Goal: Task Accomplishment & Management: Manage account settings

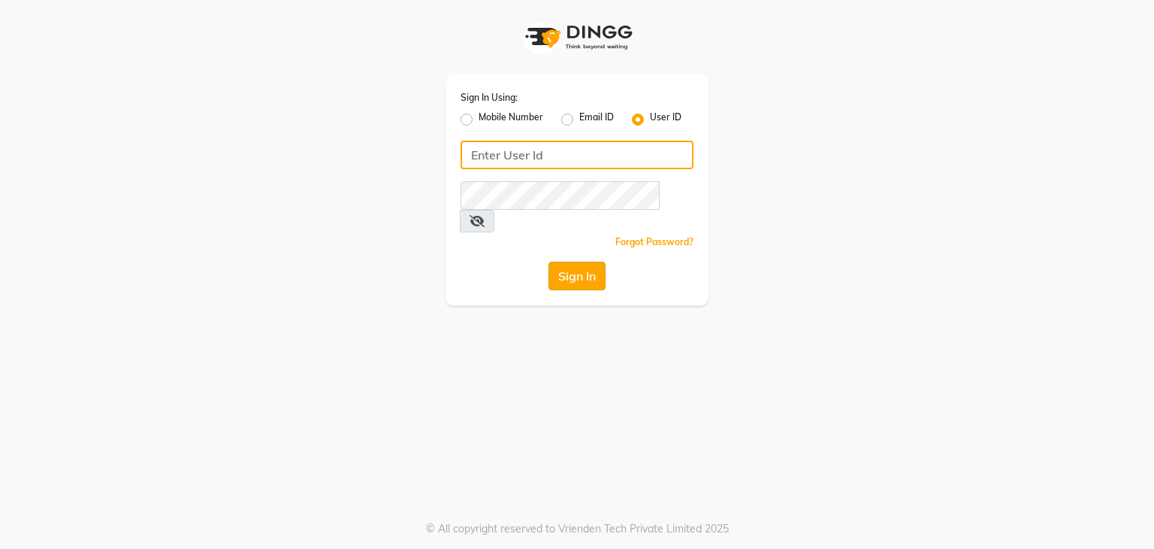
type input "hairartistsalon"
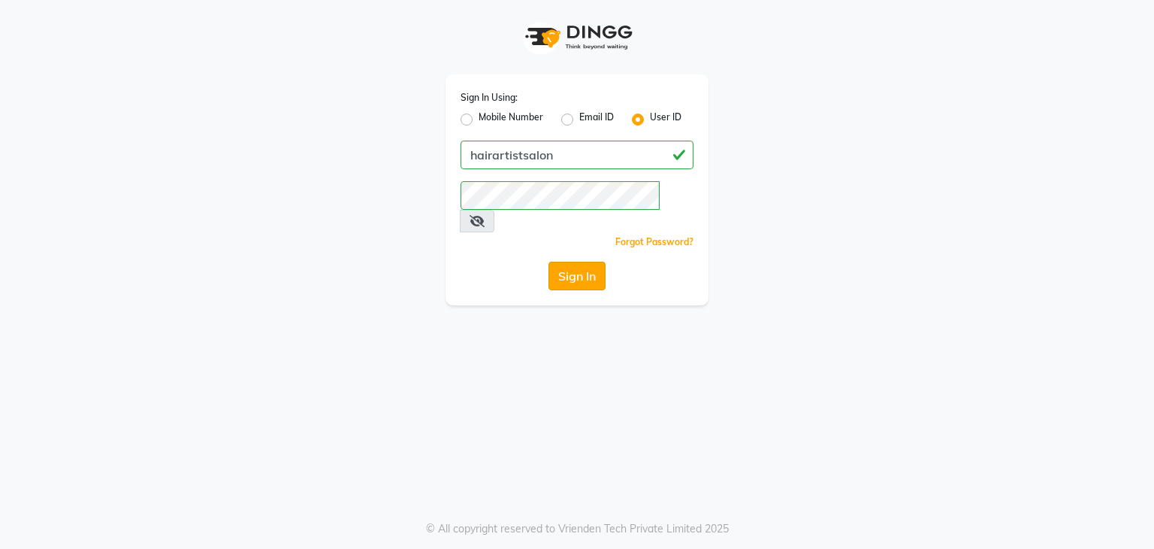
click at [559, 262] on button "Sign In" at bounding box center [577, 276] width 57 height 29
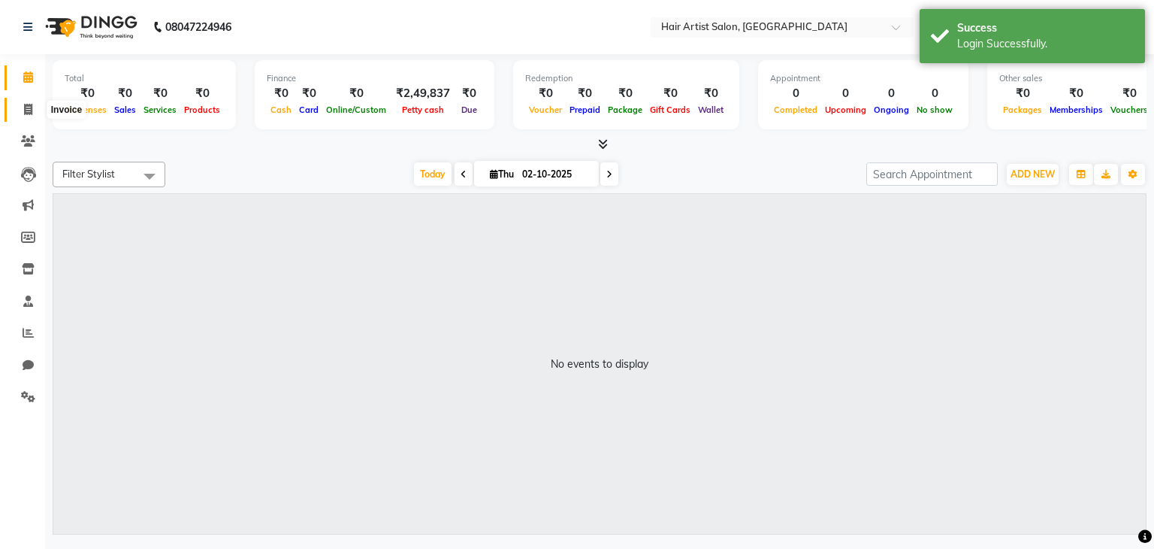
click at [23, 116] on span at bounding box center [28, 109] width 26 height 17
select select "7809"
select select "service"
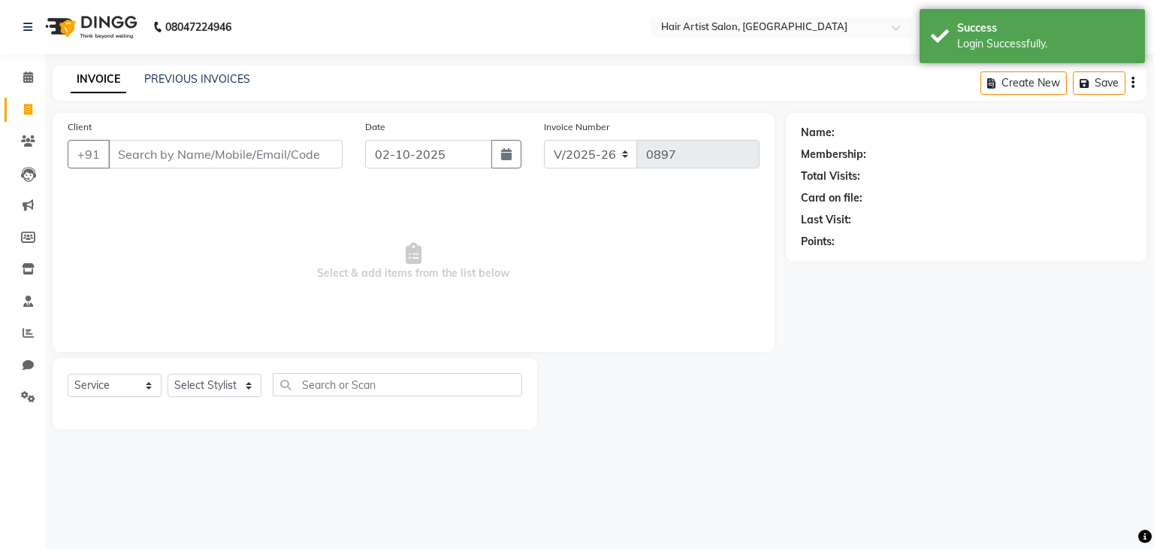
type input "s"
select select "package"
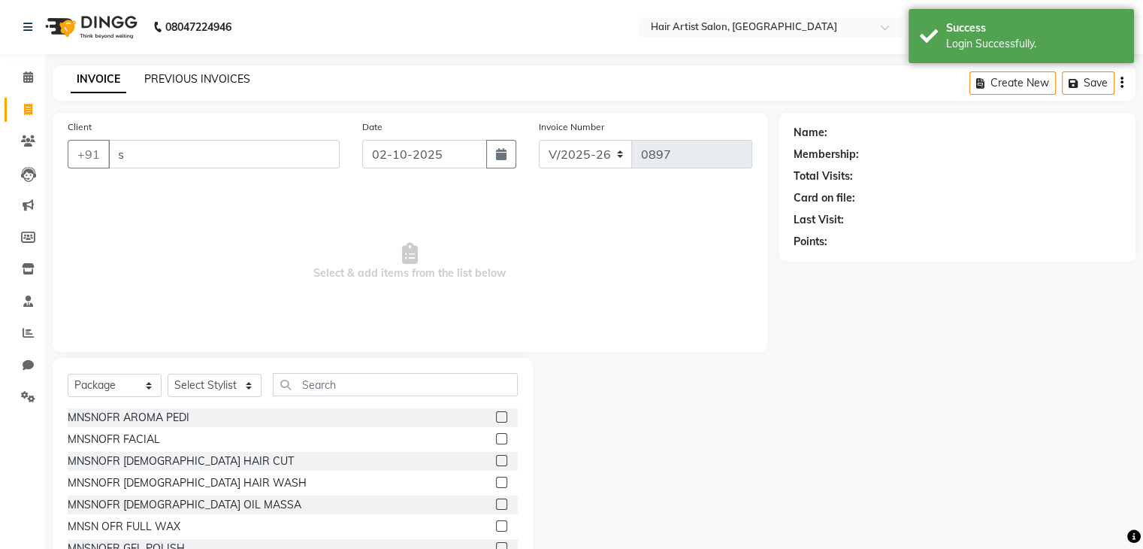
type input "s"
click at [195, 72] on link "PREVIOUS INVOICES" at bounding box center [197, 79] width 106 height 14
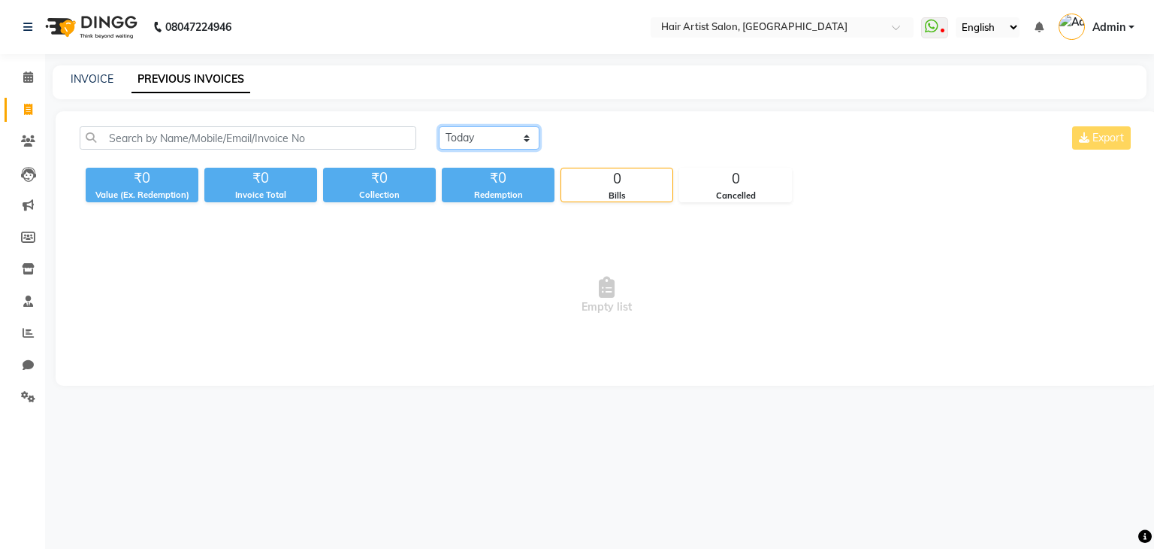
click at [516, 142] on select "[DATE] [DATE] Custom Range" at bounding box center [489, 137] width 101 height 23
select select "[DATE]"
click at [439, 126] on select "[DATE] [DATE] Custom Range" at bounding box center [489, 137] width 101 height 23
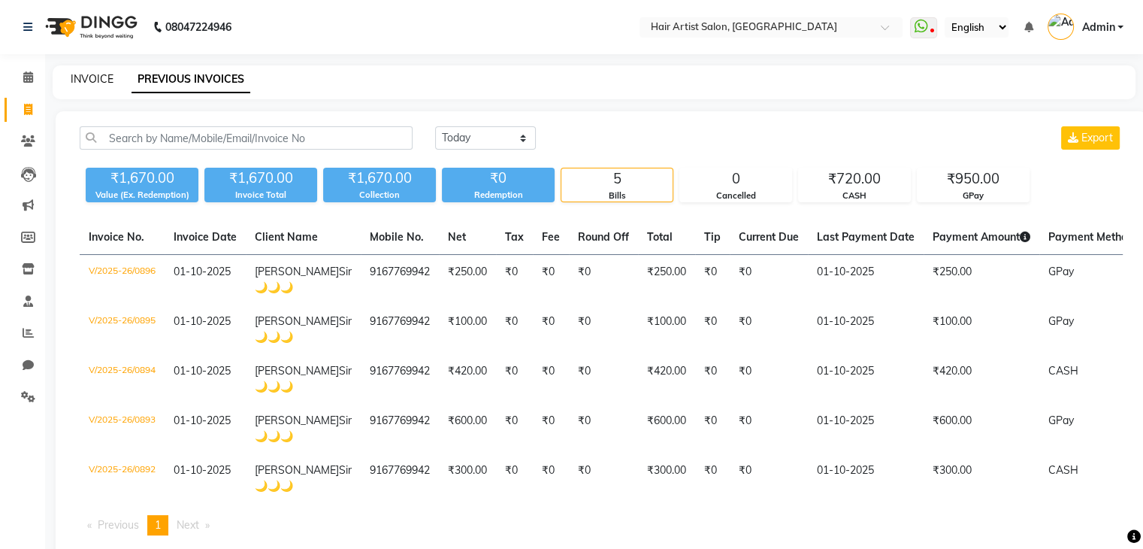
click at [91, 81] on link "INVOICE" at bounding box center [92, 79] width 43 height 14
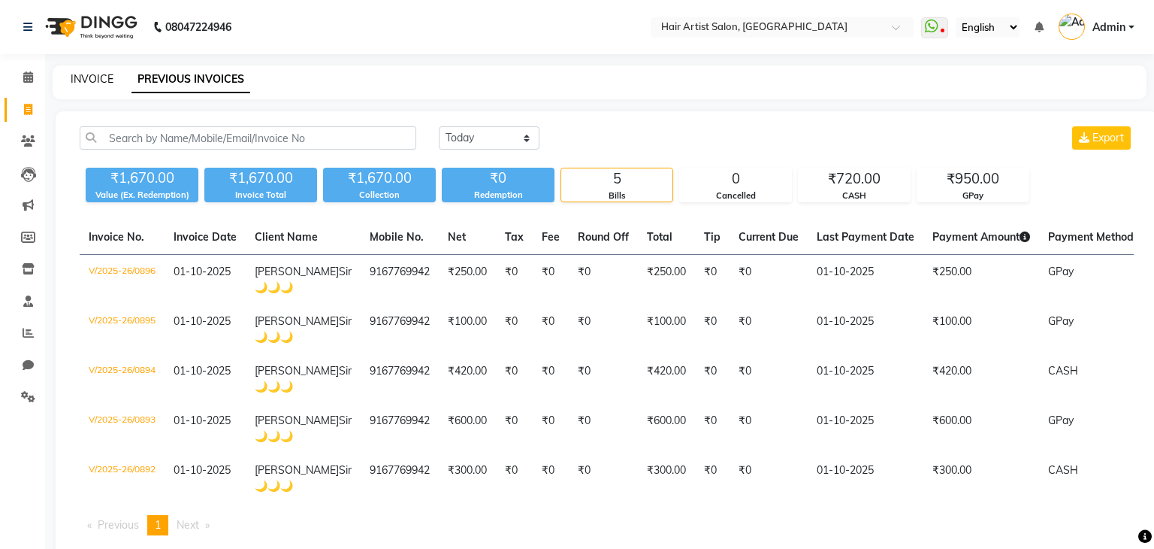
select select "7809"
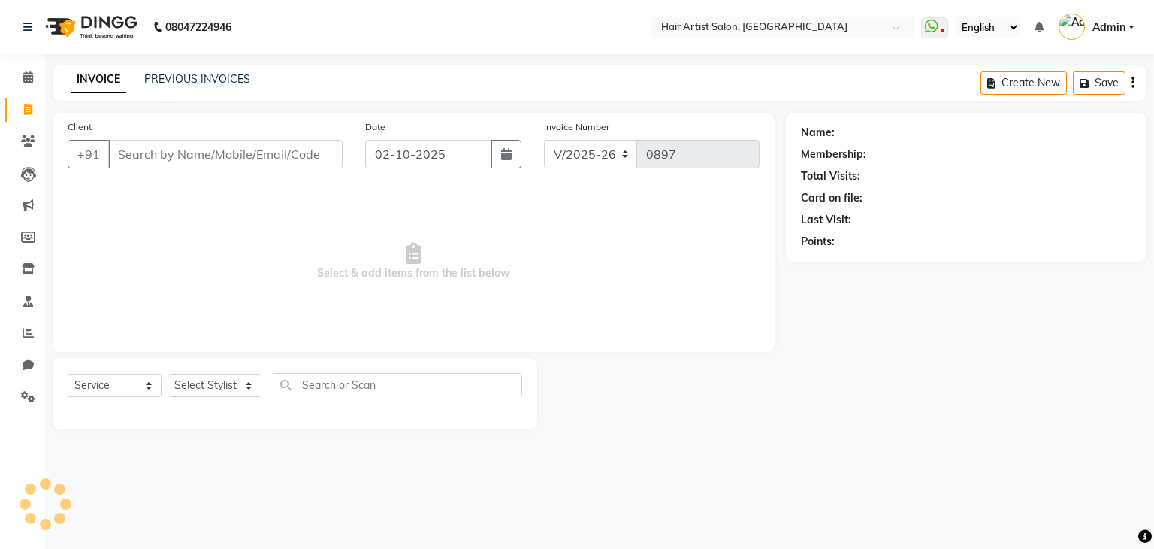
select select "package"
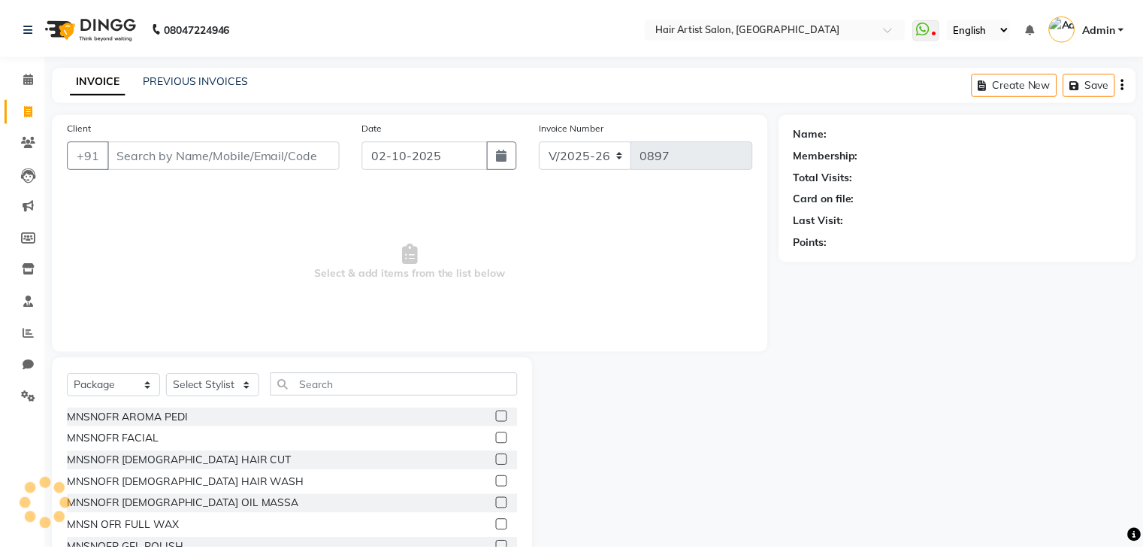
scroll to position [54, 0]
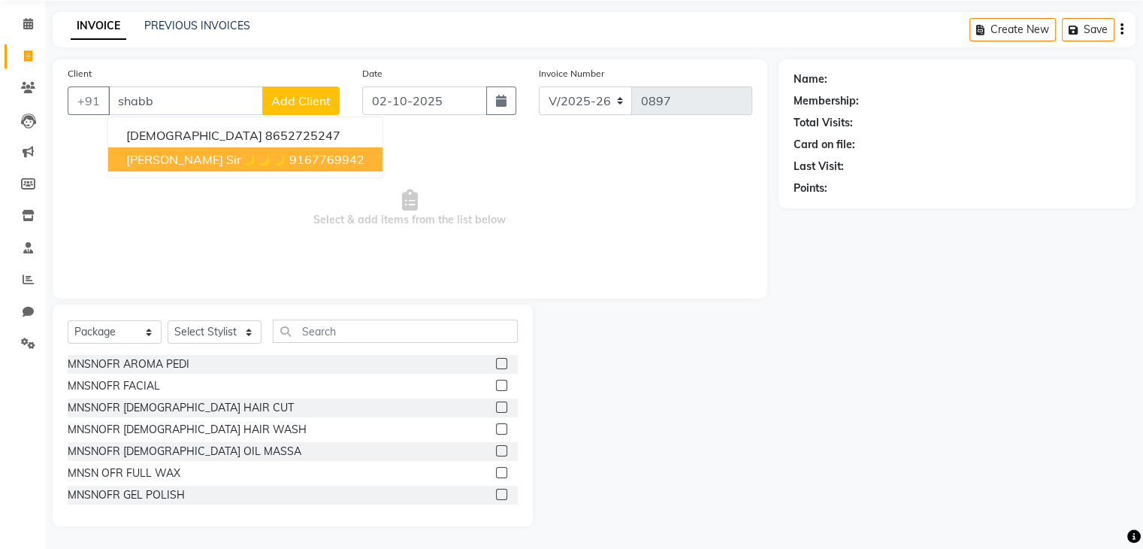
click at [176, 161] on span "[PERSON_NAME] Sir🌙🌙🌙" at bounding box center [206, 159] width 160 height 15
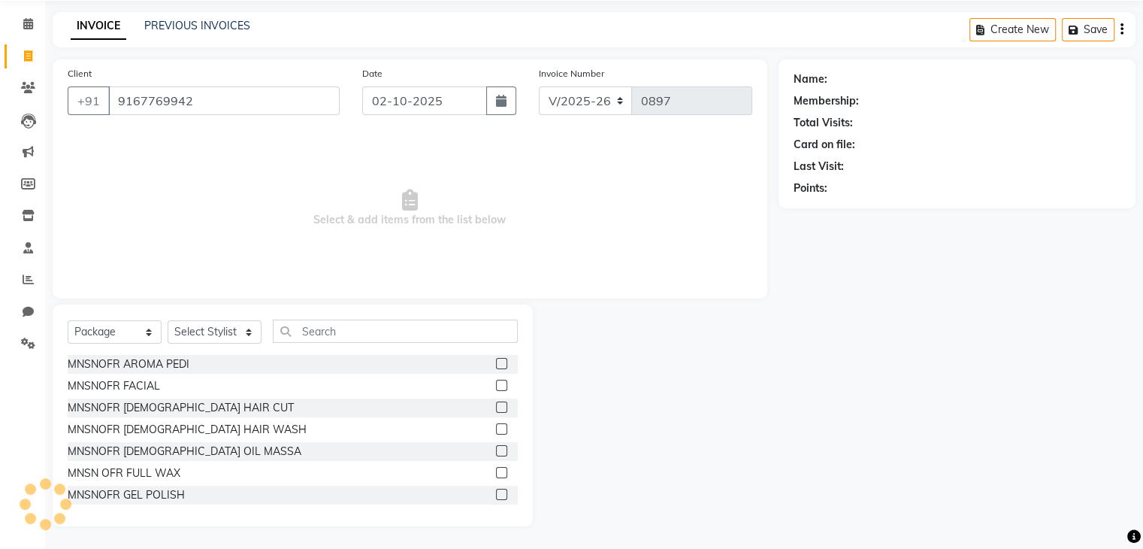
type input "9167769942"
select select "1: Object"
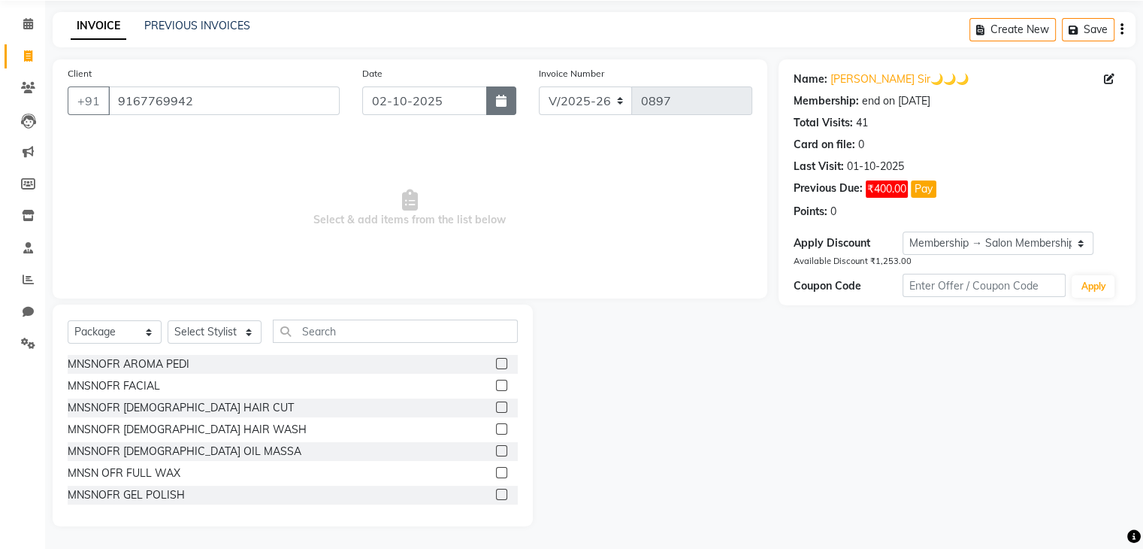
click at [504, 106] on icon "button" at bounding box center [501, 101] width 11 height 12
select select "10"
select select "2025"
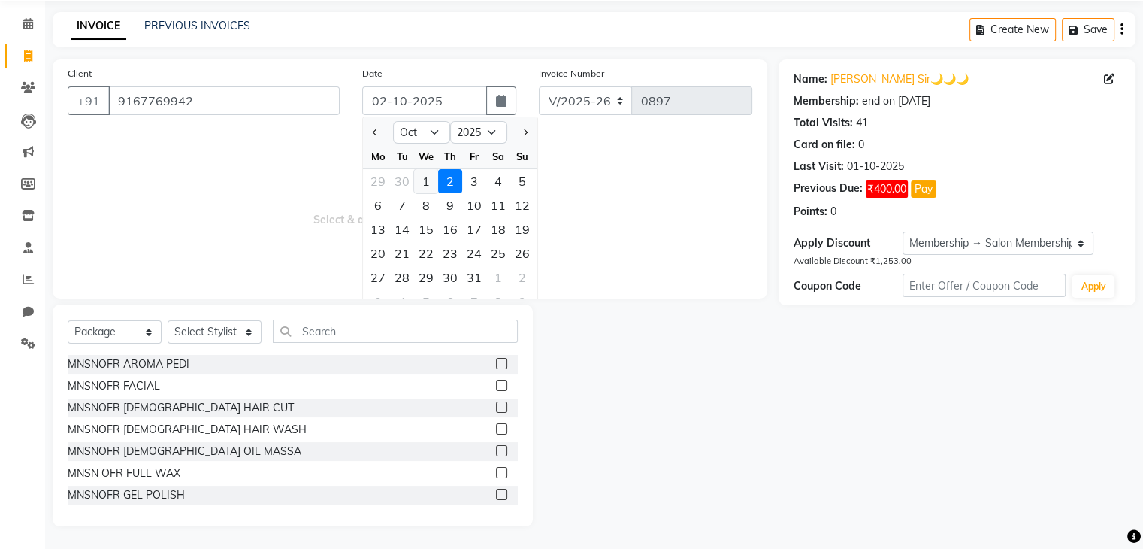
click at [422, 181] on div "1" at bounding box center [426, 181] width 24 height 24
type input "01-10-2025"
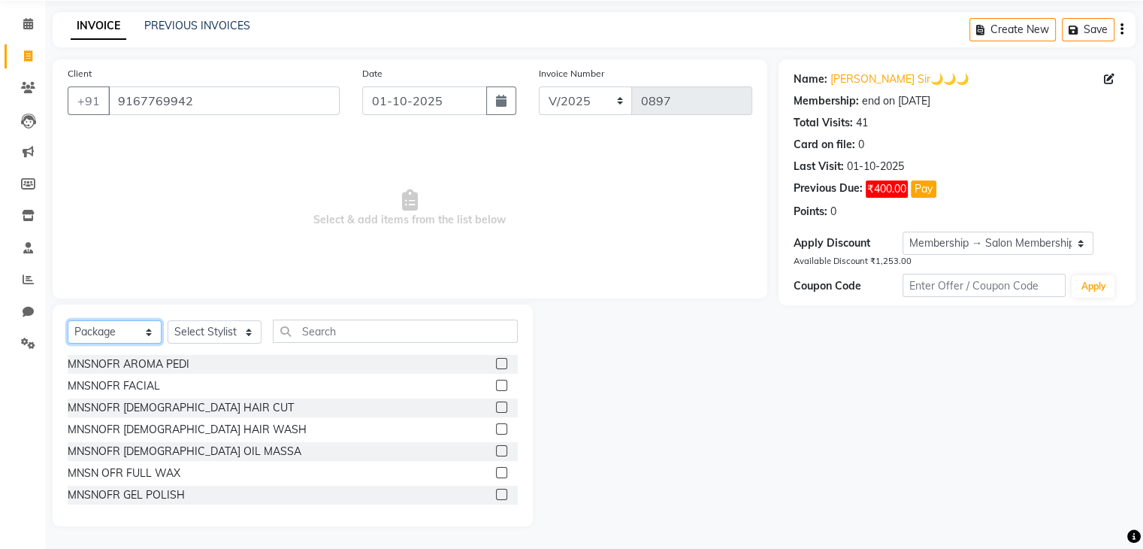
click at [120, 320] on select "Select Service Product Membership Package Voucher Prepaid Gift Card" at bounding box center [115, 331] width 94 height 23
select select "service"
click at [68, 343] on select "Select Service Product Membership Package Voucher Prepaid Gift Card" at bounding box center [115, 331] width 94 height 23
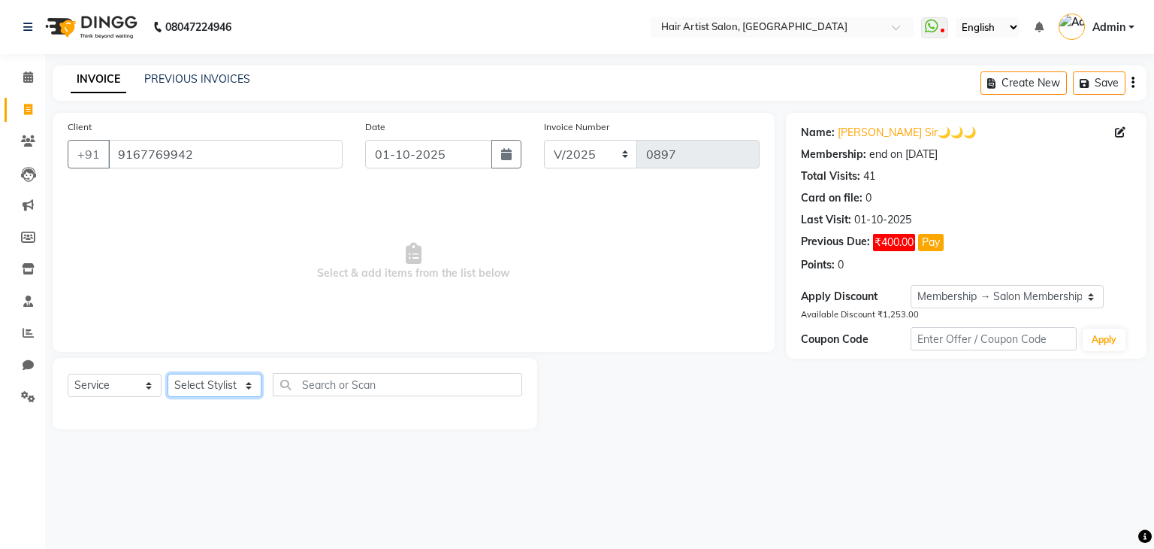
click at [226, 392] on select "Select Stylist Aman channd nisha zimur SALON [PERSON_NAME] [PERSON_NAME] Mam [P…" at bounding box center [215, 385] width 94 height 23
select select "70426"
click at [168, 374] on select "Select Stylist Aman channd nisha zimur SALON [PERSON_NAME] [PERSON_NAME] Mam [P…" at bounding box center [215, 385] width 94 height 23
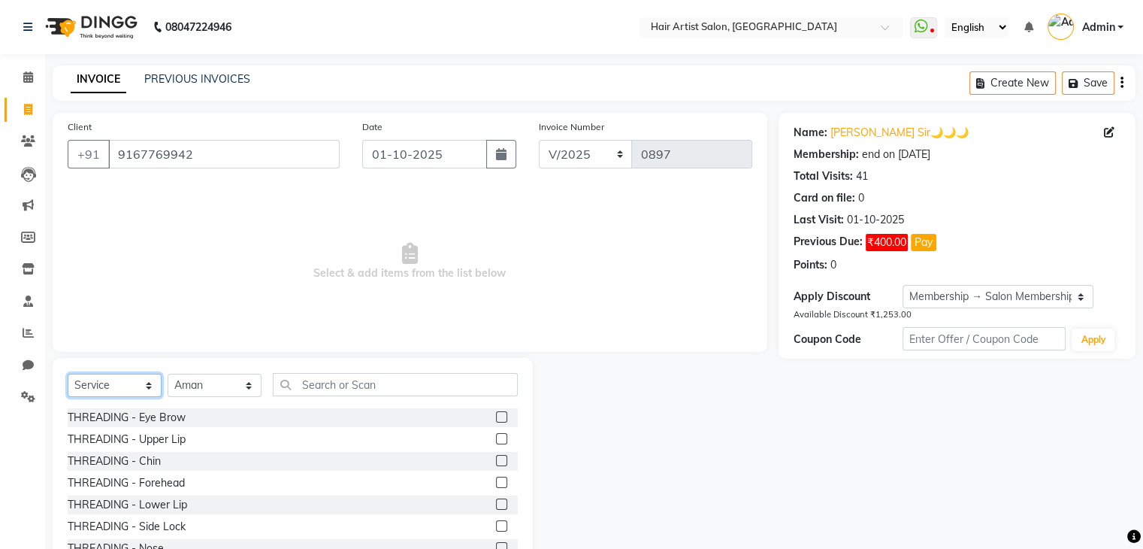
click at [119, 391] on select "Select Service Product Membership Package Voucher Prepaid Gift Card" at bounding box center [115, 385] width 94 height 23
click at [68, 374] on select "Select Service Product Membership Package Voucher Prepaid Gift Card" at bounding box center [115, 385] width 94 height 23
click at [316, 384] on input "text" at bounding box center [395, 384] width 245 height 23
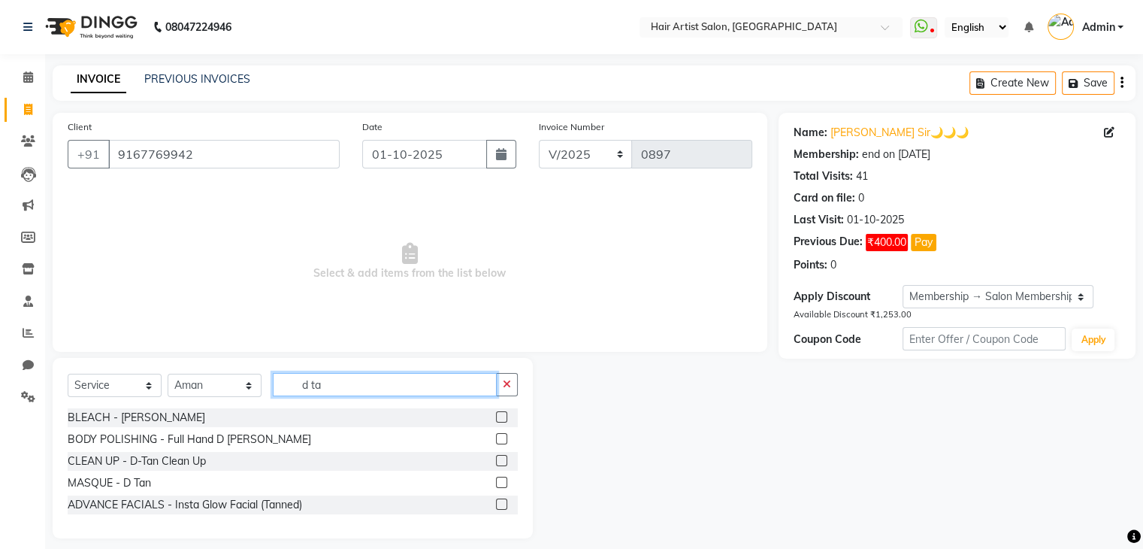
type input "d ta"
click at [501, 419] on label at bounding box center [501, 416] width 11 height 11
click at [501, 419] on input "checkbox" at bounding box center [501, 418] width 10 height 10
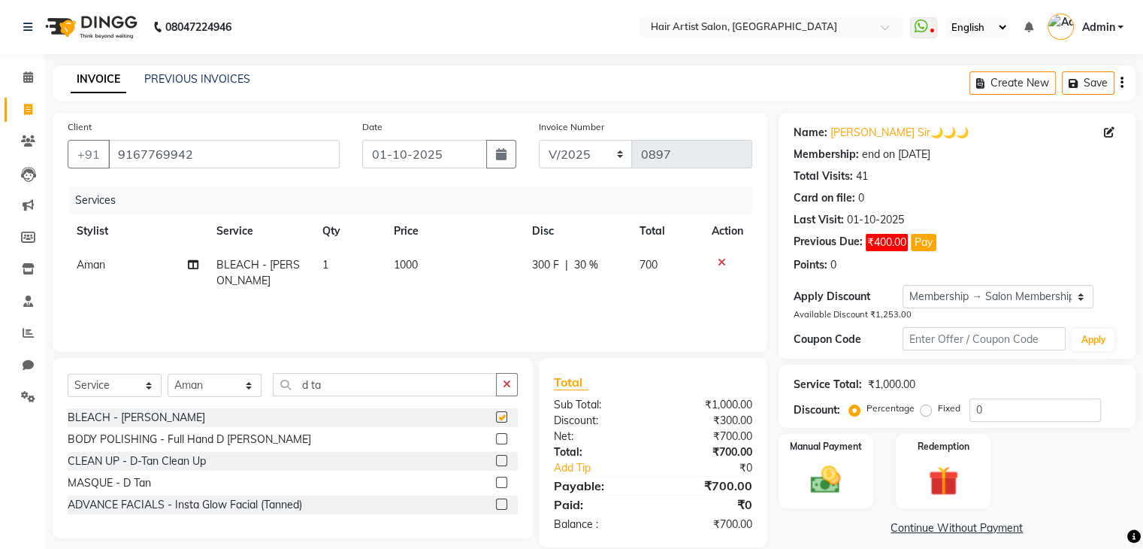
checkbox input "false"
click at [513, 385] on button "button" at bounding box center [507, 384] width 22 height 23
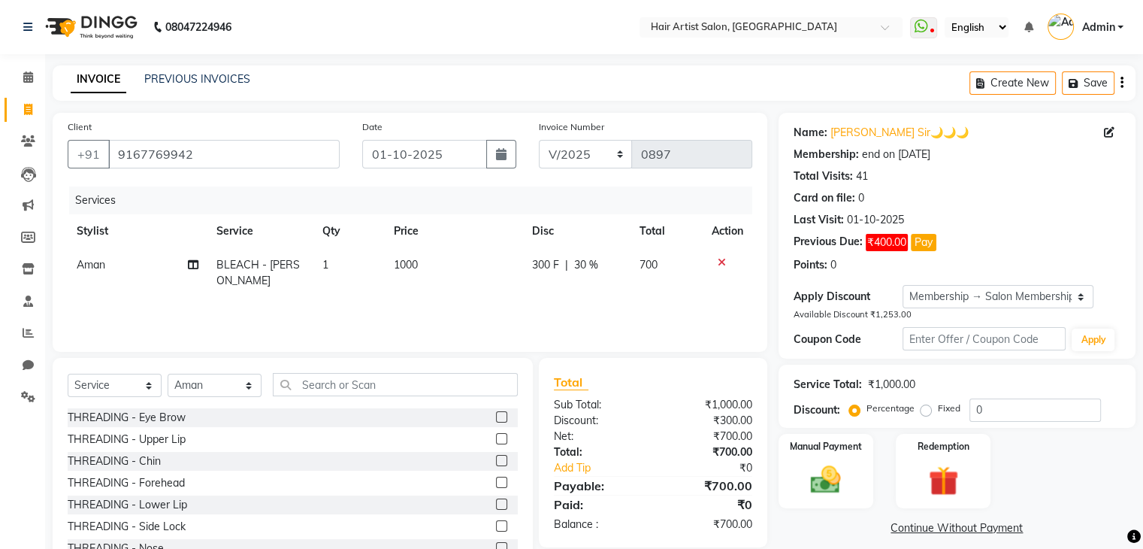
click at [588, 265] on span "30 %" at bounding box center [586, 265] width 24 height 16
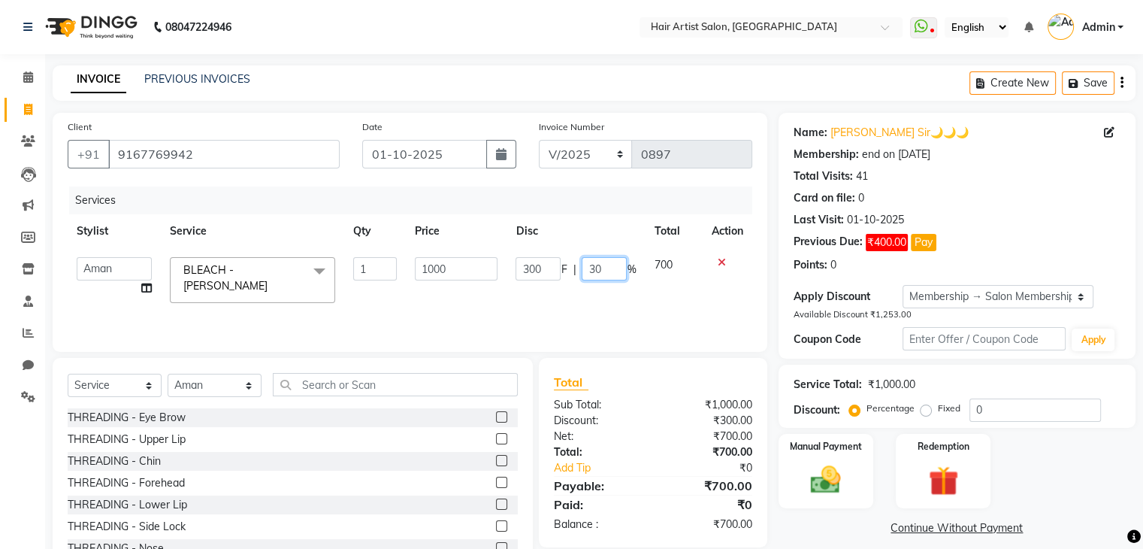
click at [607, 273] on input "30" at bounding box center [604, 268] width 45 height 23
type input "3"
type input "0"
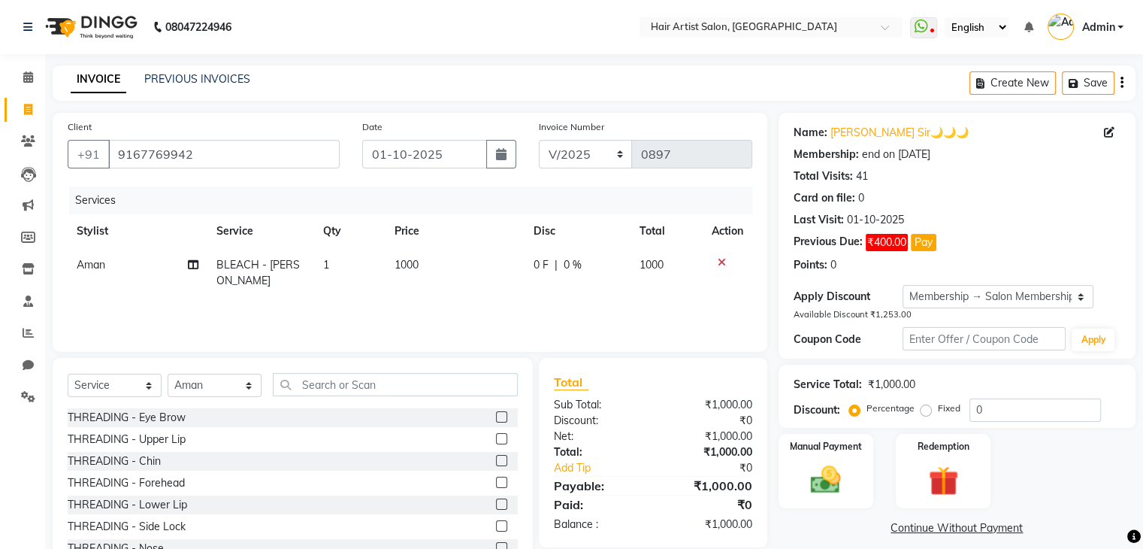
click at [608, 294] on div "Services Stylist Service Qty Price Disc Total Action Aman BLEACH - D-Tan 1 1000…" at bounding box center [410, 261] width 685 height 150
click at [316, 389] on input "text" at bounding box center [395, 384] width 245 height 23
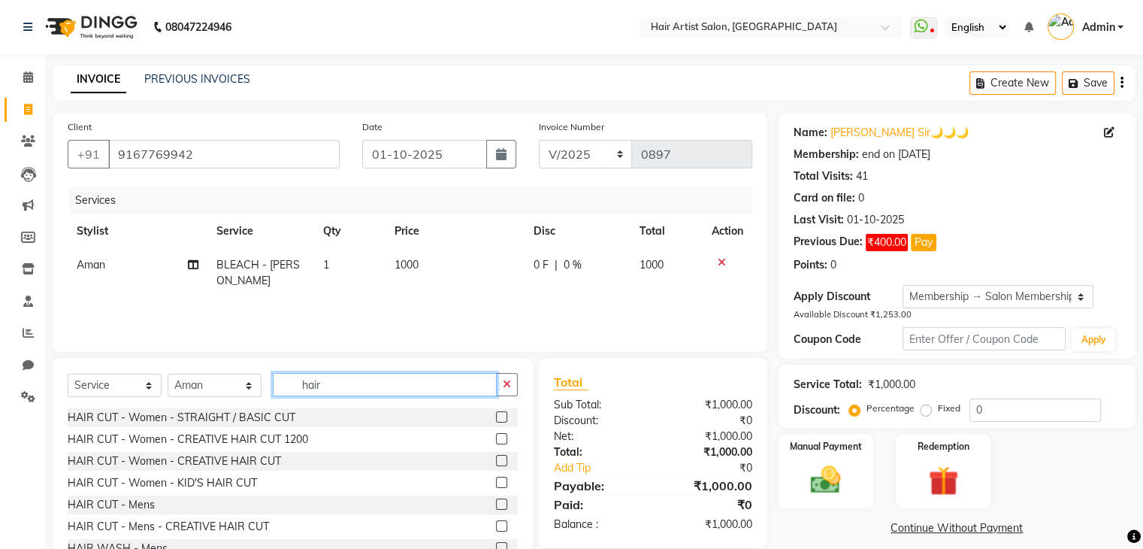
type input "hair"
click at [496, 505] on label at bounding box center [501, 503] width 11 height 11
click at [496, 505] on input "checkbox" at bounding box center [501, 505] width 10 height 10
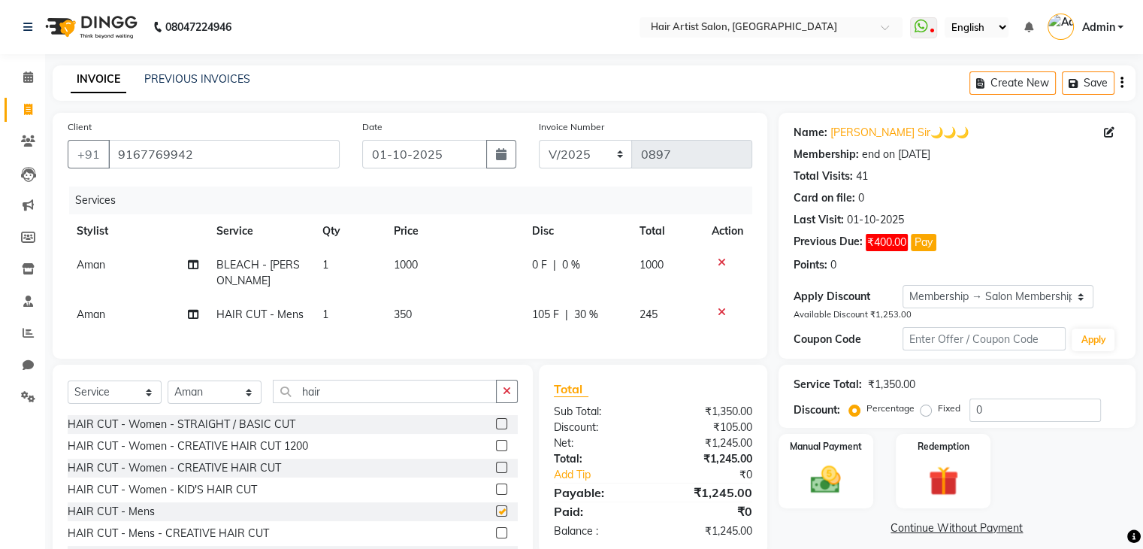
checkbox input "false"
click at [409, 307] on span "350" at bounding box center [403, 314] width 18 height 14
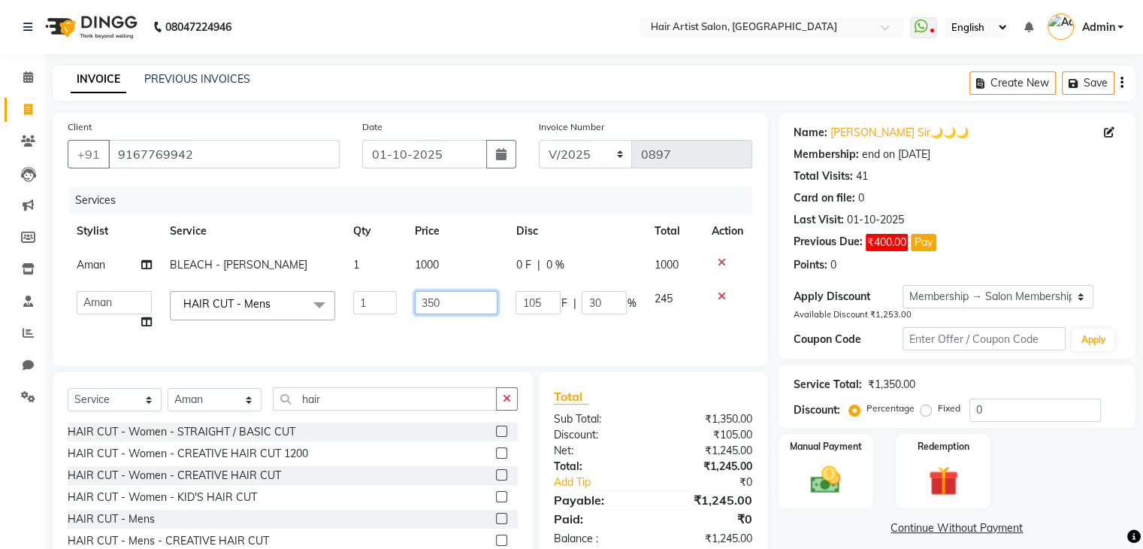
click at [439, 298] on input "350" at bounding box center [456, 302] width 83 height 23
type input "3"
type input "785"
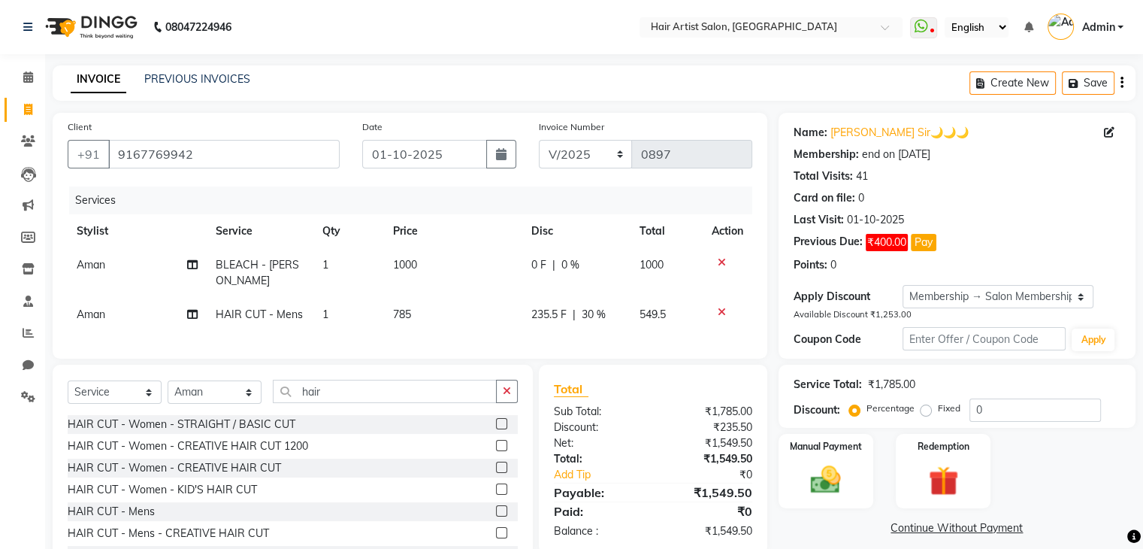
click at [453, 334] on div "Services Stylist Service Qty Price Disc Total Action Aman BLEACH - D-Tan 1 1000…" at bounding box center [410, 264] width 685 height 157
click at [598, 307] on span "30 %" at bounding box center [594, 315] width 24 height 16
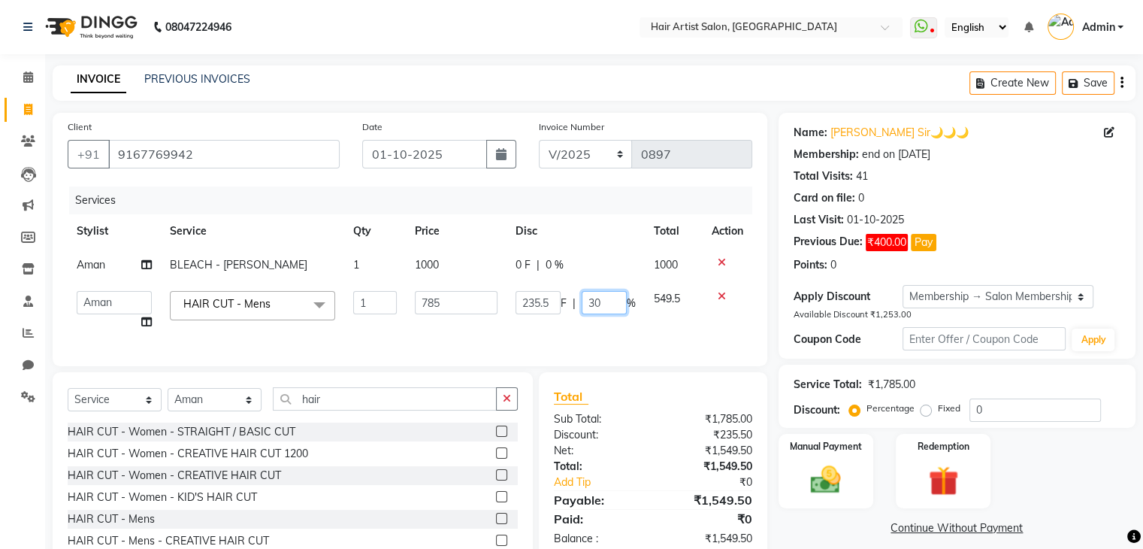
click at [602, 298] on input "30" at bounding box center [604, 302] width 45 height 23
type input "3"
type input "0"
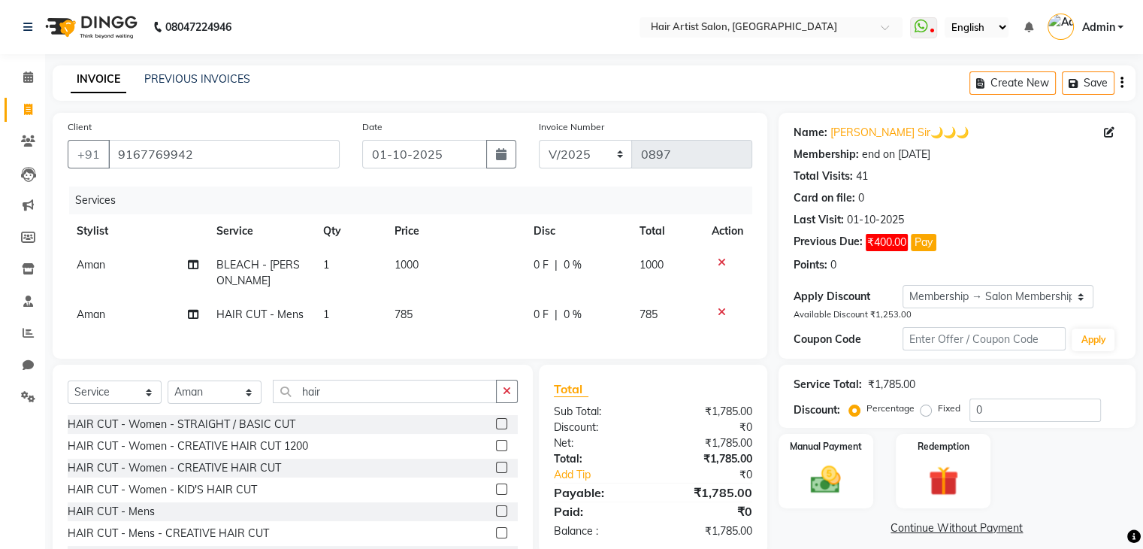
click at [596, 340] on div "Client [PHONE_NUMBER] Date [DATE] Invoice Number V/2025 V/[PHONE_NUMBER] Servic…" at bounding box center [410, 236] width 715 height 246
click at [839, 476] on img at bounding box center [825, 479] width 50 height 36
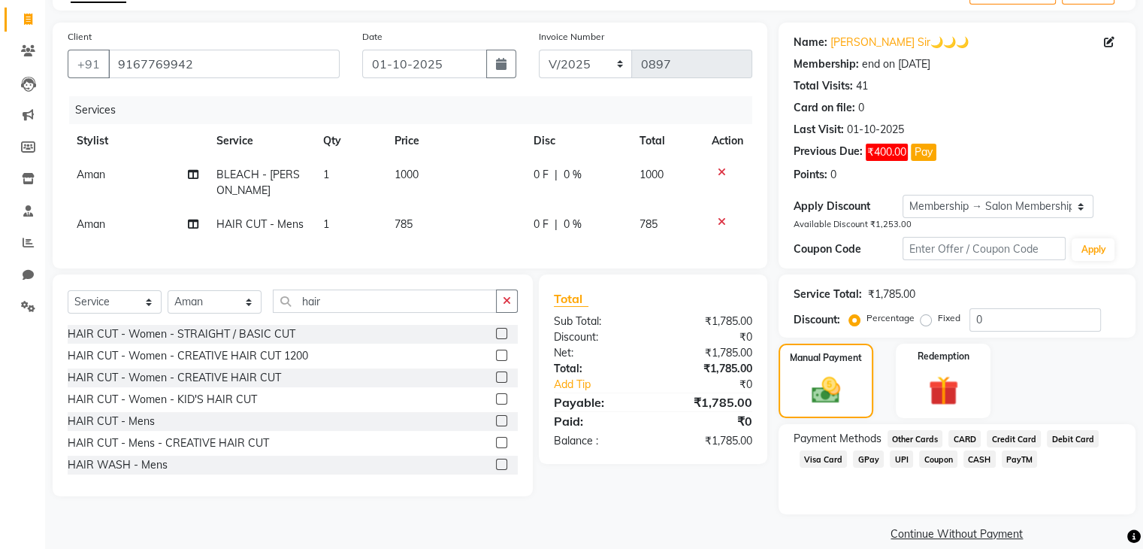
scroll to position [109, 0]
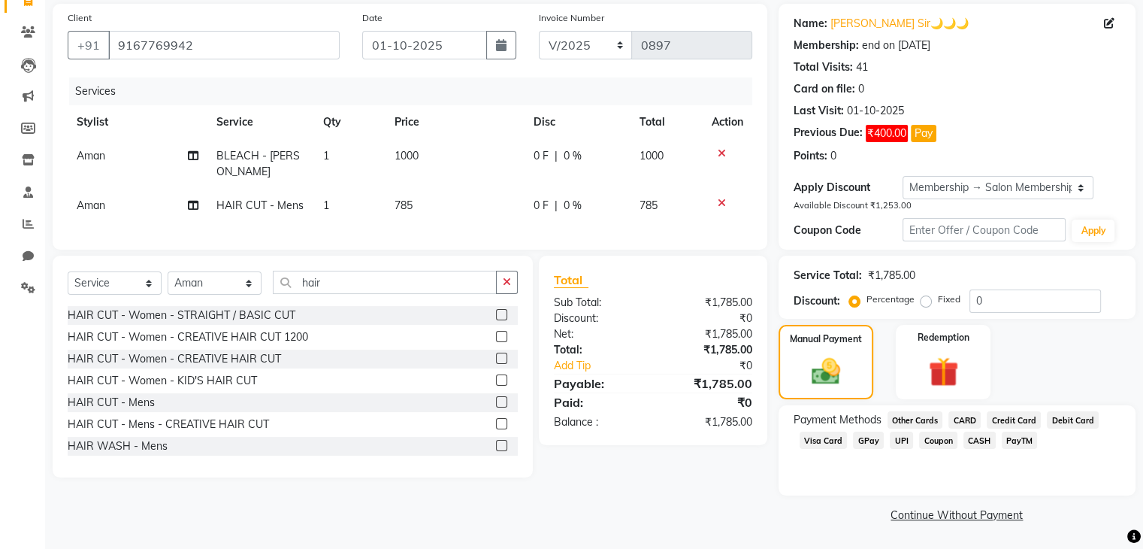
click at [985, 440] on span "CASH" at bounding box center [980, 439] width 32 height 17
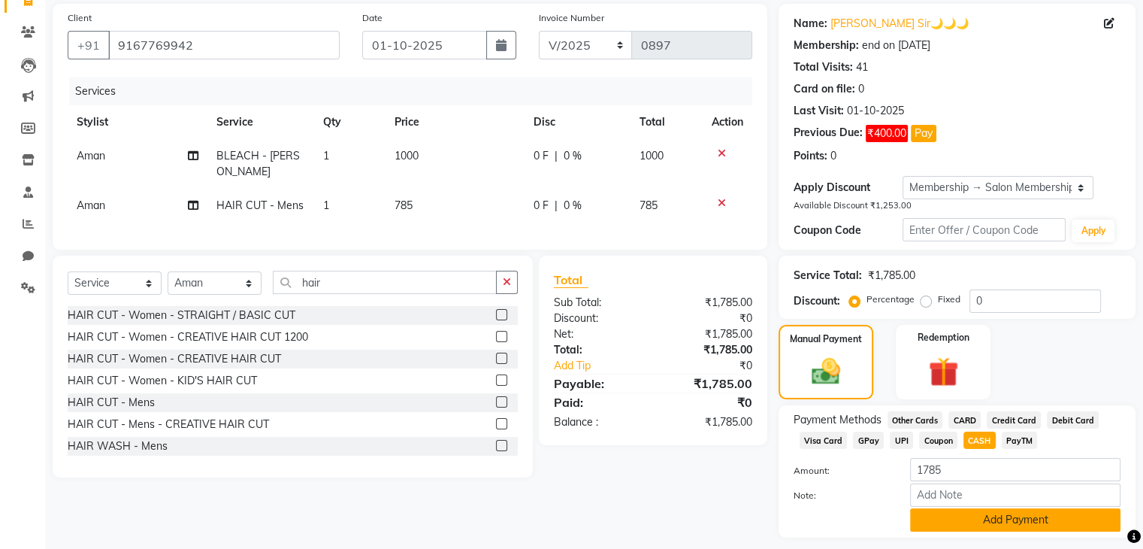
click at [996, 527] on button "Add Payment" at bounding box center [1015, 519] width 210 height 23
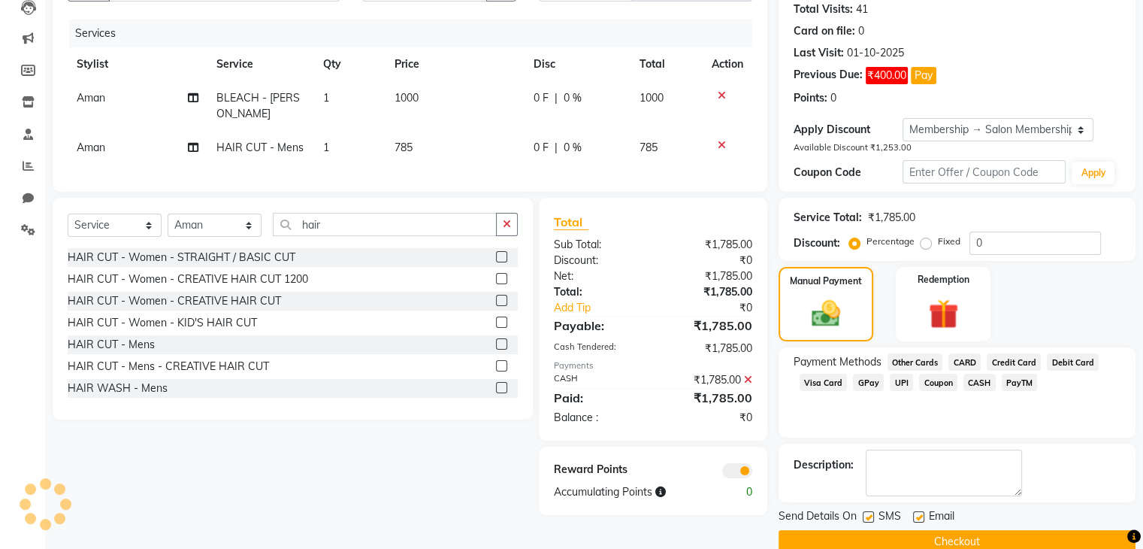
scroll to position [193, 0]
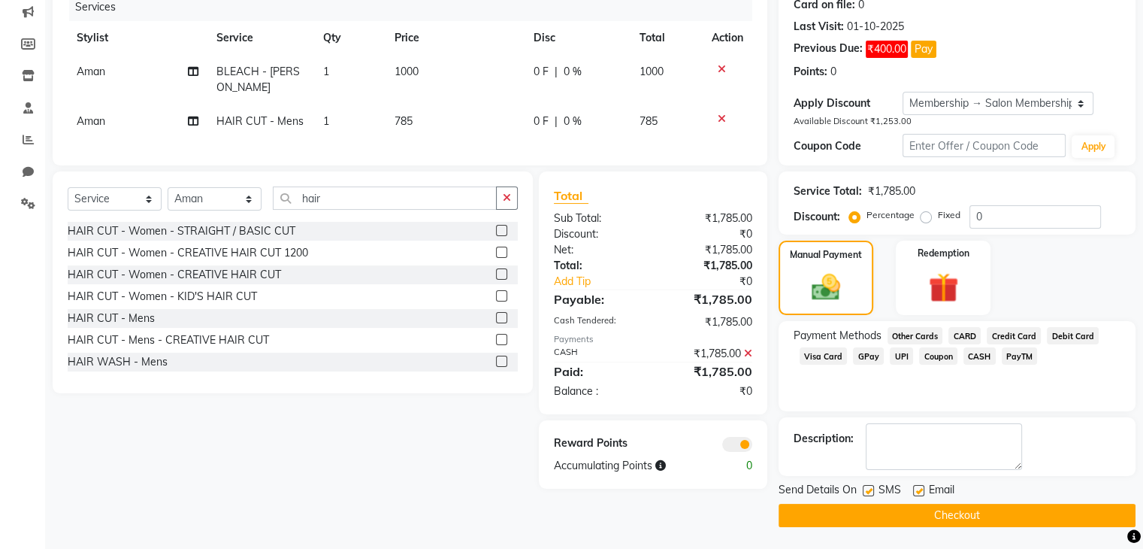
click at [1106, 513] on button "Checkout" at bounding box center [957, 515] width 357 height 23
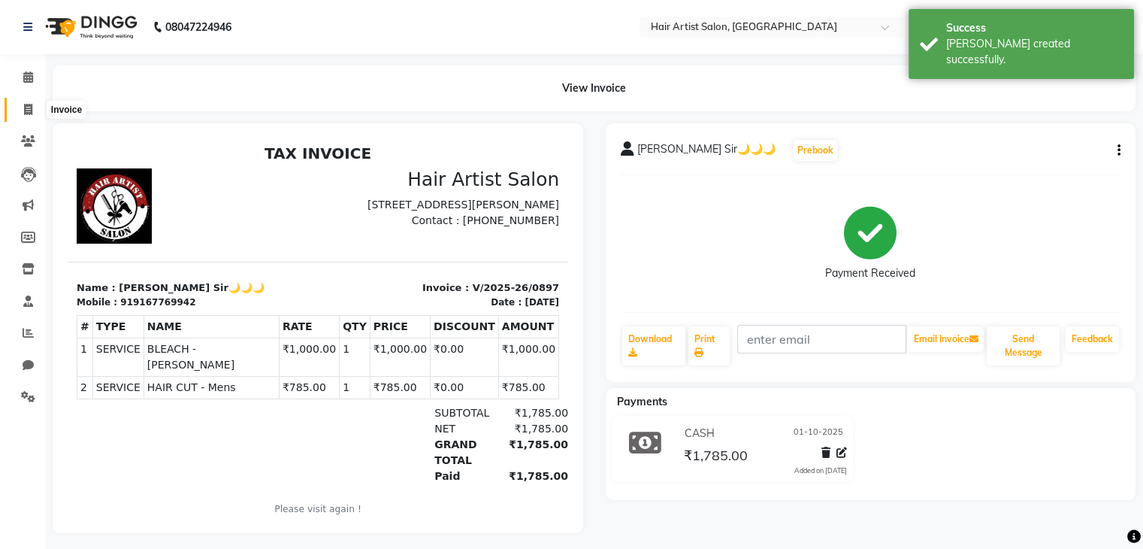
click at [22, 110] on span at bounding box center [28, 109] width 26 height 17
select select "7809"
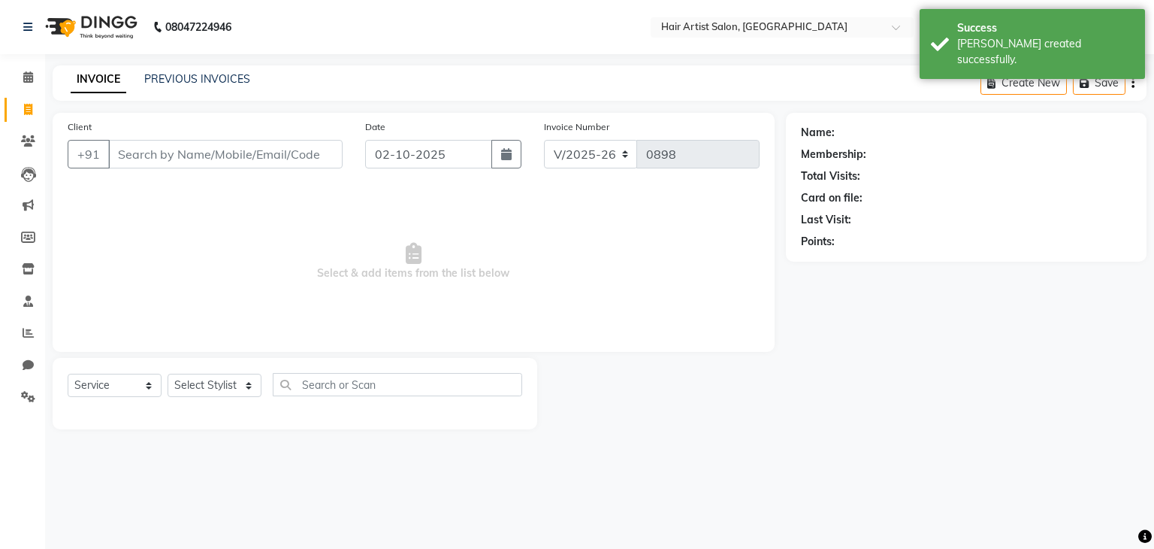
select select "package"
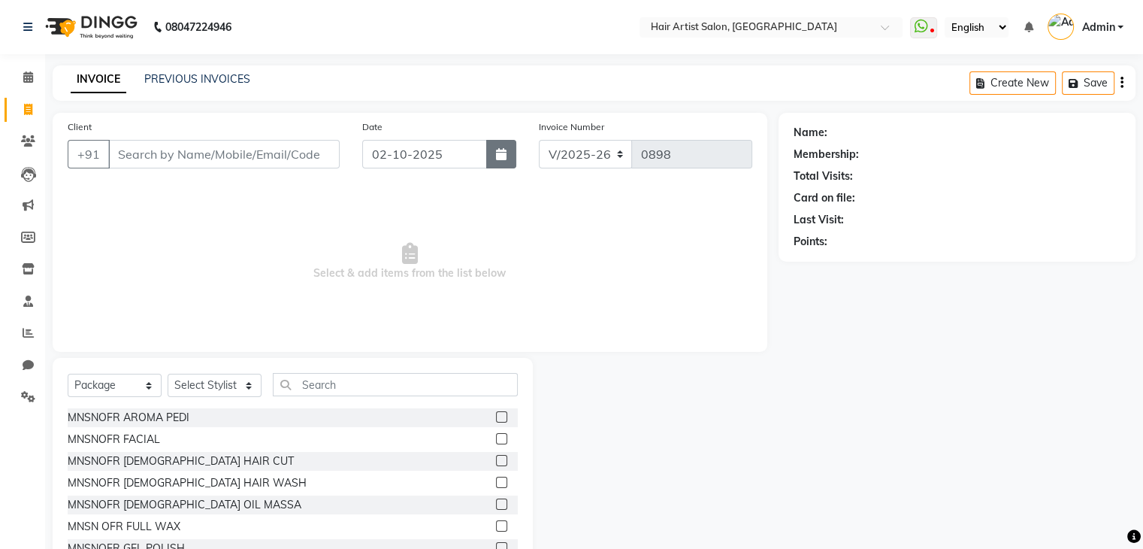
drag, startPoint x: 504, startPoint y: 160, endPoint x: 498, endPoint y: 151, distance: 10.4
click at [498, 151] on icon "button" at bounding box center [501, 154] width 11 height 12
select select "10"
select select "2025"
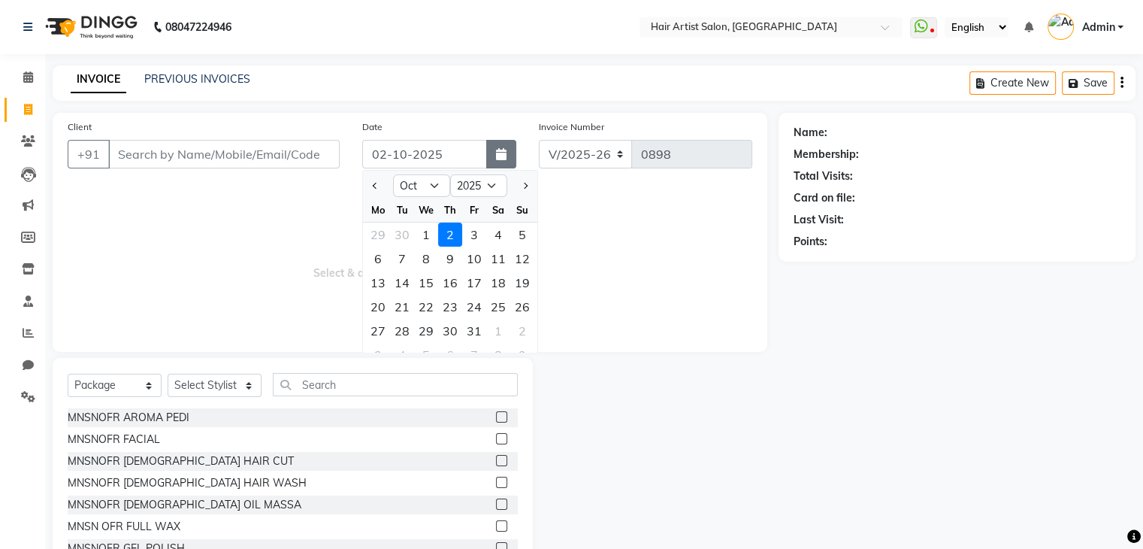
click at [498, 151] on icon "button" at bounding box center [501, 154] width 11 height 12
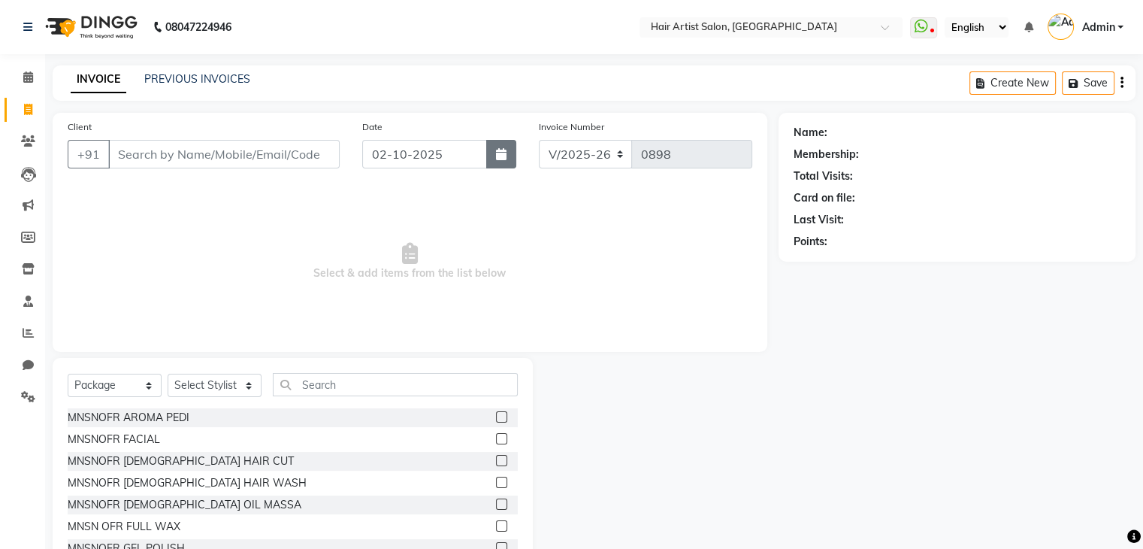
click at [498, 151] on icon "button" at bounding box center [501, 154] width 11 height 12
select select "10"
select select "2025"
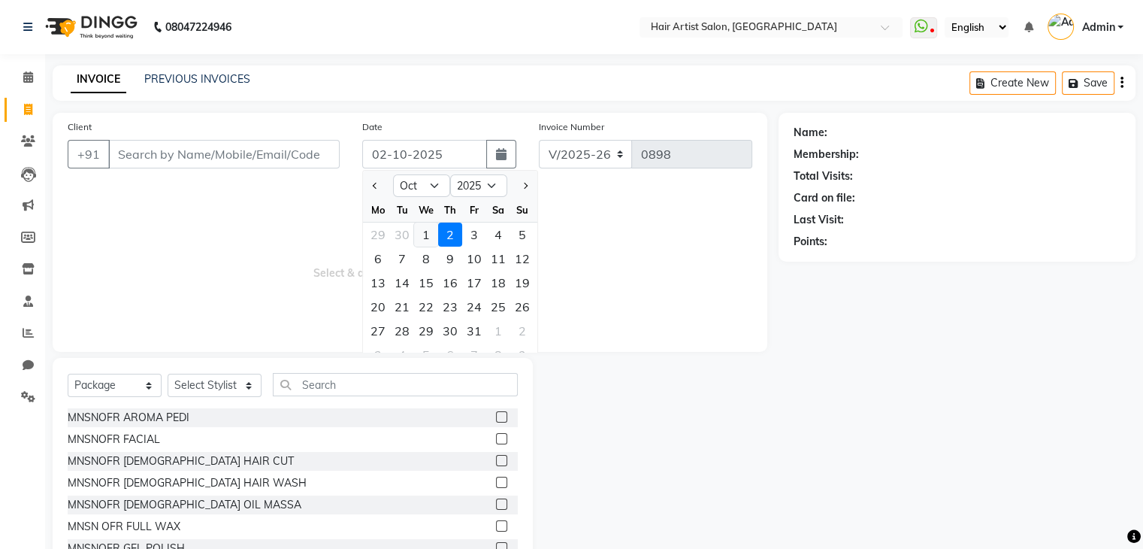
click at [433, 228] on div "1" at bounding box center [426, 234] width 24 height 24
type input "01-10-2025"
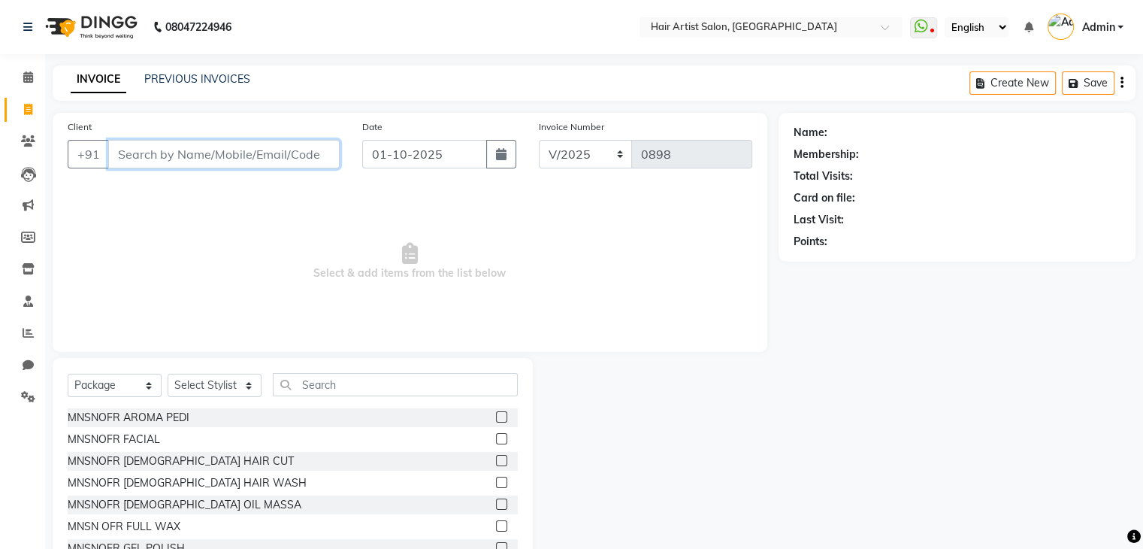
click at [289, 151] on input "Client" at bounding box center [223, 154] width 231 height 29
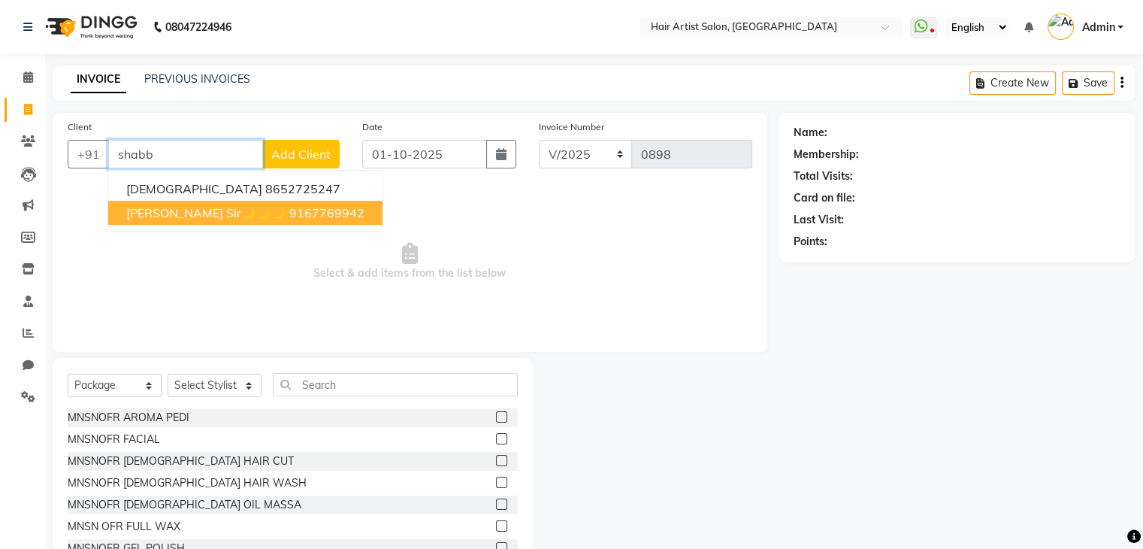
click at [150, 216] on span "[PERSON_NAME] Sir🌙🌙🌙" at bounding box center [206, 212] width 160 height 15
type input "9167769942"
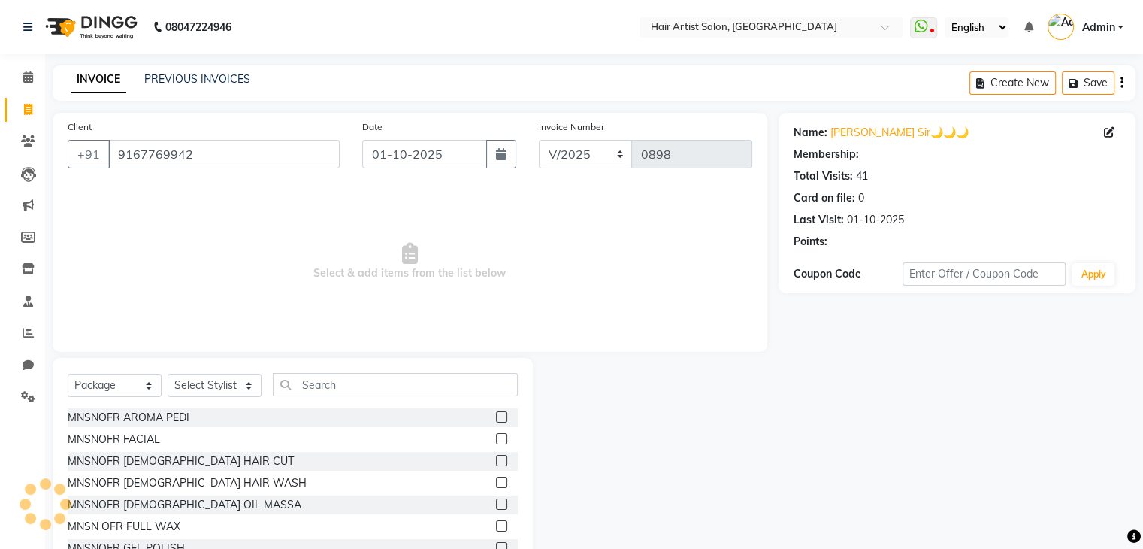
select select "1: Object"
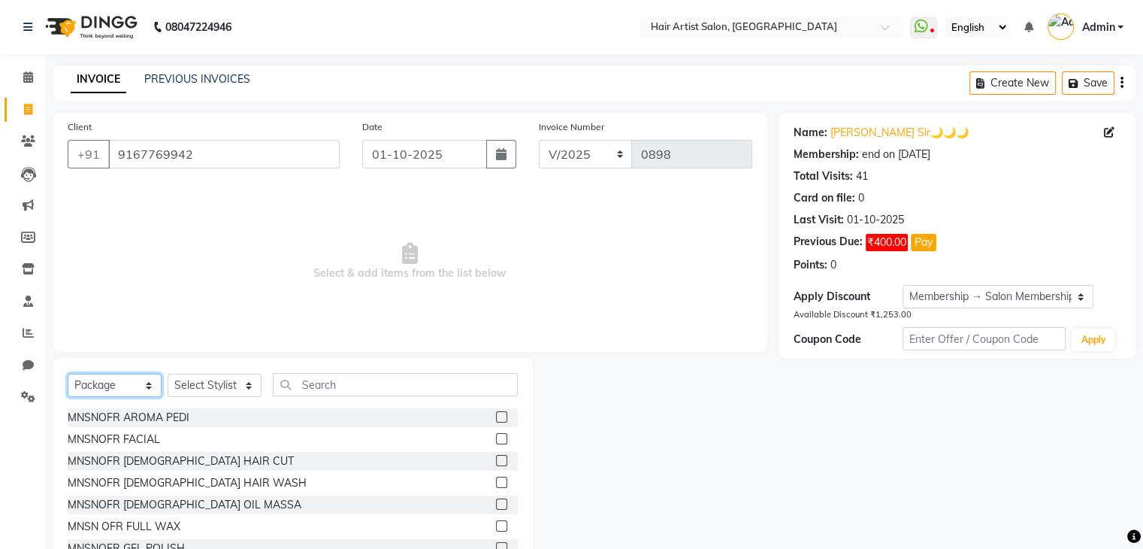
click at [132, 387] on select "Select Service Product Membership Package Voucher Prepaid Gift Card" at bounding box center [115, 385] width 94 height 23
select select "service"
click at [68, 374] on select "Select Service Product Membership Package Voucher Prepaid Gift Card" at bounding box center [115, 385] width 94 height 23
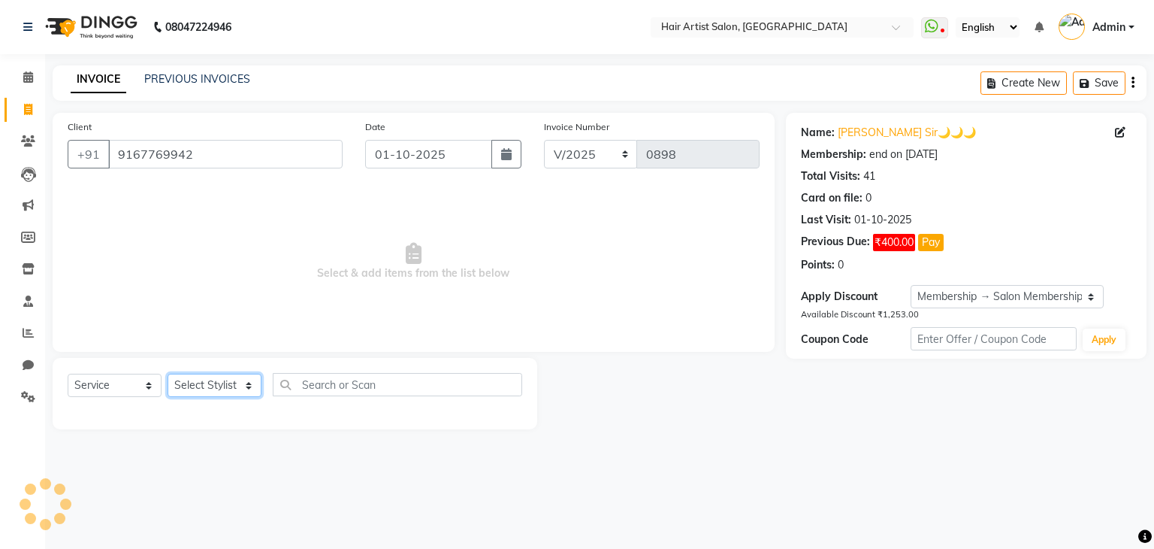
click at [210, 379] on select "Select Stylist Aman channd nisha zimur SALON [PERSON_NAME] [PERSON_NAME] Mam [P…" at bounding box center [215, 385] width 94 height 23
select select "70430"
click at [168, 374] on select "Select Stylist Aman channd nisha zimur SALON [PERSON_NAME] [PERSON_NAME] Mam [P…" at bounding box center [215, 385] width 94 height 23
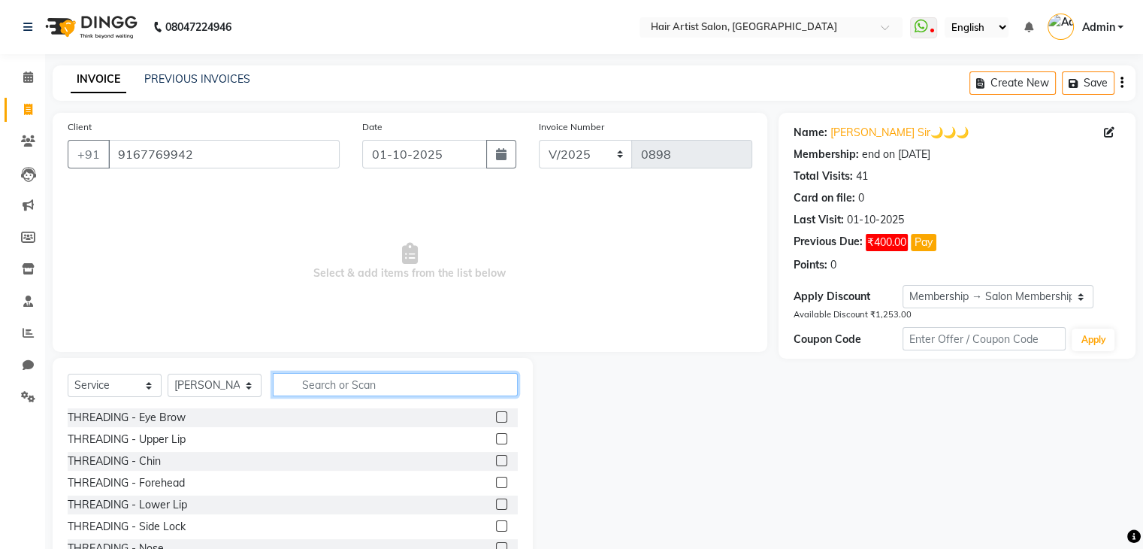
click at [304, 383] on input "text" at bounding box center [395, 384] width 245 height 23
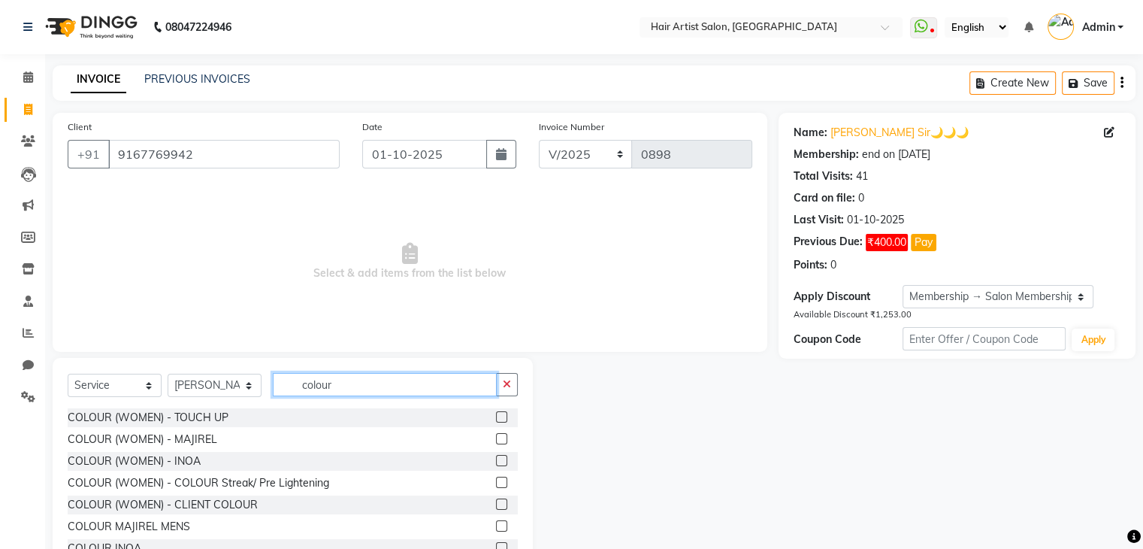
type input "colour"
click at [496, 416] on label at bounding box center [501, 416] width 11 height 11
click at [496, 416] on input "checkbox" at bounding box center [501, 418] width 10 height 10
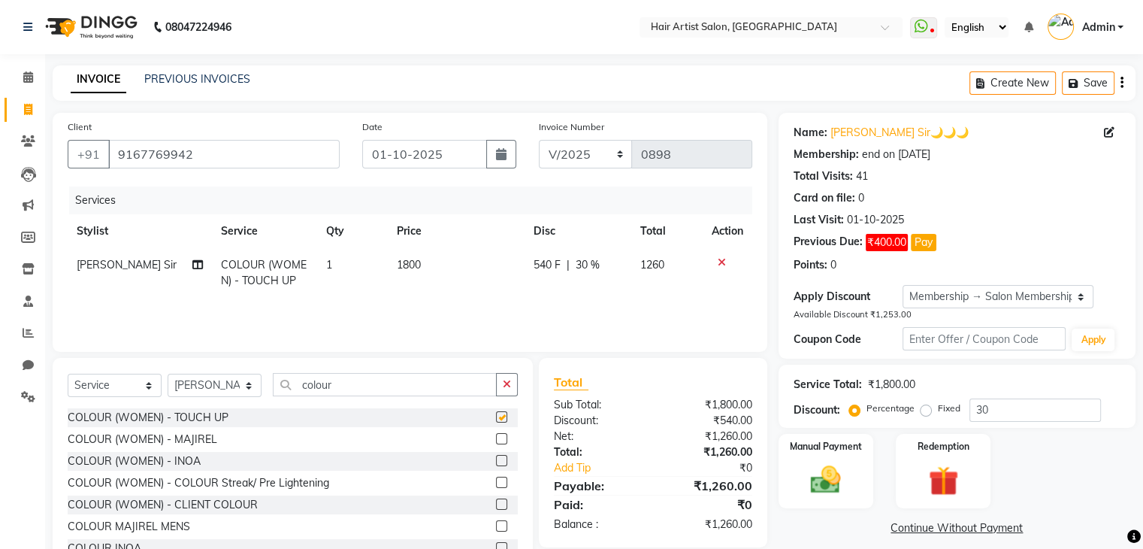
checkbox input "false"
click at [421, 265] on td "1800" at bounding box center [456, 273] width 137 height 50
select select "70430"
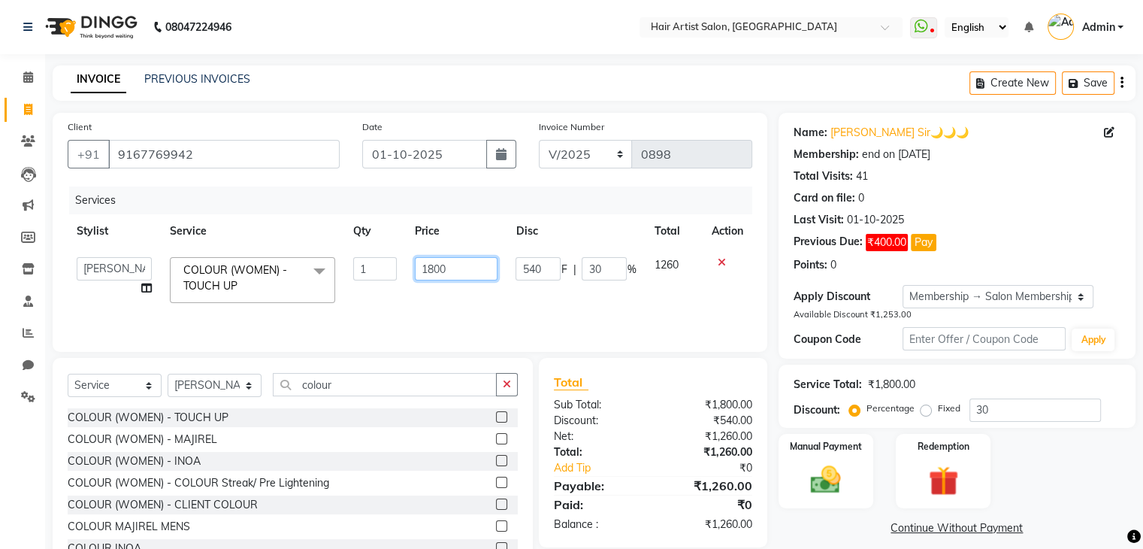
click at [470, 277] on input "1800" at bounding box center [456, 268] width 83 height 23
type input "1"
type input "2000"
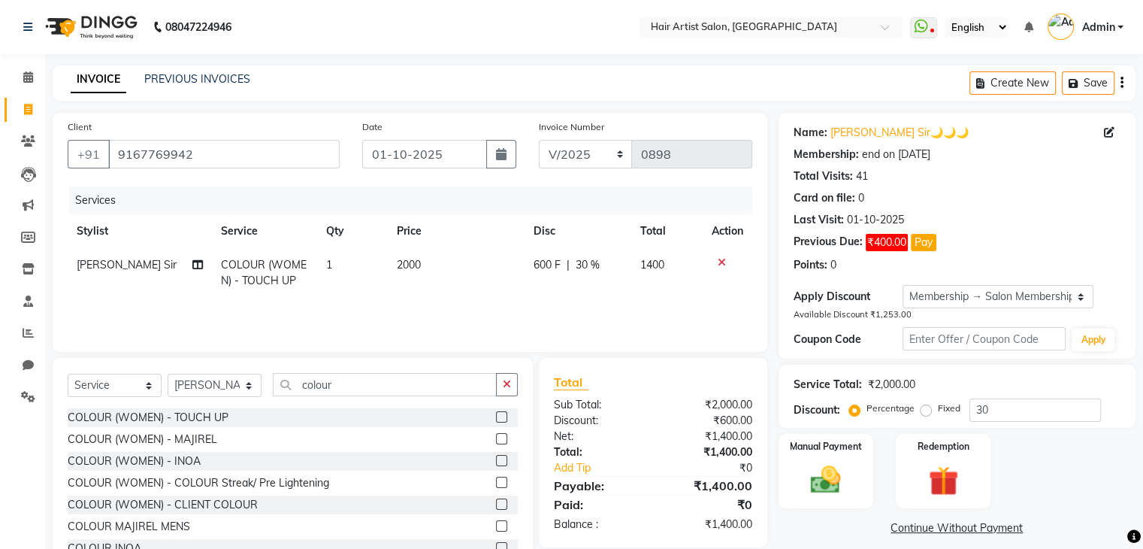
click at [591, 268] on span "30 %" at bounding box center [588, 265] width 24 height 16
select select "70430"
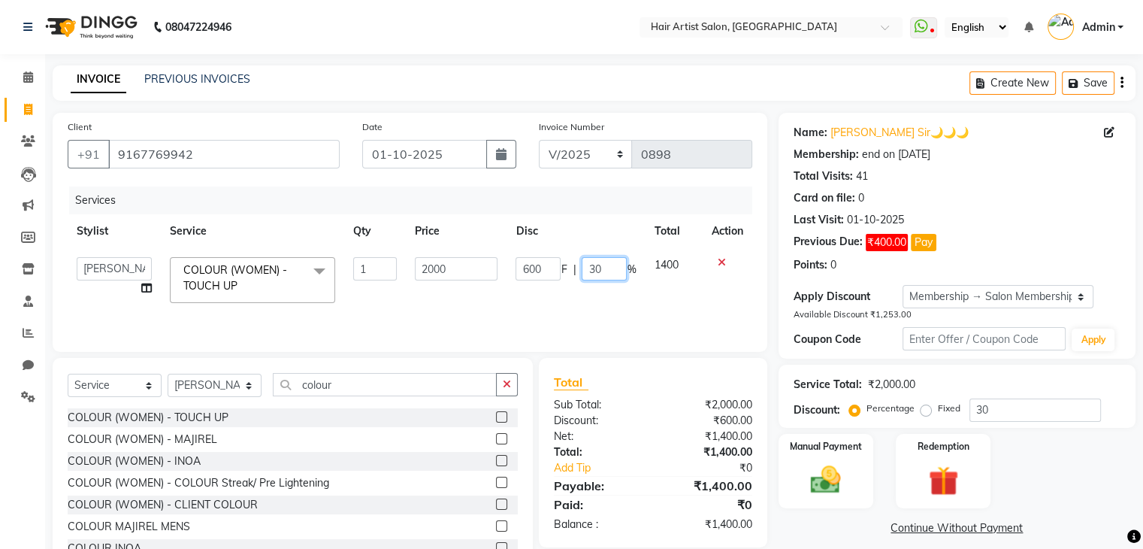
click at [604, 268] on input "30" at bounding box center [604, 268] width 45 height 23
type input "3"
type input "0"
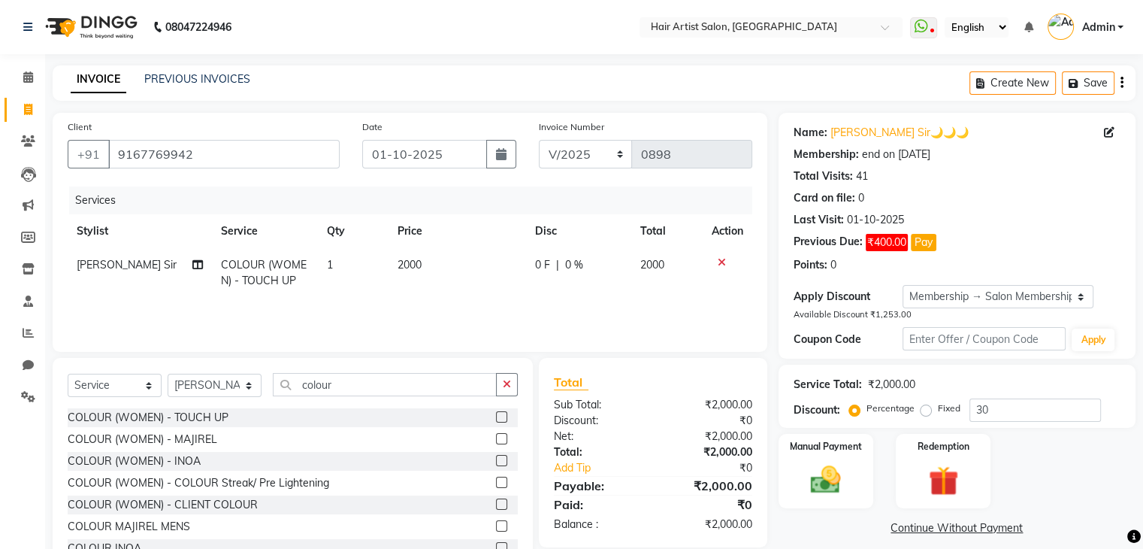
click at [610, 307] on div "Services Stylist Service Qty Price Disc Total Action [PERSON_NAME] Sir COLOUR (…" at bounding box center [410, 261] width 685 height 150
click at [508, 386] on icon "button" at bounding box center [507, 384] width 8 height 11
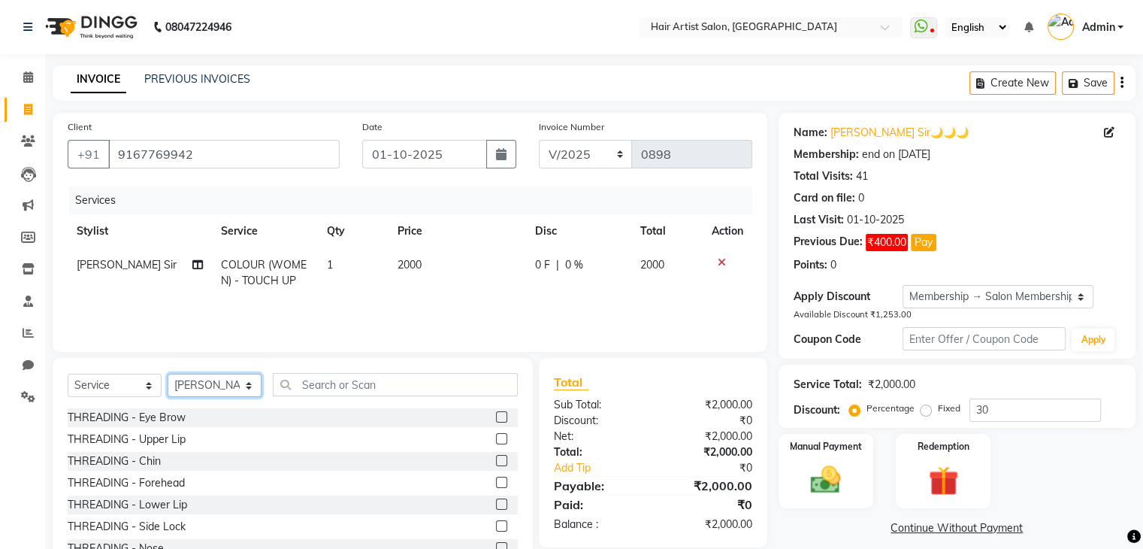
click at [232, 396] on select "Select Stylist Aman channd nisha zimur SALON [PERSON_NAME] [PERSON_NAME] Mam [P…" at bounding box center [215, 385] width 94 height 23
select select "71206"
click at [168, 374] on select "Select Stylist Aman channd nisha zimur SALON [PERSON_NAME] [PERSON_NAME] Mam [P…" at bounding box center [215, 385] width 94 height 23
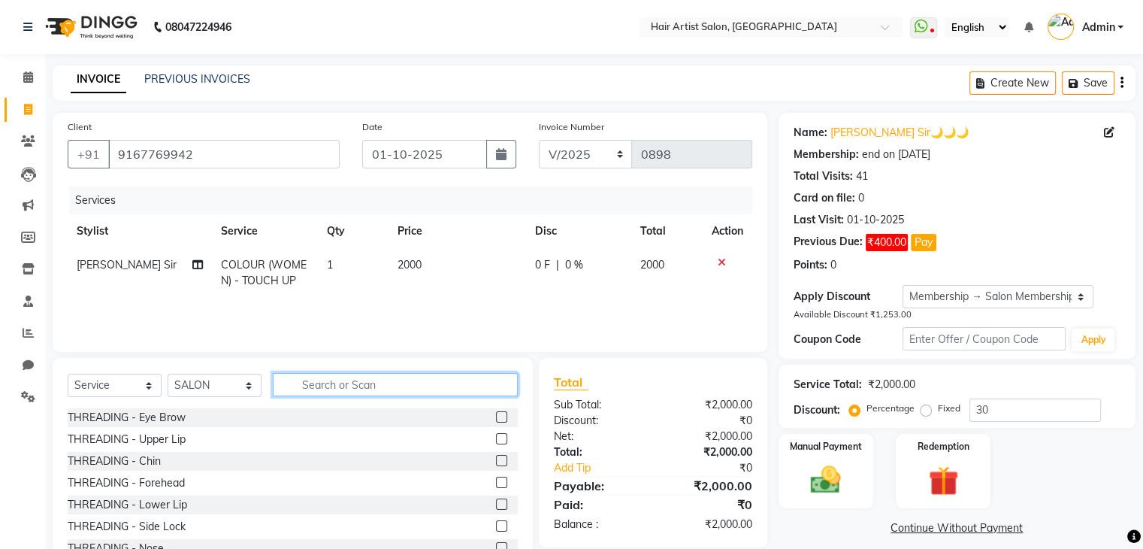
click at [318, 386] on input "text" at bounding box center [395, 384] width 245 height 23
click at [144, 386] on select "Select Service Product Membership Package Voucher Prepaid Gift Card" at bounding box center [115, 385] width 94 height 23
select select "product"
click at [68, 374] on select "Select Service Product Membership Package Voucher Prepaid Gift Card" at bounding box center [115, 385] width 94 height 23
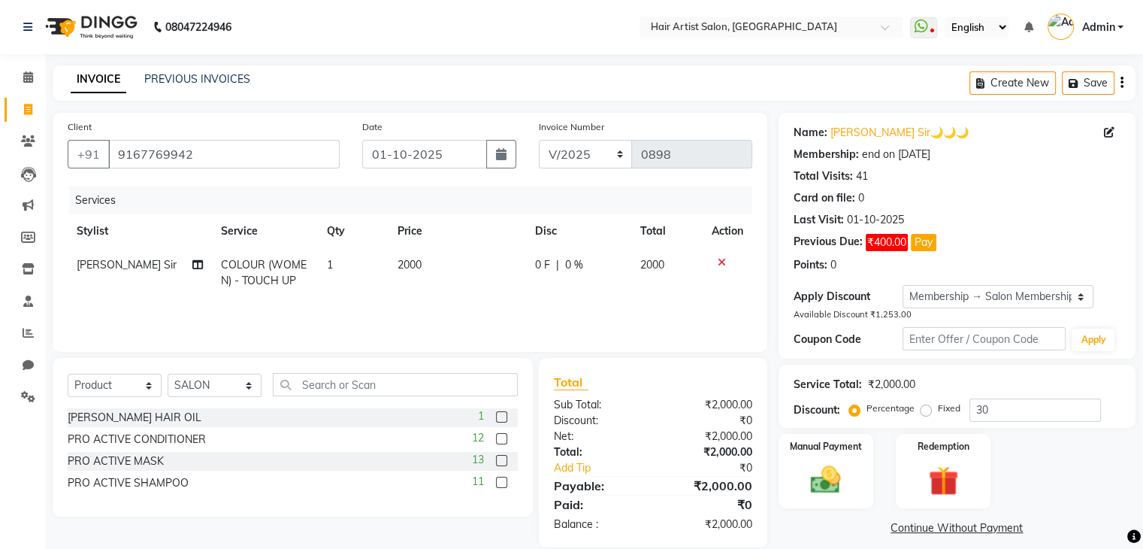
click at [496, 461] on label at bounding box center [501, 460] width 11 height 11
click at [496, 461] on input "checkbox" at bounding box center [501, 461] width 10 height 10
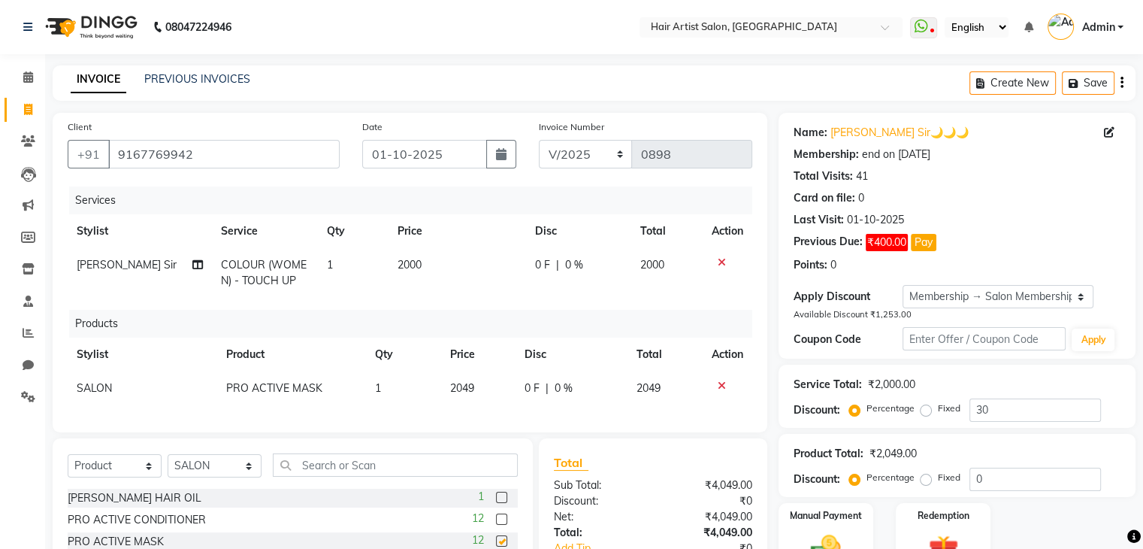
checkbox input "false"
click at [561, 388] on span "0 %" at bounding box center [564, 388] width 18 height 16
select select "71206"
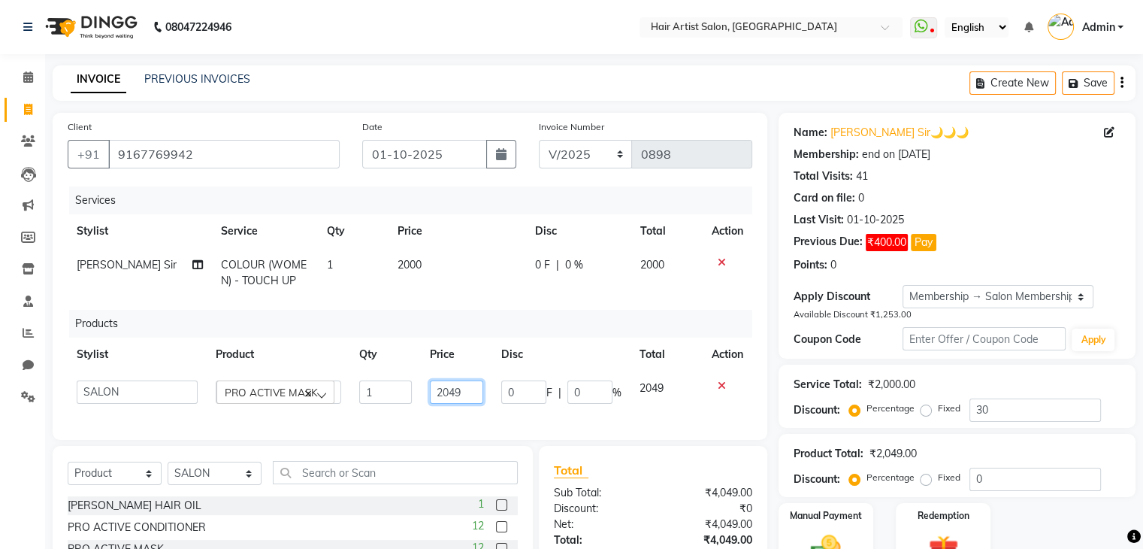
click at [462, 395] on input "2049" at bounding box center [456, 391] width 53 height 23
type input "2"
type input "1800"
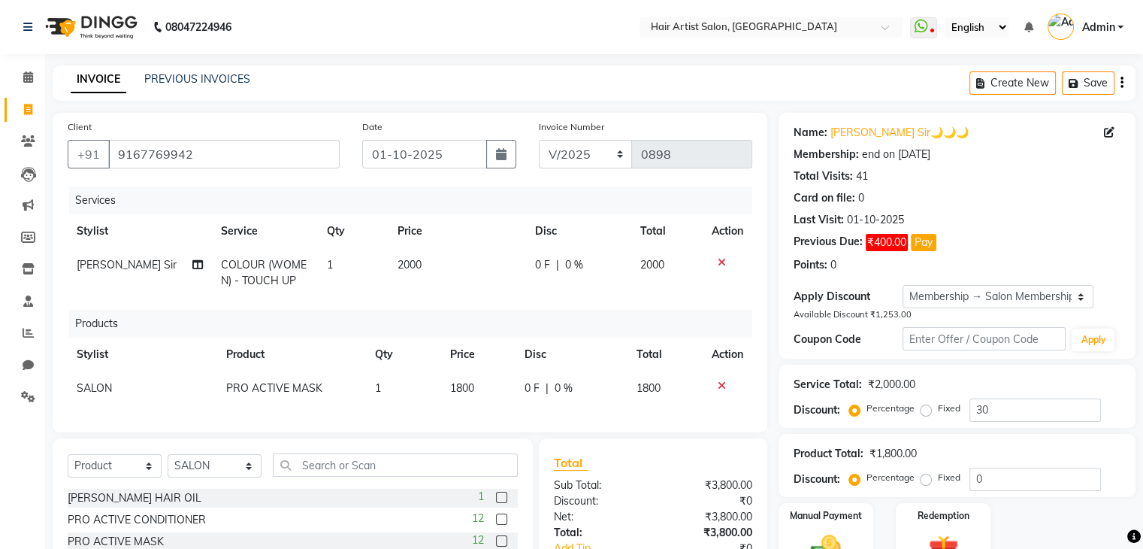
click at [571, 413] on div "Services Stylist Service Qty Price Disc Total Action [PERSON_NAME] Sir COLOUR (…" at bounding box center [410, 301] width 685 height 231
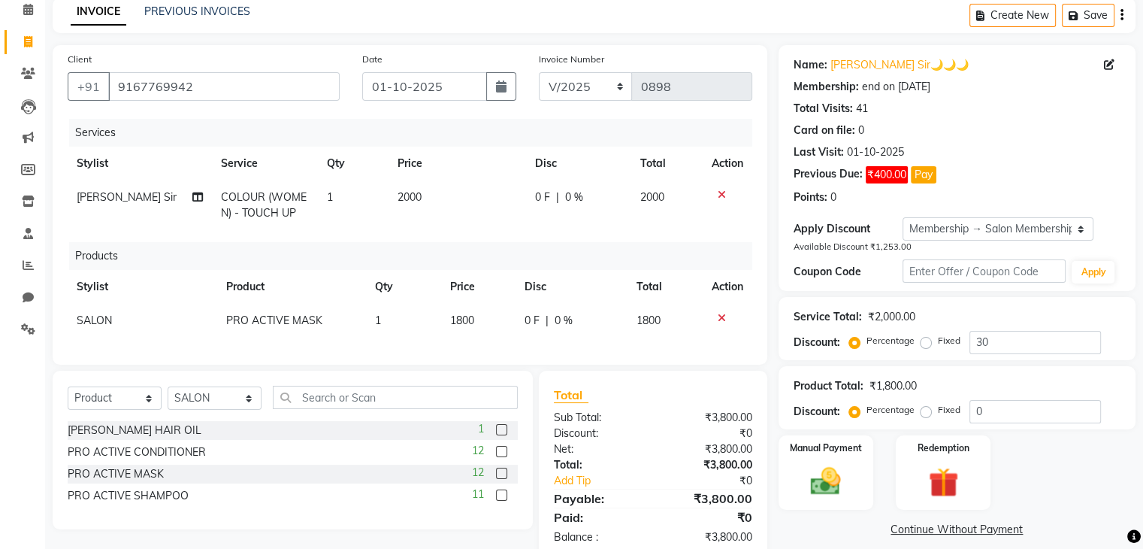
scroll to position [113, 0]
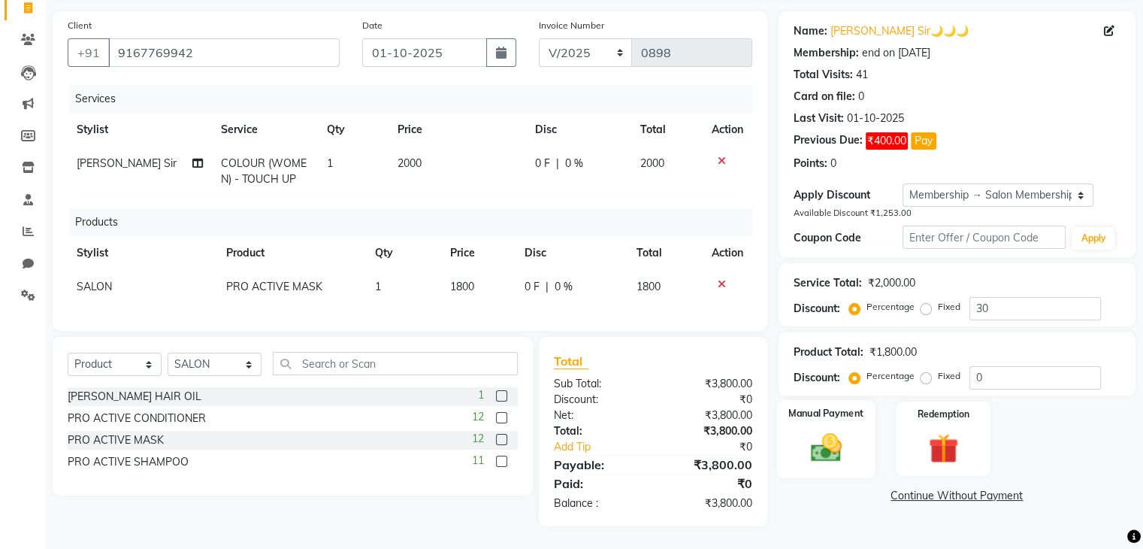
click at [846, 452] on img at bounding box center [825, 447] width 50 height 36
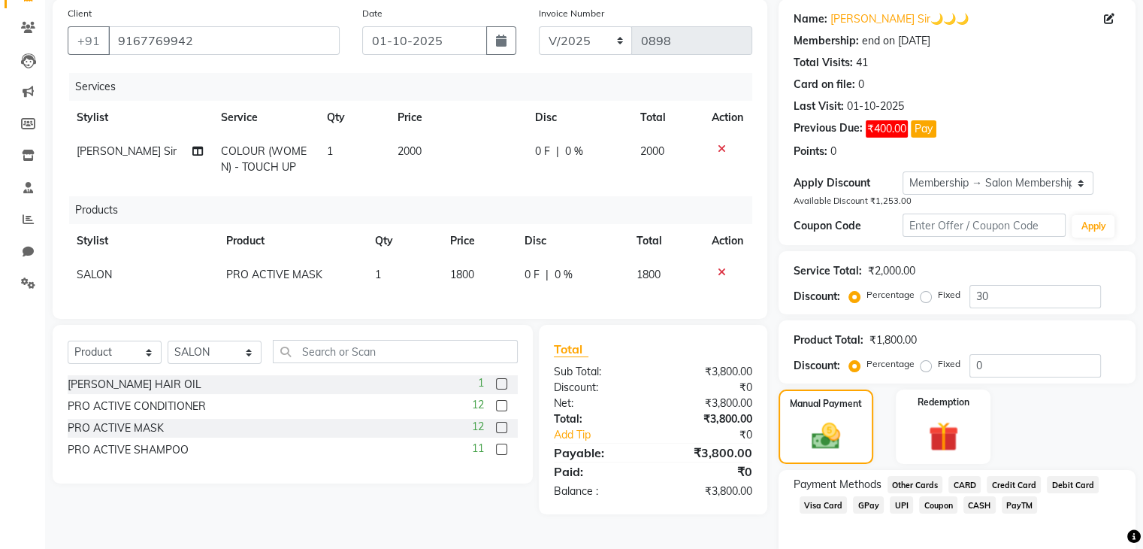
click at [863, 506] on span "GPay" at bounding box center [868, 504] width 31 height 17
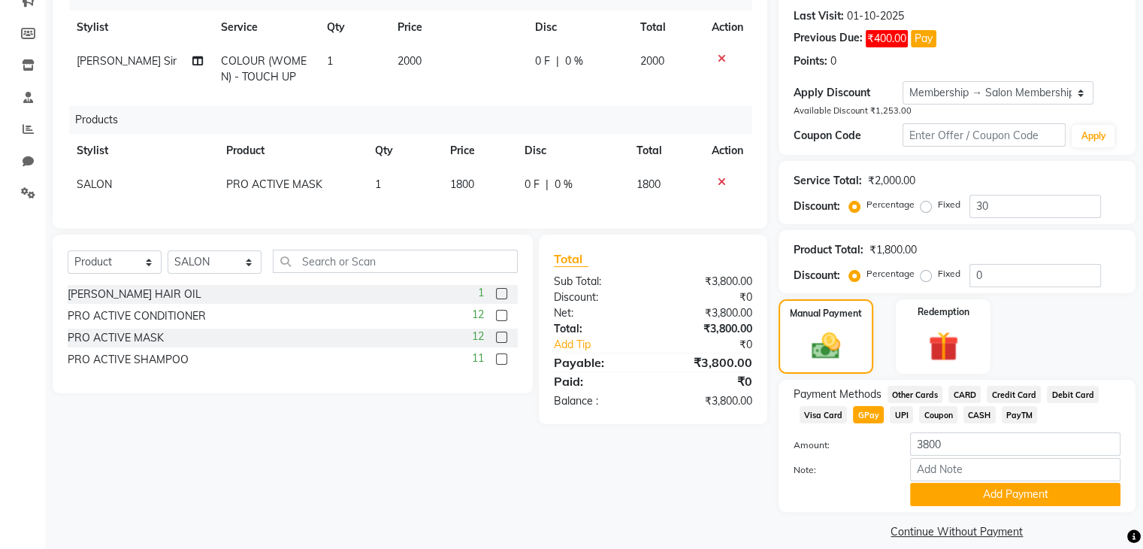
scroll to position [222, 0]
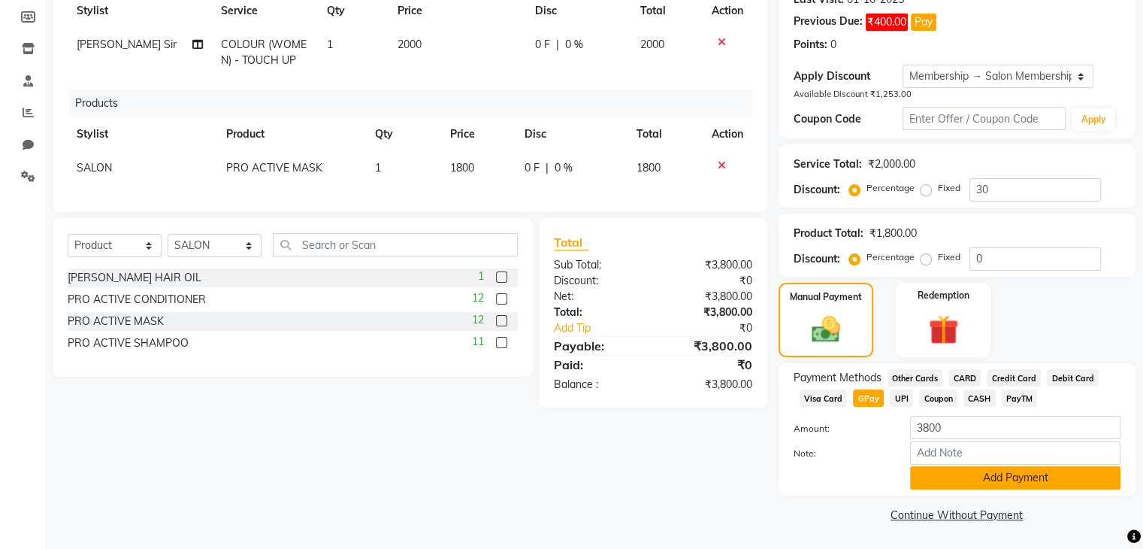
click at [983, 484] on button "Add Payment" at bounding box center [1015, 477] width 210 height 23
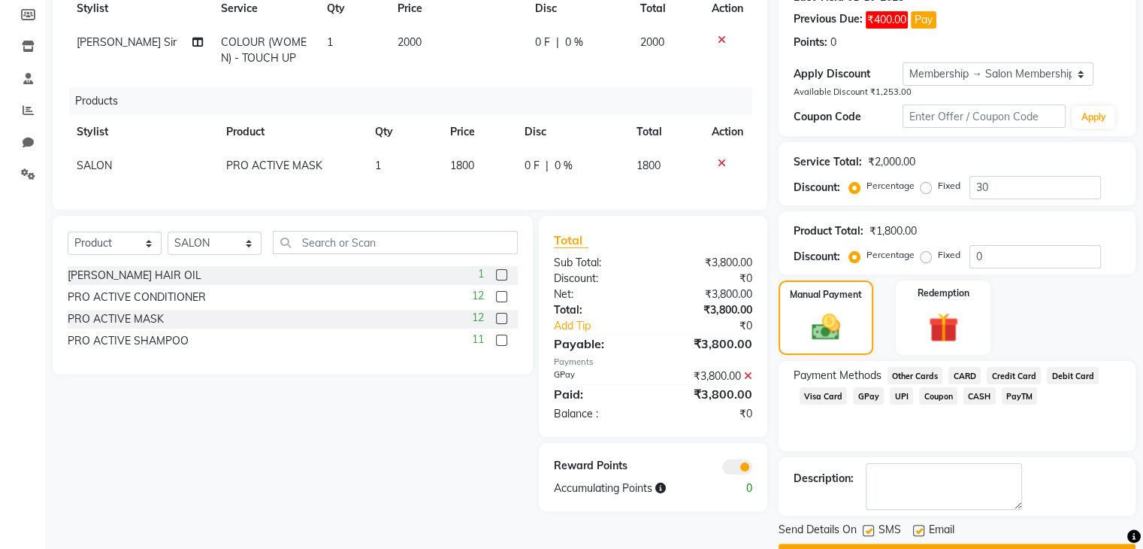
scroll to position [262, 0]
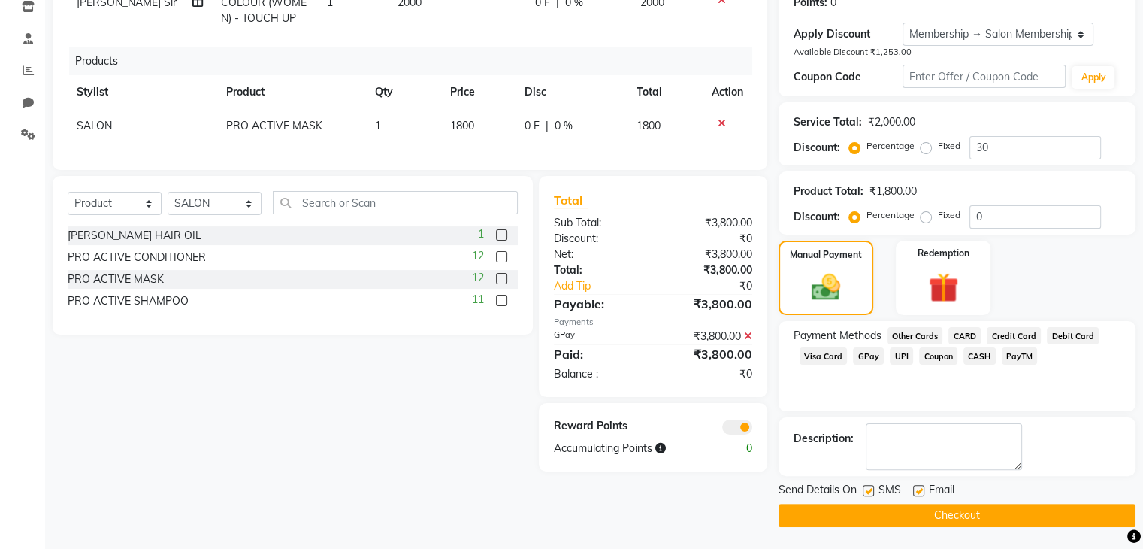
click at [1051, 512] on button "Checkout" at bounding box center [957, 515] width 357 height 23
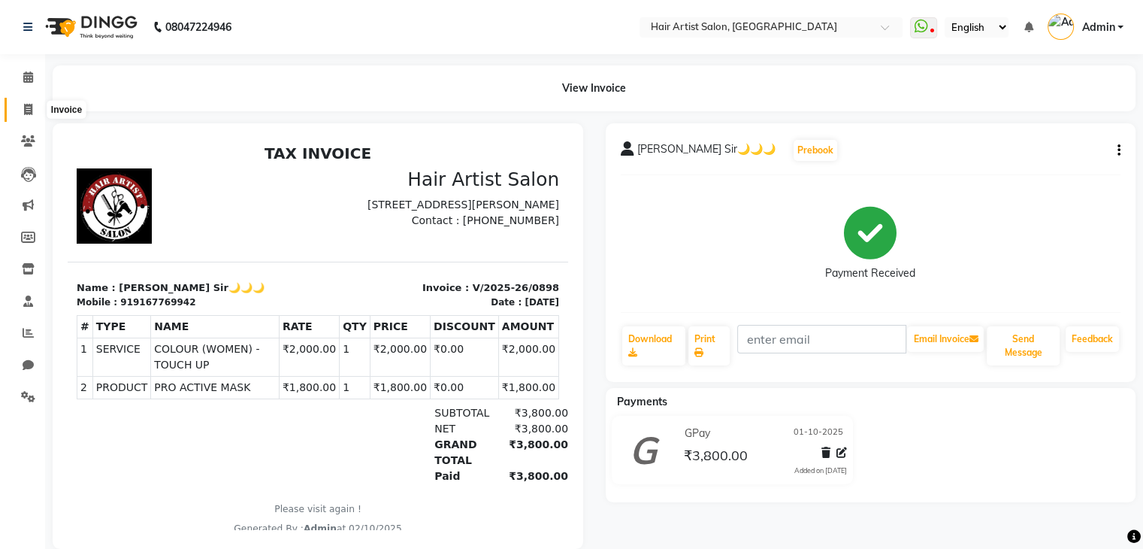
click at [20, 103] on span at bounding box center [28, 109] width 26 height 17
select select "service"
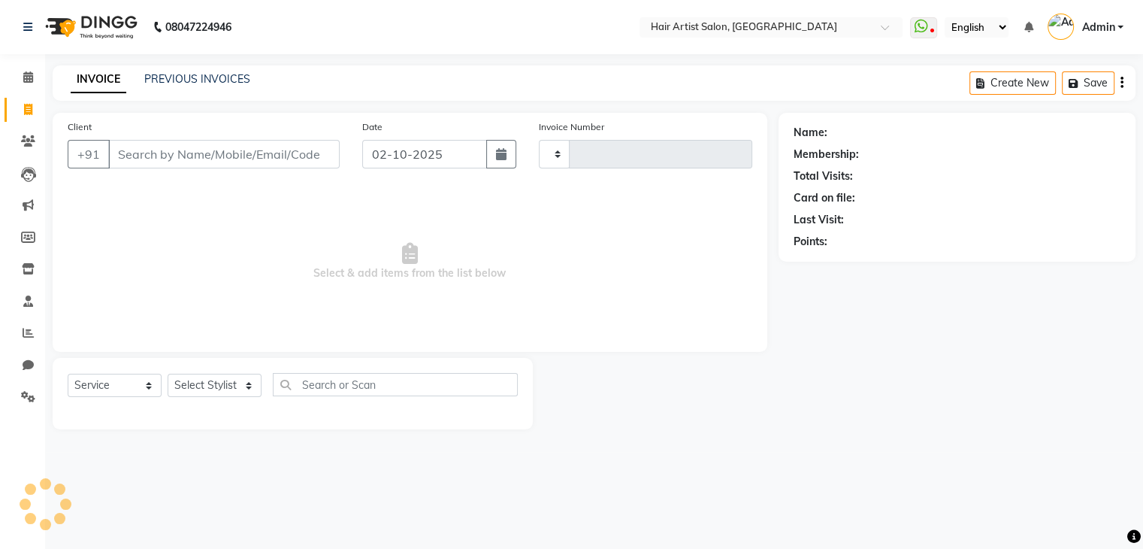
type input "0899"
select select "7809"
select select "package"
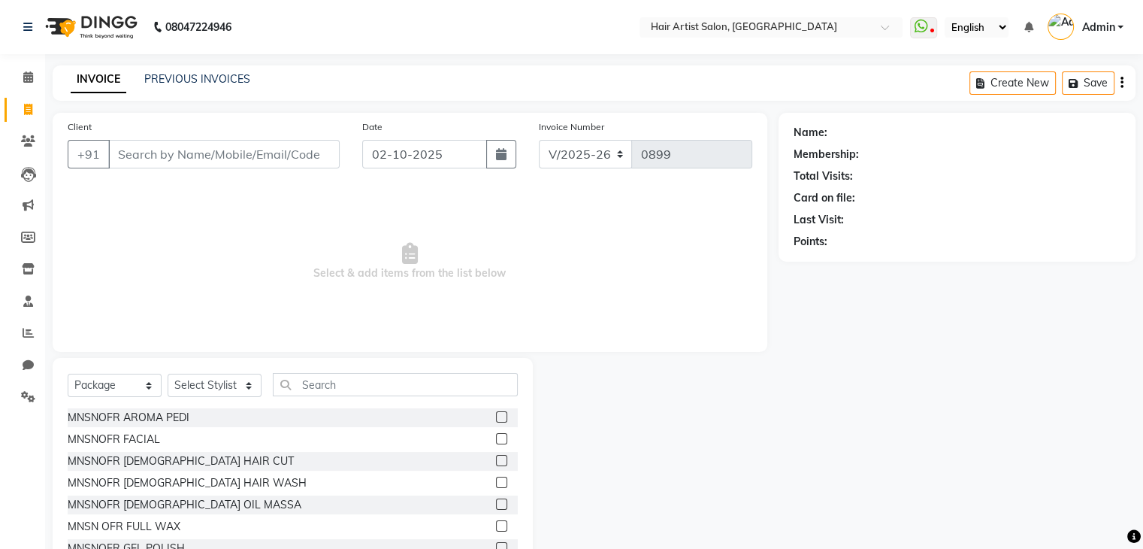
click at [193, 86] on div "PREVIOUS INVOICES" at bounding box center [197, 79] width 106 height 16
click at [189, 79] on link "PREVIOUS INVOICES" at bounding box center [197, 79] width 106 height 14
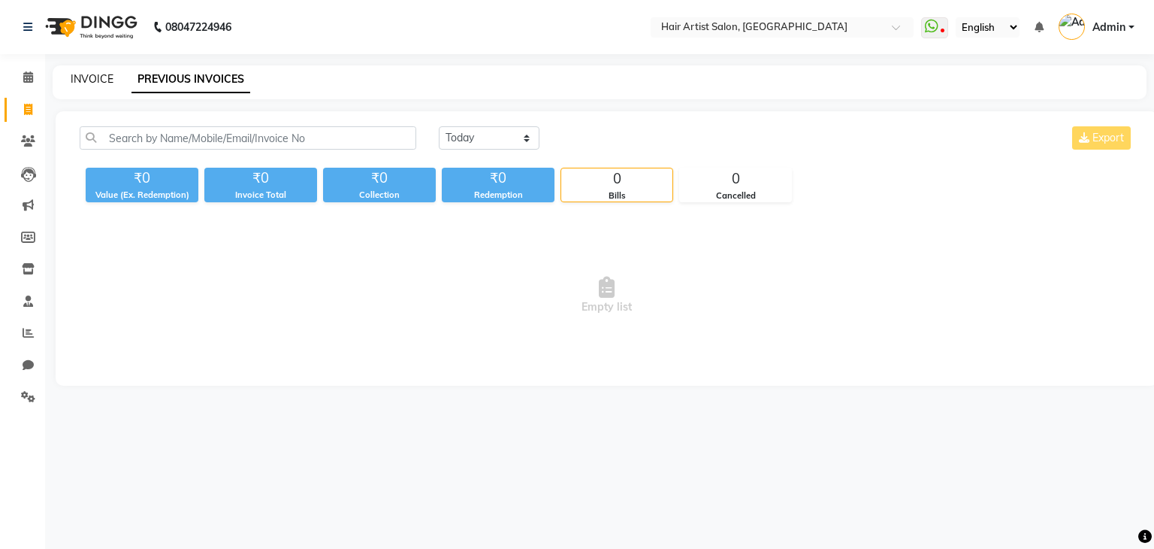
click at [87, 83] on link "INVOICE" at bounding box center [92, 79] width 43 height 14
select select "service"
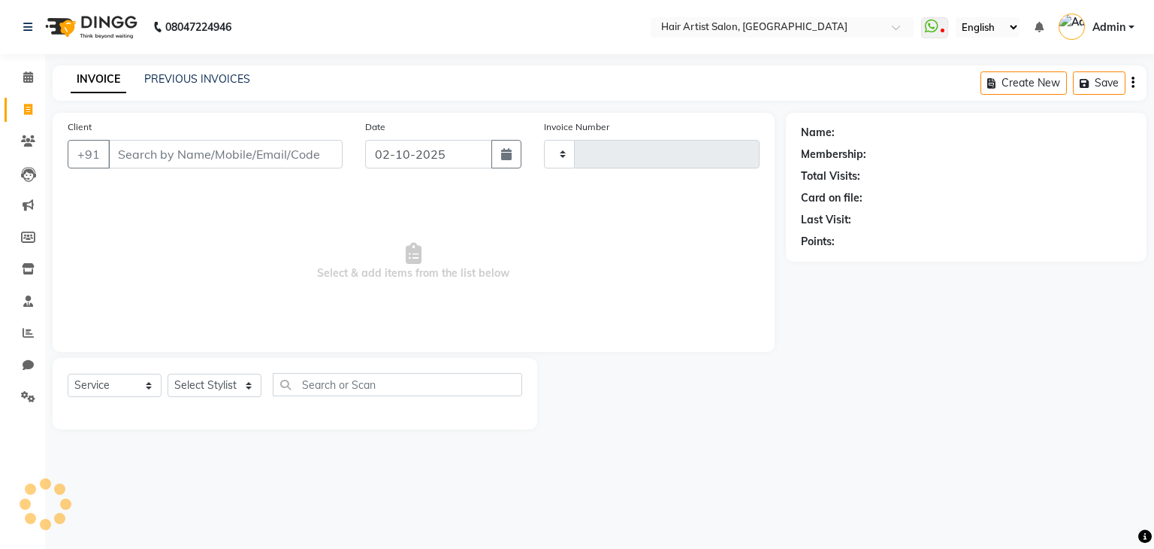
type input "0899"
select select "7809"
select select "package"
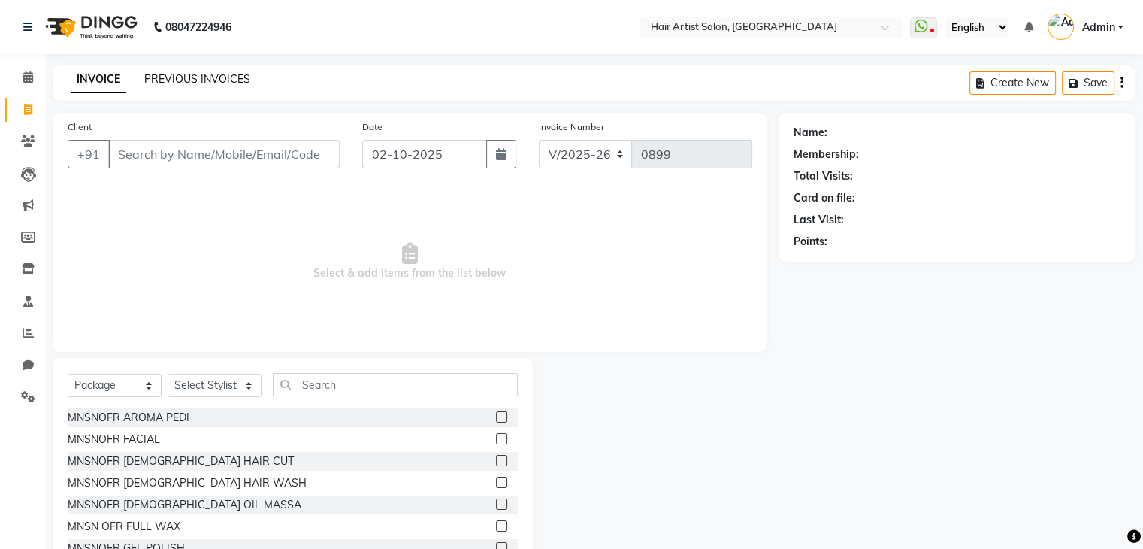
click at [171, 77] on link "PREVIOUS INVOICES" at bounding box center [197, 79] width 106 height 14
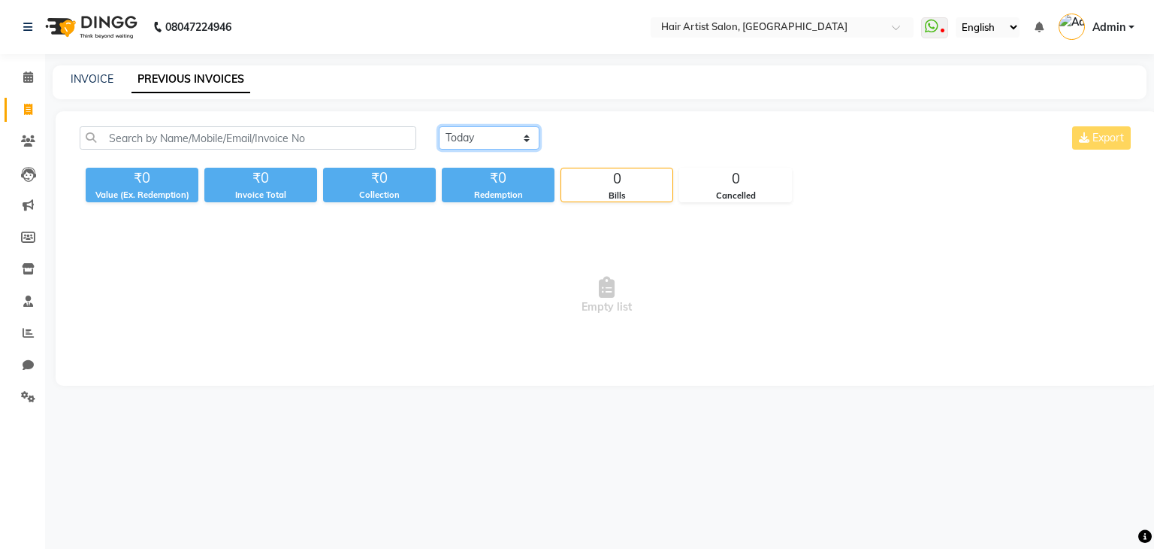
click at [505, 141] on select "[DATE] [DATE] Custom Range" at bounding box center [489, 137] width 101 height 23
select select "[DATE]"
click at [439, 126] on select "[DATE] [DATE] Custom Range" at bounding box center [489, 137] width 101 height 23
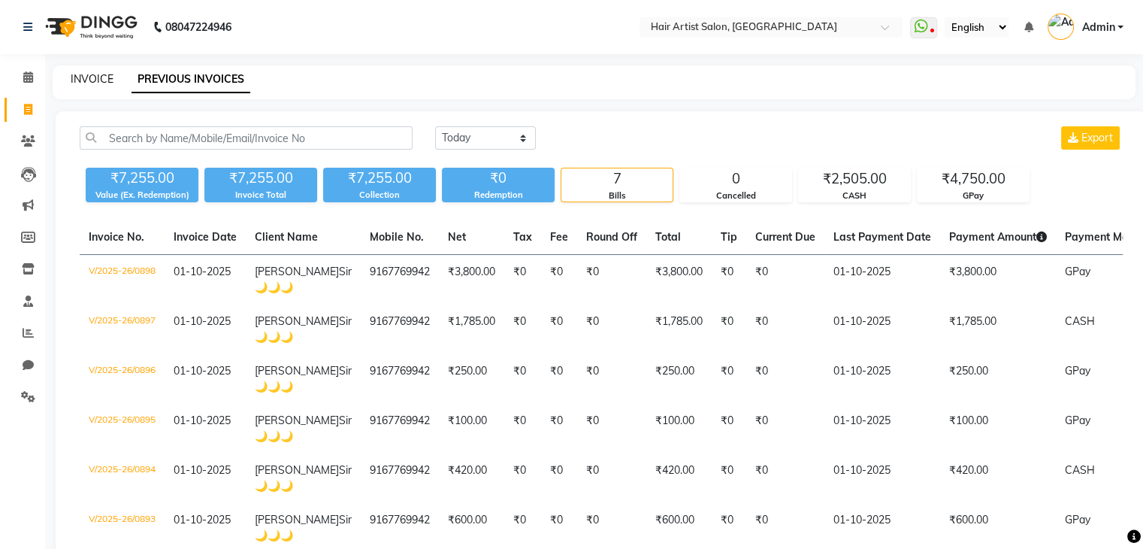
click at [94, 85] on link "INVOICE" at bounding box center [92, 79] width 43 height 14
select select "service"
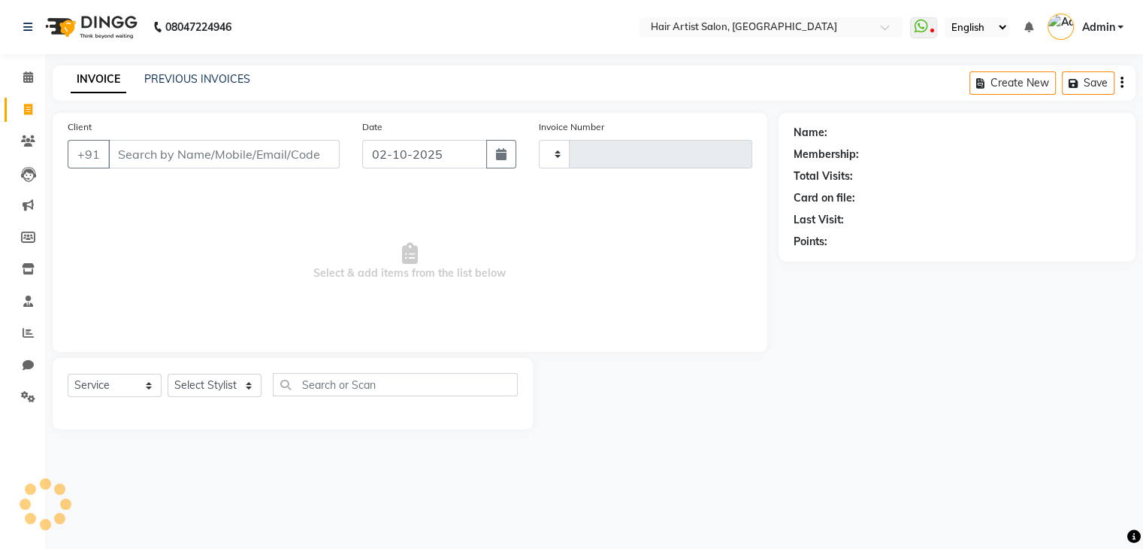
type input "0899"
select select "7809"
select select "package"
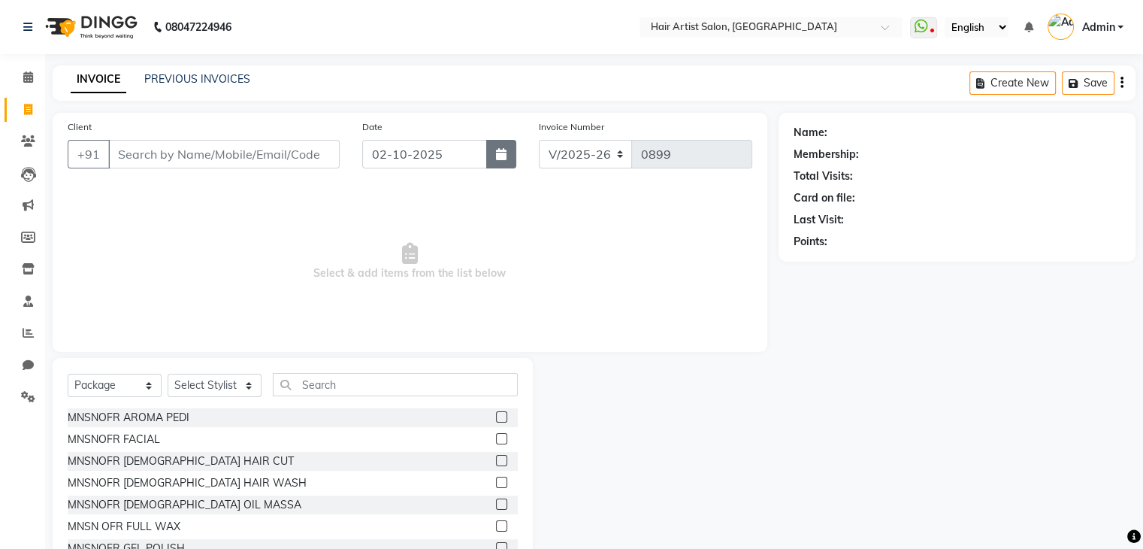
click at [505, 150] on icon "button" at bounding box center [501, 154] width 11 height 12
select select "10"
select select "2025"
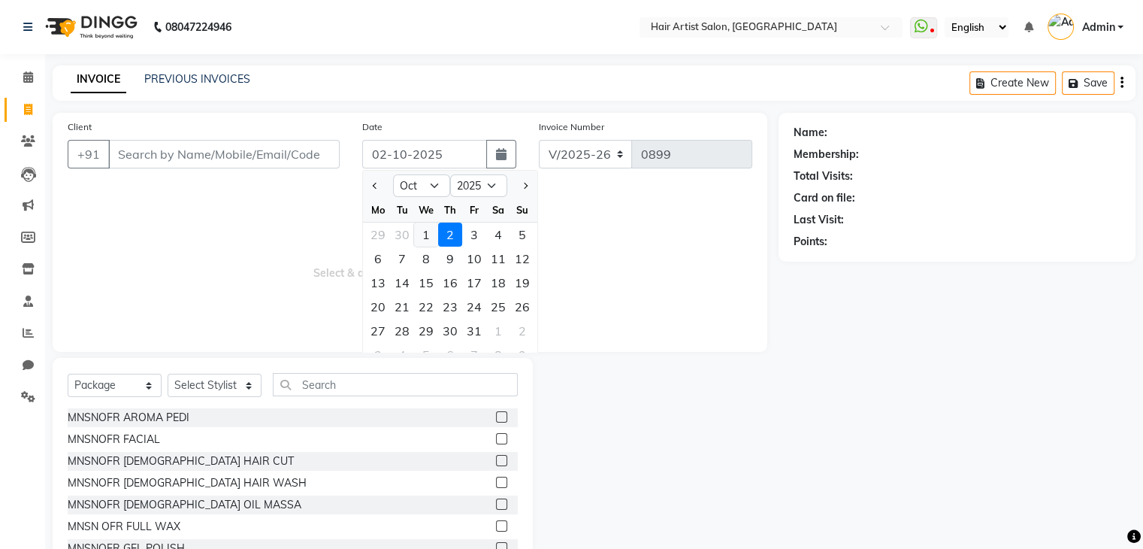
click at [417, 235] on div "1" at bounding box center [426, 234] width 24 height 24
type input "01-10-2025"
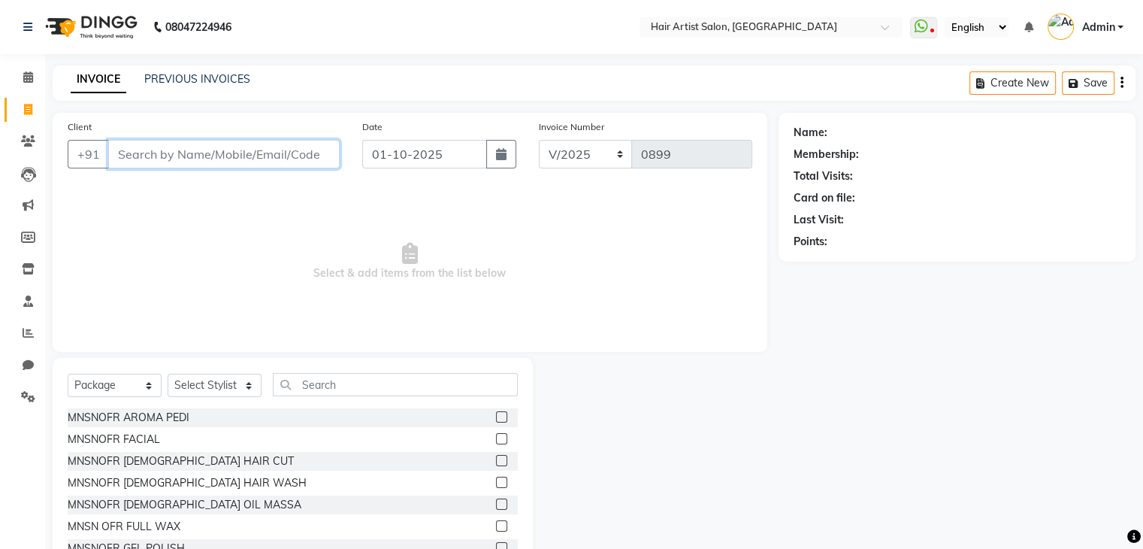
click at [229, 153] on input "Client" at bounding box center [223, 154] width 231 height 29
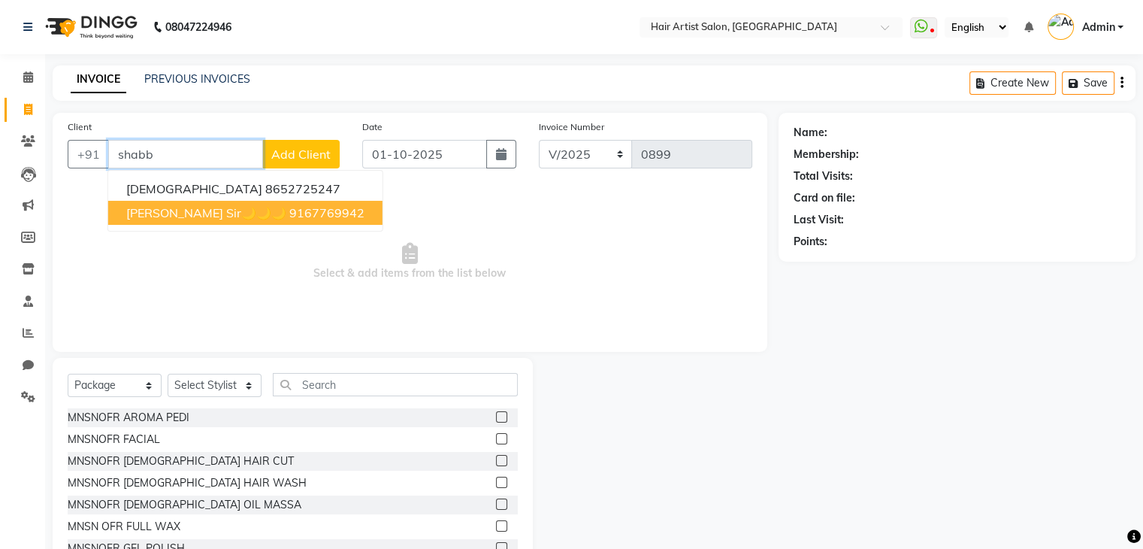
click at [289, 214] on ngb-highlight "9167769942" at bounding box center [326, 212] width 75 height 15
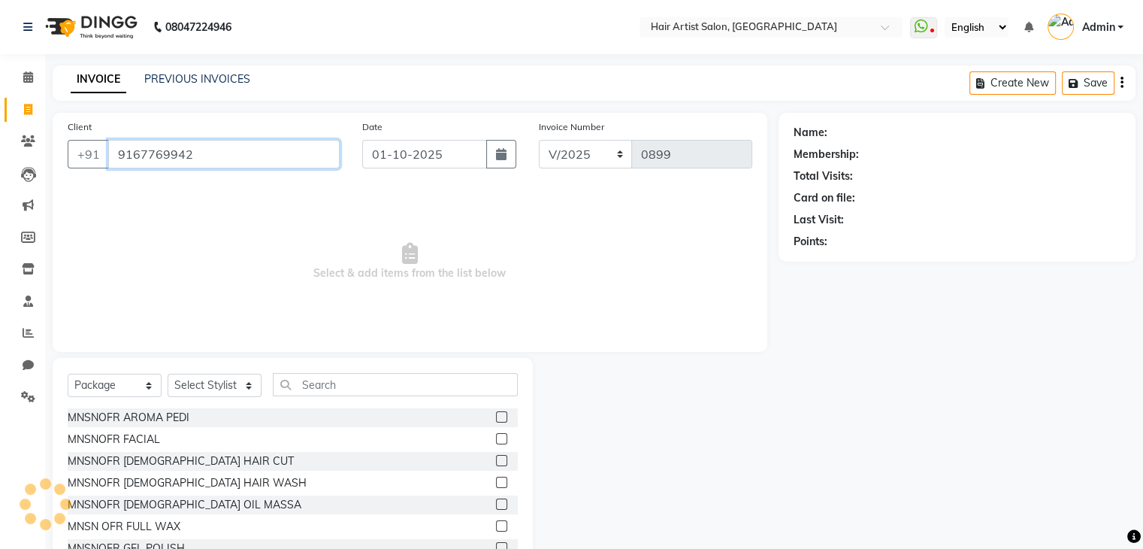
type input "9167769942"
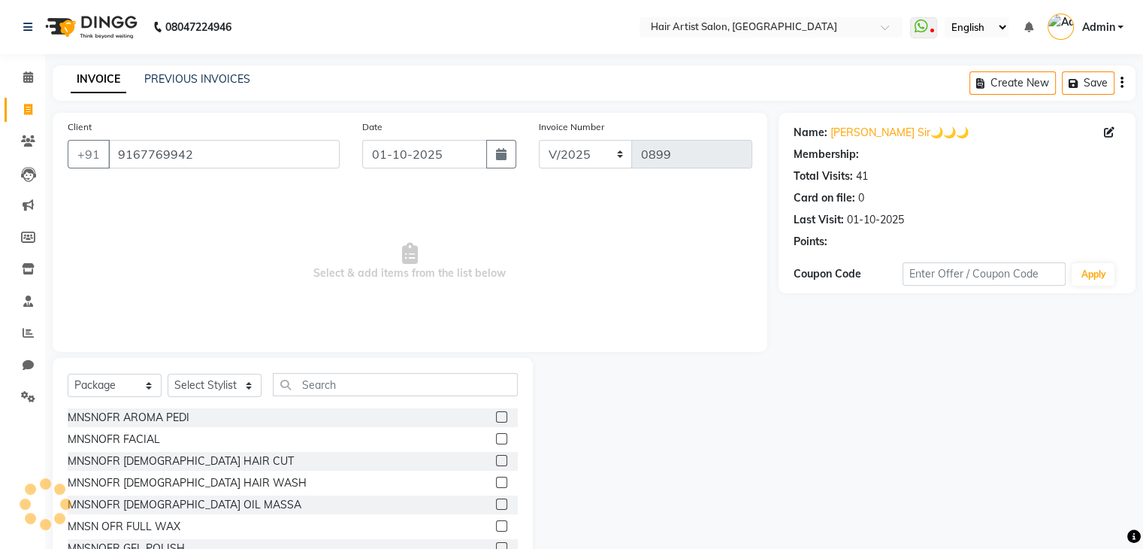
select select "1: Object"
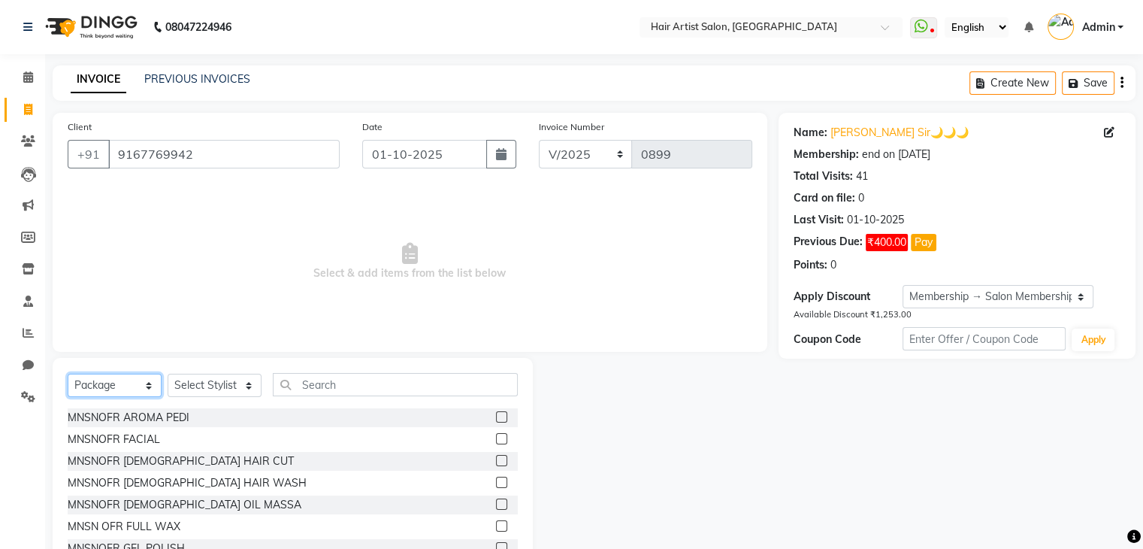
drag, startPoint x: 126, startPoint y: 392, endPoint x: 122, endPoint y: 252, distance: 139.8
click at [122, 252] on div "Client [PHONE_NUMBER] Date [DATE] Invoice Number V/2025 V/[PHONE_NUMBER] Select…" at bounding box center [409, 346] width 737 height 467
select select "service"
click at [68, 374] on select "Select Service Product Membership Package Voucher Prepaid Gift Card" at bounding box center [115, 385] width 94 height 23
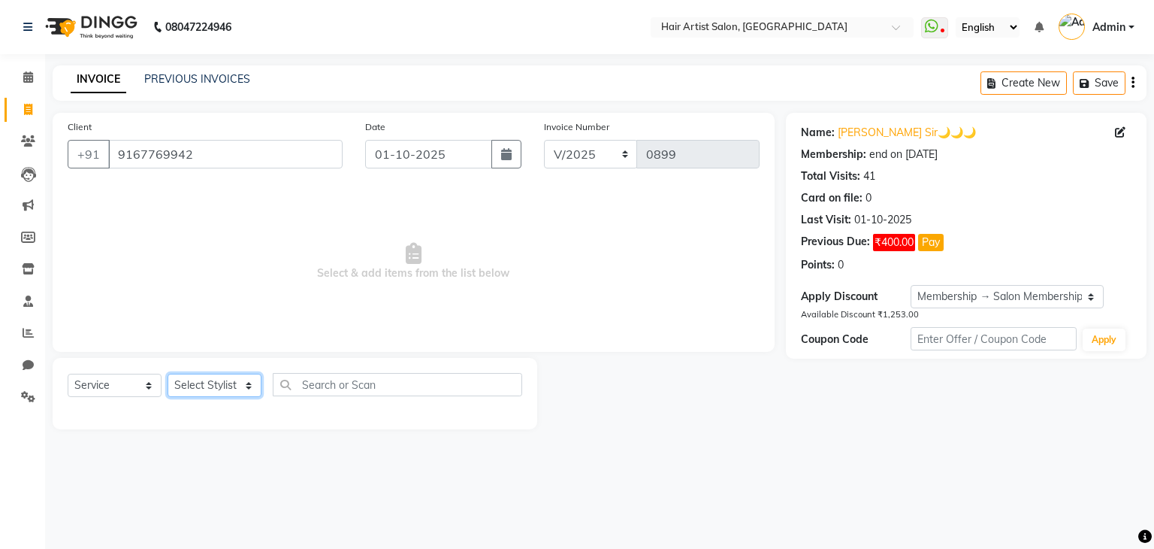
click at [200, 389] on select "Select Stylist Aman channd nisha zimur SALON [PERSON_NAME] [PERSON_NAME] Mam [P…" at bounding box center [215, 385] width 94 height 23
select select "88925"
click at [168, 374] on select "Select Stylist Aman channd nisha zimur SALON [PERSON_NAME] [PERSON_NAME] Mam [P…" at bounding box center [215, 385] width 94 height 23
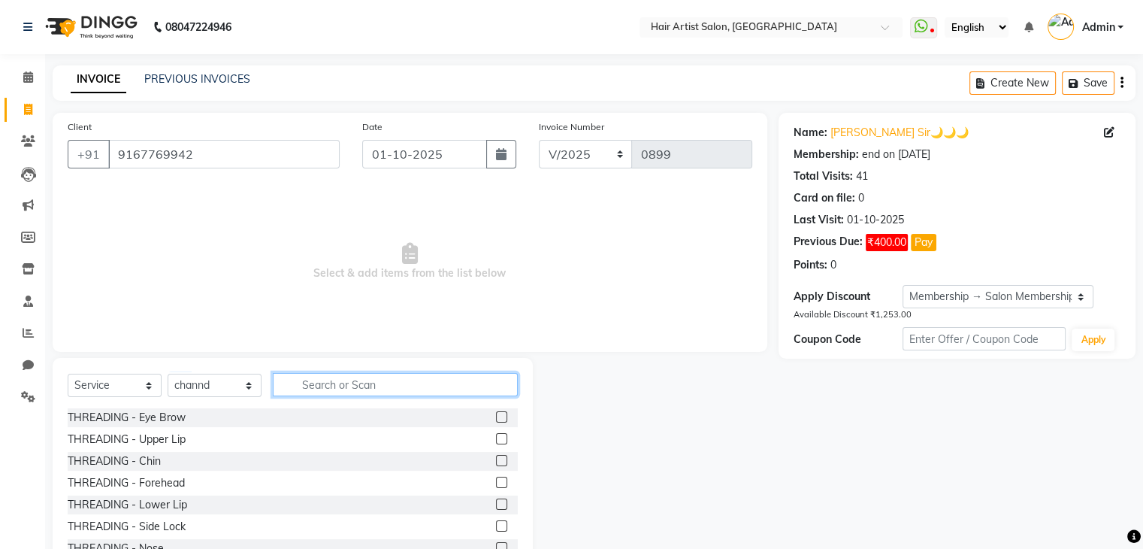
click at [310, 386] on input "text" at bounding box center [395, 384] width 245 height 23
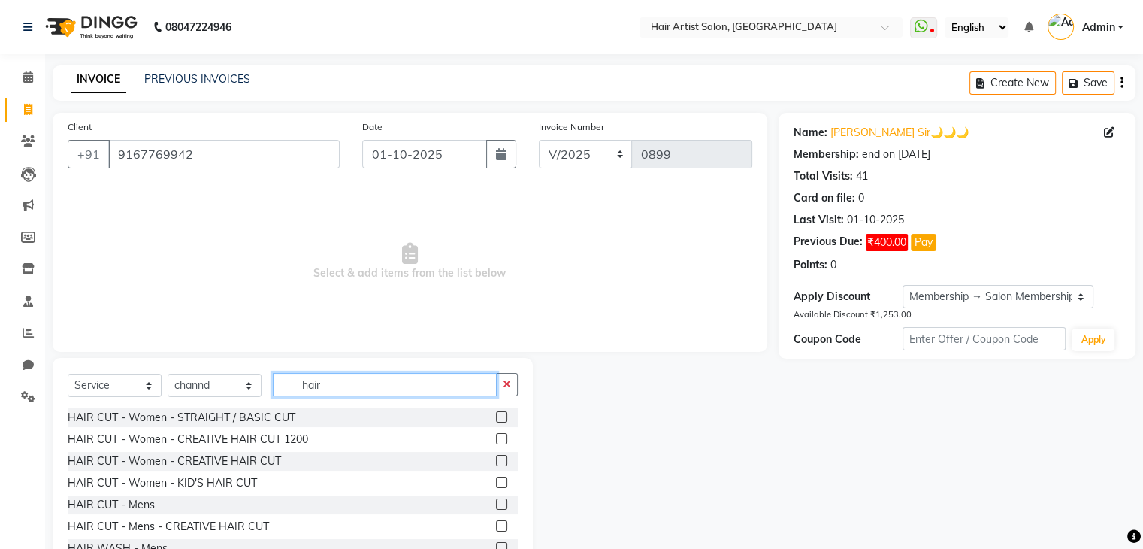
type input "hair"
click at [496, 485] on label at bounding box center [501, 481] width 11 height 11
click at [496, 485] on input "checkbox" at bounding box center [501, 483] width 10 height 10
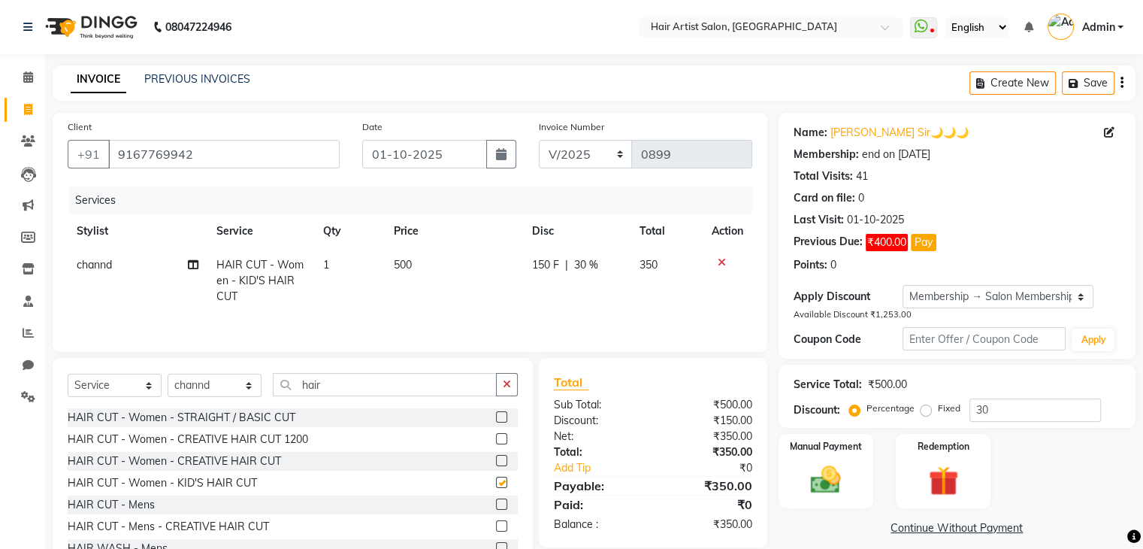
checkbox input "false"
click at [589, 271] on span "30 %" at bounding box center [586, 265] width 24 height 16
select select "88925"
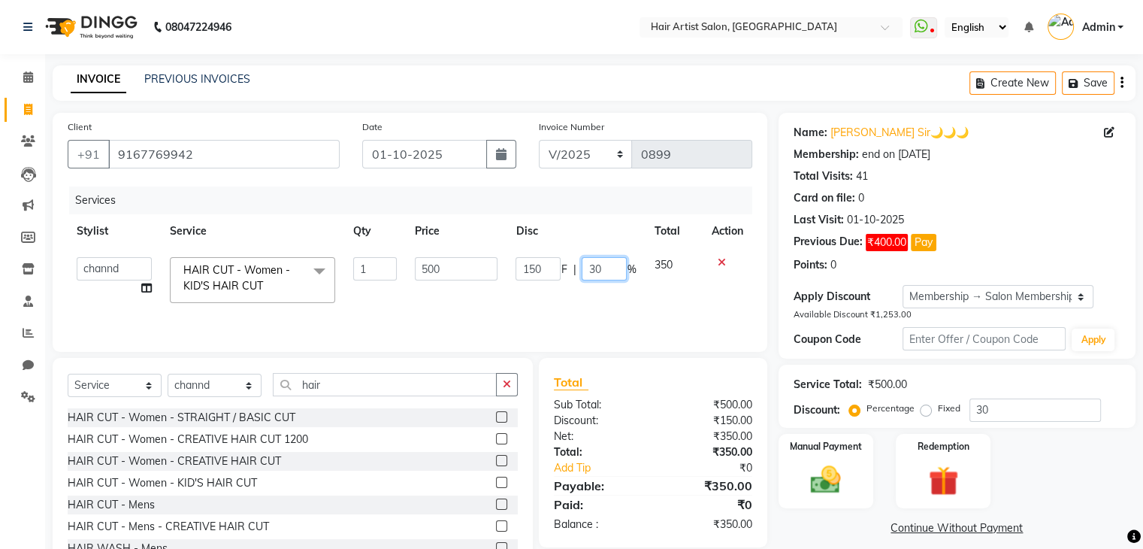
click at [610, 274] on input "30" at bounding box center [604, 268] width 45 height 23
type input "3"
type input "0"
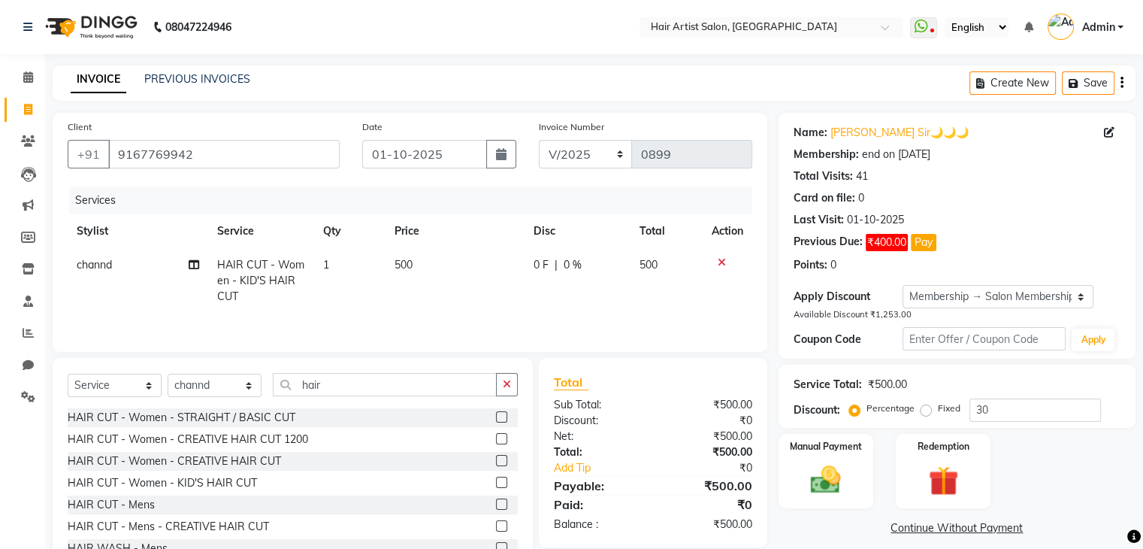
click at [411, 265] on span "500" at bounding box center [404, 265] width 18 height 14
select select "88925"
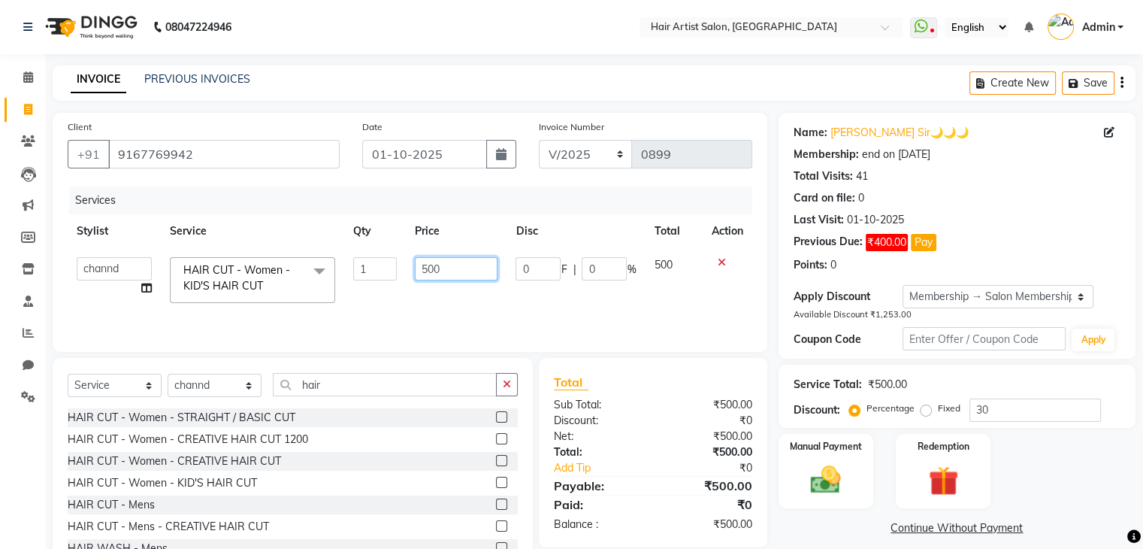
click at [455, 270] on input "500" at bounding box center [456, 268] width 83 height 23
type input "5"
type input "150"
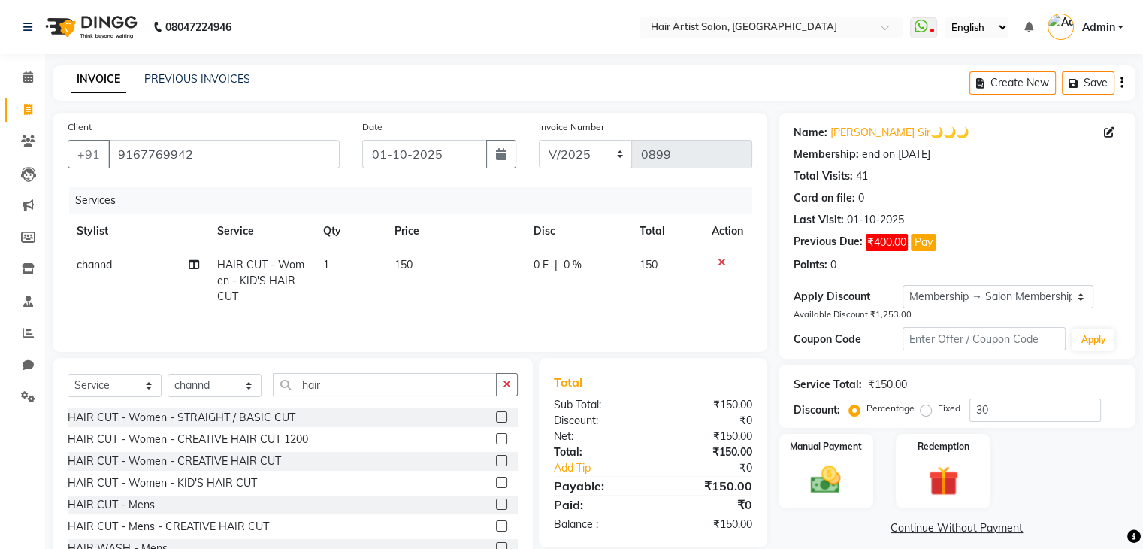
click at [469, 303] on td "150" at bounding box center [455, 280] width 139 height 65
select select "88925"
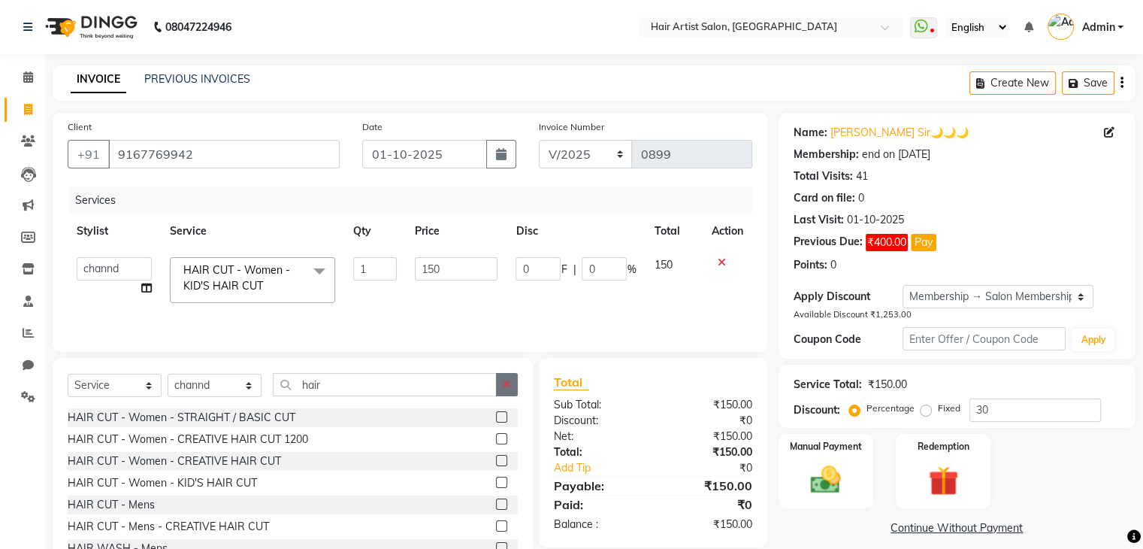
click at [501, 380] on button "button" at bounding box center [507, 384] width 22 height 23
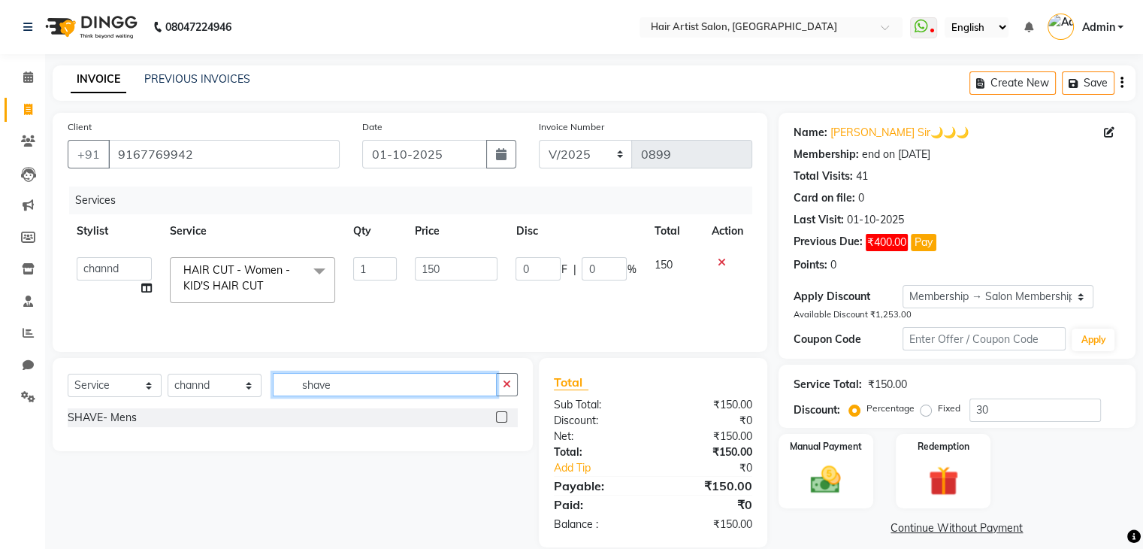
type input "shave"
click at [499, 419] on label at bounding box center [501, 416] width 11 height 11
click at [499, 419] on input "checkbox" at bounding box center [501, 418] width 10 height 10
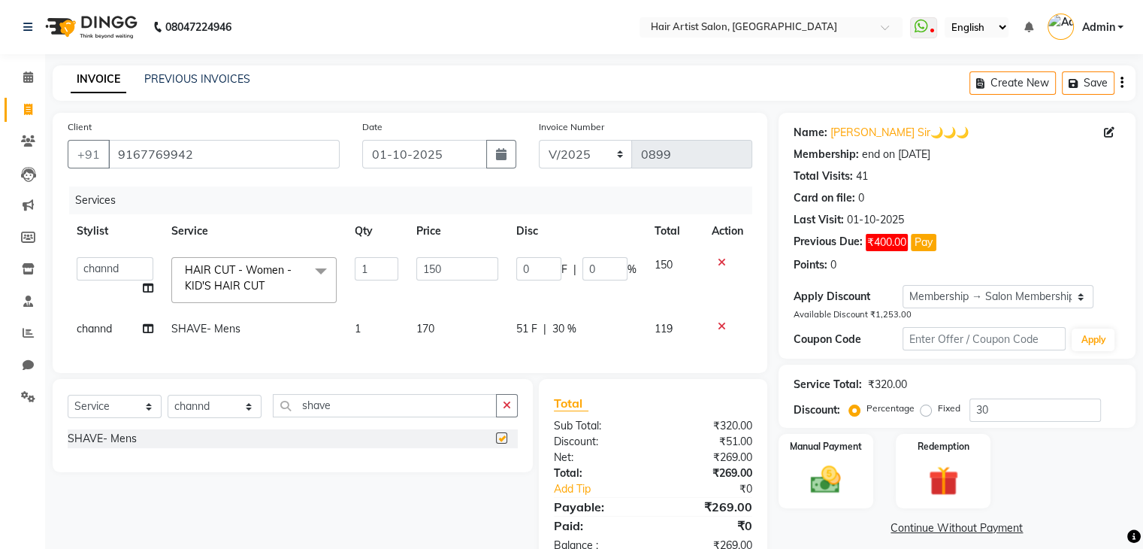
checkbox input "false"
click at [568, 334] on span "30 %" at bounding box center [564, 329] width 24 height 16
select select "88925"
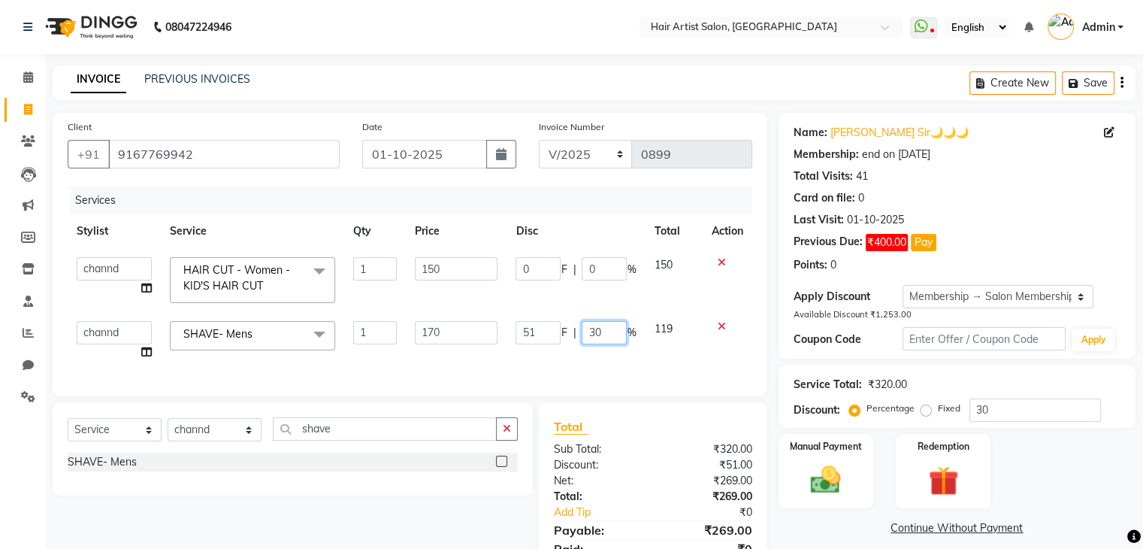
click at [592, 332] on input "30" at bounding box center [604, 332] width 45 height 23
click at [609, 332] on input "30" at bounding box center [604, 332] width 45 height 23
type input "3"
type input "0"
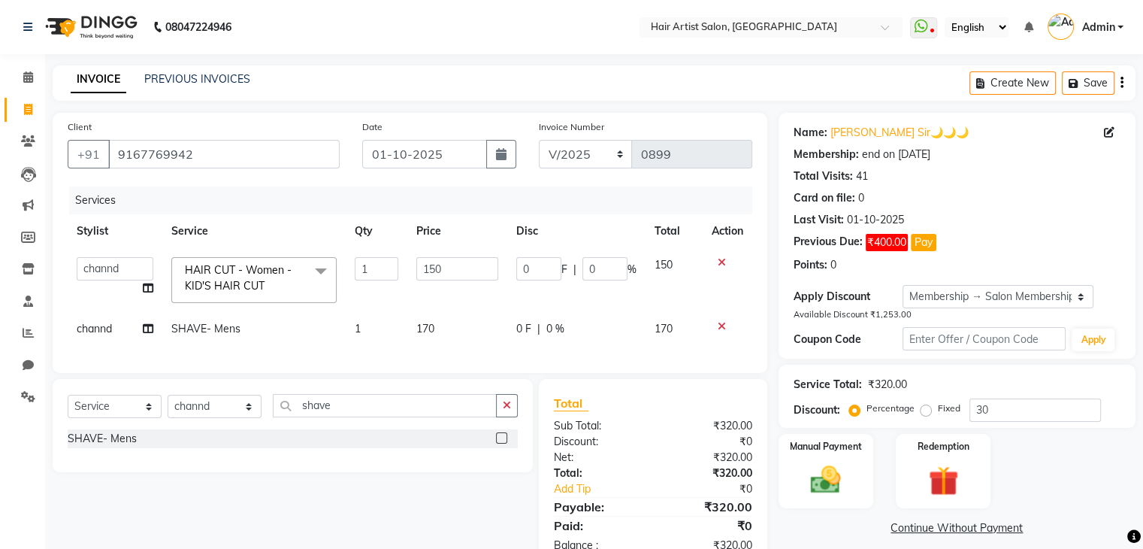
click at [444, 324] on td "170" at bounding box center [457, 329] width 100 height 34
select select "88925"
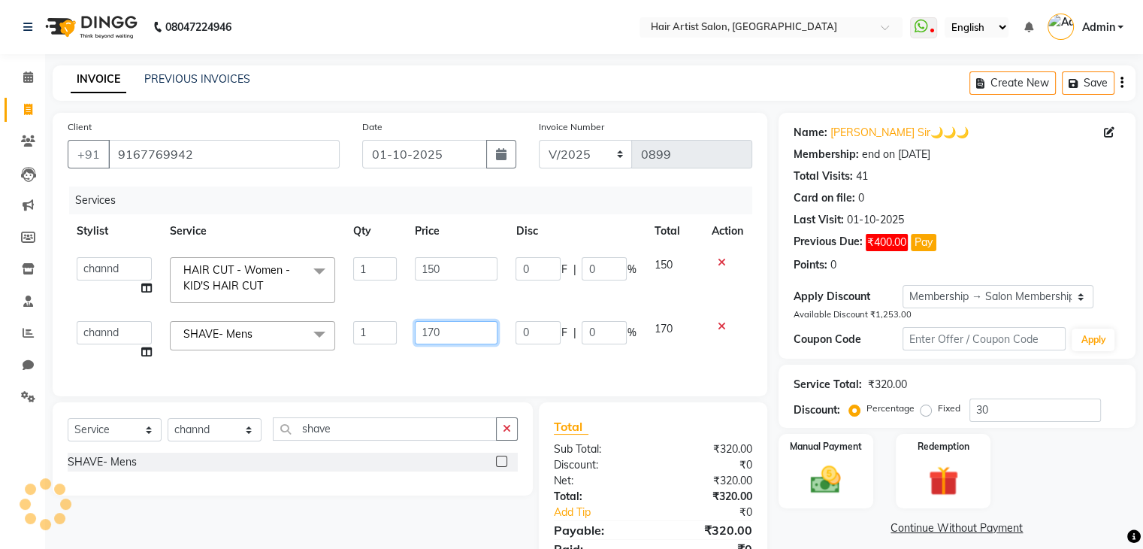
click at [452, 333] on input "170" at bounding box center [456, 332] width 83 height 23
type input "100"
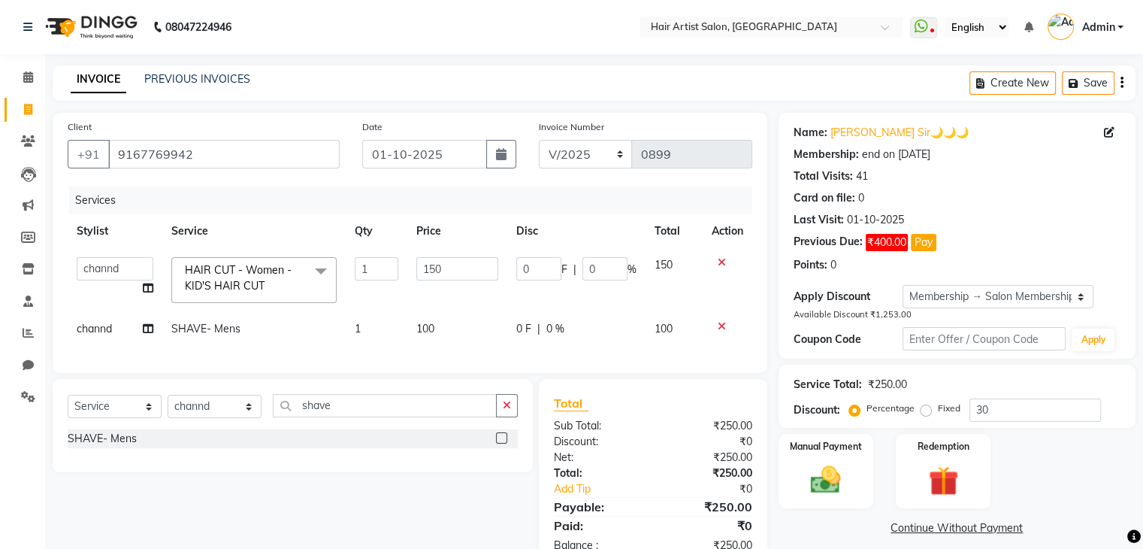
click at [462, 358] on div "Services Stylist Service Qty Price Disc Total Action Aman channd nisha zimur SA…" at bounding box center [410, 271] width 685 height 171
click at [504, 410] on icon "button" at bounding box center [507, 405] width 8 height 11
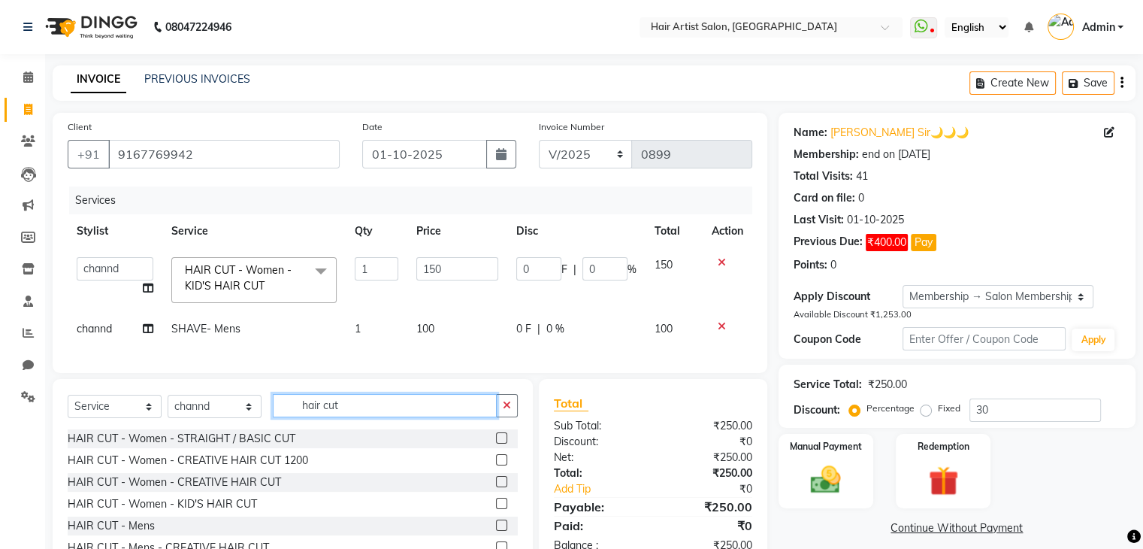
type input "hair cut"
click at [496, 531] on label at bounding box center [501, 524] width 11 height 11
click at [496, 531] on input "checkbox" at bounding box center [501, 526] width 10 height 10
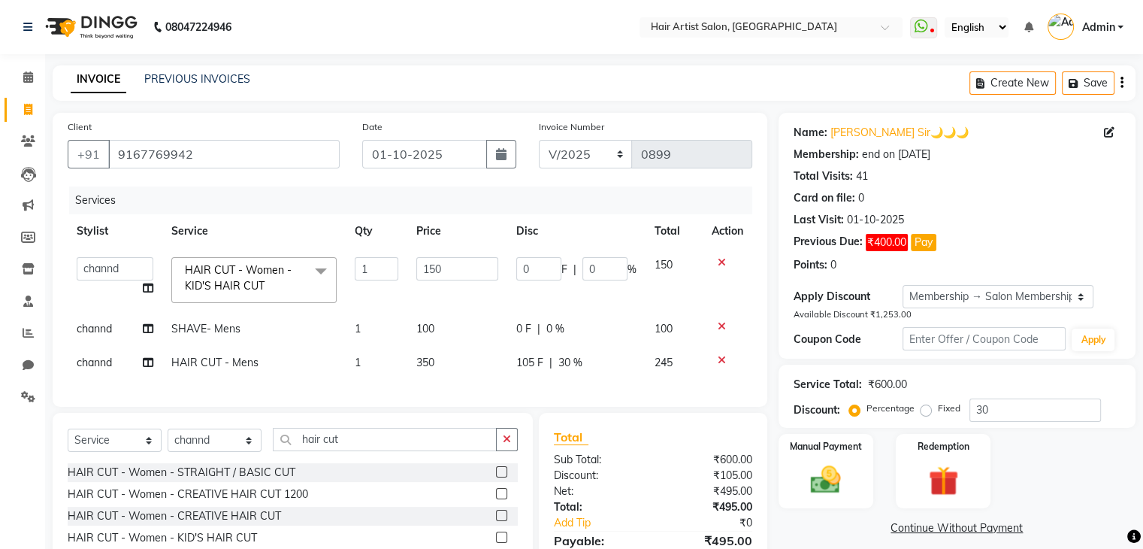
checkbox input "false"
click at [564, 365] on span "30 %" at bounding box center [570, 363] width 24 height 16
select select "88925"
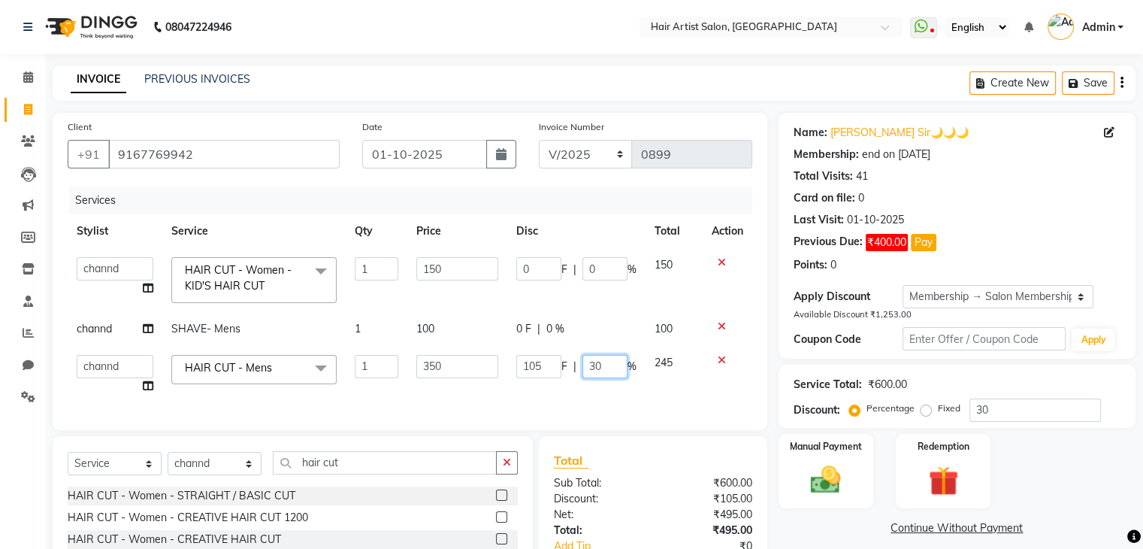
click at [602, 365] on input "30" at bounding box center [604, 366] width 45 height 23
type input "3"
type input "0"
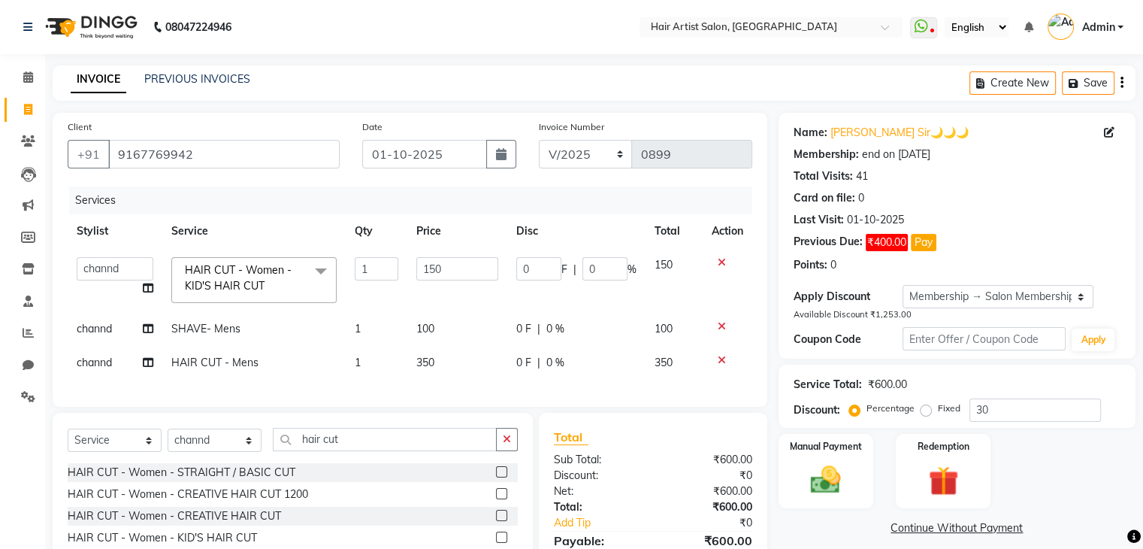
click at [614, 392] on div "Services Stylist Service Qty Price Disc Total Action Aman channd nisha zimur SA…" at bounding box center [410, 288] width 685 height 205
click at [830, 458] on div "Manual Payment" at bounding box center [825, 470] width 98 height 77
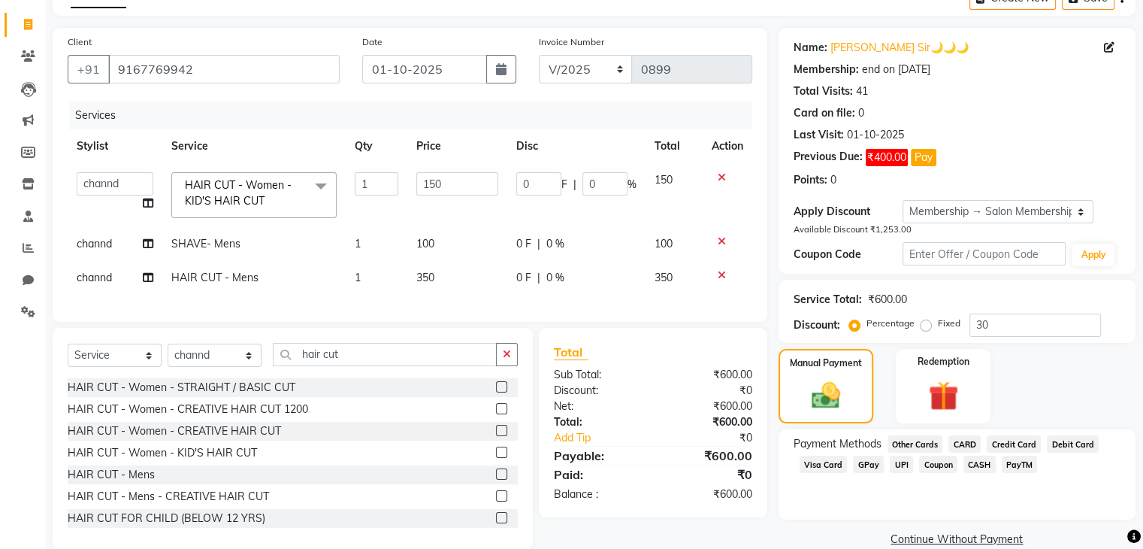
scroll to position [120, 0]
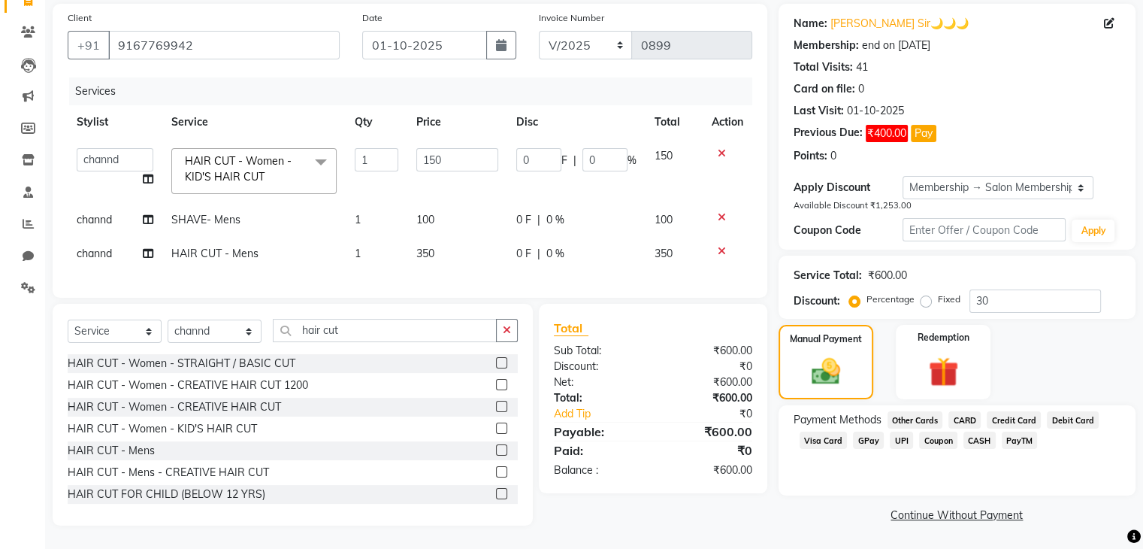
click at [870, 431] on span "GPay" at bounding box center [868, 439] width 31 height 17
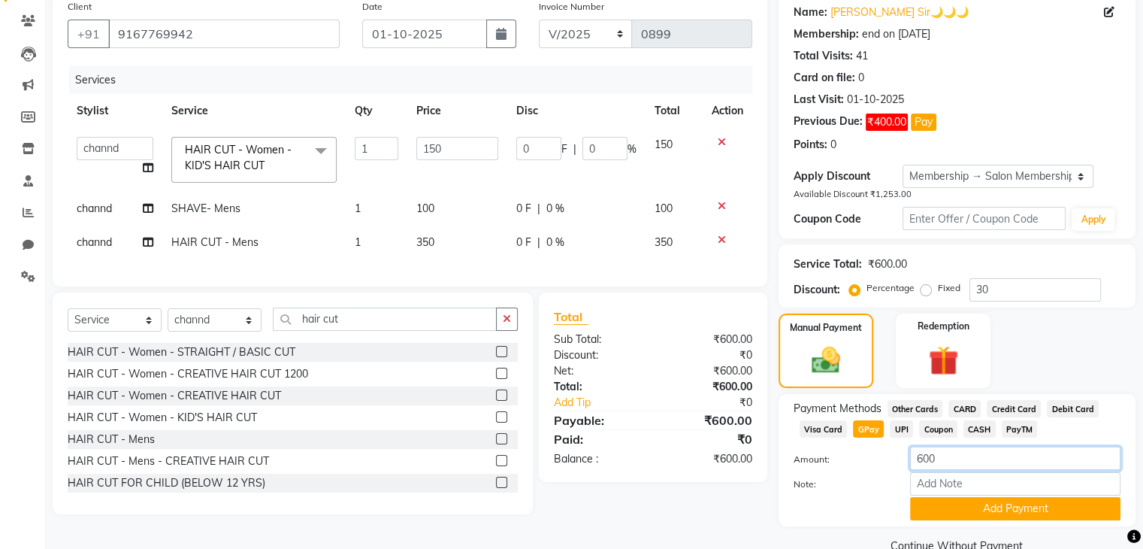
click at [946, 455] on input "600" at bounding box center [1015, 457] width 210 height 23
type input "6"
click at [980, 424] on span "CASH" at bounding box center [980, 428] width 32 height 17
click at [974, 458] on input "600" at bounding box center [1015, 457] width 210 height 23
type input "6"
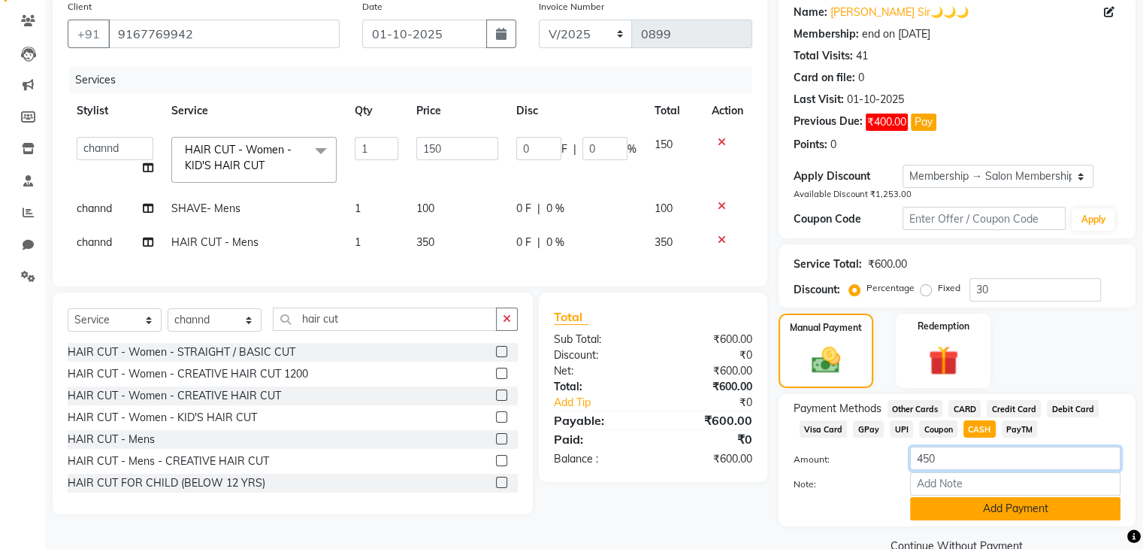
type input "450"
click at [973, 518] on button "Add Payment" at bounding box center [1015, 508] width 210 height 23
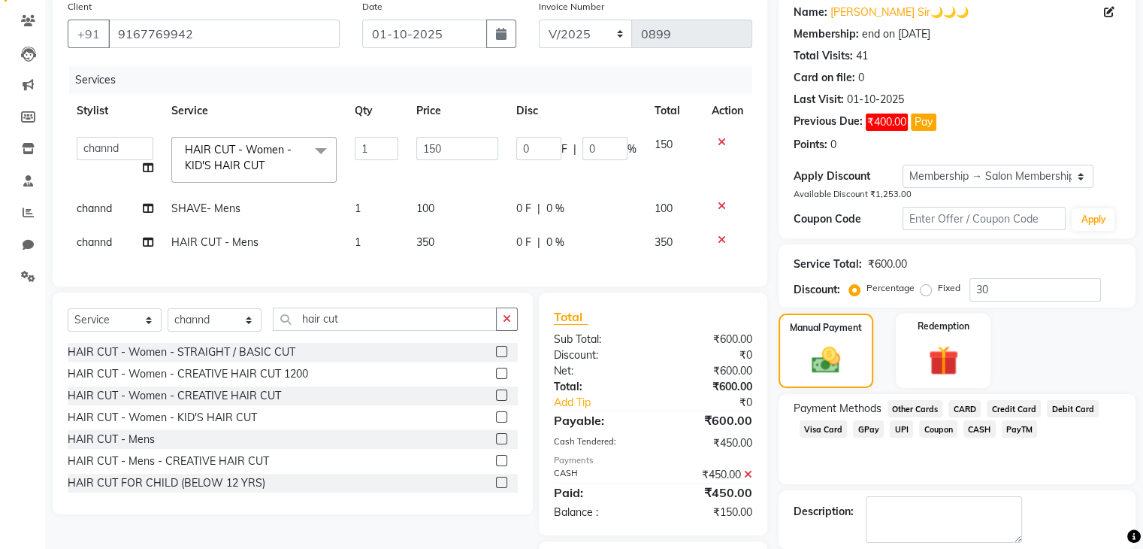
click at [1062, 476] on div "Payment Methods Other Cards CARD Credit Card Debit Card Visa Card GPay UPI Coup…" at bounding box center [957, 439] width 357 height 90
click at [977, 434] on span "CASH" at bounding box center [980, 428] width 32 height 17
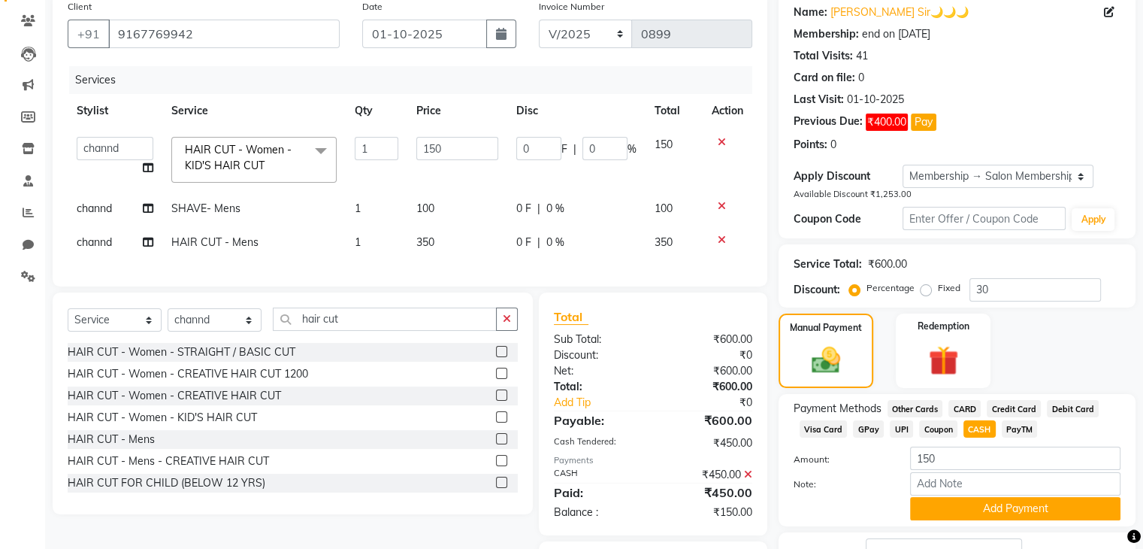
click at [860, 428] on span "GPay" at bounding box center [868, 428] width 31 height 17
click at [946, 512] on button "Add Payment" at bounding box center [1015, 508] width 210 height 23
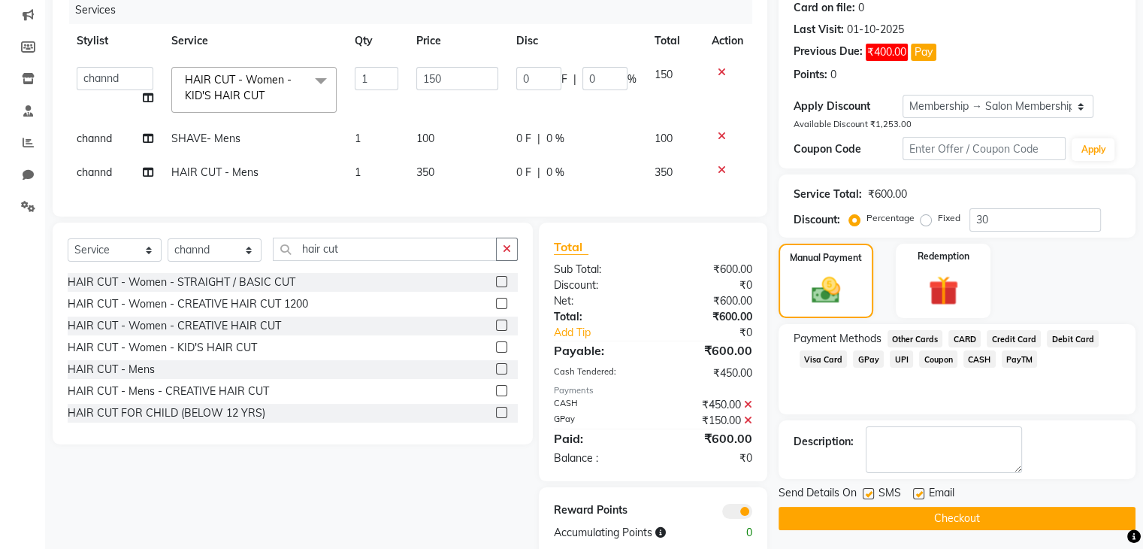
scroll to position [231, 0]
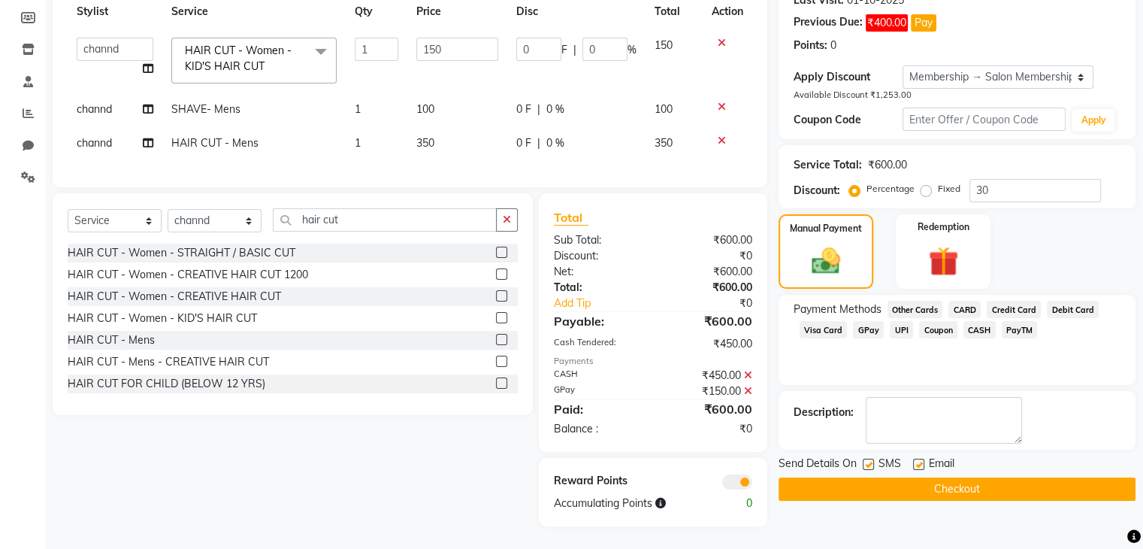
click at [918, 478] on button "Checkout" at bounding box center [957, 488] width 357 height 23
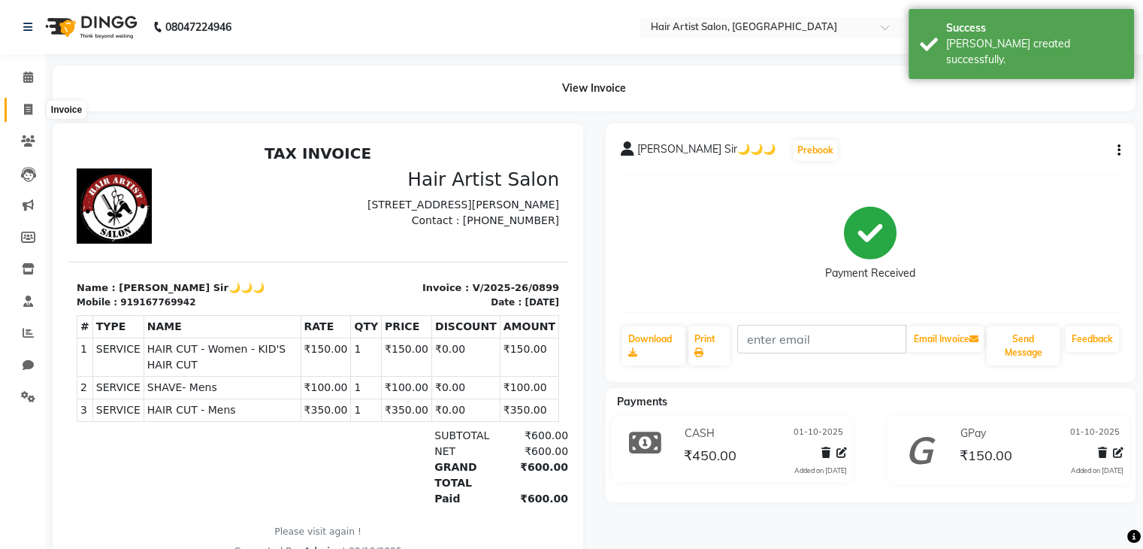
click at [30, 101] on span at bounding box center [28, 109] width 26 height 17
select select "7809"
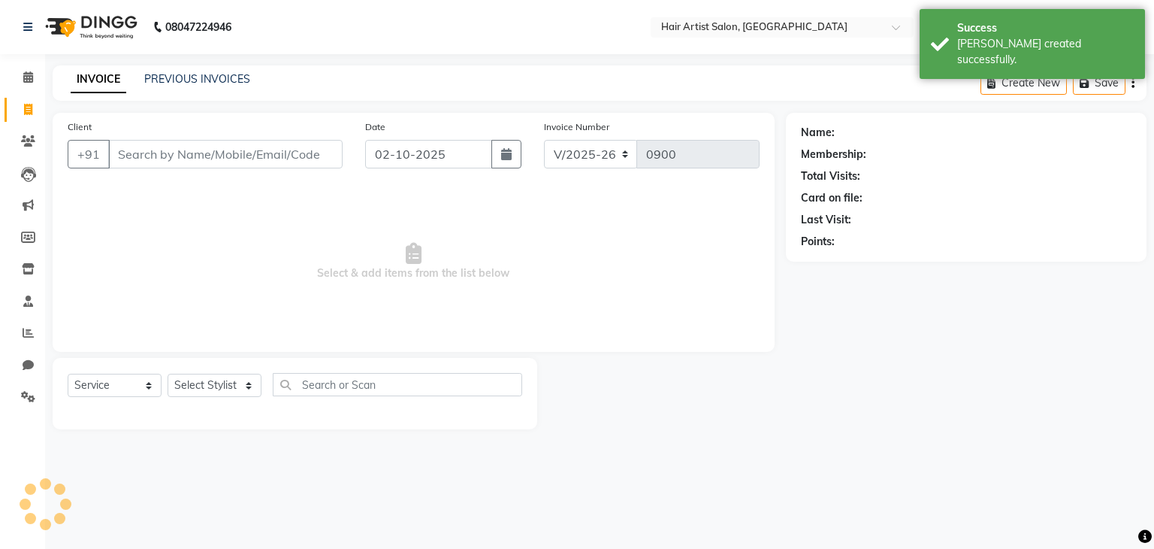
select select "package"
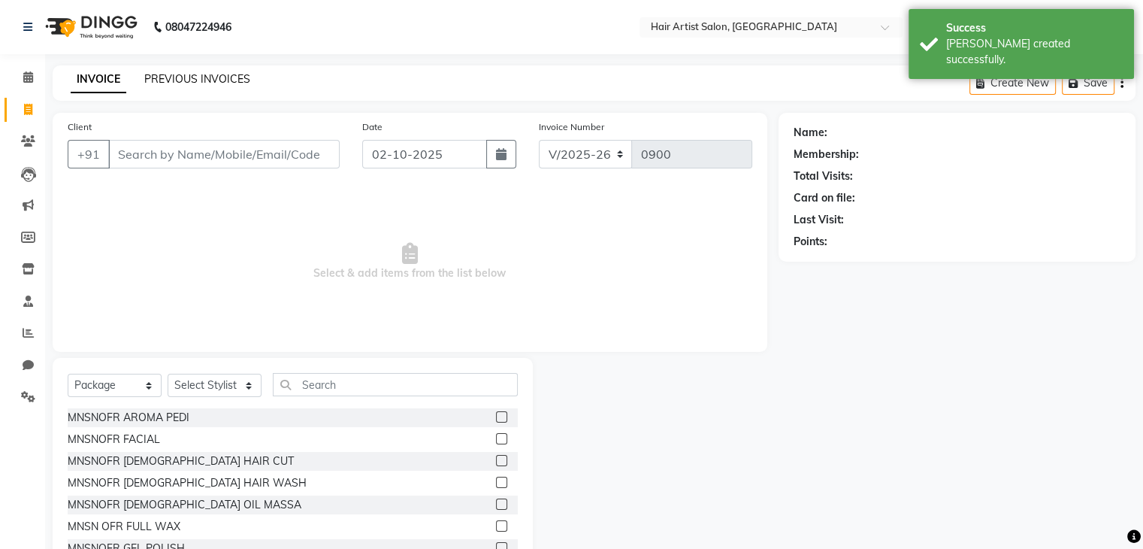
click at [190, 82] on link "PREVIOUS INVOICES" at bounding box center [197, 79] width 106 height 14
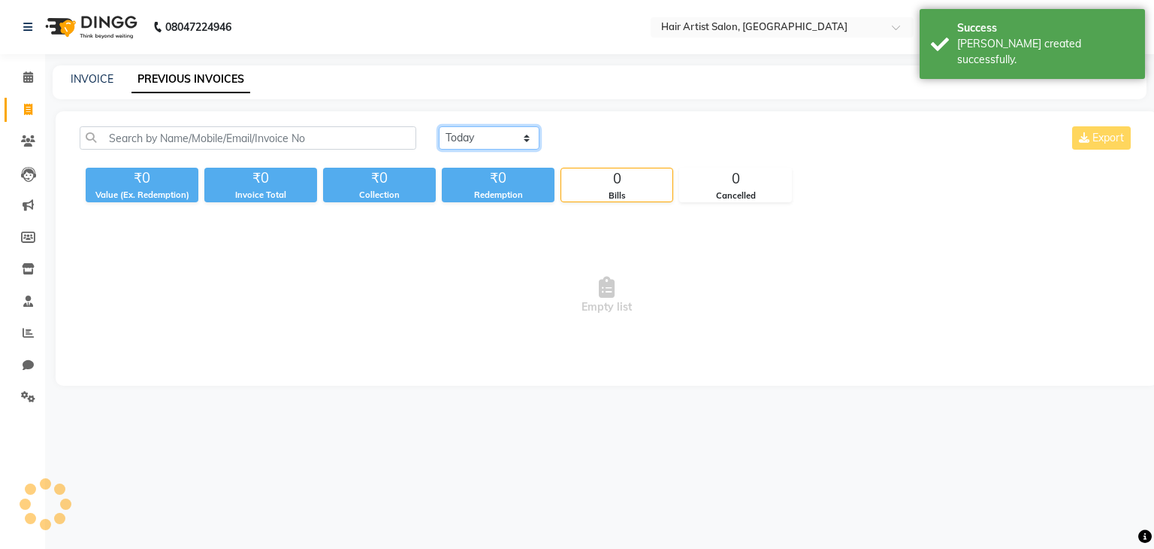
click at [493, 141] on select "[DATE] [DATE] Custom Range" at bounding box center [489, 137] width 101 height 23
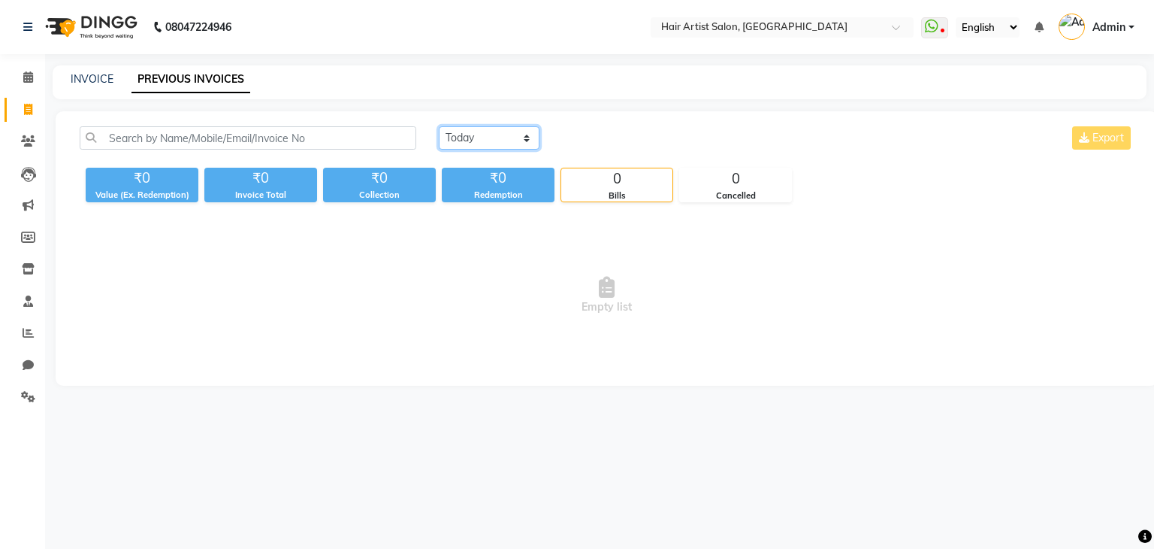
select select "[DATE]"
click at [439, 126] on select "[DATE] [DATE] Custom Range" at bounding box center [489, 137] width 101 height 23
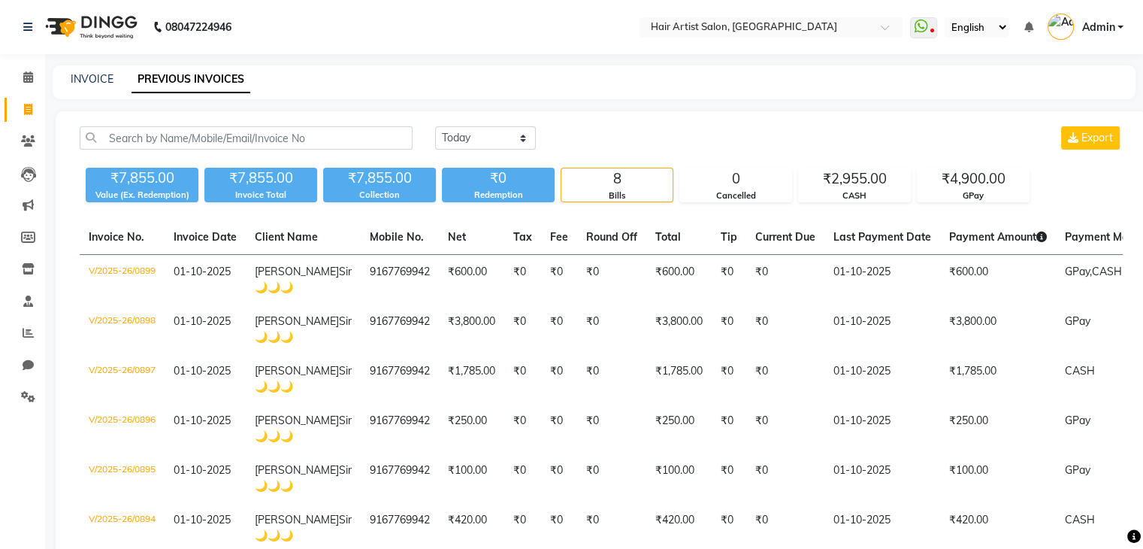
click at [490, 186] on div "₹0" at bounding box center [498, 178] width 113 height 21
click at [99, 84] on link "INVOICE" at bounding box center [92, 79] width 43 height 14
select select "service"
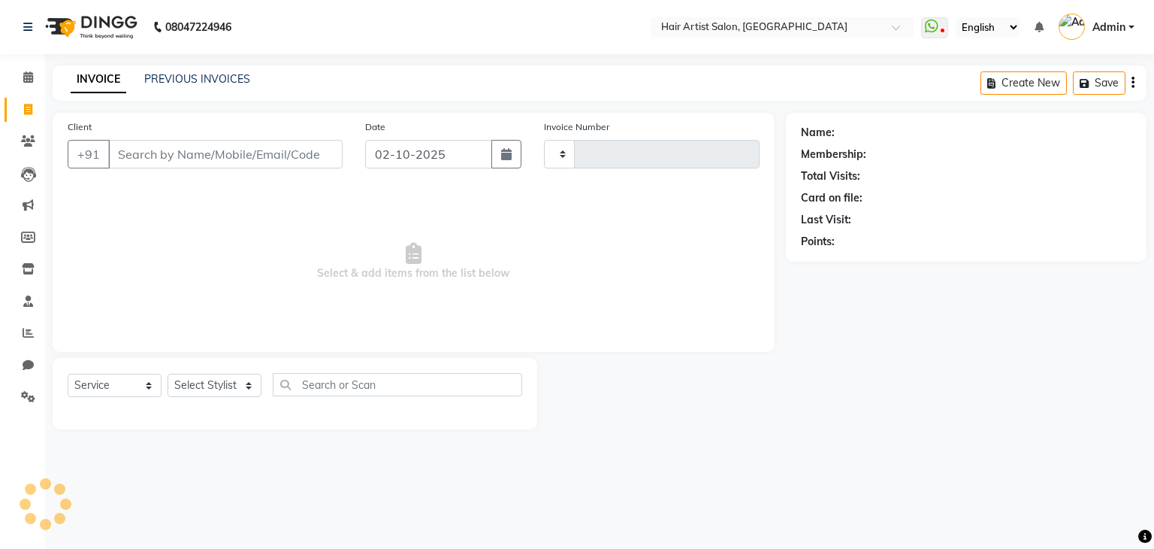
type input "0900"
select select "7809"
select select "package"
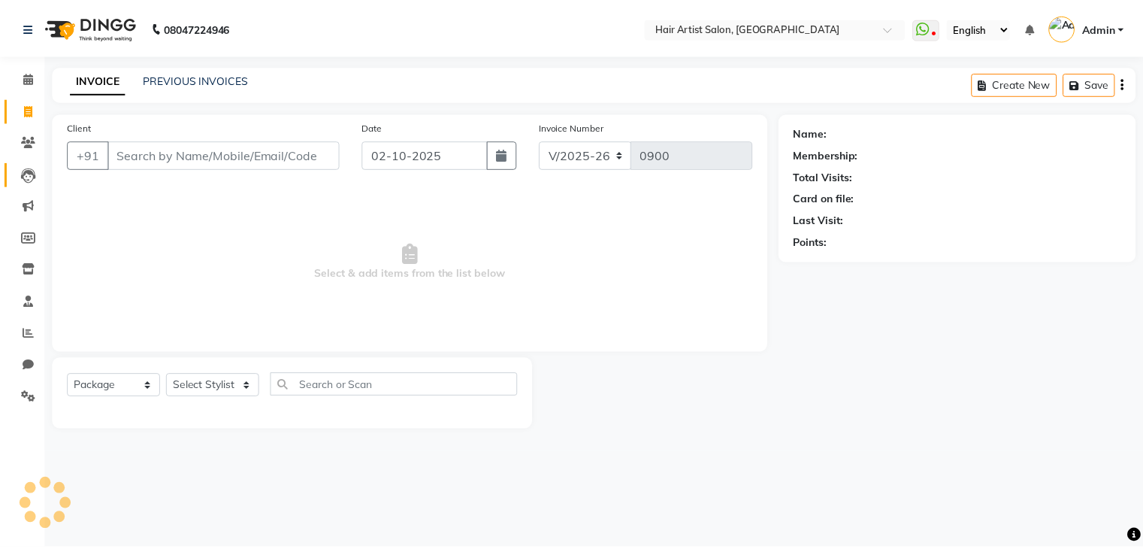
scroll to position [54, 0]
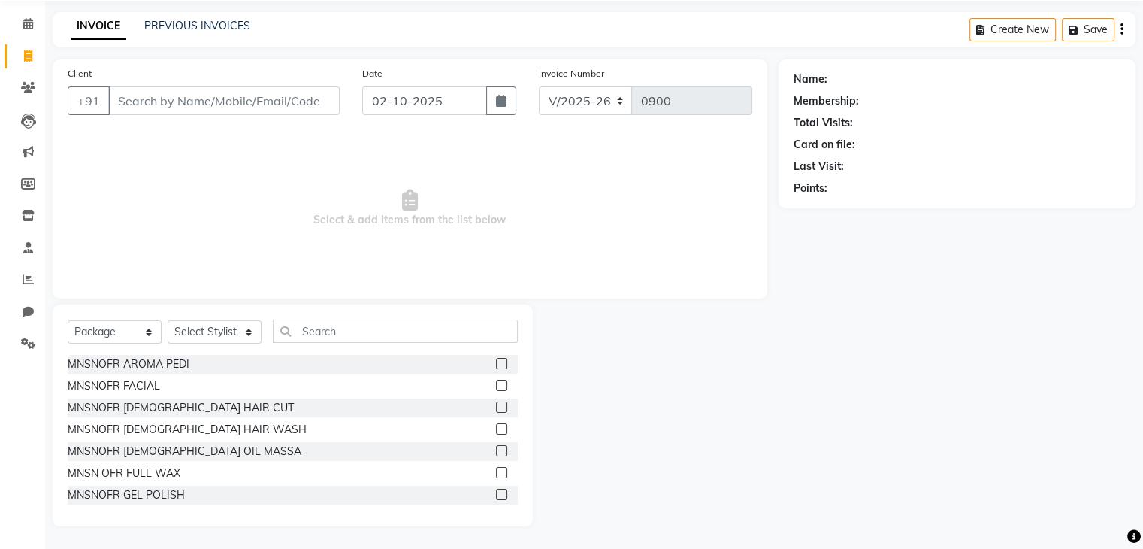
click at [169, 88] on input "Client" at bounding box center [223, 100] width 231 height 29
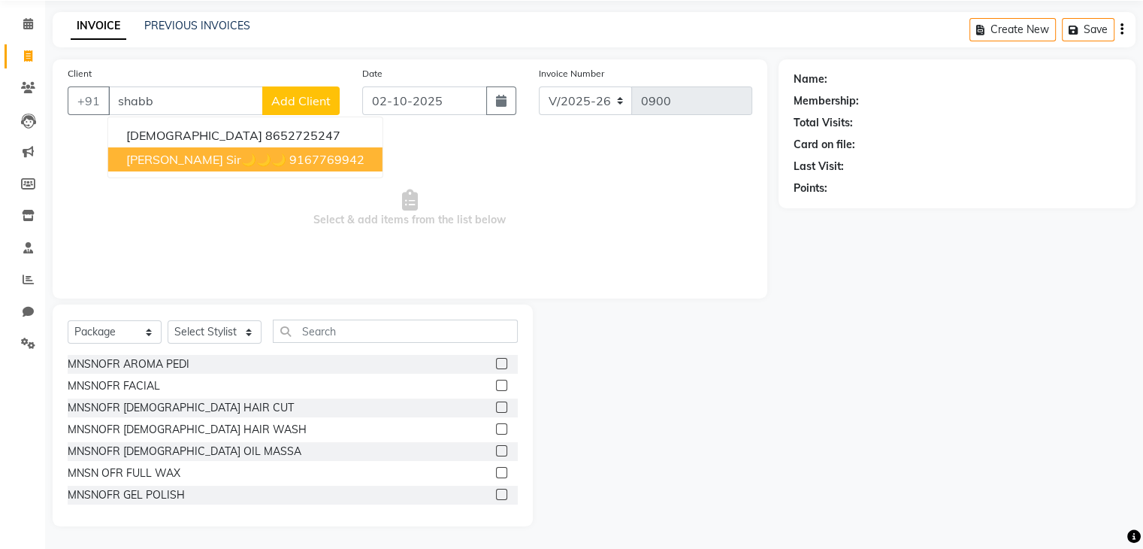
click at [174, 157] on span "[PERSON_NAME] Sir🌙🌙🌙" at bounding box center [206, 159] width 160 height 15
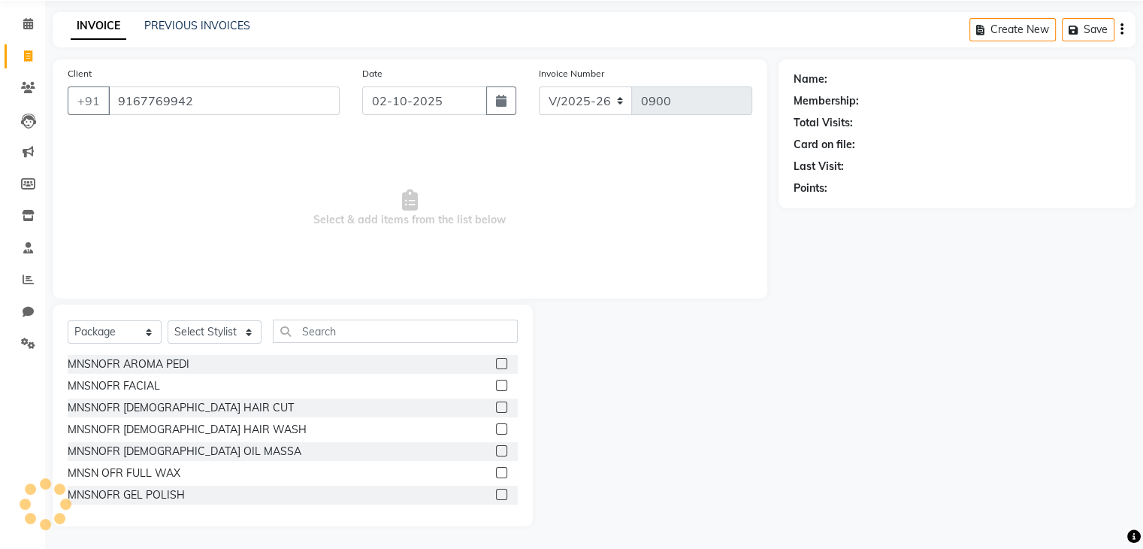
type input "9167769942"
select select "1: Object"
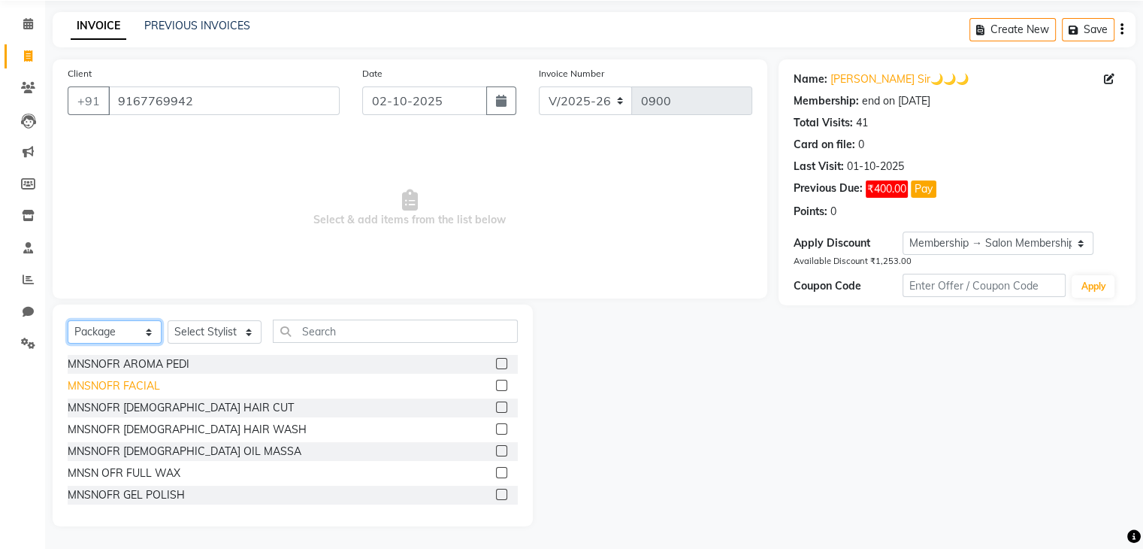
drag, startPoint x: 129, startPoint y: 331, endPoint x: 105, endPoint y: 377, distance: 51.8
click at [105, 377] on div "Select Service Product Membership Package Voucher Prepaid Gift Card Select Styl…" at bounding box center [293, 415] width 480 height 222
select select "service"
click at [68, 343] on select "Select Service Product Membership Package Voucher Prepaid Gift Card" at bounding box center [115, 331] width 94 height 23
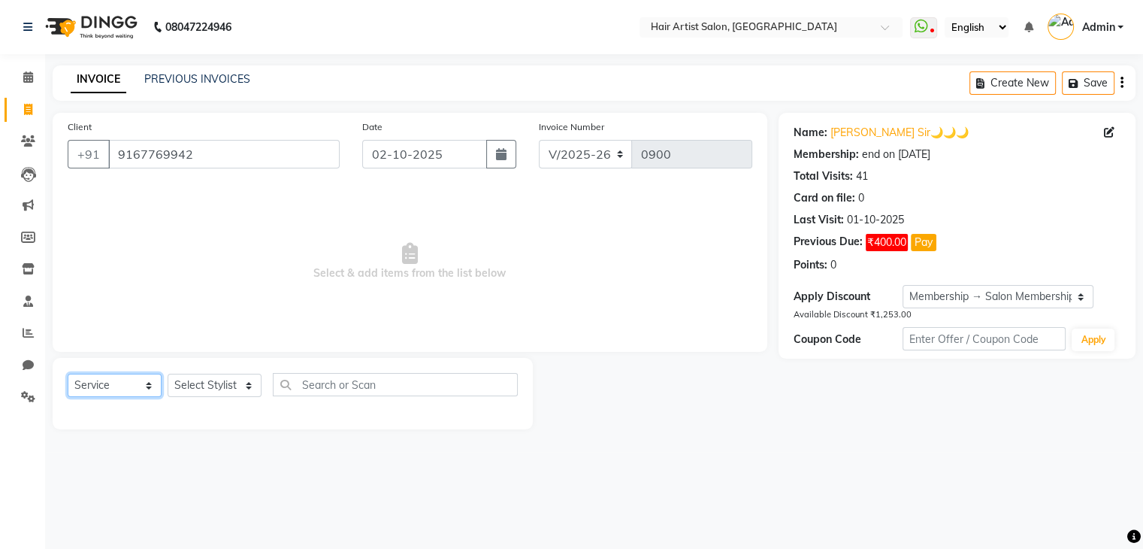
scroll to position [0, 0]
click at [198, 386] on select "Select Stylist Aman channd nisha zimur SALON [PERSON_NAME] [PERSON_NAME] Mam [P…" at bounding box center [215, 385] width 94 height 23
select select "88925"
click at [168, 374] on select "Select Stylist Aman channd nisha zimur SALON [PERSON_NAME] [PERSON_NAME] Mam [P…" at bounding box center [215, 385] width 94 height 23
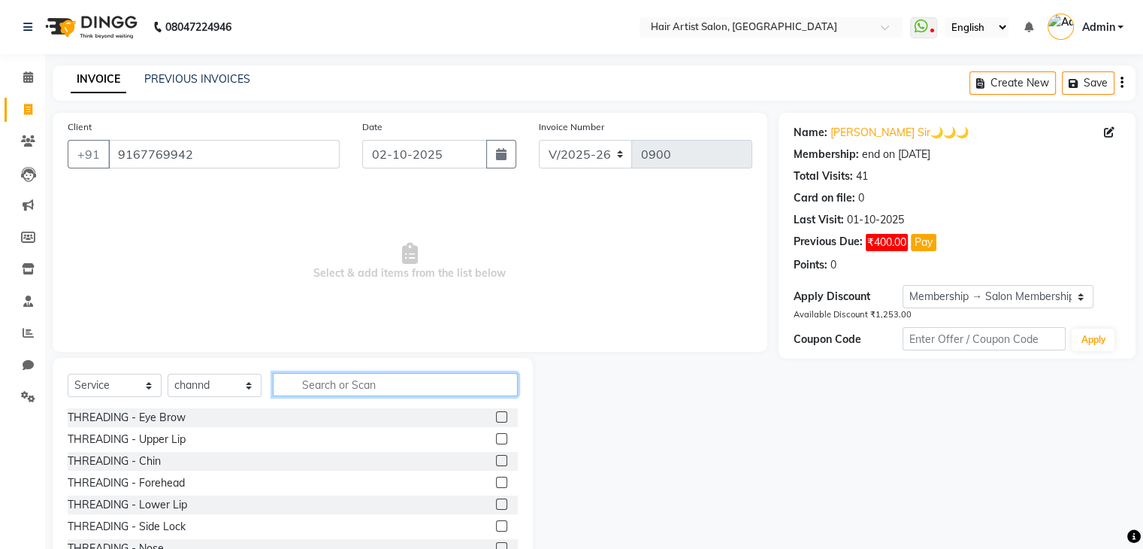
click at [316, 384] on input "text" at bounding box center [395, 384] width 245 height 23
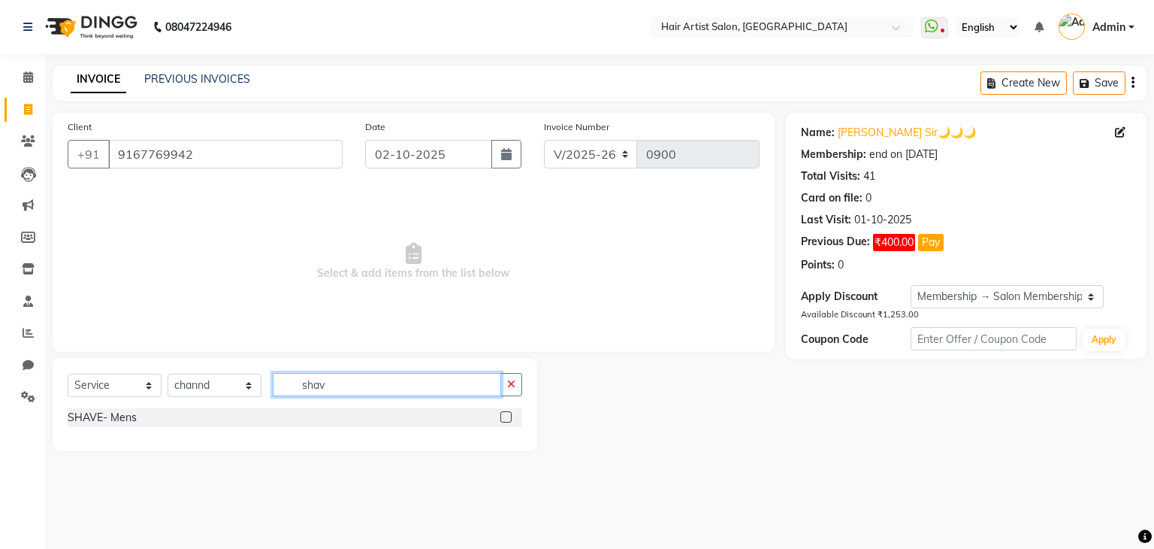
type input "shav"
click at [510, 417] on label at bounding box center [506, 416] width 11 height 11
click at [510, 417] on input "checkbox" at bounding box center [506, 418] width 10 height 10
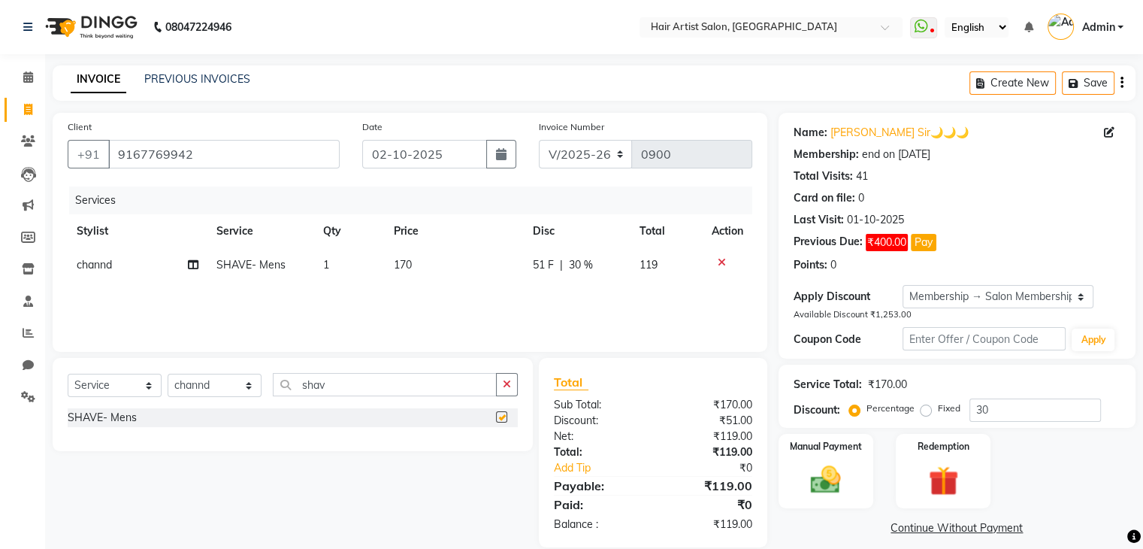
checkbox input "false"
click at [577, 264] on span "30 %" at bounding box center [581, 265] width 24 height 16
select select "88925"
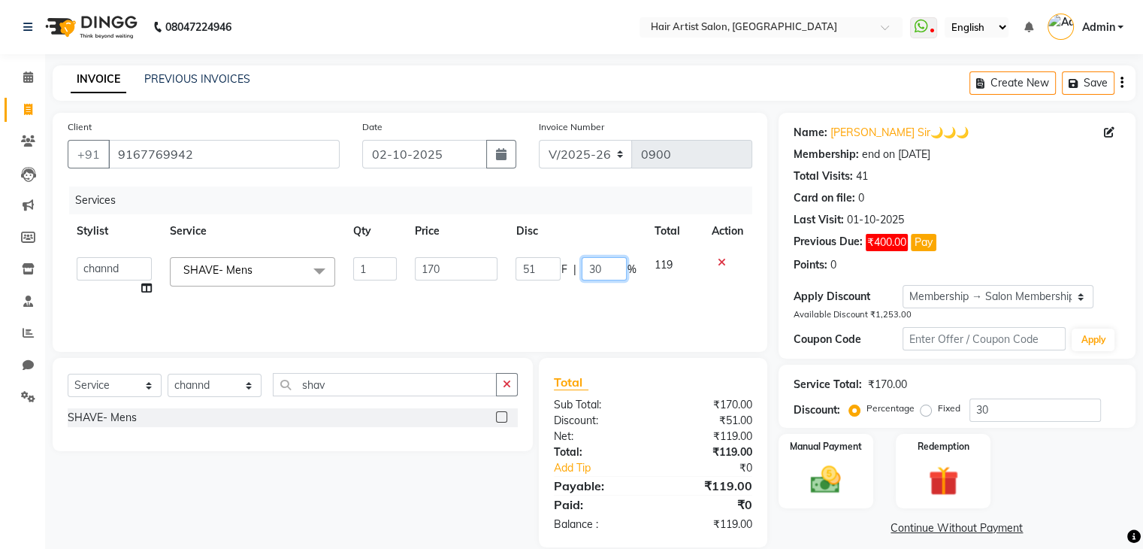
click at [601, 265] on input "30" at bounding box center [604, 268] width 45 height 23
type input "3"
type input "0"
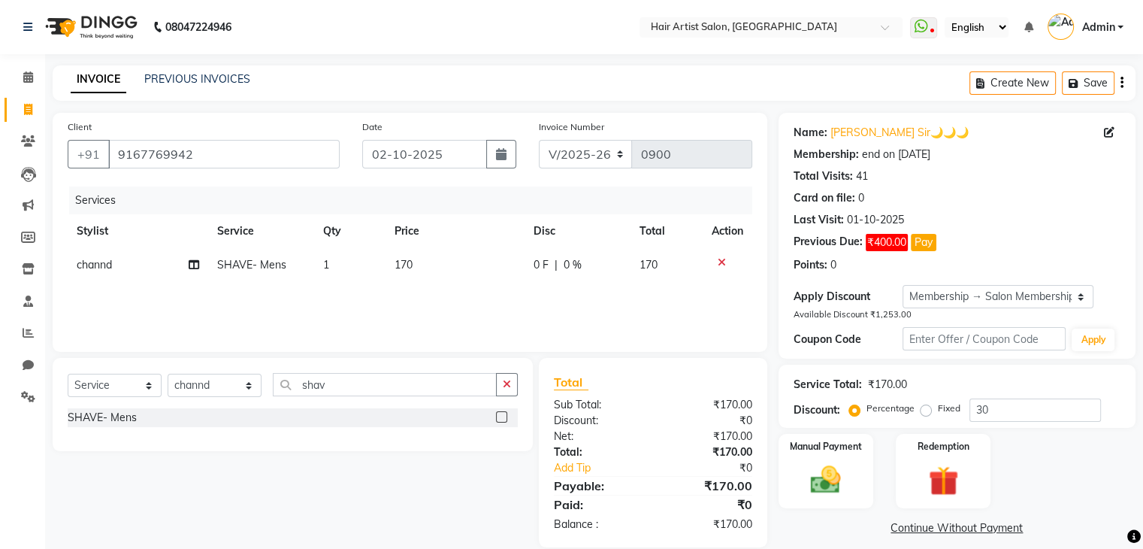
click at [443, 260] on td "170" at bounding box center [455, 265] width 139 height 34
select select "88925"
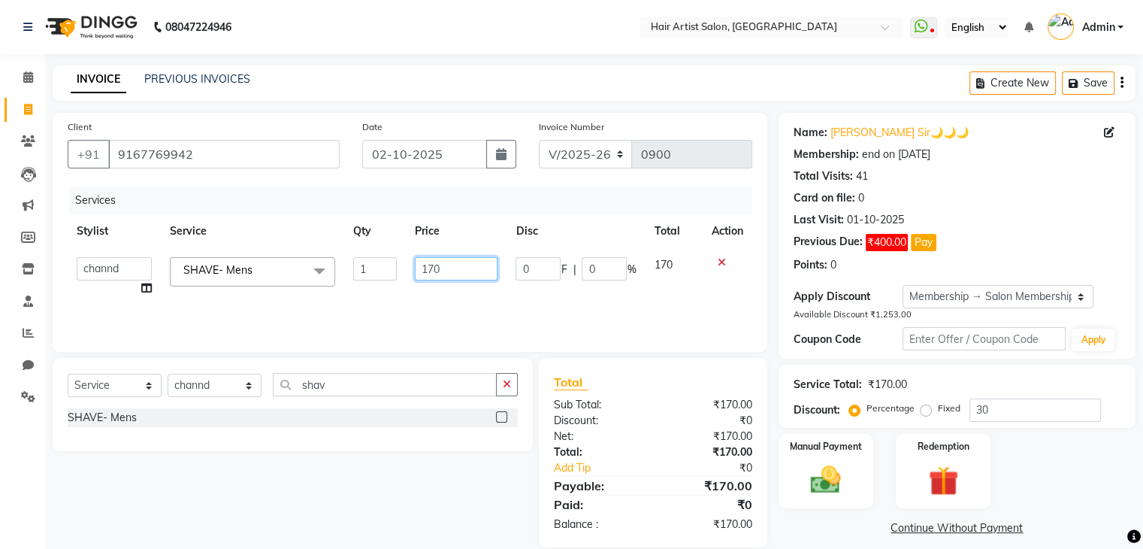
click at [462, 265] on input "170" at bounding box center [456, 268] width 83 height 23
type input "1"
type input "100"
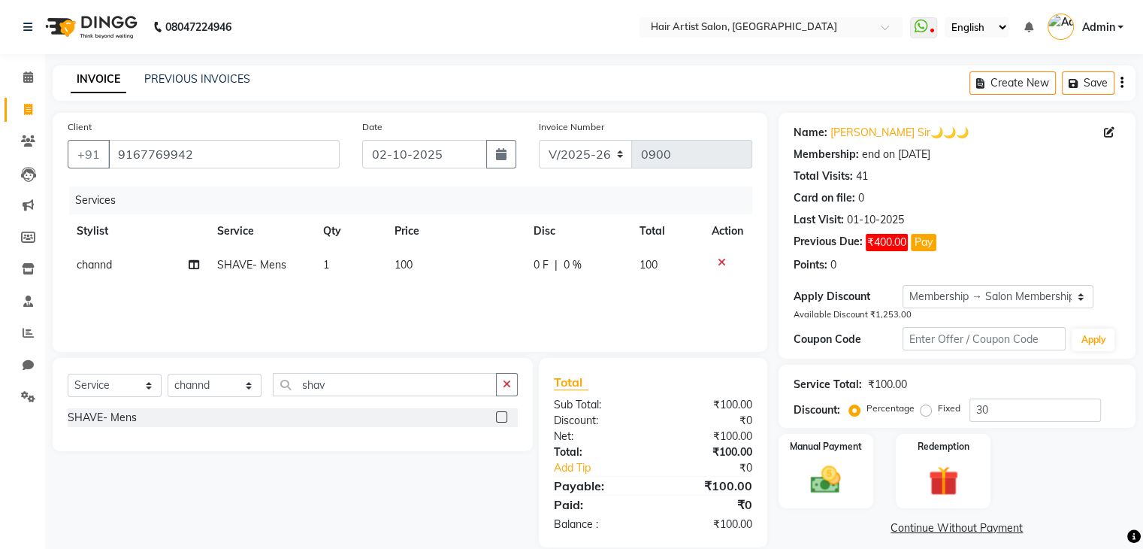
click at [478, 304] on div "Services Stylist Service Qty Price Disc Total Action channd SHAVE- Mens 1 100 0…" at bounding box center [410, 261] width 685 height 150
click at [846, 480] on img at bounding box center [825, 479] width 50 height 36
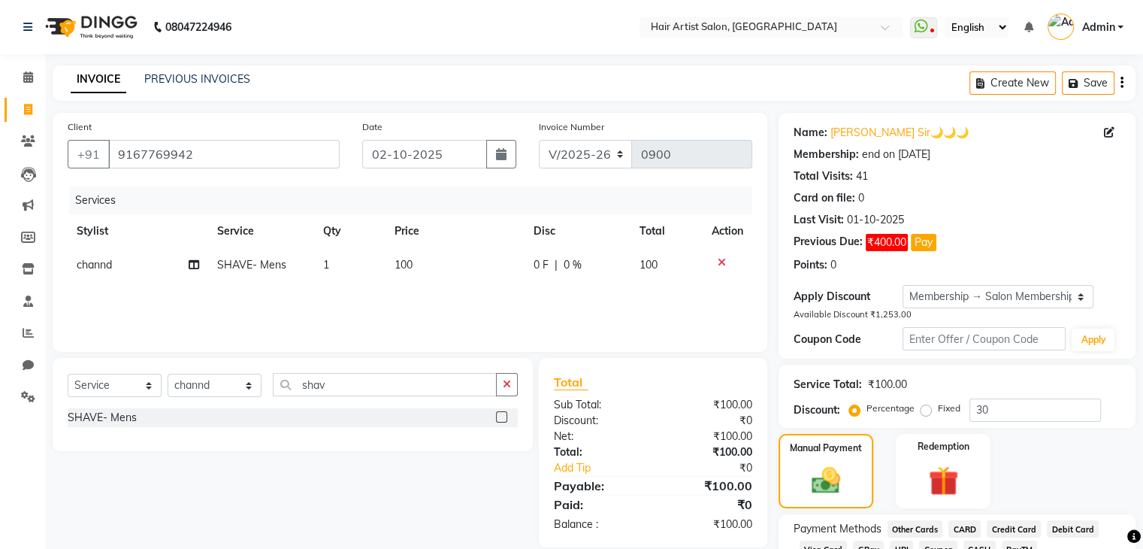
scroll to position [109, 0]
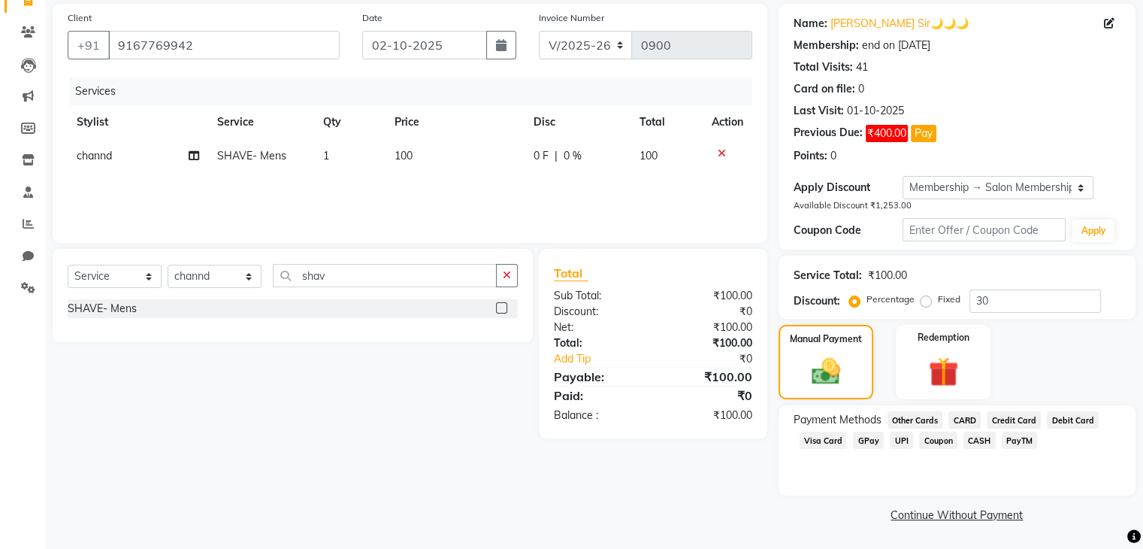
click at [986, 442] on span "CASH" at bounding box center [980, 439] width 32 height 17
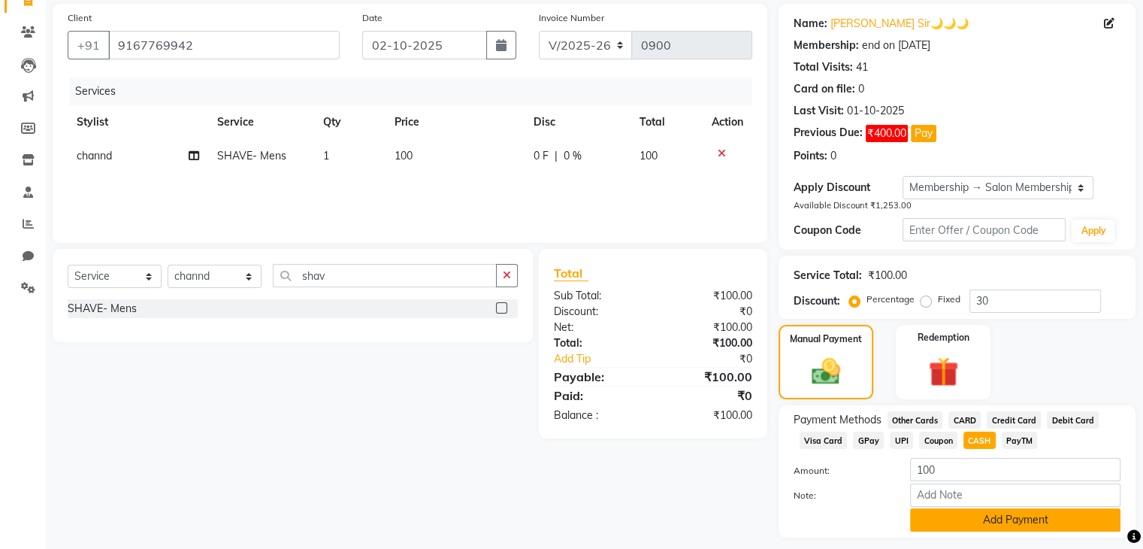
click at [1014, 523] on button "Add Payment" at bounding box center [1015, 519] width 210 height 23
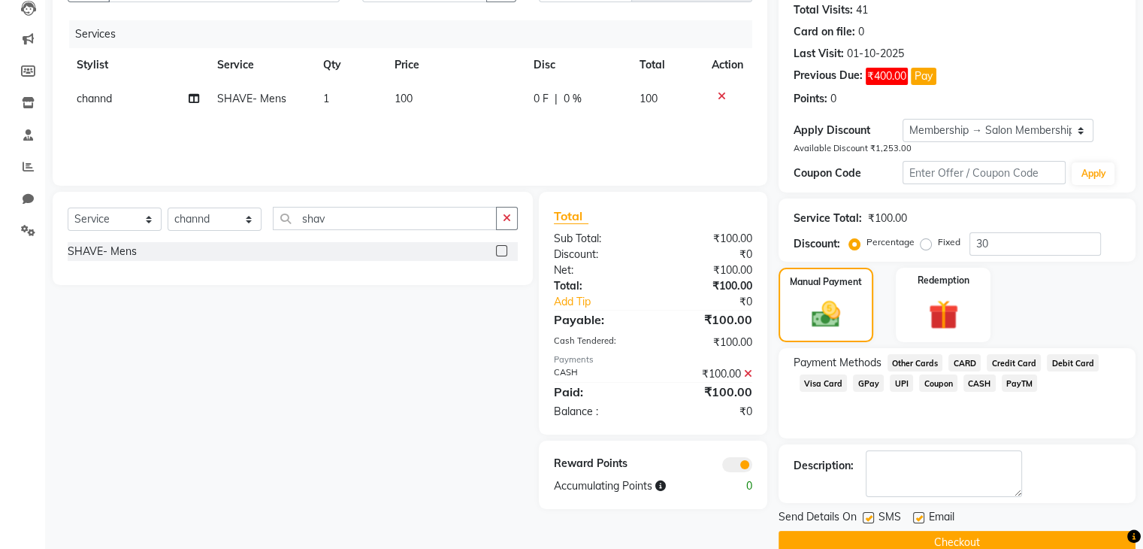
scroll to position [193, 0]
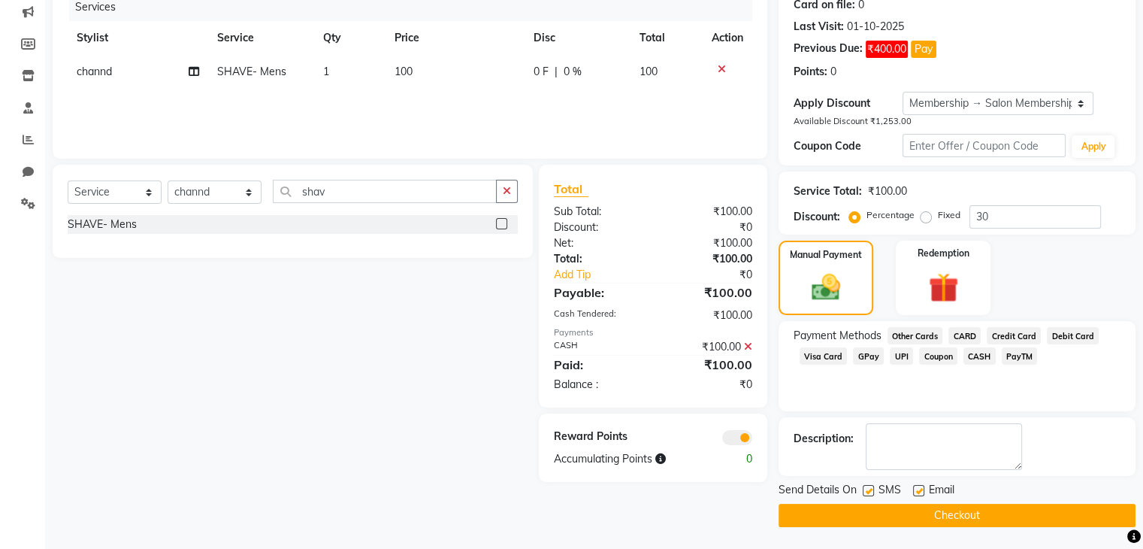
click at [989, 515] on button "Checkout" at bounding box center [957, 515] width 357 height 23
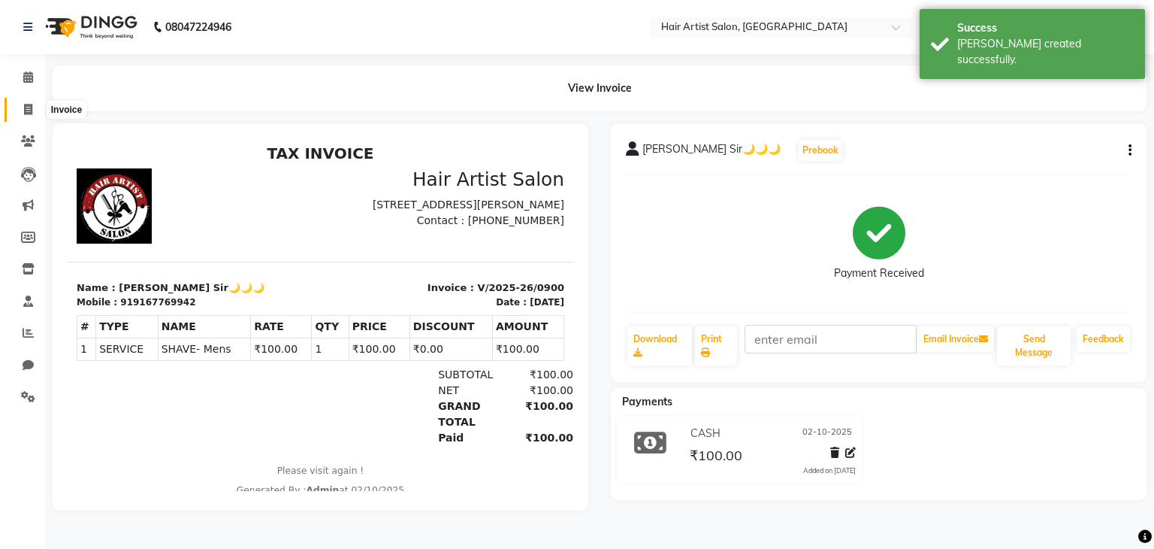
click at [27, 104] on icon at bounding box center [28, 109] width 8 height 11
select select "service"
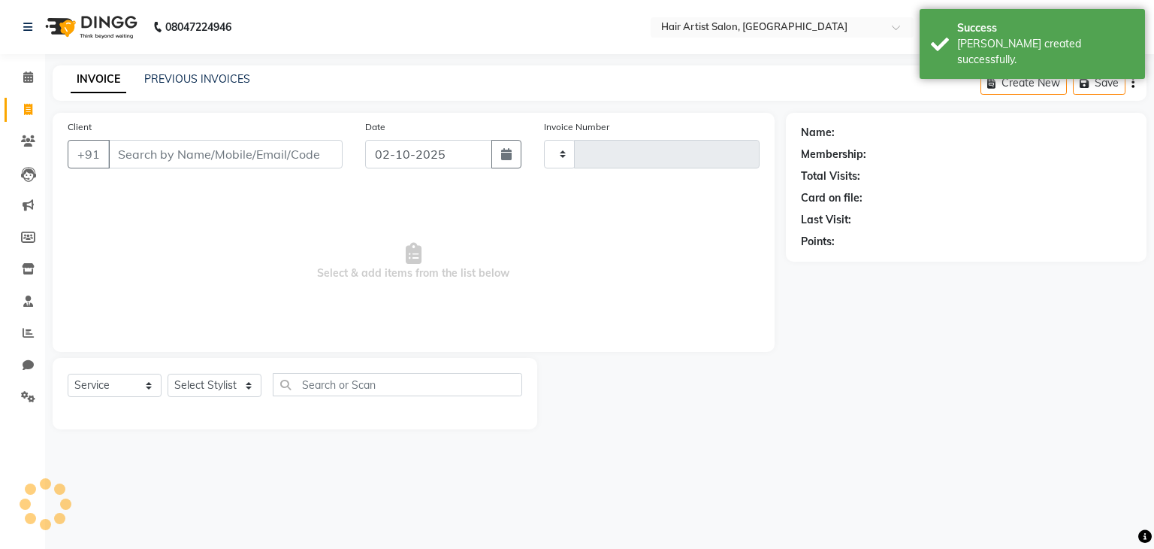
type input "0901"
select select "7809"
select select "package"
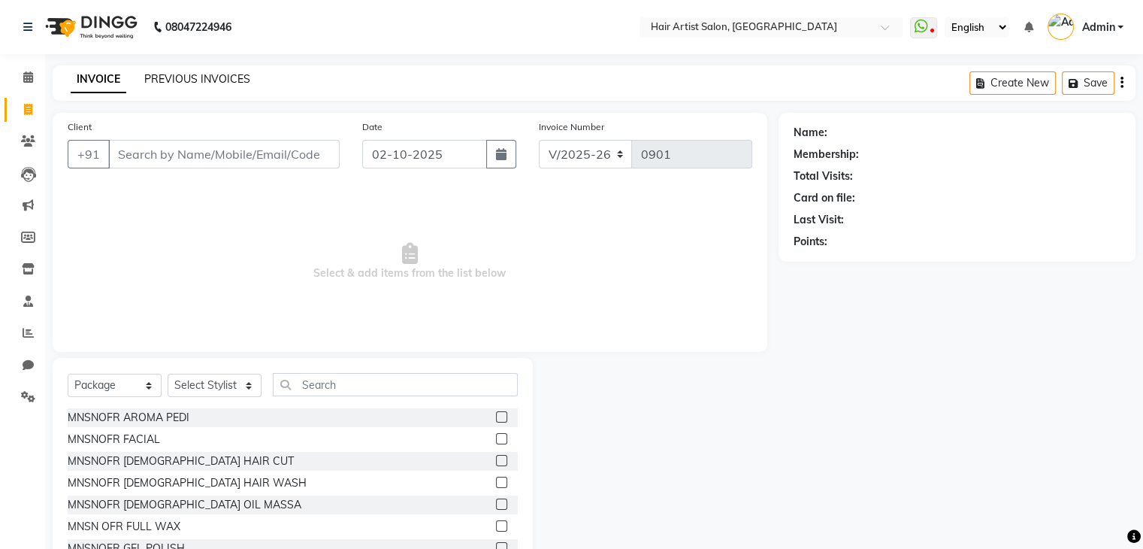
click at [165, 77] on link "PREVIOUS INVOICES" at bounding box center [197, 79] width 106 height 14
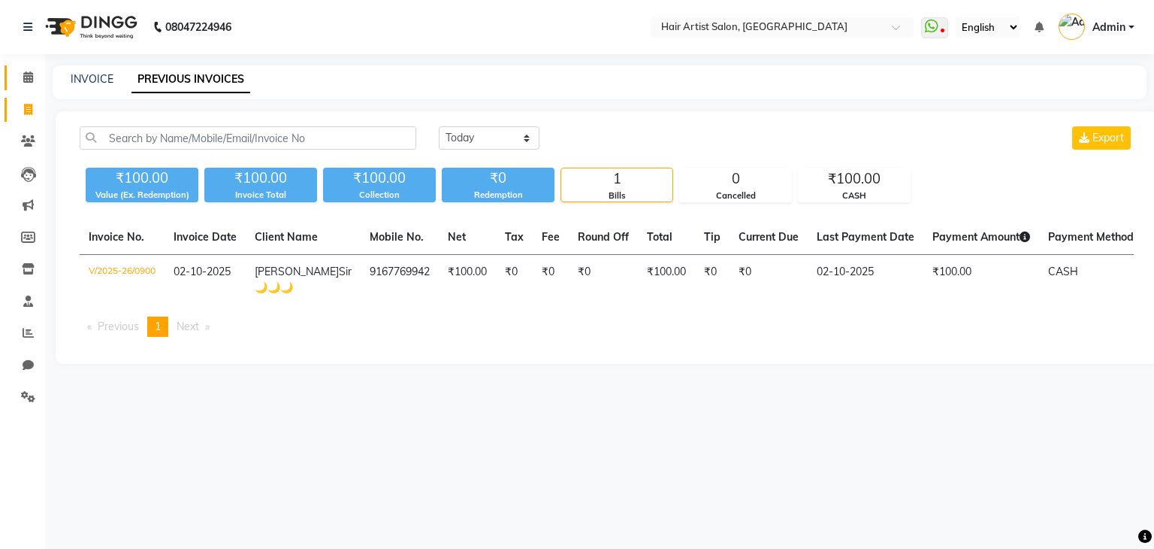
click at [25, 79] on icon at bounding box center [28, 76] width 10 height 11
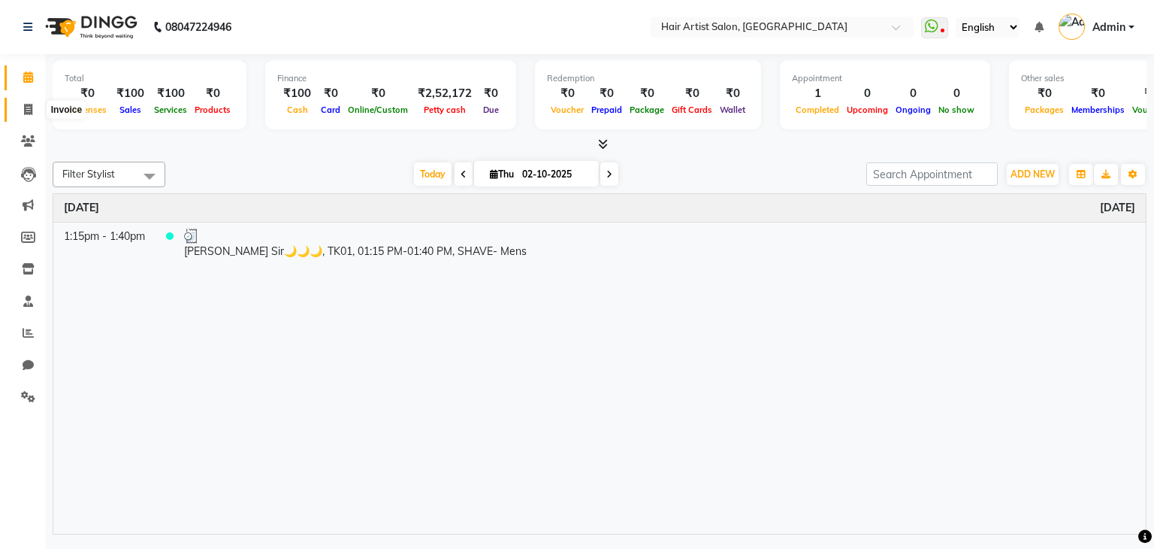
click at [32, 112] on span at bounding box center [28, 109] width 26 height 17
select select "7809"
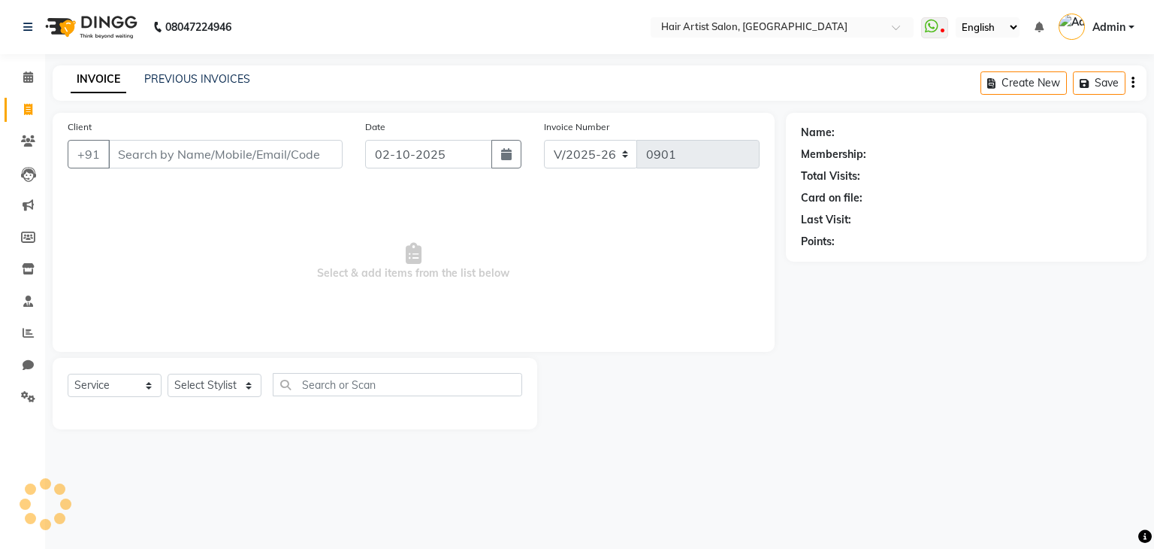
select select "package"
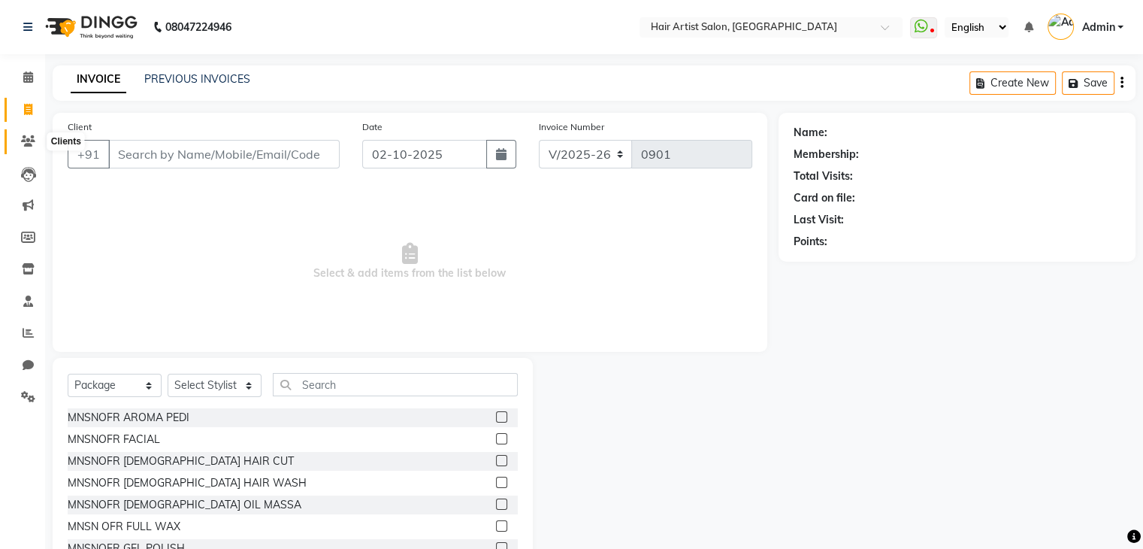
click at [26, 147] on span at bounding box center [28, 141] width 26 height 17
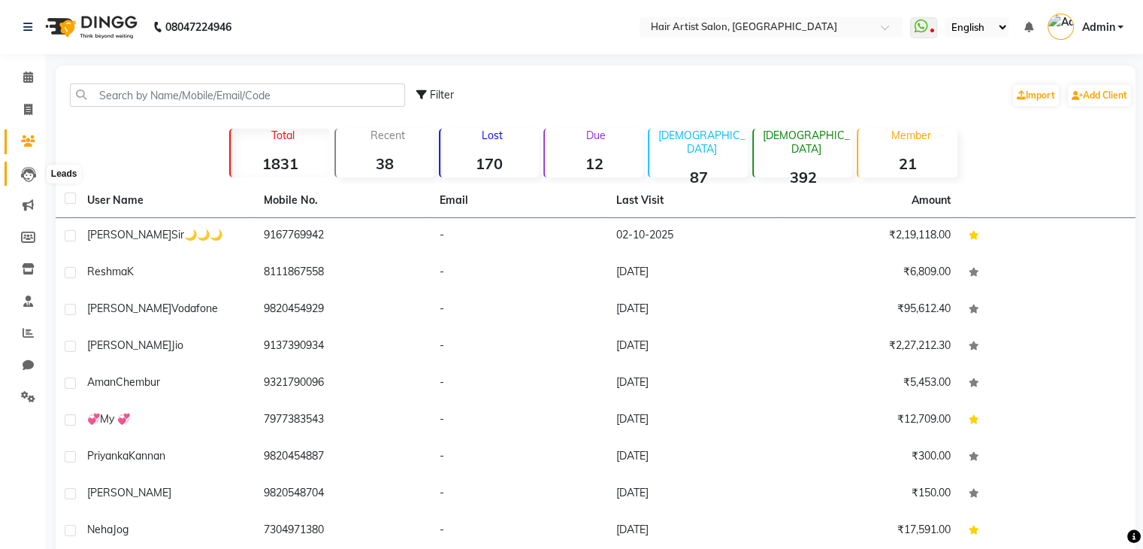
click at [21, 178] on icon at bounding box center [28, 174] width 15 height 15
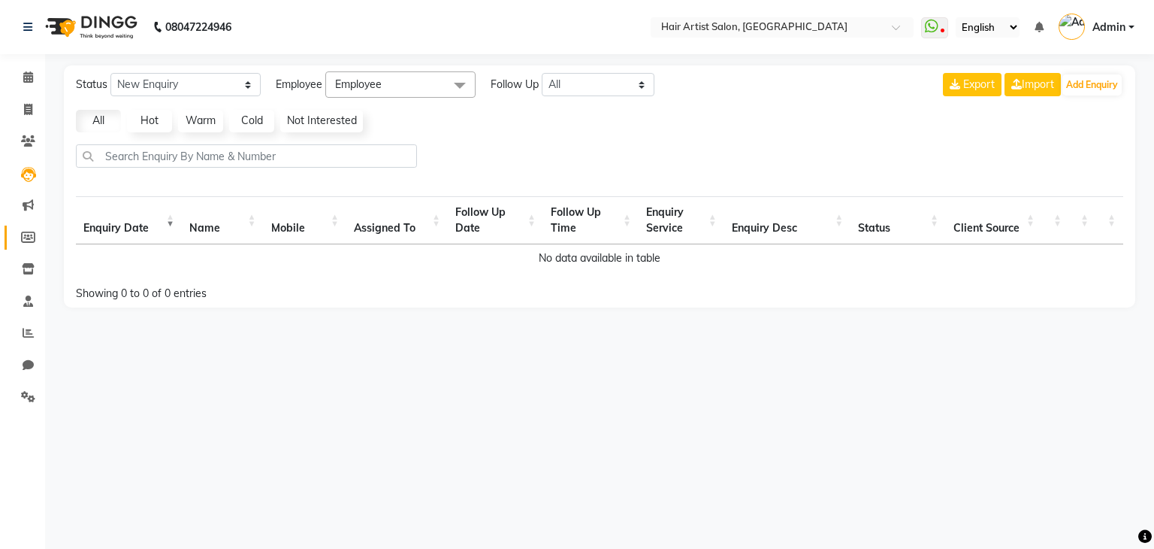
click at [18, 225] on link "Members" at bounding box center [23, 237] width 36 height 25
select select
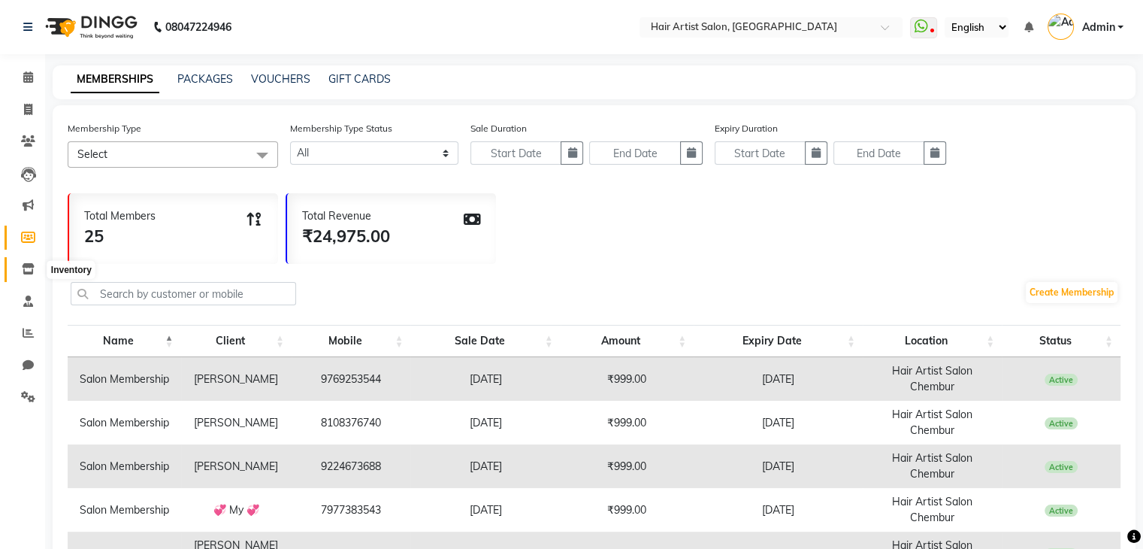
click at [22, 265] on icon at bounding box center [28, 268] width 13 height 11
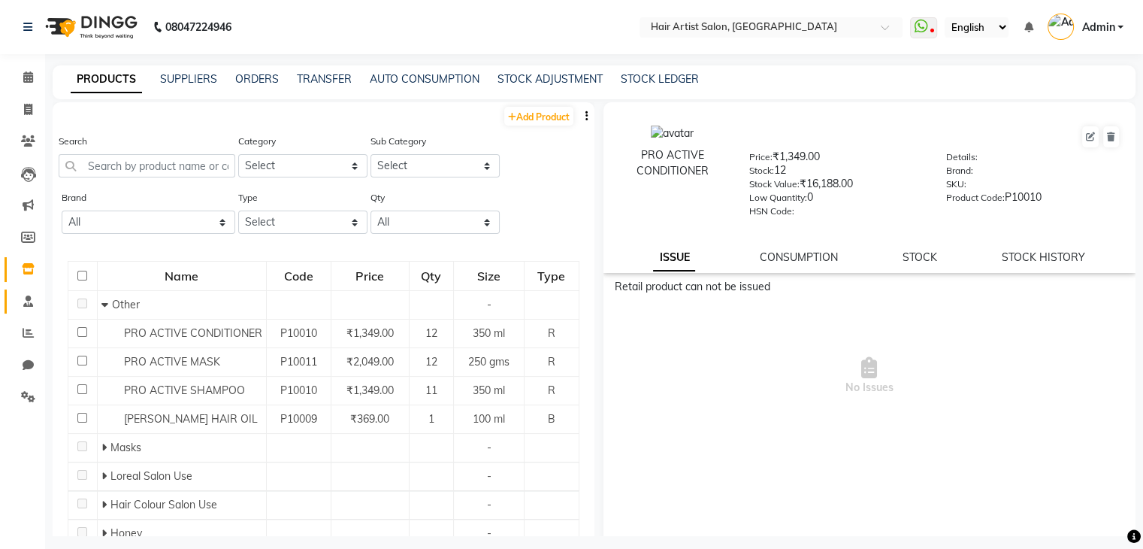
click at [14, 310] on link "Staff" at bounding box center [23, 301] width 36 height 25
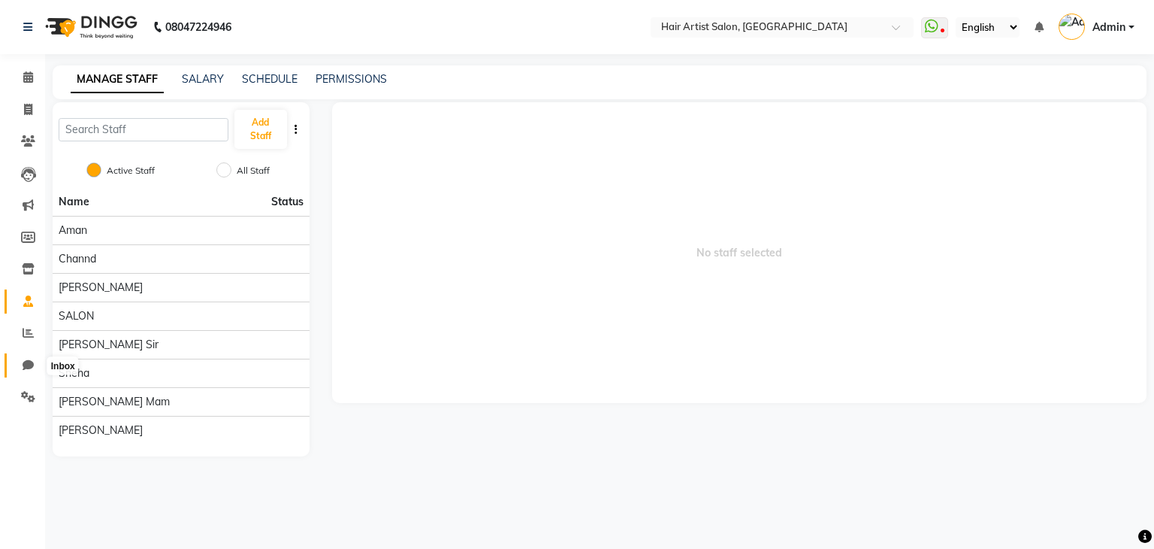
click at [26, 359] on icon at bounding box center [28, 364] width 11 height 11
select select "100"
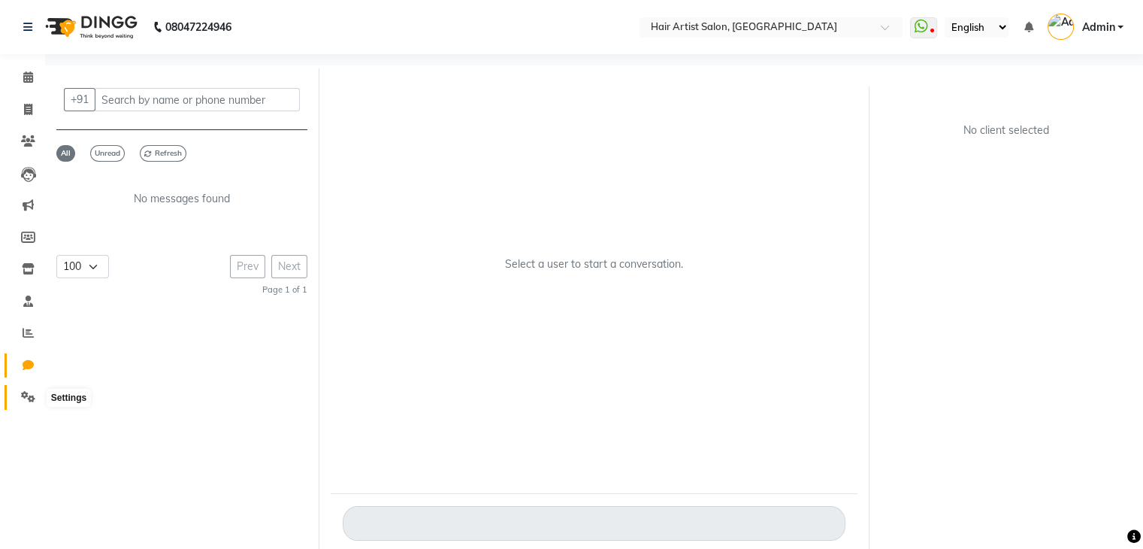
click at [26, 399] on icon at bounding box center [28, 396] width 14 height 11
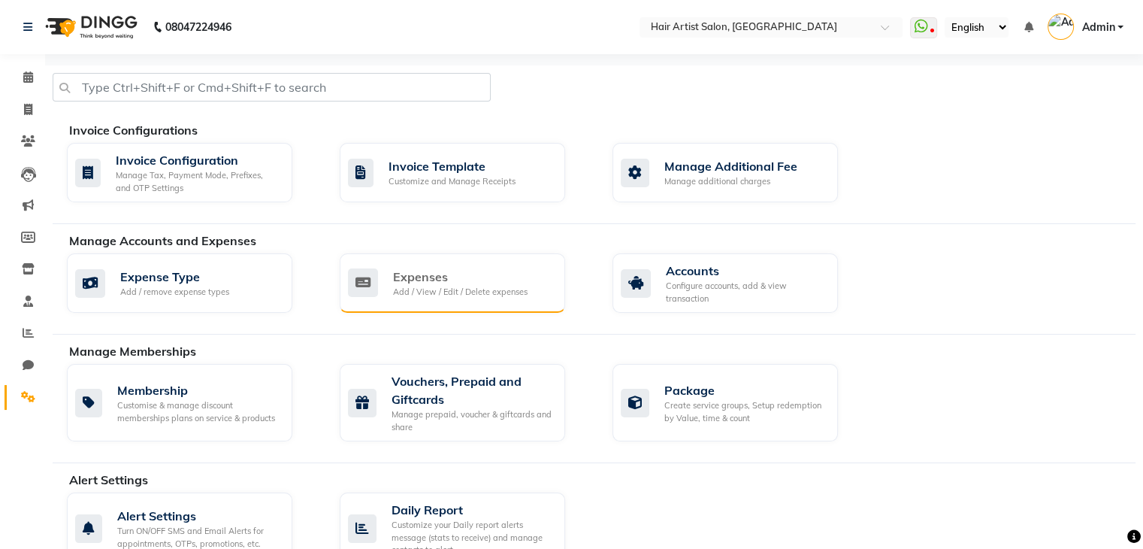
click at [455, 286] on div "Add / View / Edit / Delete expenses" at bounding box center [460, 292] width 135 height 13
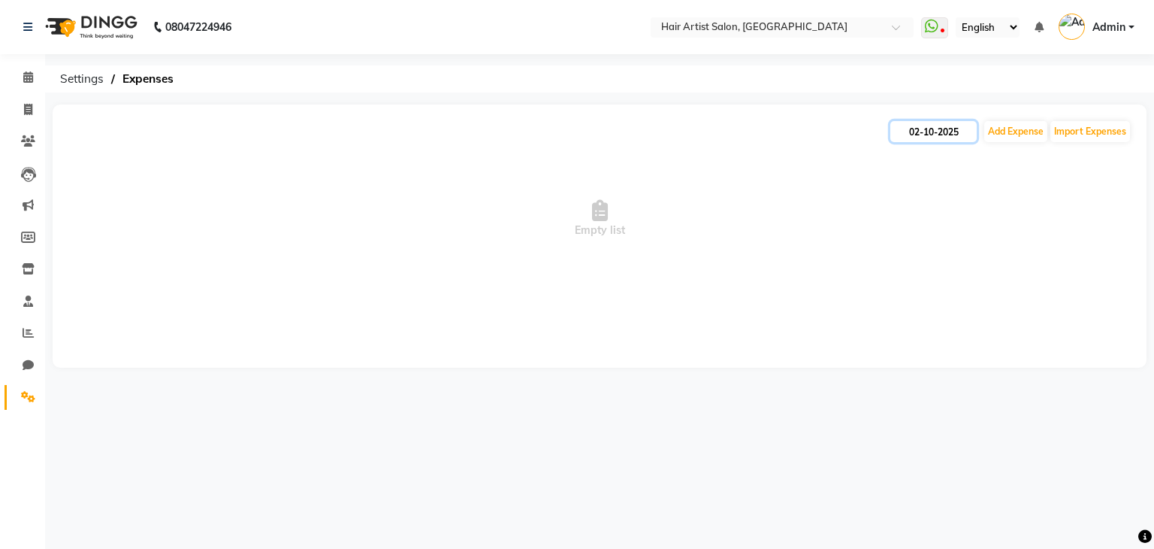
click at [909, 135] on input "02-10-2025" at bounding box center [934, 131] width 86 height 21
select select "10"
select select "2025"
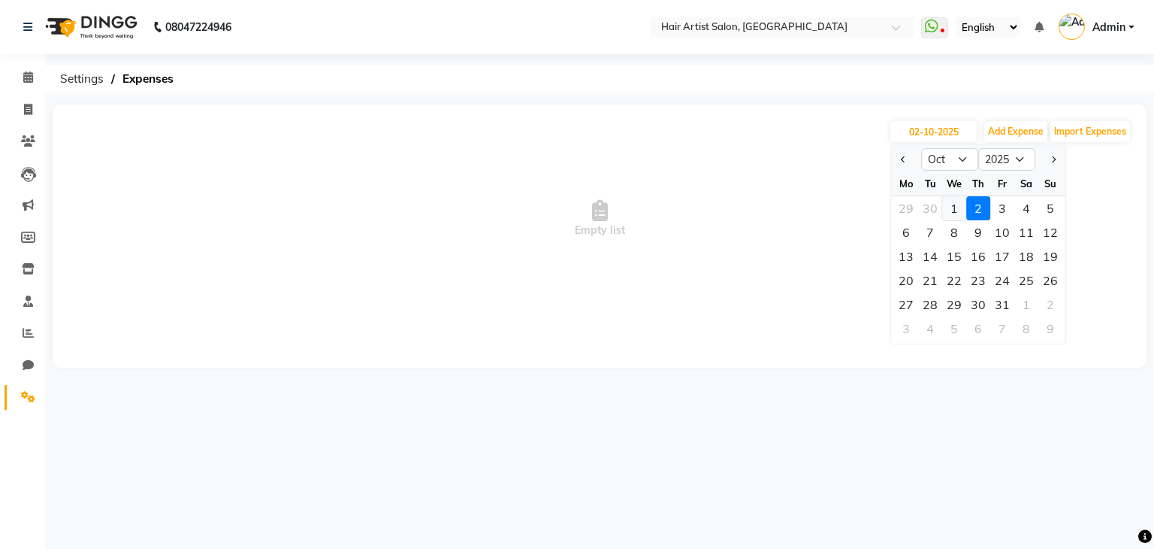
click at [959, 204] on div "1" at bounding box center [954, 208] width 24 height 24
type input "01-10-2025"
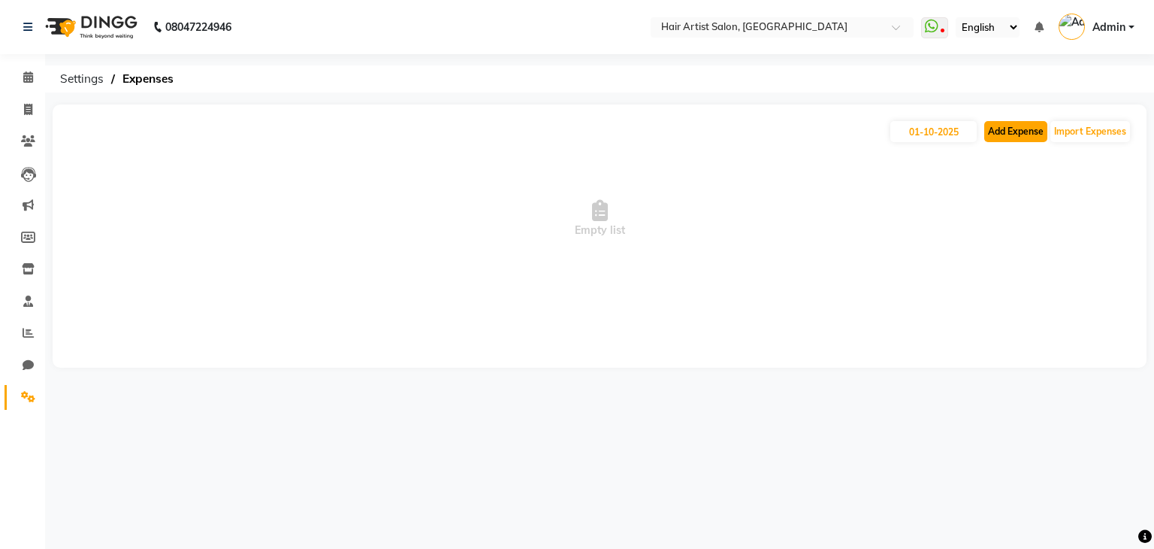
click at [1013, 132] on button "Add Expense" at bounding box center [1016, 131] width 63 height 21
select select "1"
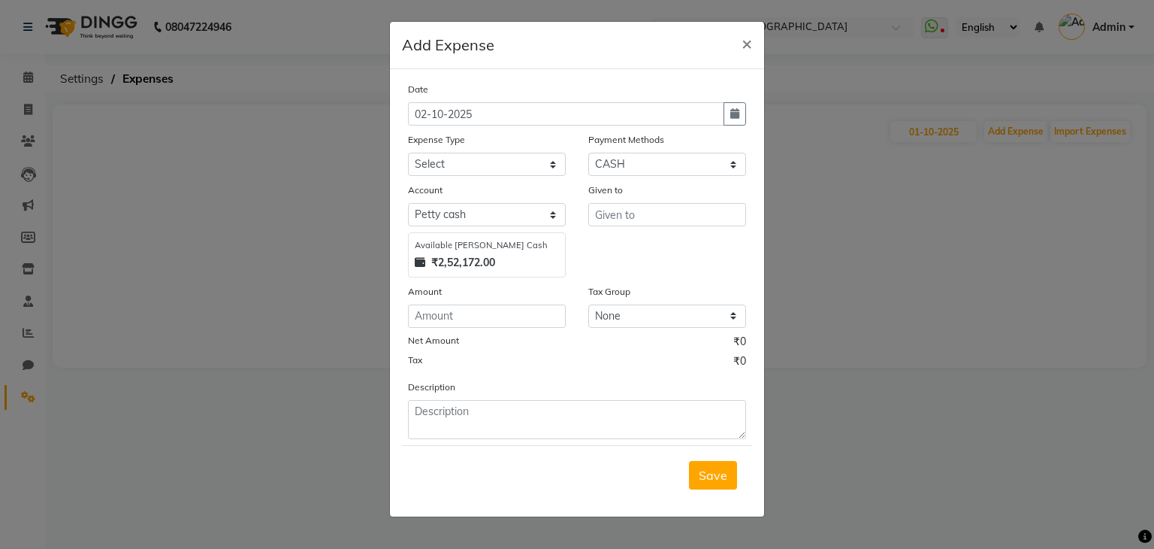
click at [462, 255] on div "Available [PERSON_NAME] Cash ₹2,52,172.00" at bounding box center [487, 254] width 158 height 45
click at [459, 250] on div "Available [PERSON_NAME] Cash" at bounding box center [487, 245] width 144 height 13
click at [418, 267] on icon at bounding box center [420, 262] width 11 height 11
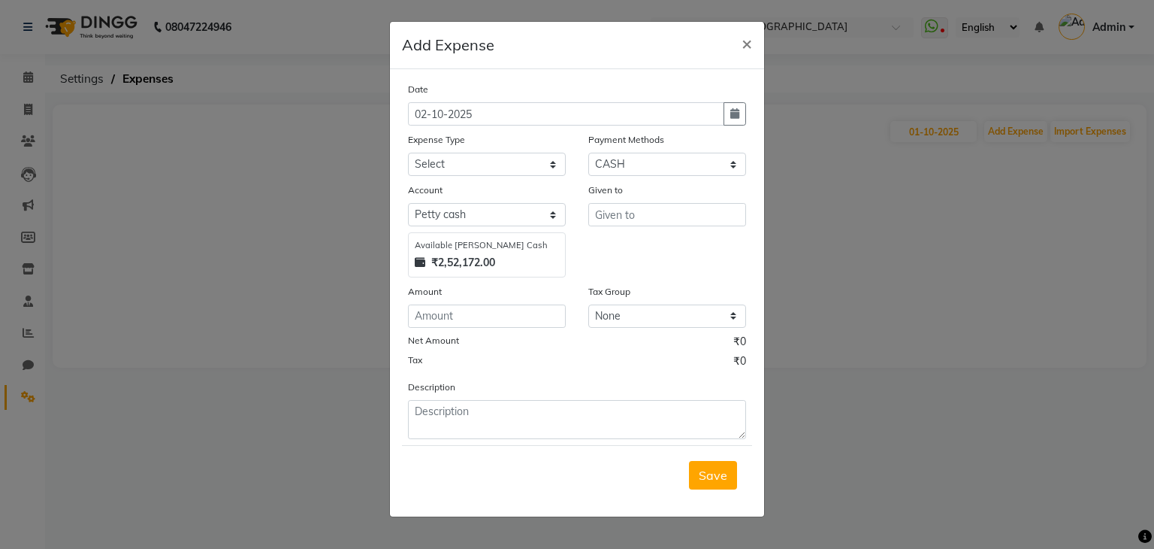
click at [418, 267] on icon at bounding box center [420, 262] width 11 height 11
click at [499, 271] on div "₹2,52,172.00" at bounding box center [487, 263] width 144 height 16
click at [564, 216] on select "Select [PERSON_NAME] cash Default account" at bounding box center [487, 214] width 158 height 23
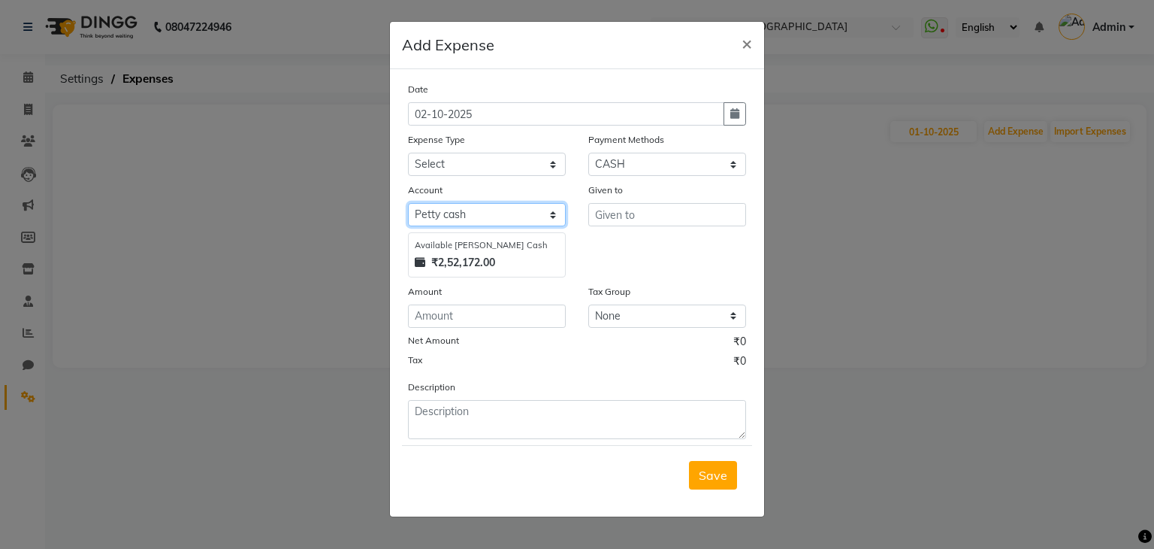
click at [408, 205] on select "Select [PERSON_NAME] cash Default account" at bounding box center [487, 214] width 158 height 23
click at [534, 214] on select "Select [PERSON_NAME] cash Default account" at bounding box center [487, 214] width 158 height 23
click at [408, 205] on select "Select [PERSON_NAME] cash Default account" at bounding box center [487, 214] width 158 height 23
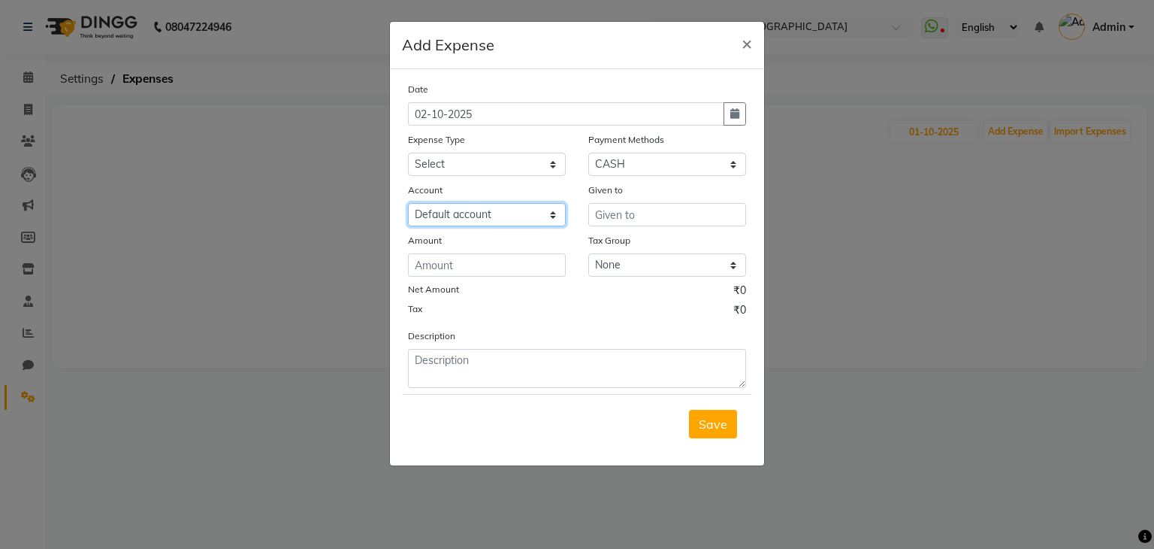
click at [532, 213] on select "Select [PERSON_NAME] cash Default account" at bounding box center [487, 214] width 158 height 23
click at [408, 205] on select "Select [PERSON_NAME] cash Default account" at bounding box center [487, 214] width 158 height 23
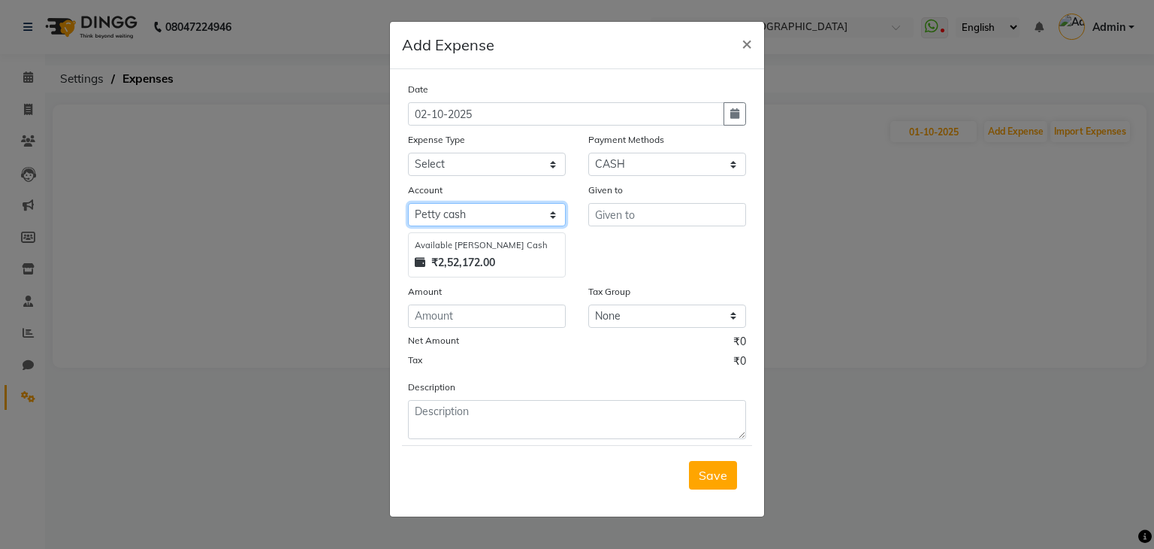
click at [551, 219] on select "Select [PERSON_NAME] cash Default account" at bounding box center [487, 214] width 158 height 23
click at [408, 205] on select "Select [PERSON_NAME] cash Default account" at bounding box center [487, 214] width 158 height 23
click at [553, 218] on select "Select [PERSON_NAME] cash Default account" at bounding box center [487, 214] width 158 height 23
select select "6954"
click at [408, 205] on select "Select [PERSON_NAME] cash Default account" at bounding box center [487, 214] width 158 height 23
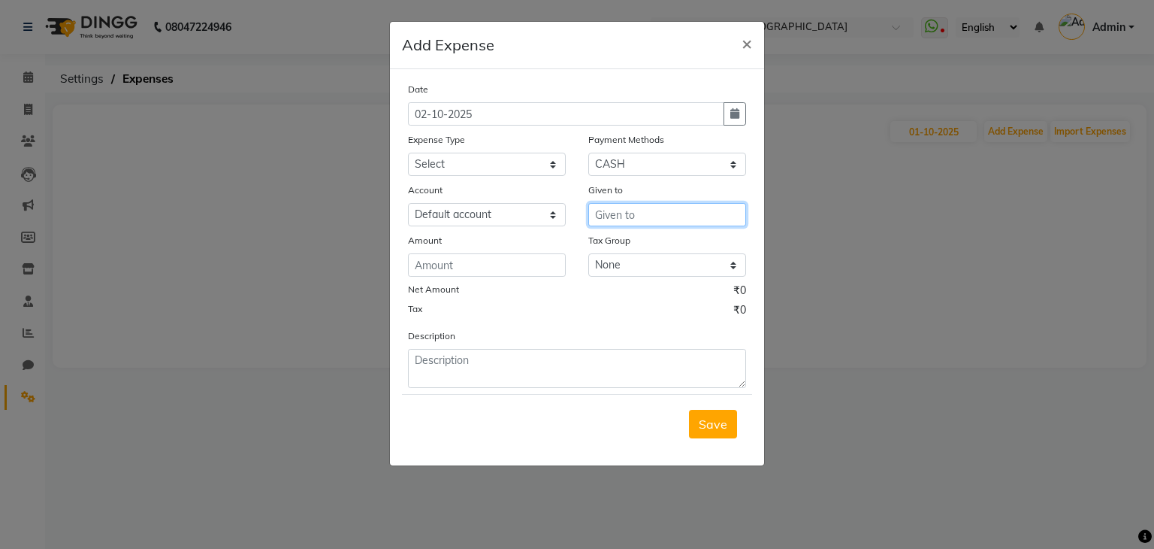
click at [623, 214] on input "text" at bounding box center [667, 214] width 158 height 23
click at [637, 248] on ngb-highlight "[PERSON_NAME] Sir" at bounding box center [663, 247] width 112 height 15
type input "[PERSON_NAME] Sir"
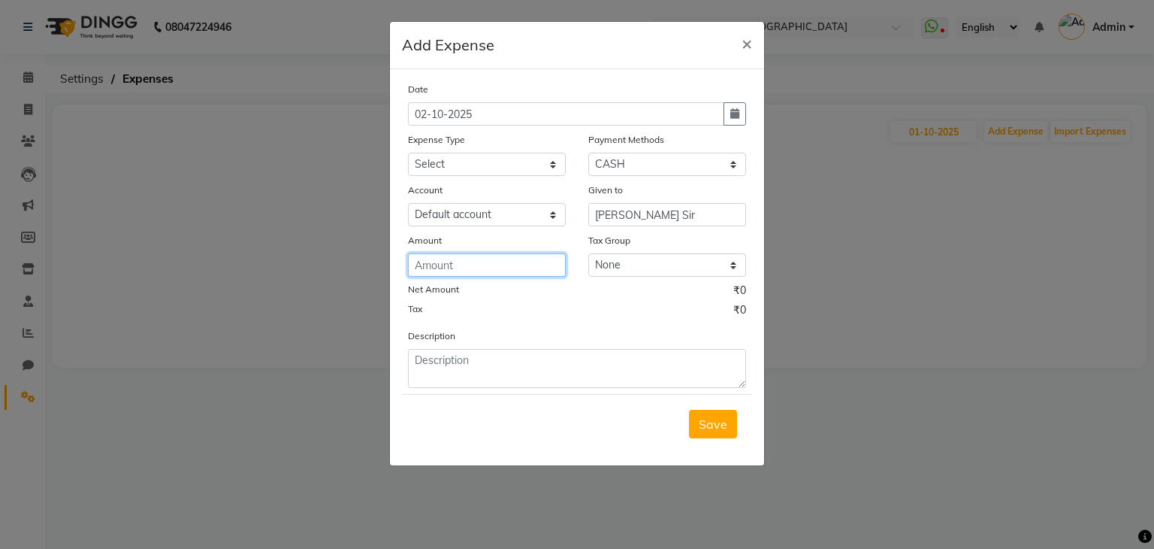
click at [530, 262] on input "number" at bounding box center [487, 264] width 158 height 23
type input "200"
click at [625, 267] on select "None GST 5% GST" at bounding box center [667, 264] width 158 height 23
click at [629, 268] on select "None GST 5% GST" at bounding box center [667, 264] width 158 height 23
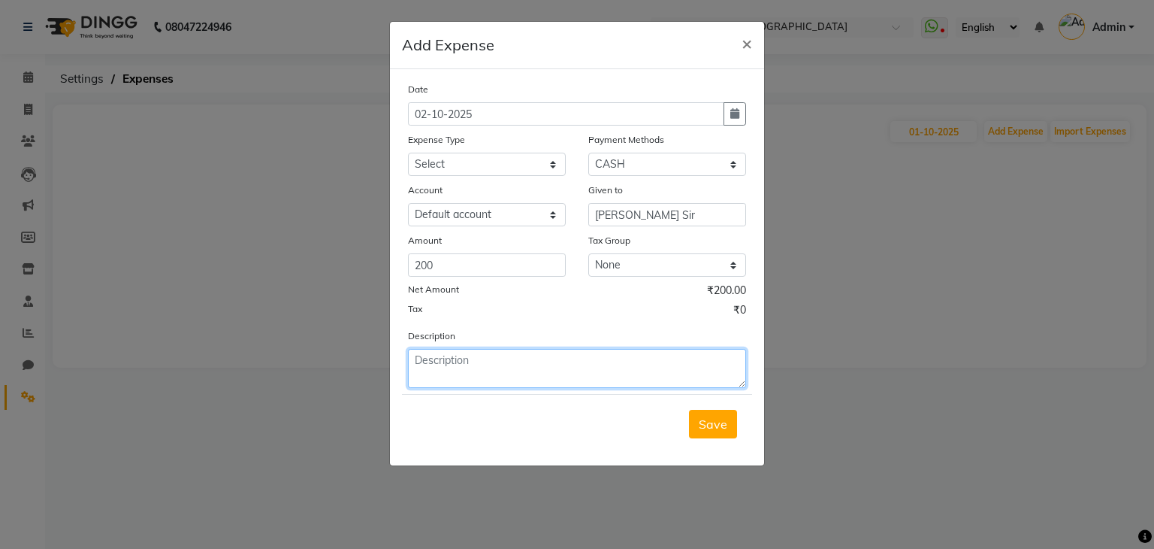
click at [504, 370] on textarea at bounding box center [577, 368] width 338 height 39
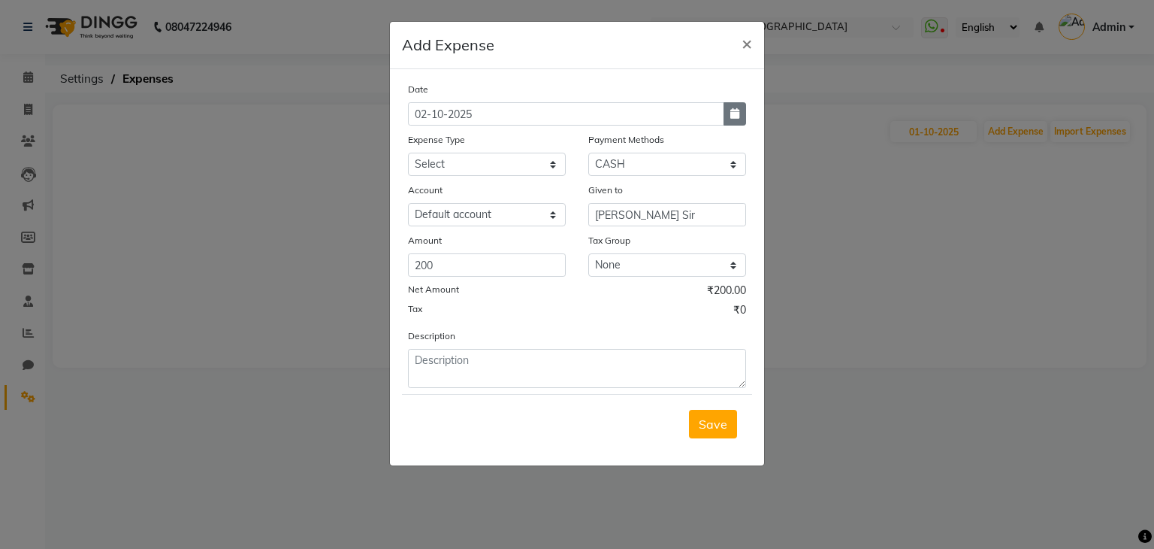
click at [731, 119] on icon "button" at bounding box center [735, 113] width 9 height 11
select select "10"
select select "2025"
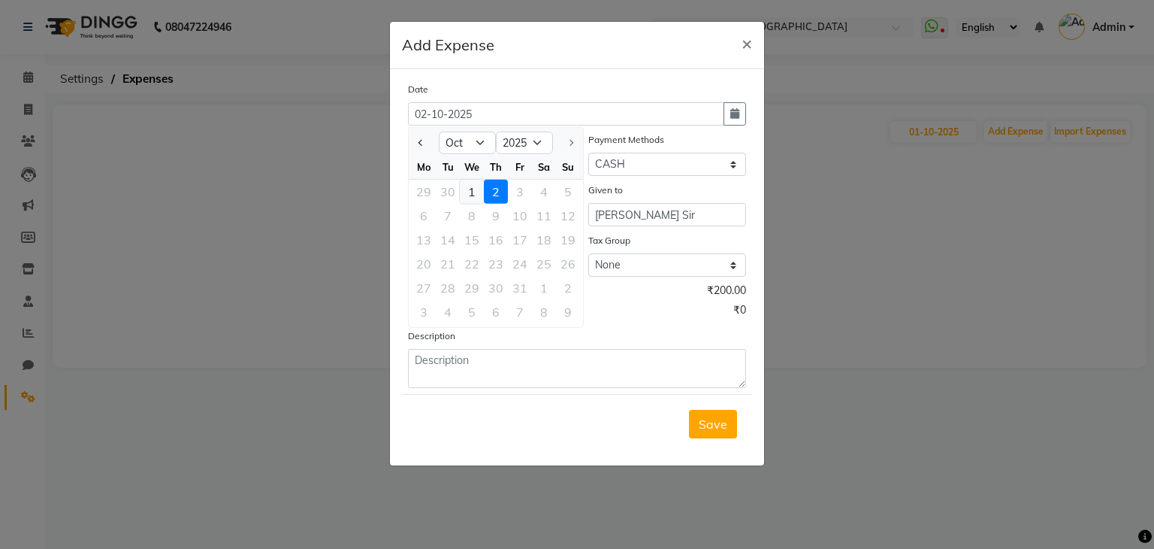
click at [472, 192] on div "1" at bounding box center [472, 192] width 24 height 24
type input "01-10-2025"
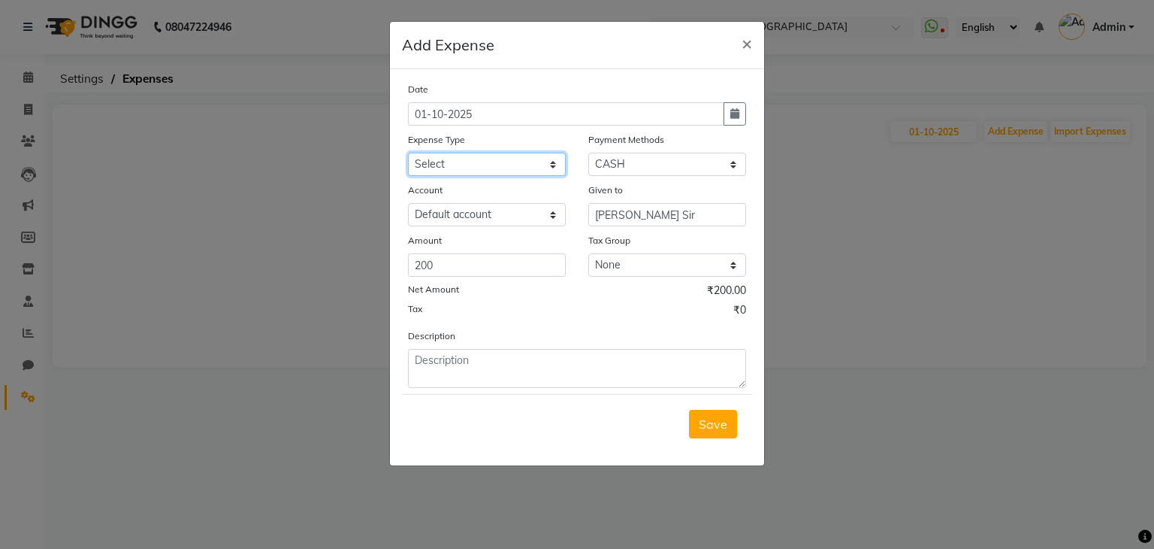
click at [493, 166] on select "Select Advance Salary Bank charges Cash transfer to bank Client Snacks Equipmen…" at bounding box center [487, 164] width 158 height 23
select select "22930"
click at [408, 154] on select "Select Advance Salary Bank charges Cash transfer to bank Client Snacks Equipmen…" at bounding box center [487, 164] width 158 height 23
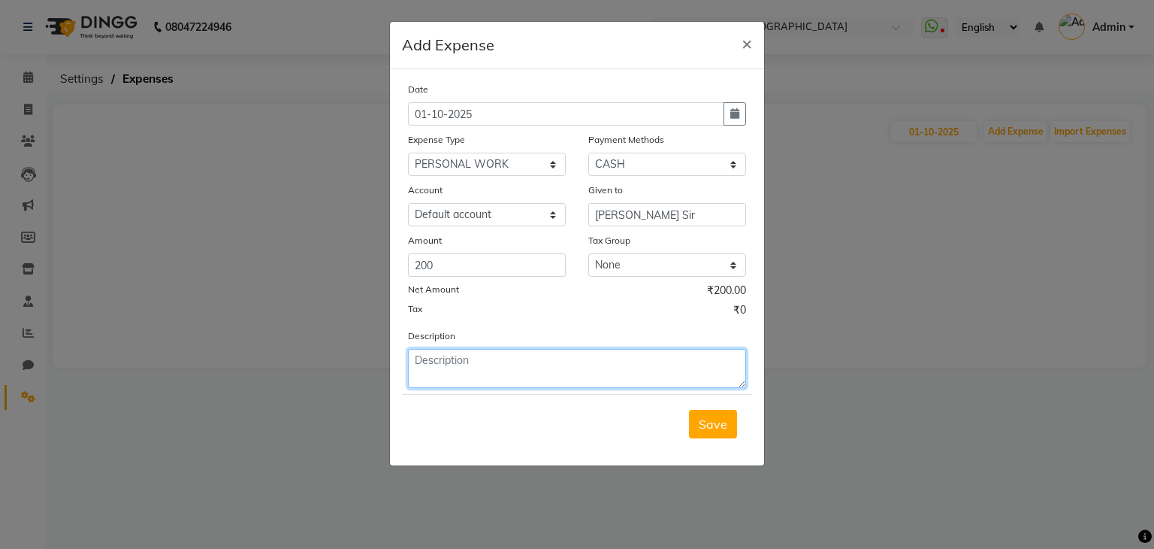
click at [545, 374] on textarea at bounding box center [577, 368] width 338 height 39
type textarea "sir"
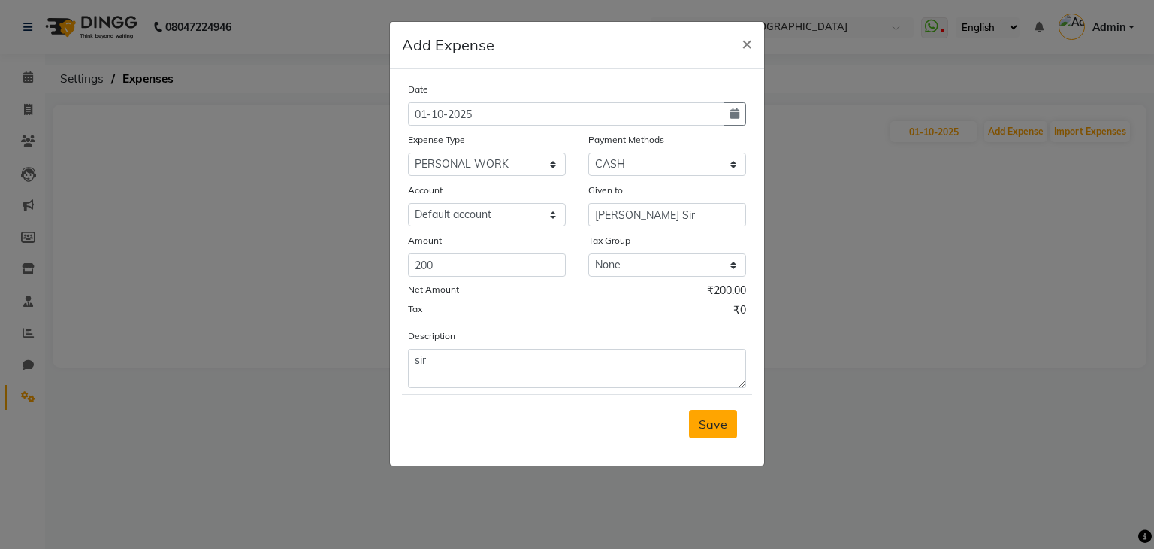
click at [711, 436] on button "Save" at bounding box center [713, 424] width 48 height 29
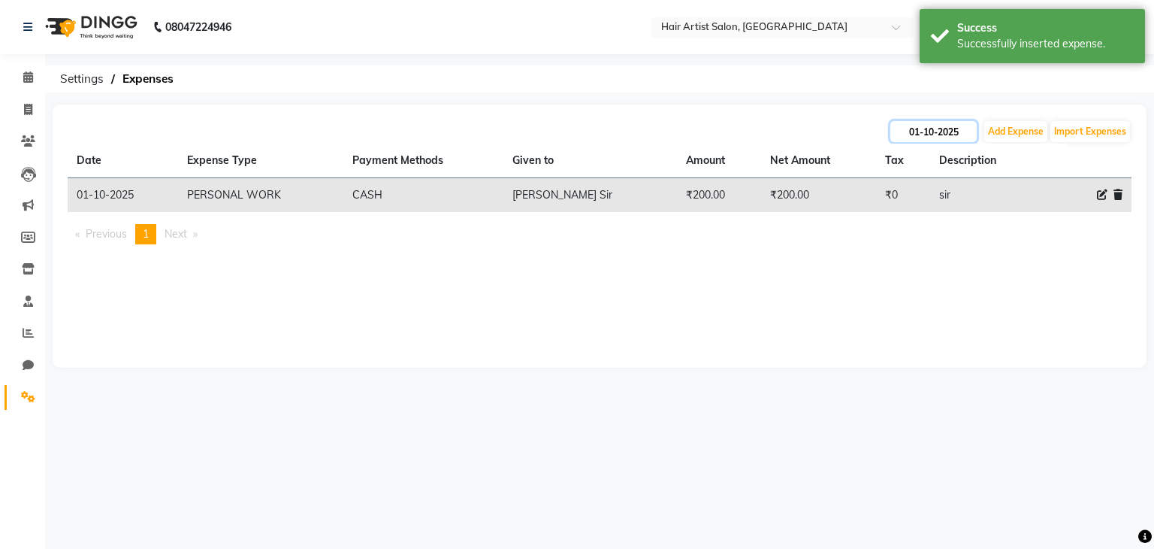
click at [942, 133] on input "01-10-2025" at bounding box center [934, 131] width 86 height 21
select select "10"
select select "2025"
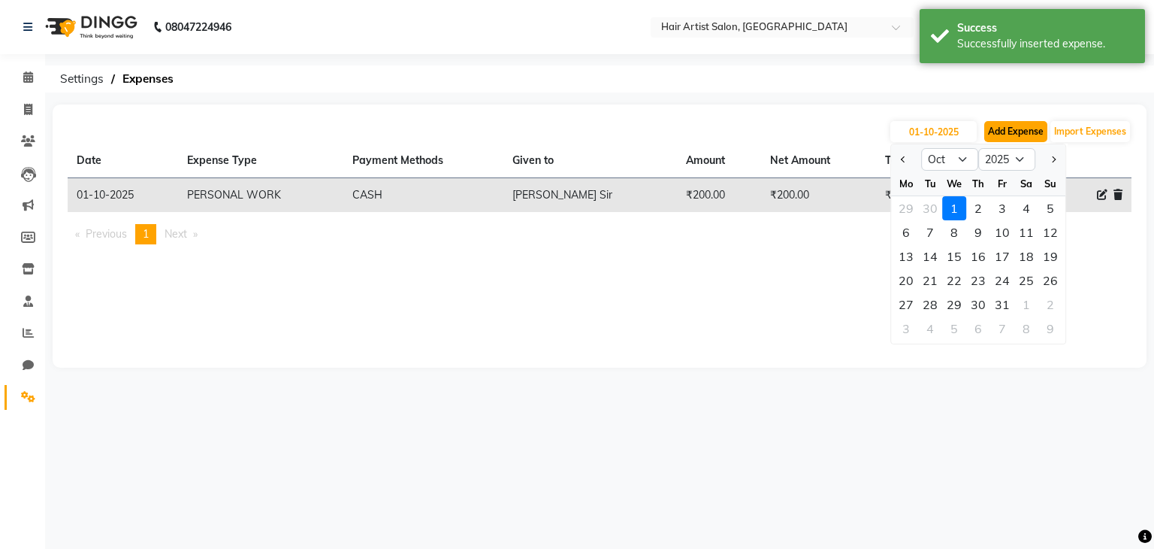
click at [989, 130] on button "Add Expense" at bounding box center [1016, 131] width 63 height 21
select select "1"
select select "6953"
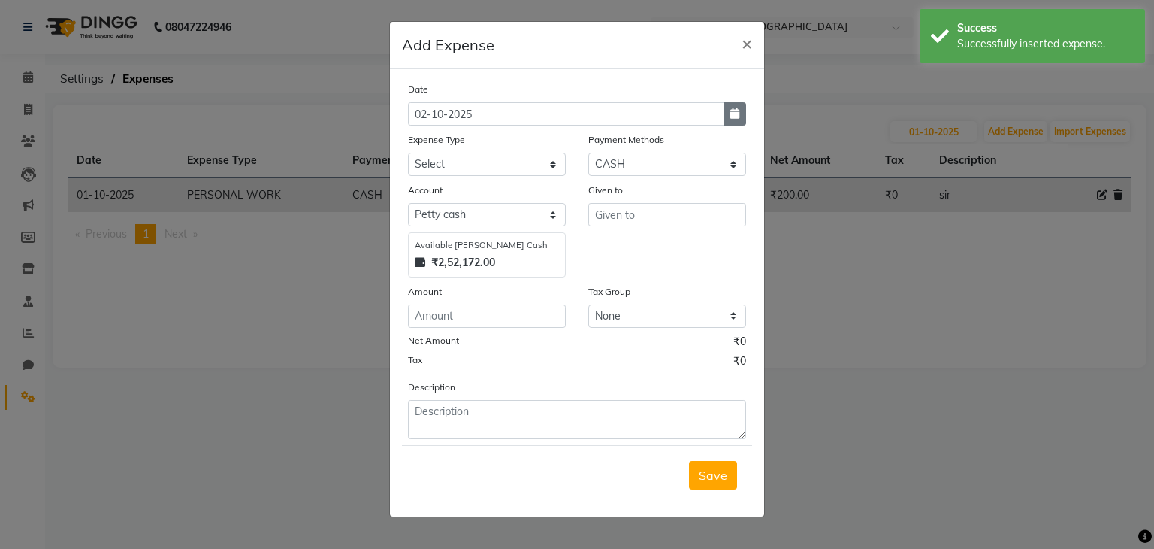
click at [740, 111] on button "button" at bounding box center [735, 113] width 23 height 23
select select "10"
select select "2025"
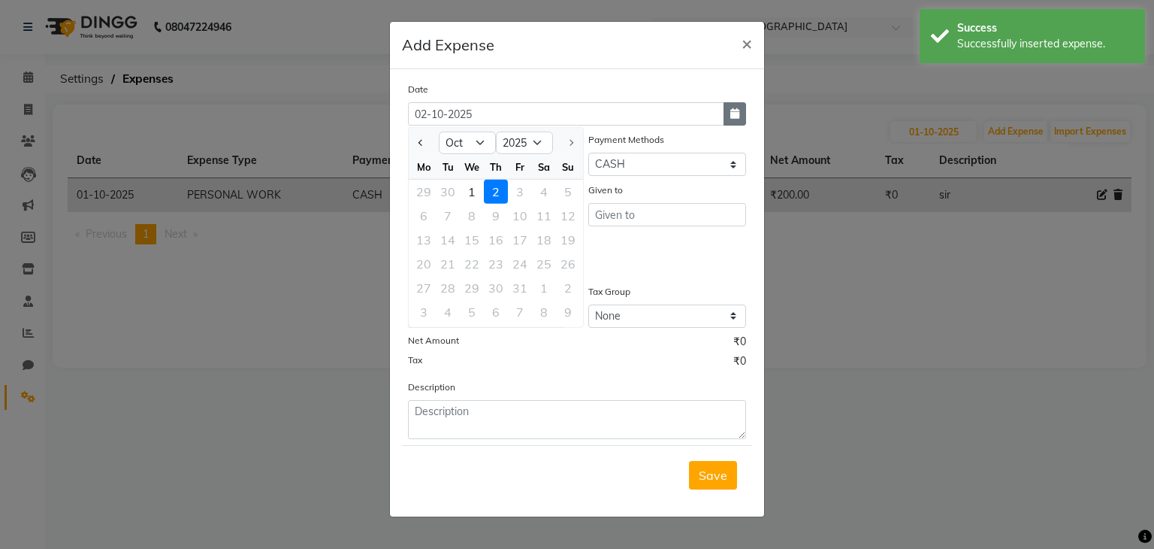
click at [740, 111] on button "button" at bounding box center [735, 113] width 23 height 23
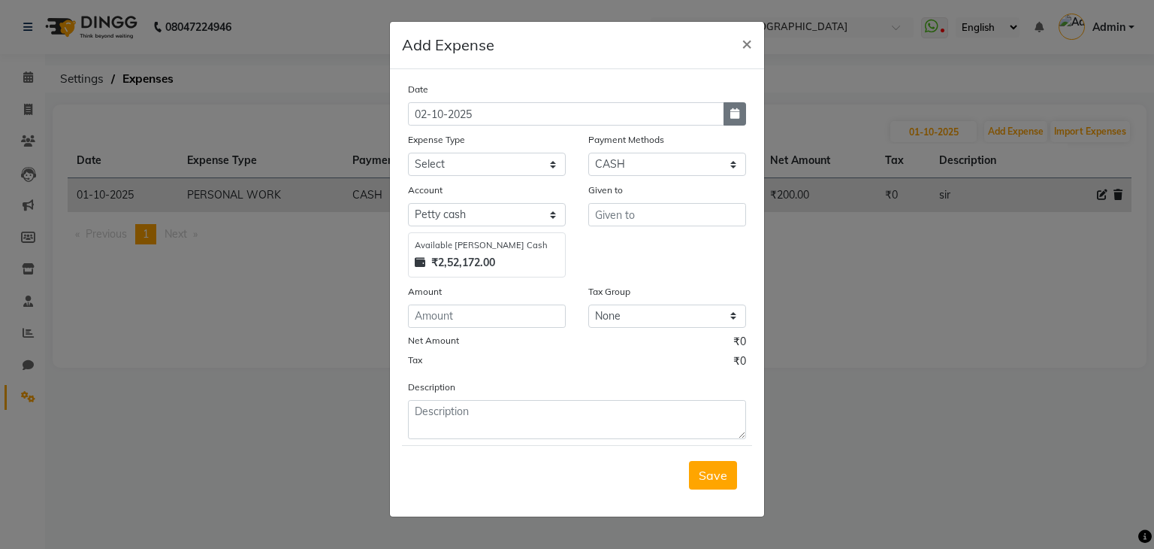
click at [740, 111] on button "button" at bounding box center [735, 113] width 23 height 23
select select "10"
select select "2025"
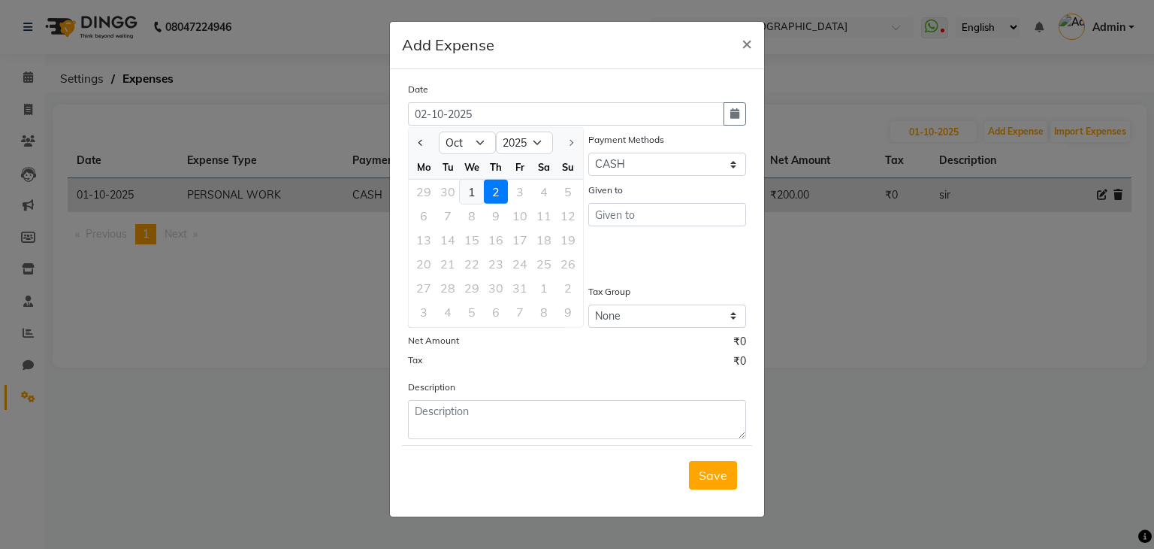
click at [475, 189] on div "1" at bounding box center [472, 192] width 24 height 24
type input "01-10-2025"
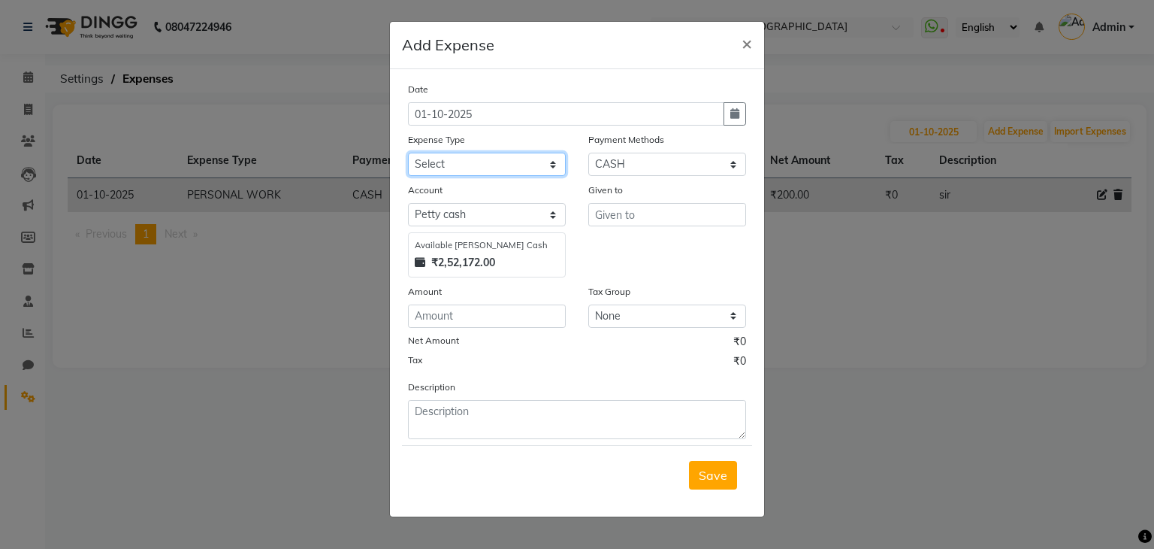
click at [501, 168] on select "Select Advance Salary Bank charges Cash transfer to bank Client Snacks Equipmen…" at bounding box center [487, 164] width 158 height 23
select select "22919"
click at [408, 154] on select "Select Advance Salary Bank charges Cash transfer to bank Client Snacks Equipmen…" at bounding box center [487, 164] width 158 height 23
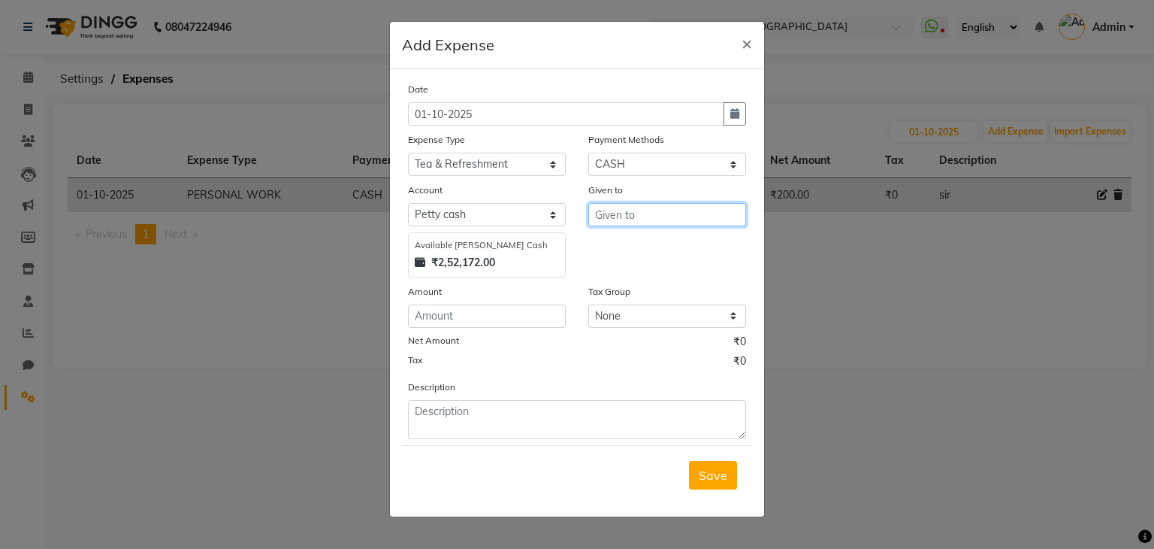
click at [610, 215] on input "text" at bounding box center [667, 214] width 158 height 23
click at [655, 256] on button "Shabb ir Sir" at bounding box center [648, 247] width 119 height 24
click at [660, 219] on input "[PERSON_NAME] Sir" at bounding box center [667, 214] width 158 height 23
type input "[PERSON_NAME] Sir"
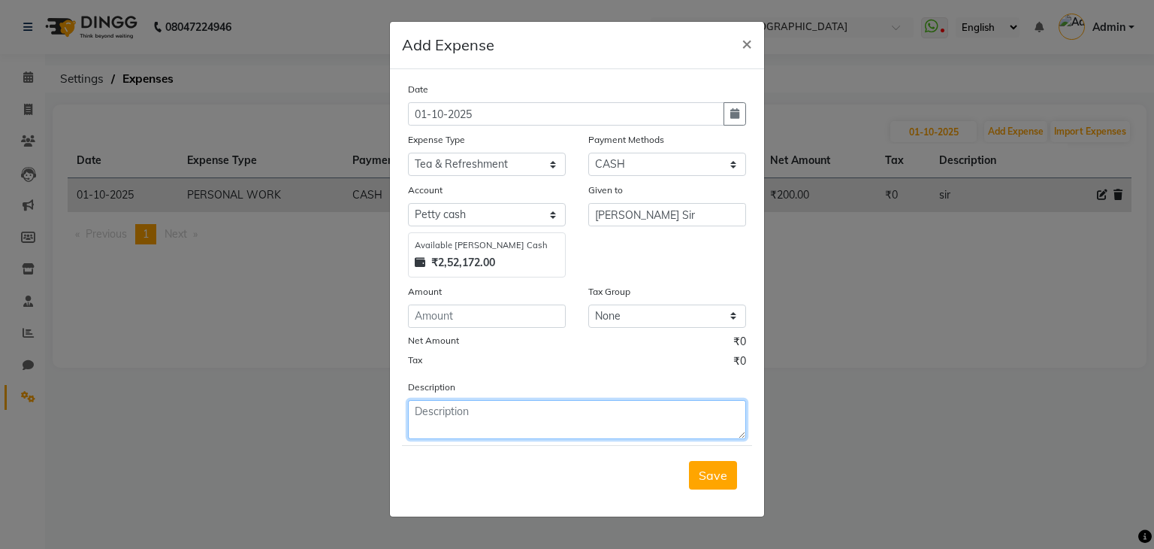
click at [482, 417] on textarea at bounding box center [577, 419] width 338 height 39
type textarea "155"
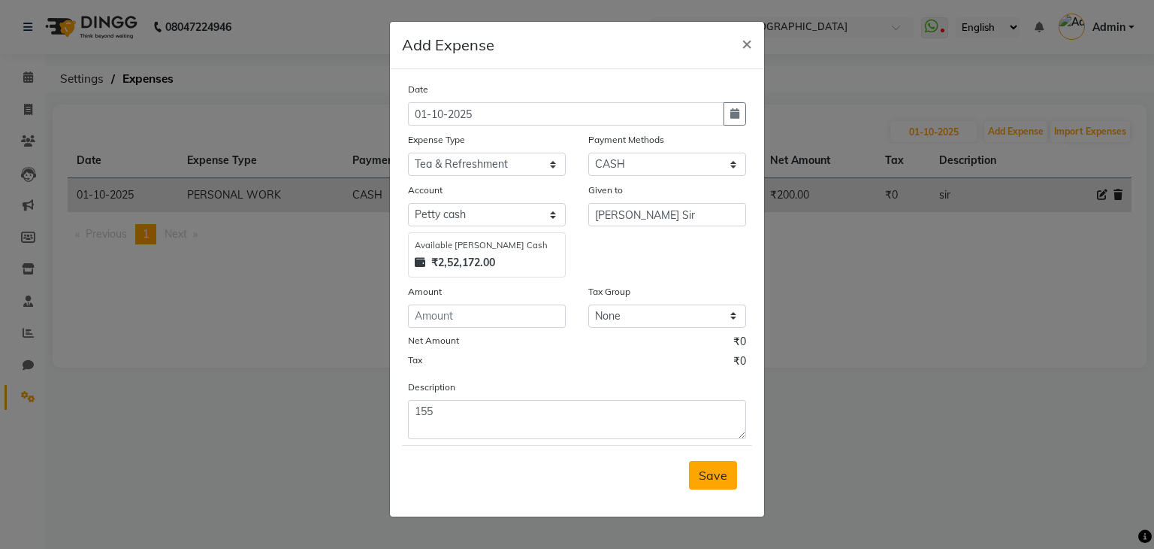
click at [706, 485] on button "Save" at bounding box center [713, 475] width 48 height 29
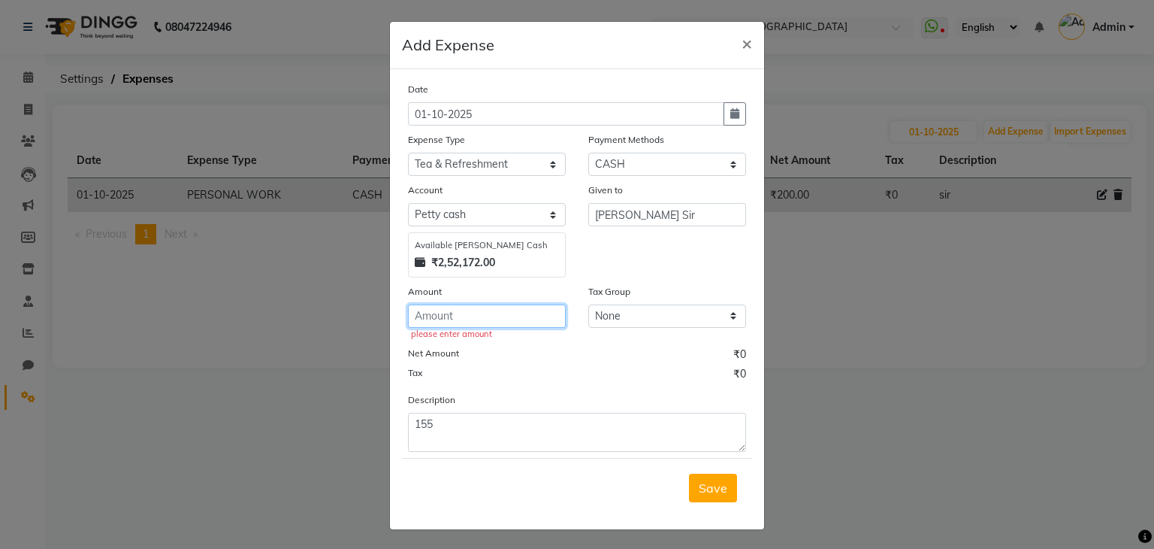
click at [467, 319] on input "number" at bounding box center [487, 315] width 158 height 23
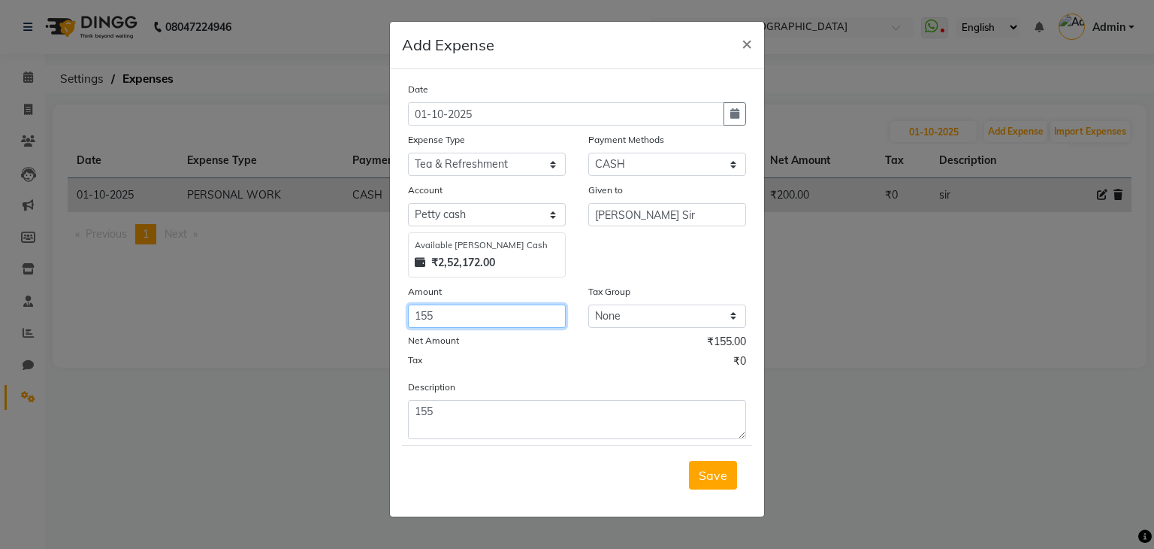
type input "155"
click at [502, 360] on div "Tax ₹0" at bounding box center [577, 363] width 338 height 20
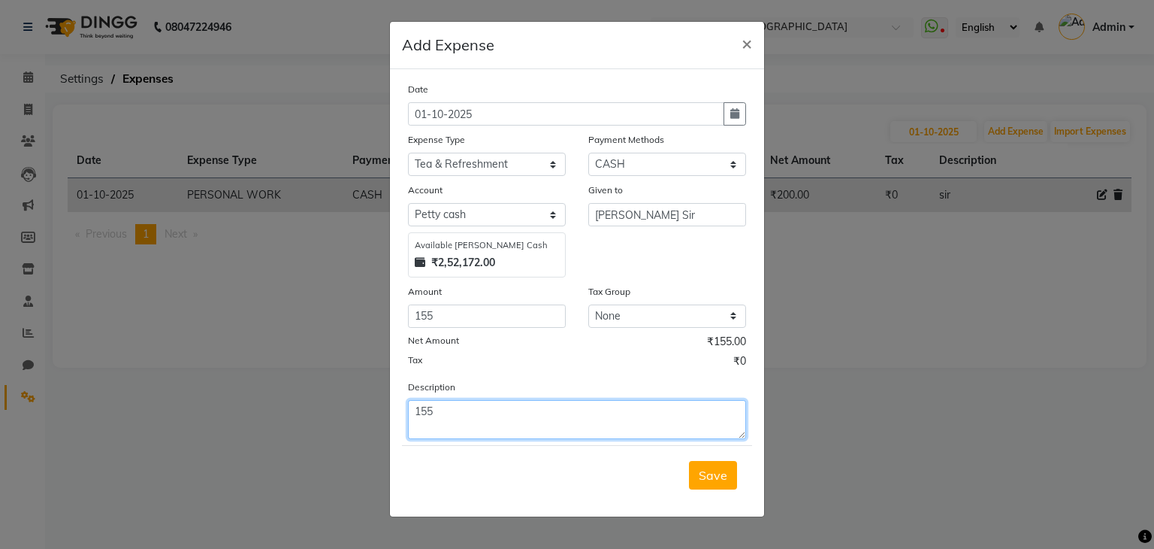
click at [485, 416] on textarea "155" at bounding box center [577, 419] width 338 height 39
type textarea "1"
click at [490, 425] on textarea "IDLI : 100" at bounding box center [577, 419] width 338 height 39
type textarea "IDLI : 100 /RS MONEY : 55"
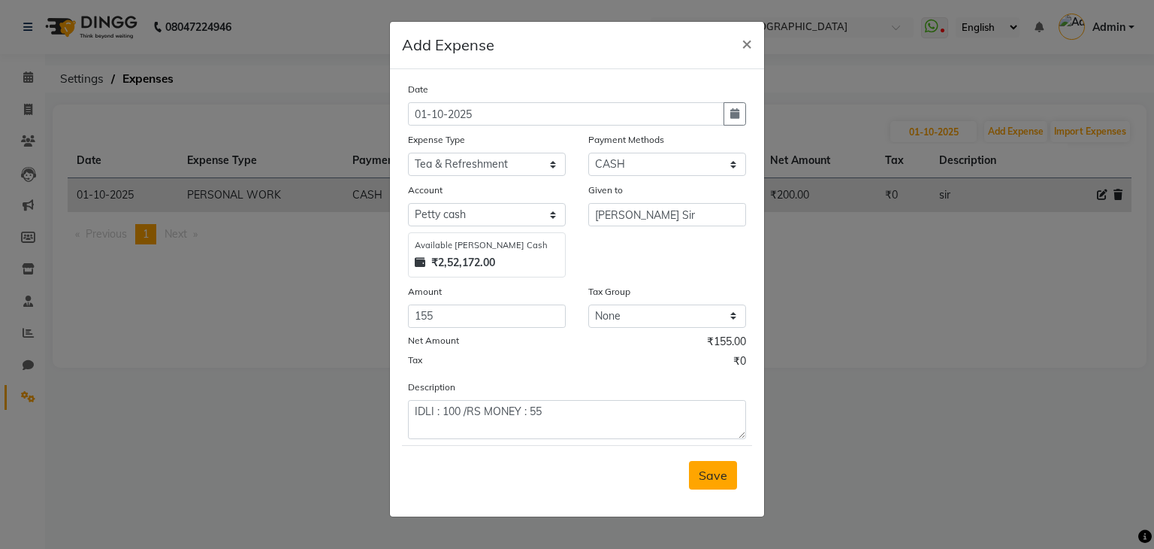
click at [707, 470] on span "Save" at bounding box center [713, 474] width 29 height 15
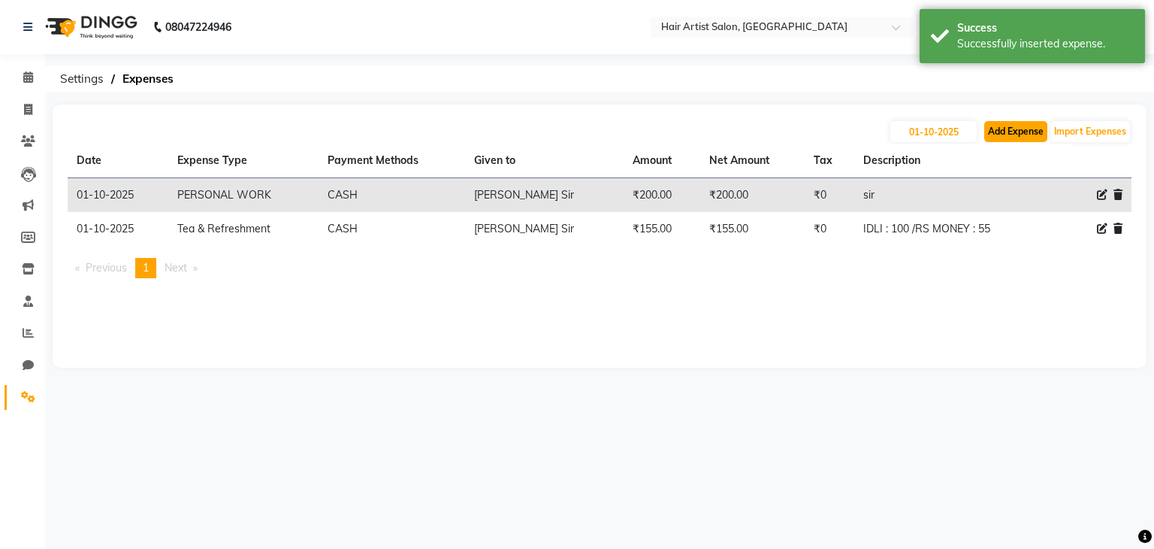
click at [1016, 121] on button "Add Expense" at bounding box center [1016, 131] width 63 height 21
select select "1"
select select "6953"
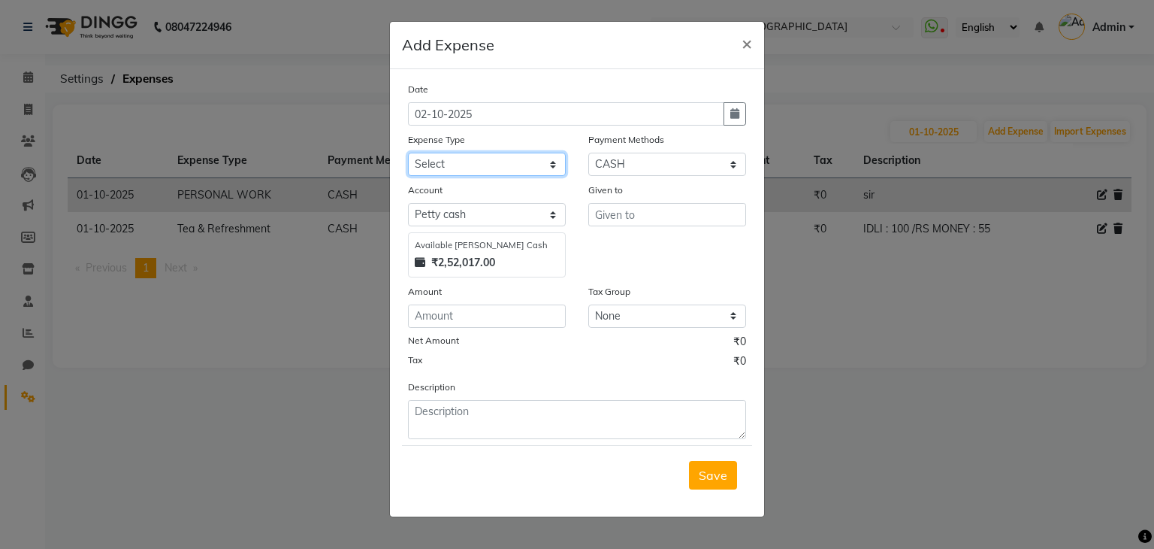
click at [512, 173] on select "Select Advance Salary Bank charges Cash transfer to bank Client Snacks Equipmen…" at bounding box center [487, 164] width 158 height 23
select select "22916"
click at [408, 154] on select "Select Advance Salary Bank charges Cash transfer to bank Client Snacks Equipmen…" at bounding box center [487, 164] width 158 height 23
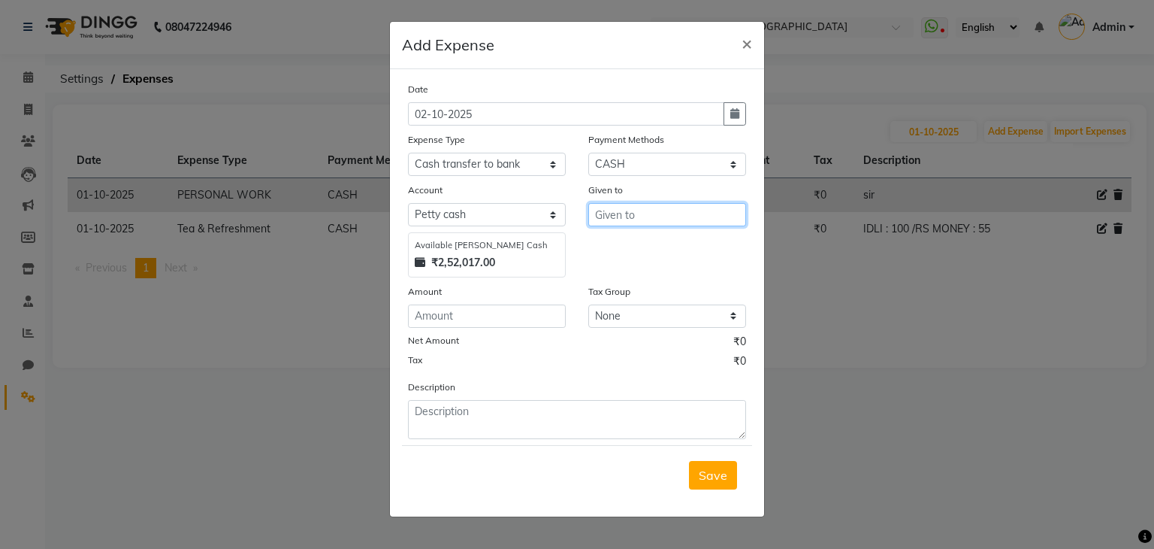
click at [620, 216] on input "text" at bounding box center [667, 214] width 158 height 23
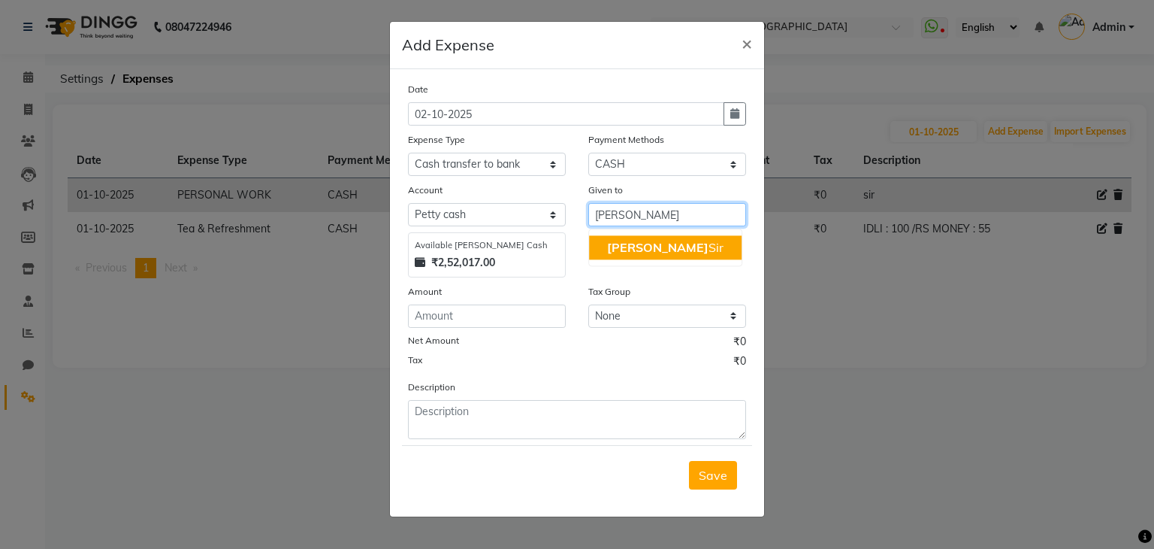
click at [653, 253] on span "[PERSON_NAME]" at bounding box center [657, 247] width 101 height 15
type input "[PERSON_NAME] Sir"
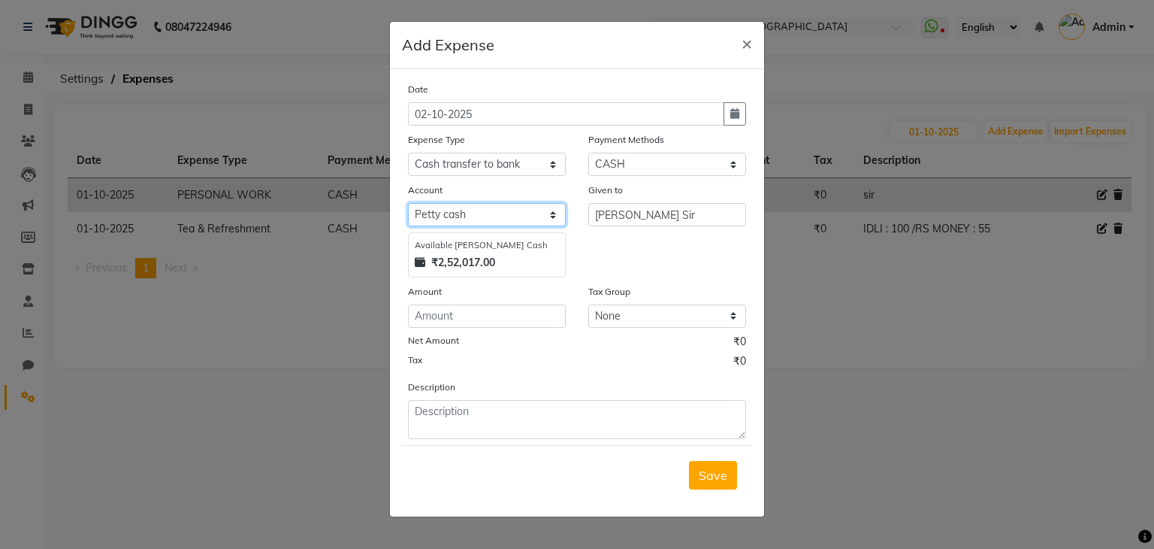
click at [537, 220] on select "Select [PERSON_NAME] cash Default account" at bounding box center [487, 214] width 158 height 23
click at [541, 207] on select "Select [PERSON_NAME] cash Default account" at bounding box center [487, 214] width 158 height 23
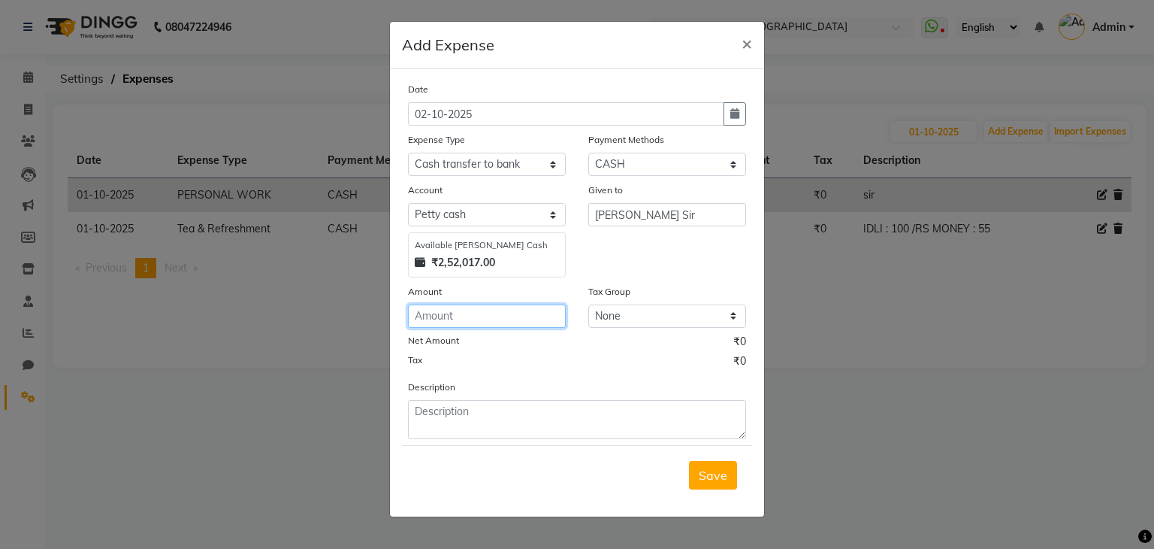
click at [502, 319] on input "number" at bounding box center [487, 315] width 158 height 23
type input "300"
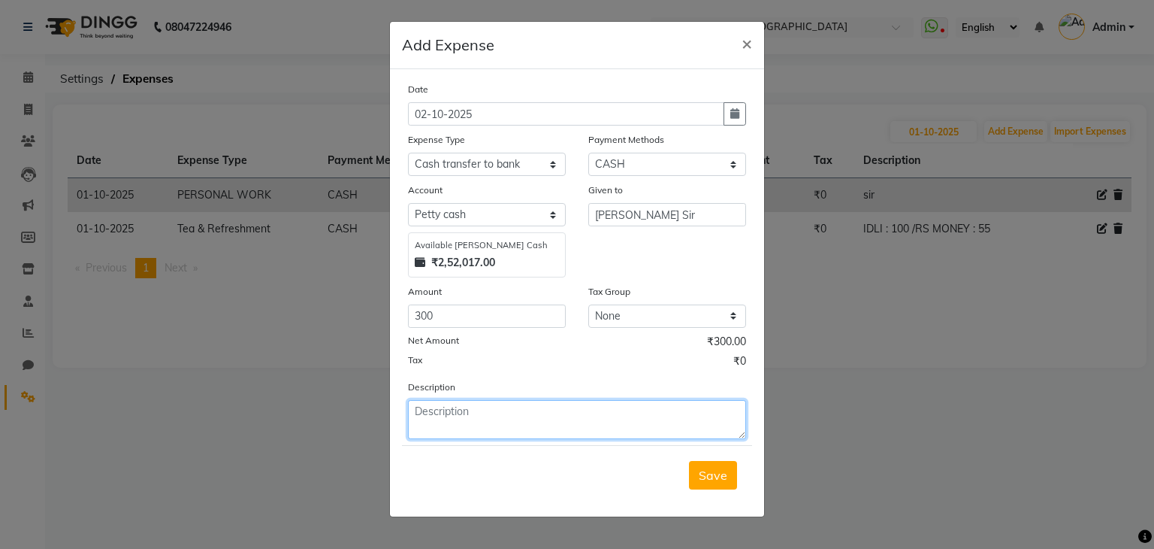
click at [525, 422] on textarea at bounding box center [577, 419] width 338 height 39
type textarea "TIP"
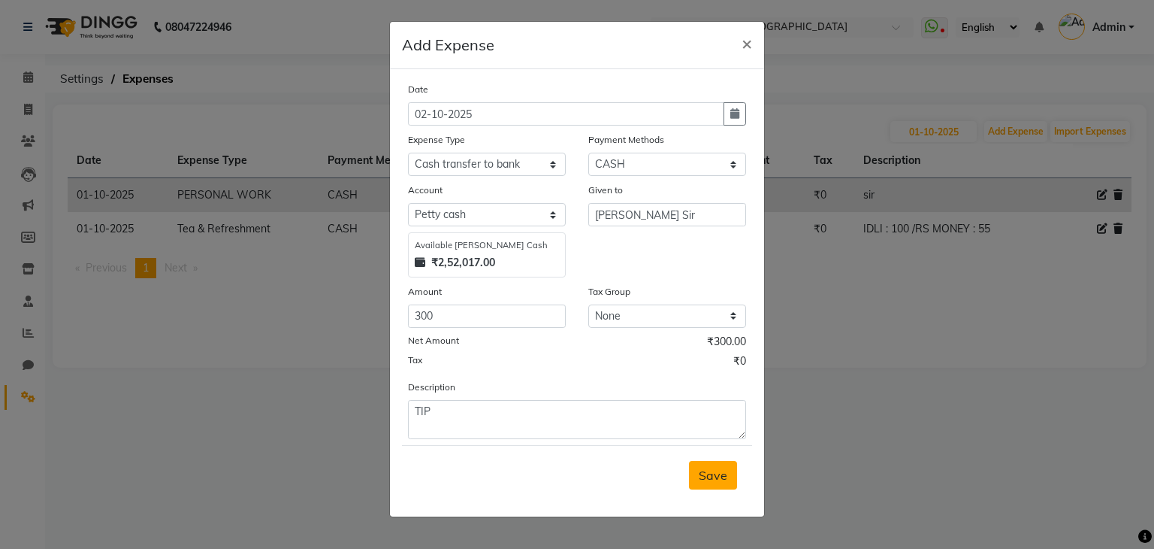
click at [712, 473] on span "Save" at bounding box center [713, 474] width 29 height 15
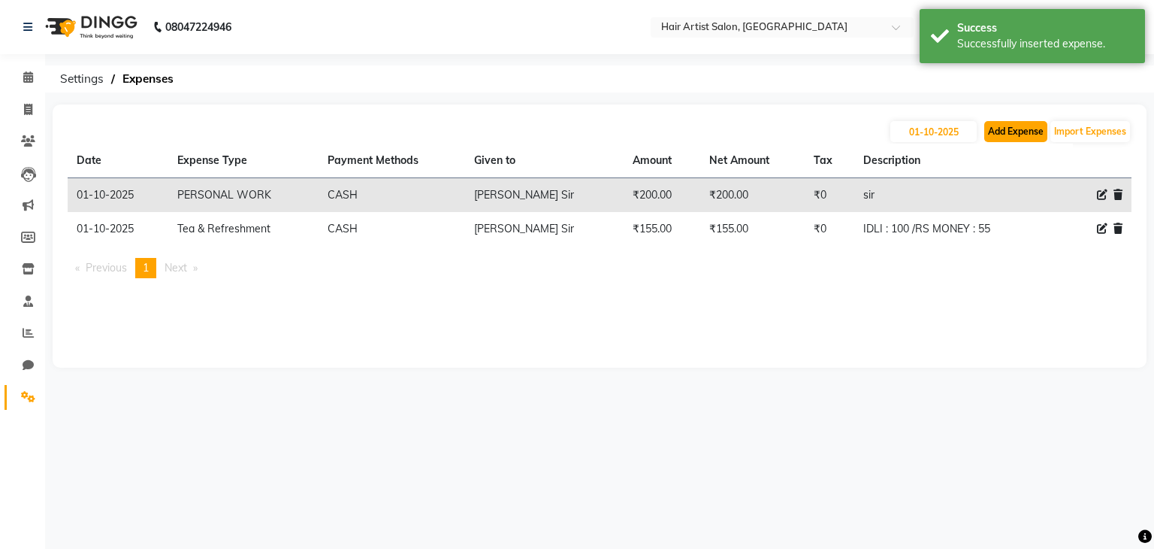
click at [1016, 132] on button "Add Expense" at bounding box center [1016, 131] width 63 height 21
select select "1"
select select "6953"
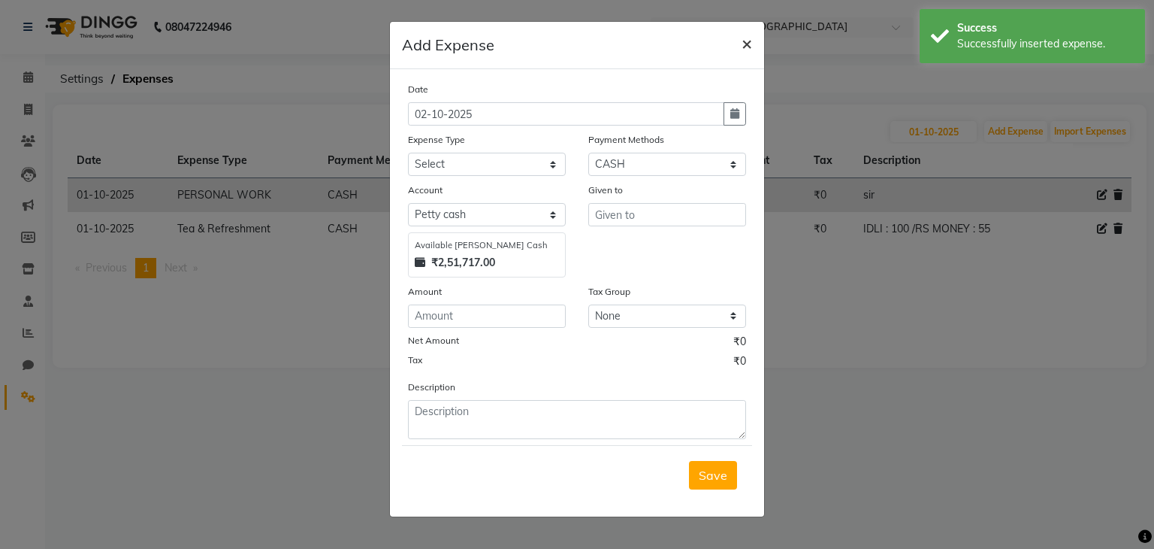
click at [746, 41] on span "×" at bounding box center [747, 43] width 11 height 23
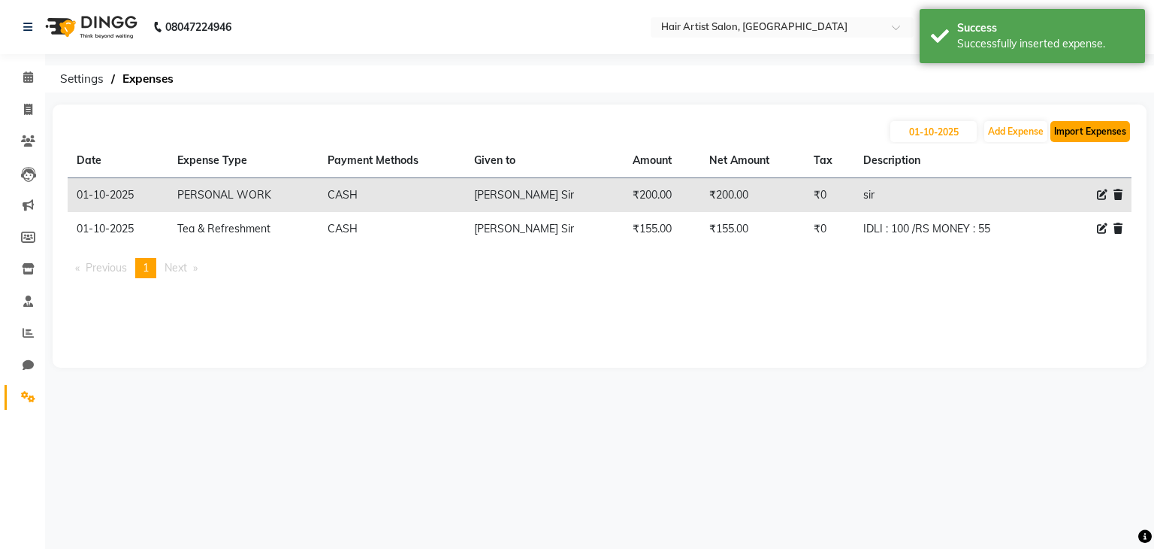
click at [1073, 131] on button "Import Expenses" at bounding box center [1091, 131] width 80 height 21
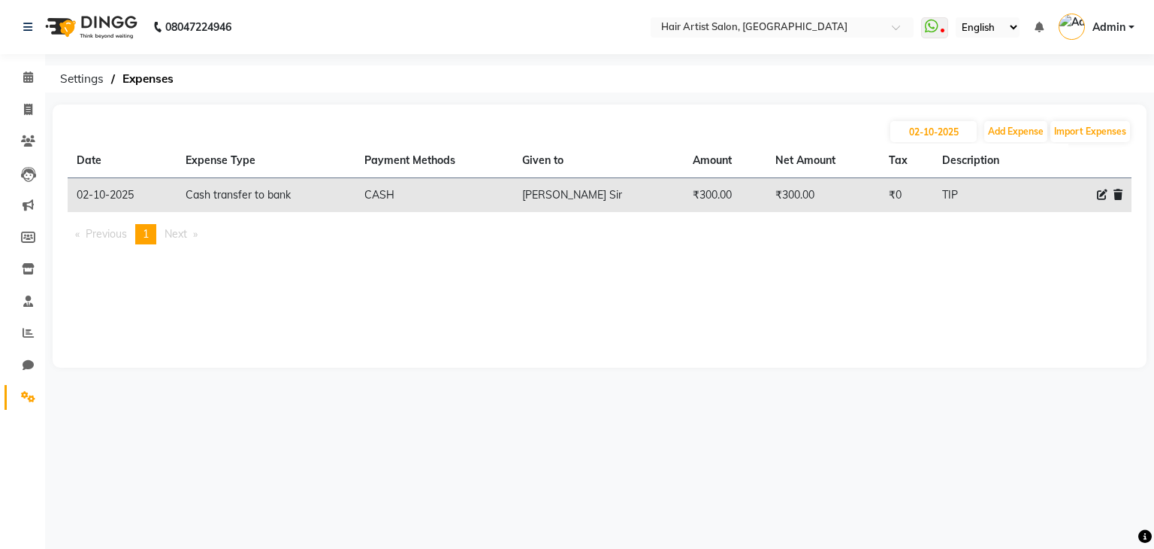
click at [1121, 192] on icon at bounding box center [1118, 194] width 9 height 11
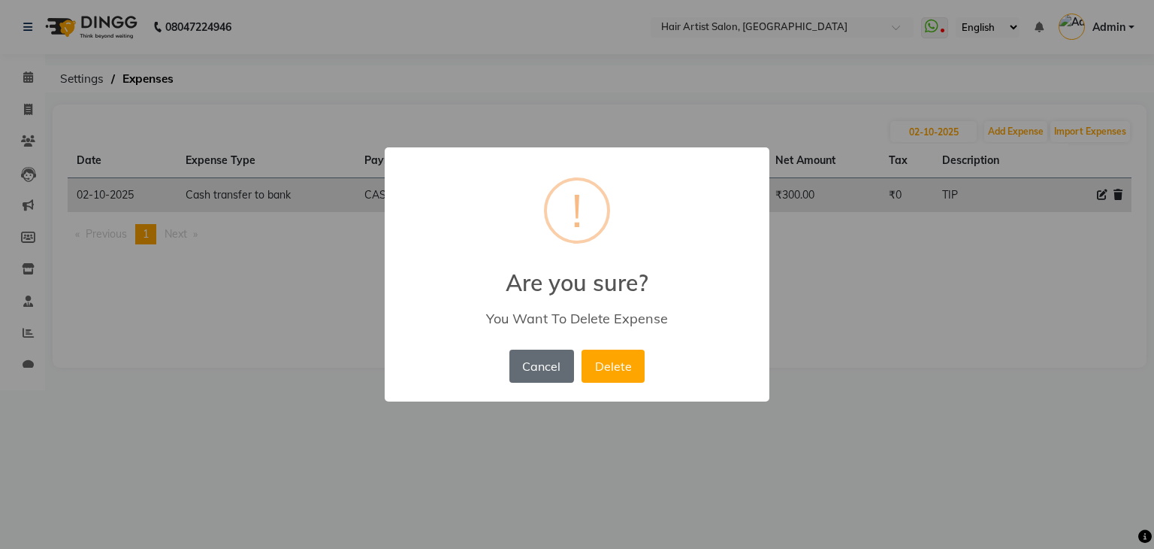
click at [538, 371] on button "Cancel" at bounding box center [542, 365] width 65 height 33
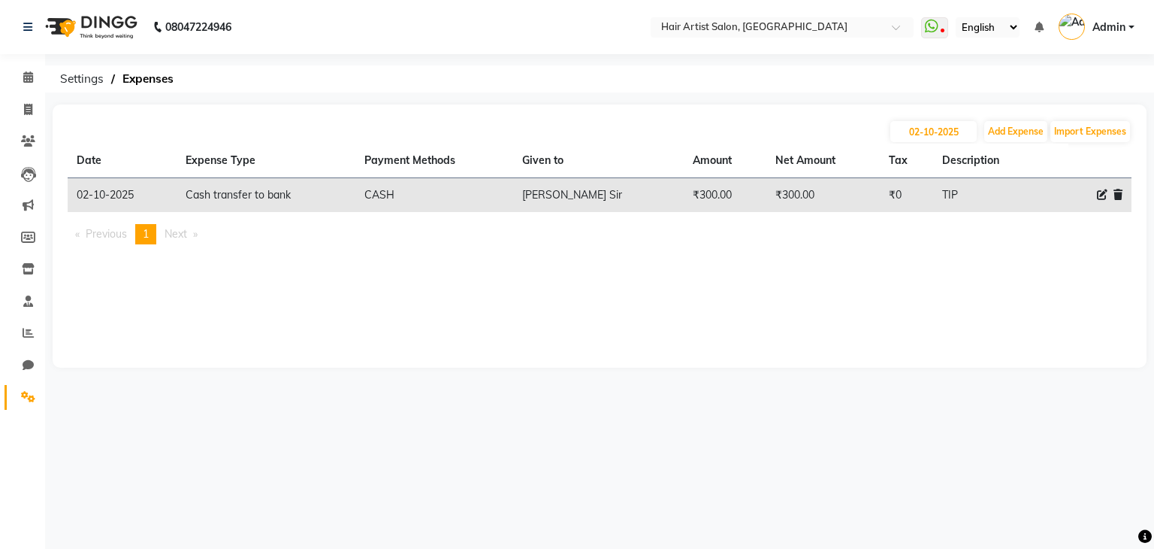
click at [1102, 196] on icon at bounding box center [1102, 194] width 11 height 11
select select "22916"
select select "1"
select select "6953"
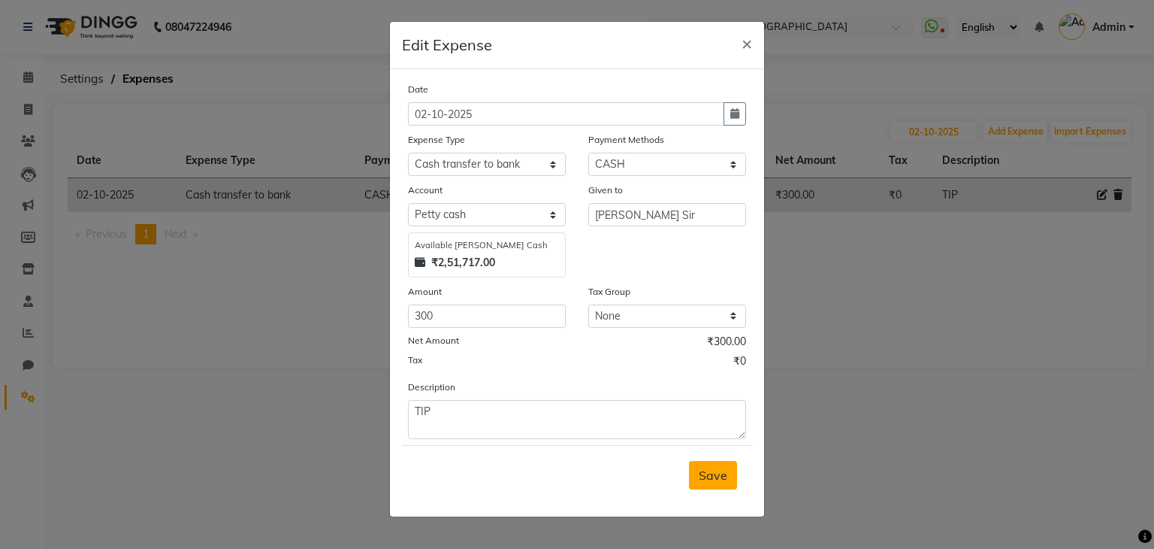
click at [728, 479] on button "Save" at bounding box center [713, 475] width 48 height 29
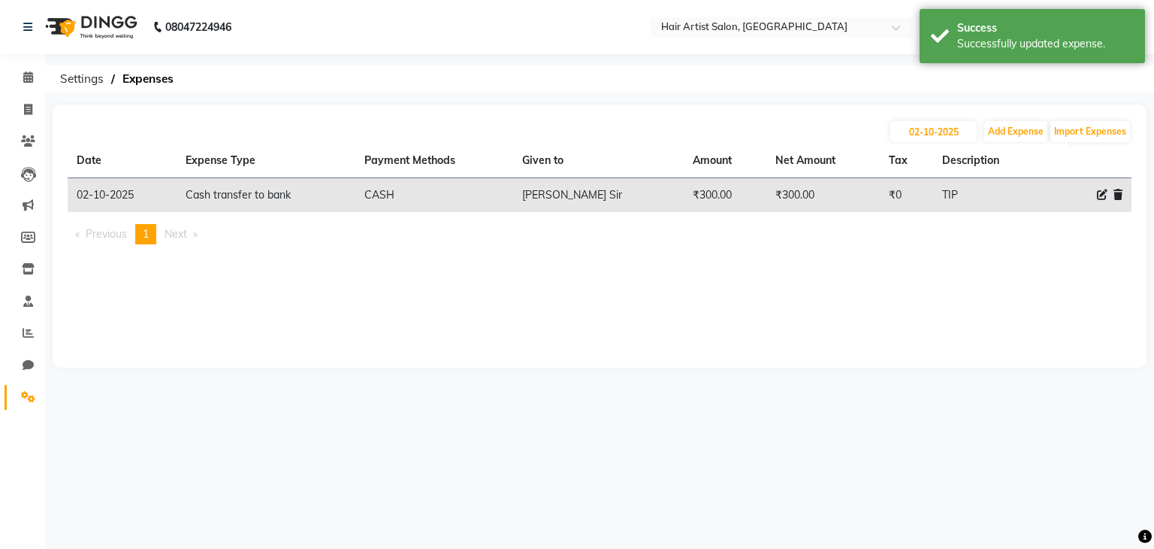
click at [1115, 193] on icon at bounding box center [1118, 194] width 9 height 11
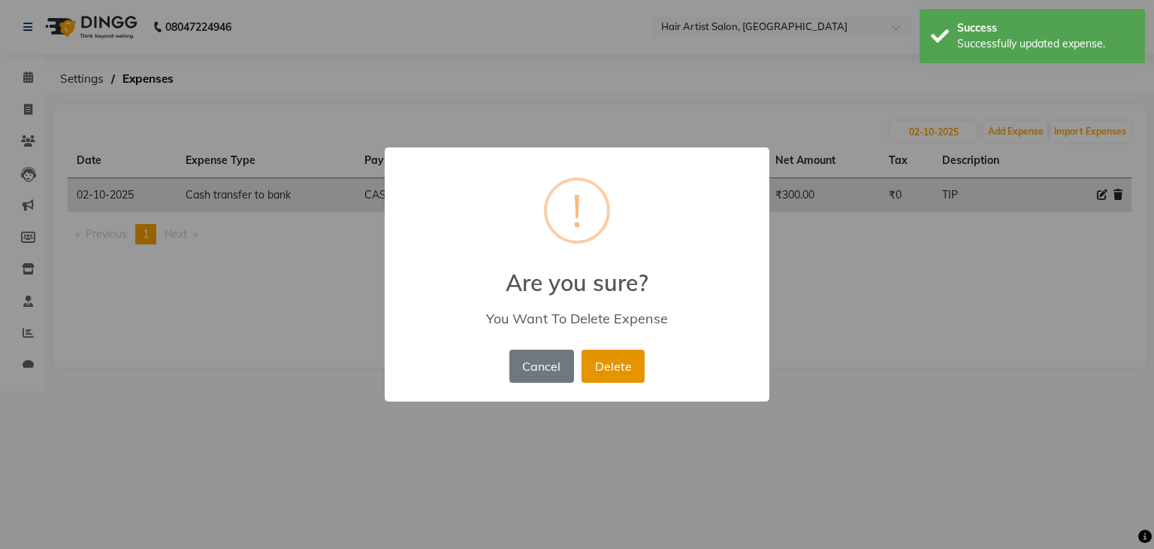
click at [607, 370] on button "Delete" at bounding box center [613, 365] width 63 height 33
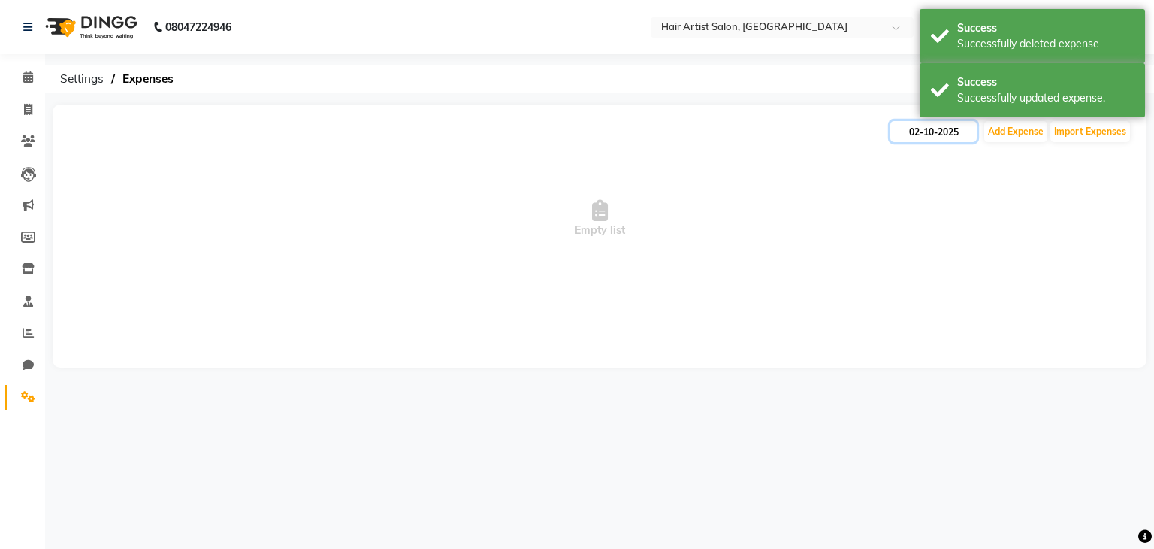
click at [948, 133] on input "02-10-2025" at bounding box center [934, 131] width 86 height 21
select select "10"
select select "2025"
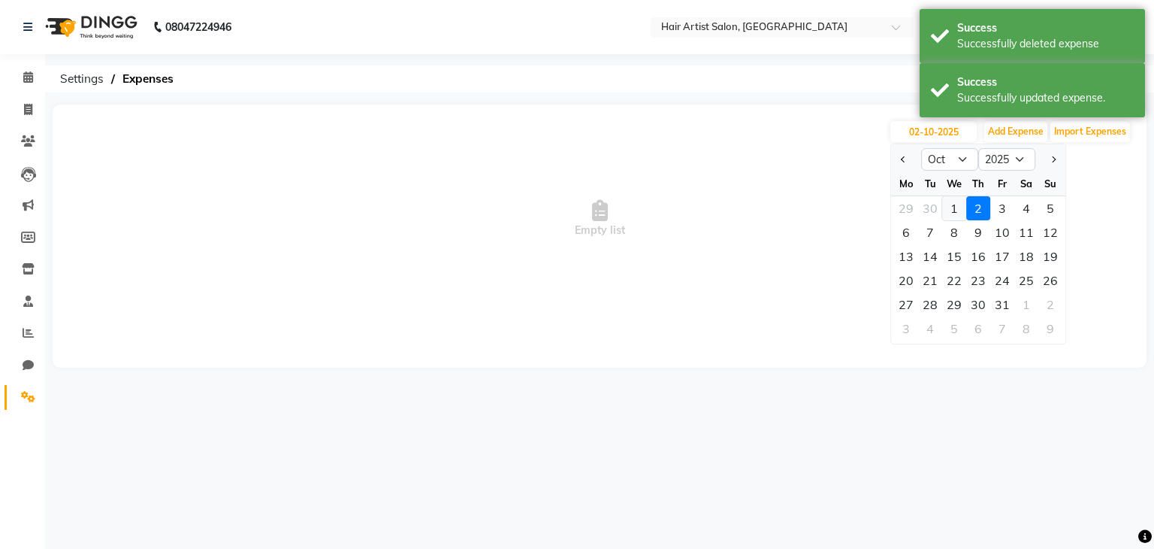
click at [950, 205] on div "1" at bounding box center [954, 208] width 24 height 24
type input "01-10-2025"
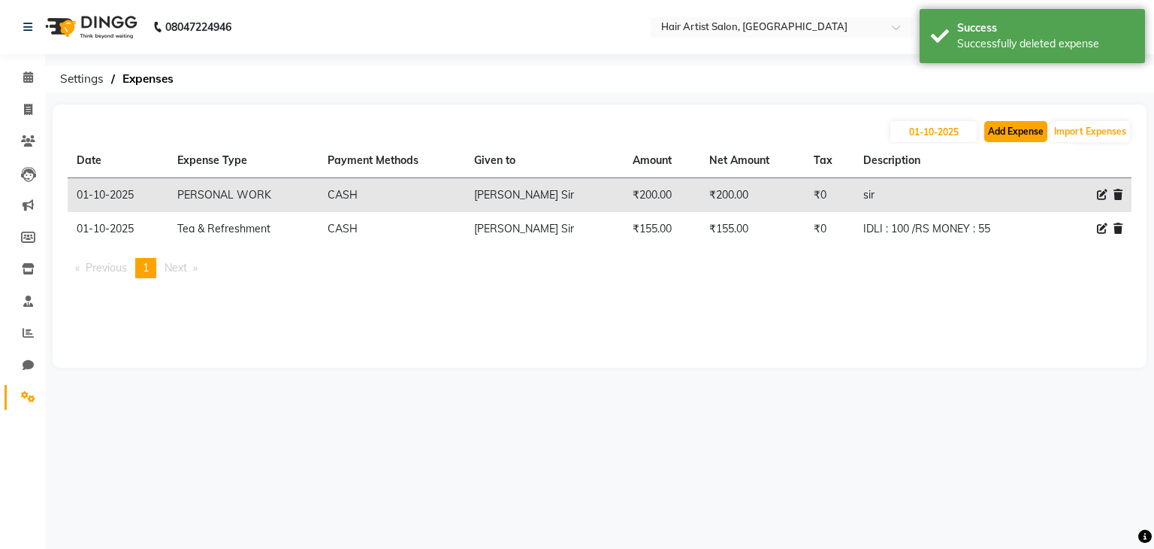
click at [1004, 122] on button "Add Expense" at bounding box center [1016, 131] width 63 height 21
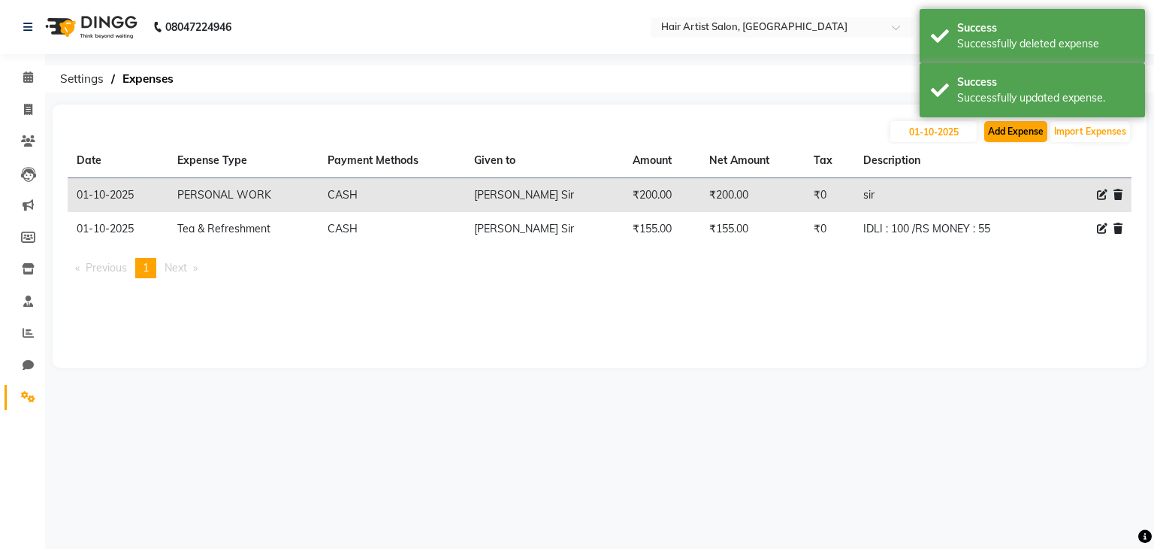
select select "1"
select select "6953"
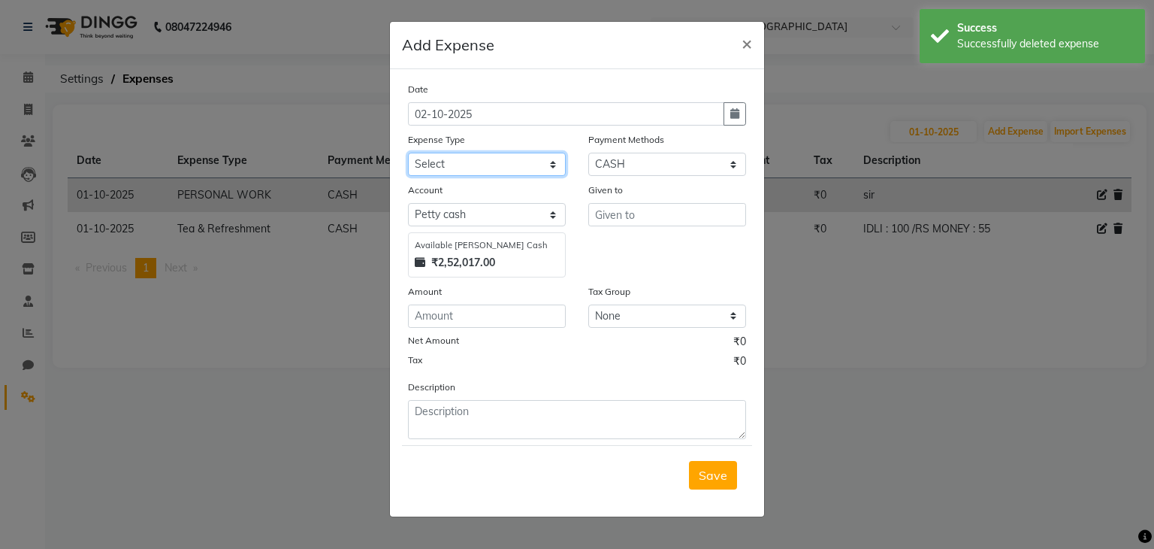
click at [514, 167] on select "Select Advance Salary Bank charges Cash transfer to bank Client Snacks Equipmen…" at bounding box center [487, 164] width 158 height 23
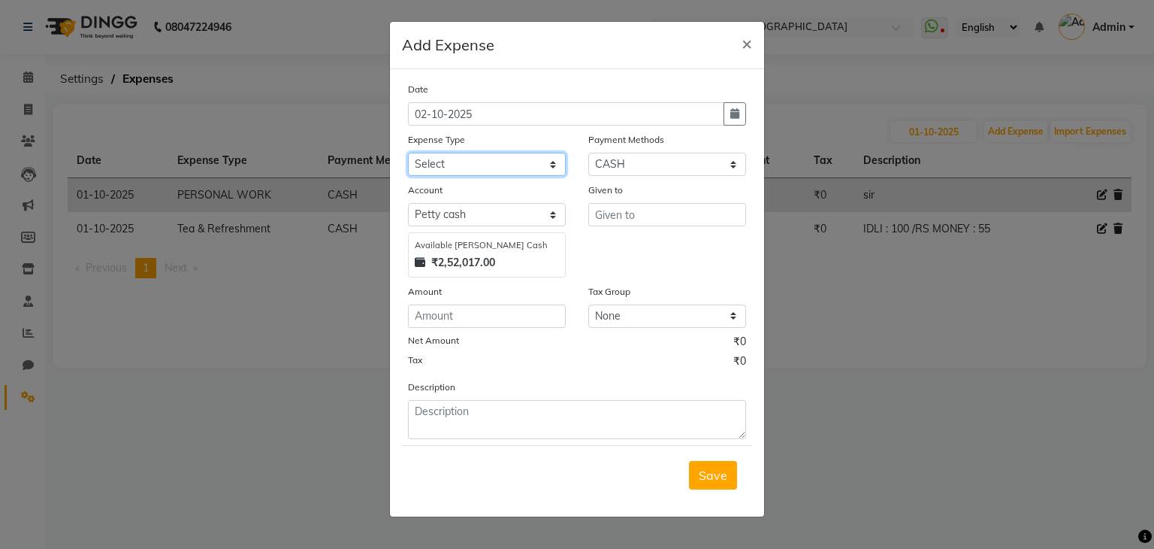
select select "22916"
click at [408, 154] on select "Select Advance Salary Bank charges Cash transfer to bank Client Snacks Equipmen…" at bounding box center [487, 164] width 158 height 23
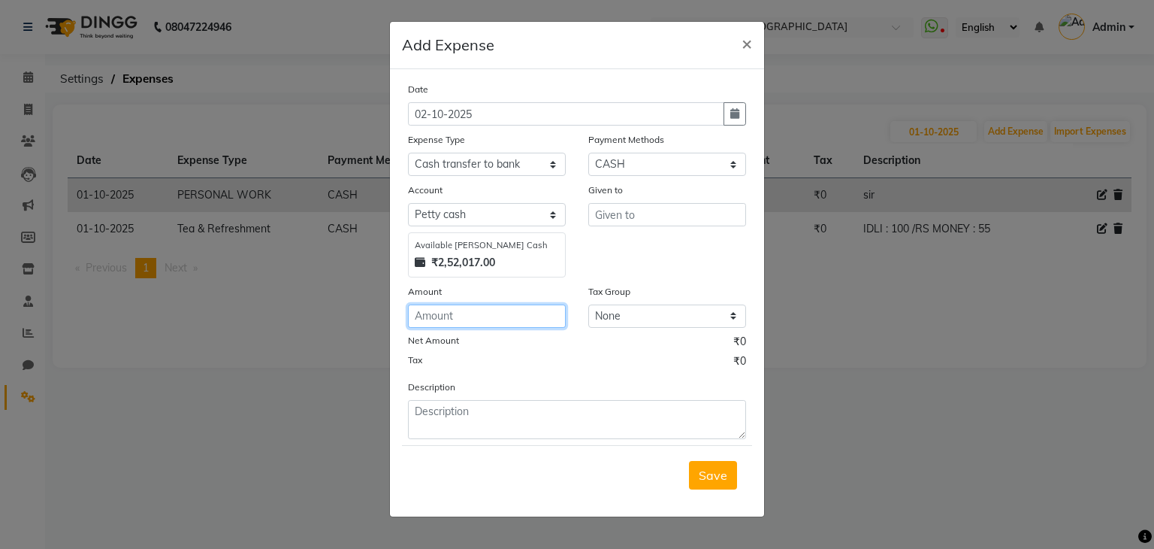
click at [492, 328] on input "number" at bounding box center [487, 315] width 158 height 23
type input "300"
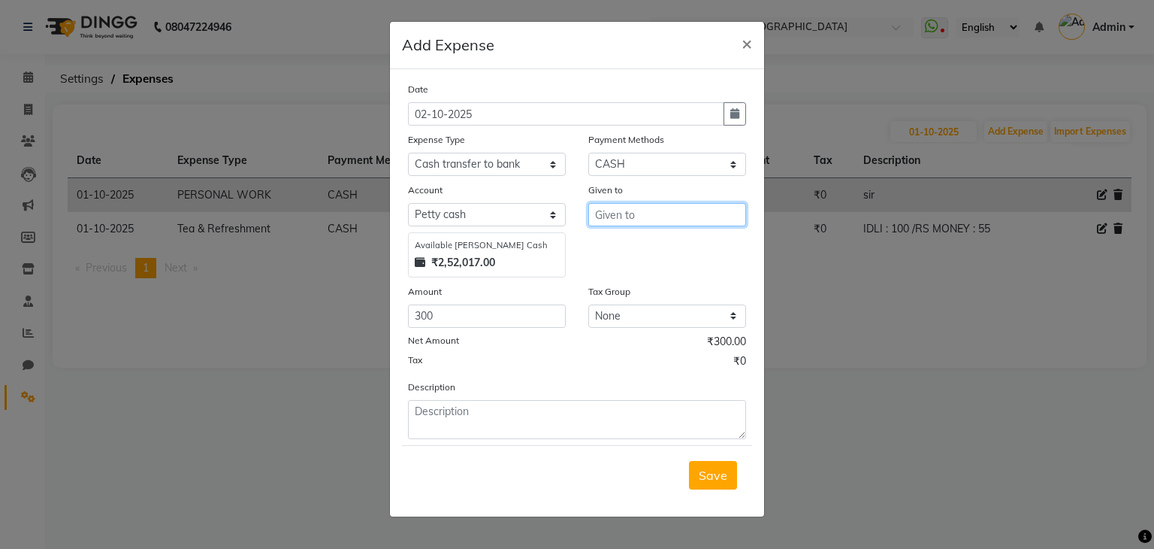
click at [667, 222] on input "text" at bounding box center [667, 214] width 158 height 23
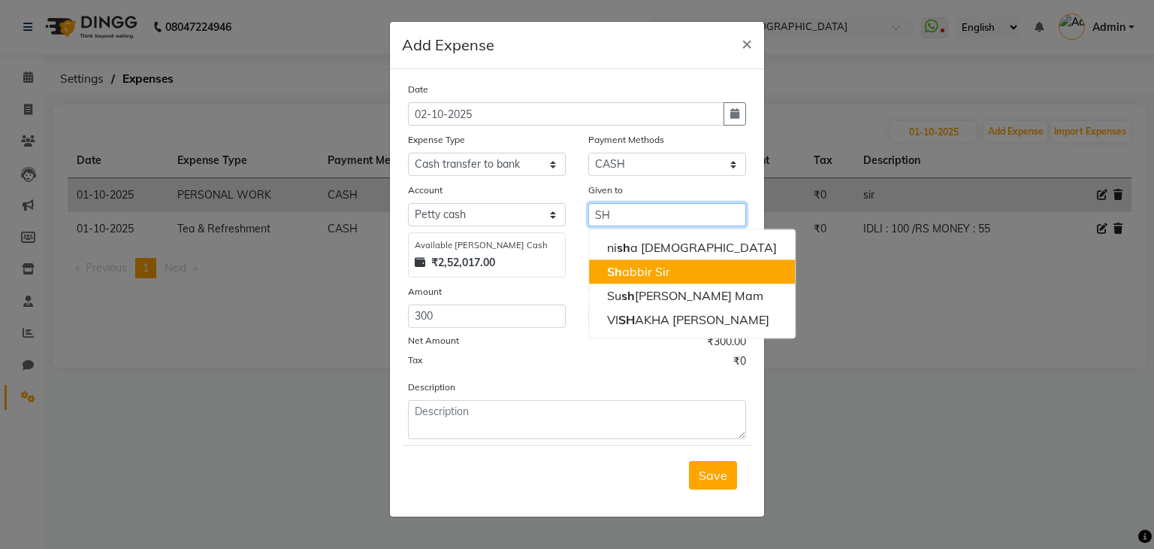
click at [662, 264] on button "Sh abbir Sir" at bounding box center [692, 271] width 206 height 24
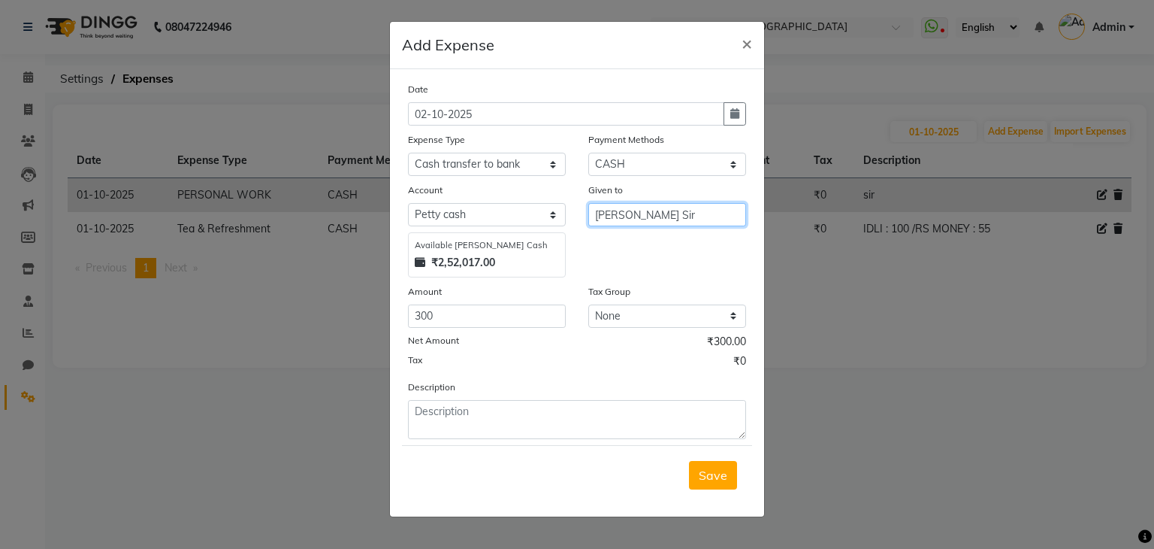
type input "[PERSON_NAME] Sir"
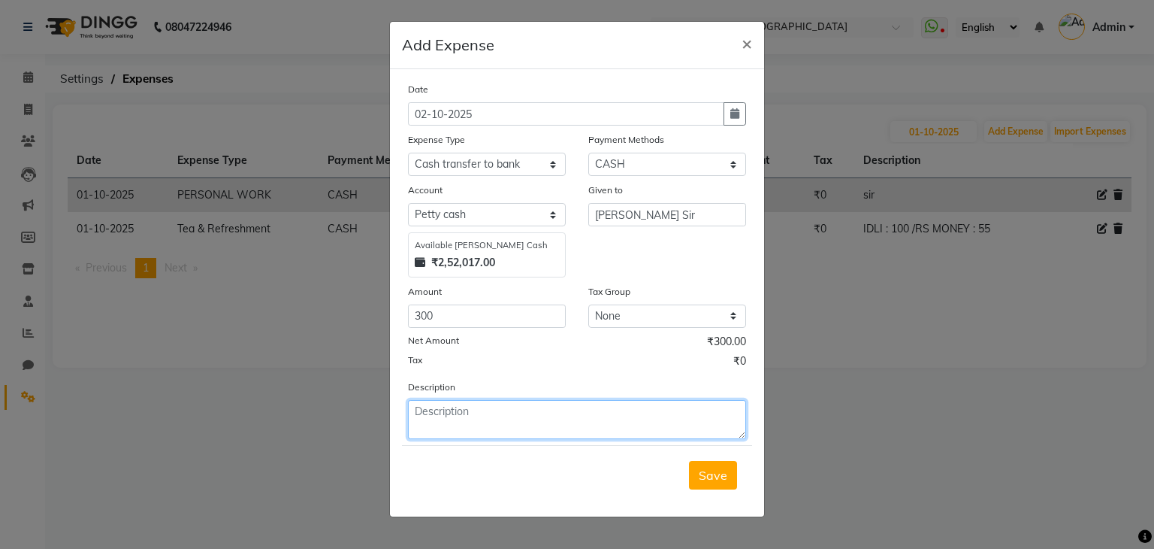
click at [454, 410] on textarea at bounding box center [577, 419] width 338 height 39
type textarea "TIP"
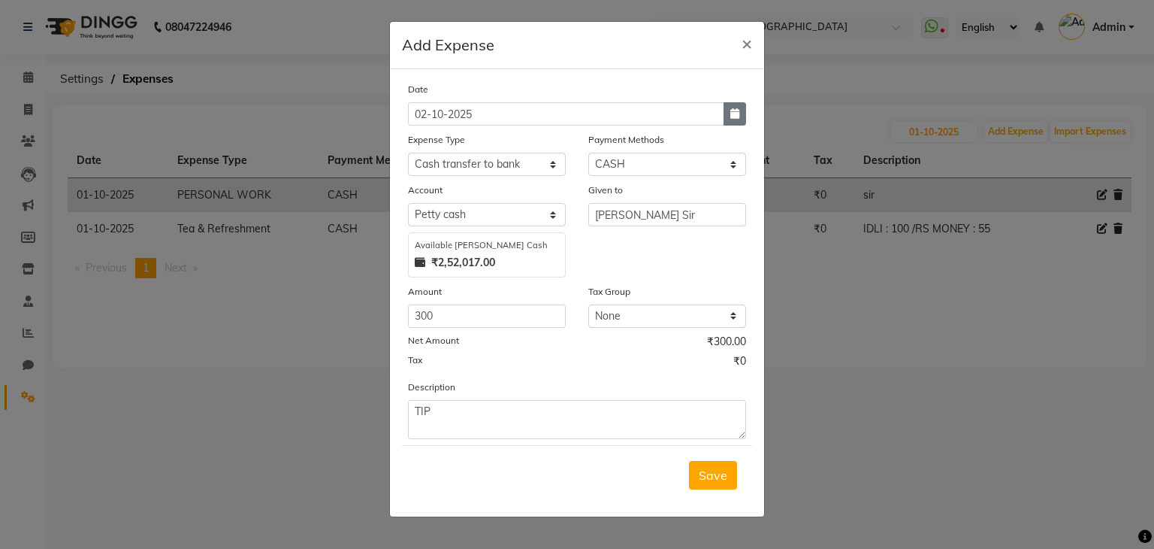
click at [741, 119] on button "button" at bounding box center [735, 113] width 23 height 23
select select "10"
select select "2025"
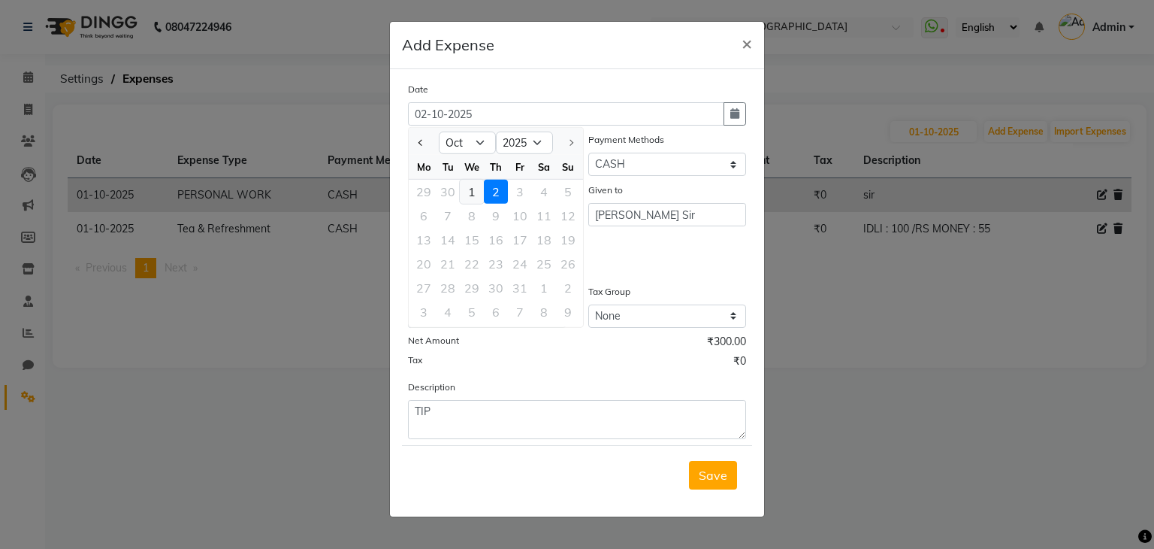
click at [472, 196] on div "1" at bounding box center [472, 192] width 24 height 24
type input "01-10-2025"
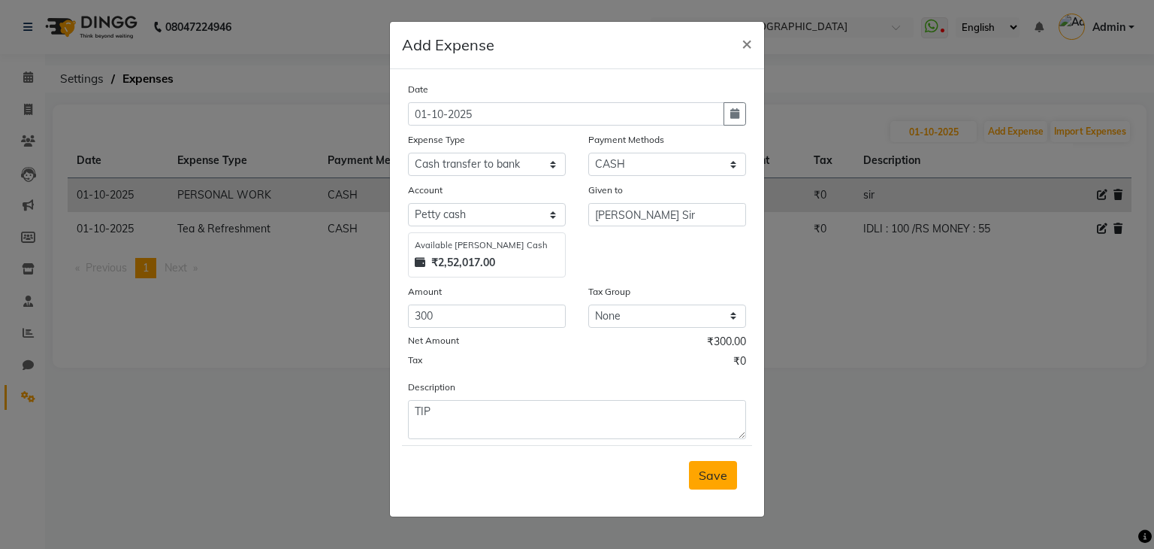
click at [698, 479] on button "Save" at bounding box center [713, 475] width 48 height 29
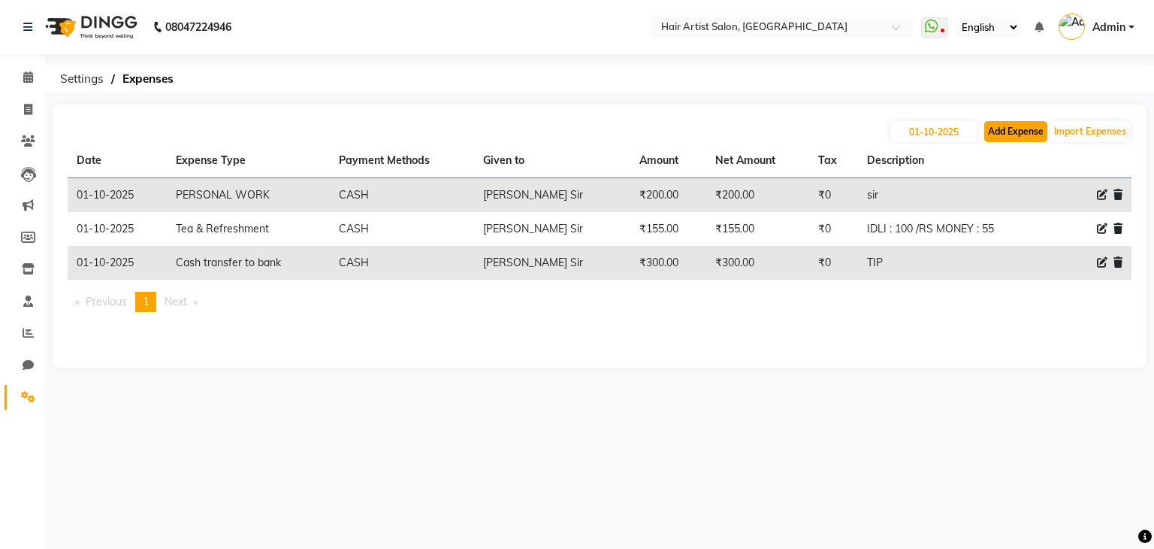
click at [1013, 136] on button "Add Expense" at bounding box center [1016, 131] width 63 height 21
select select "1"
select select "6953"
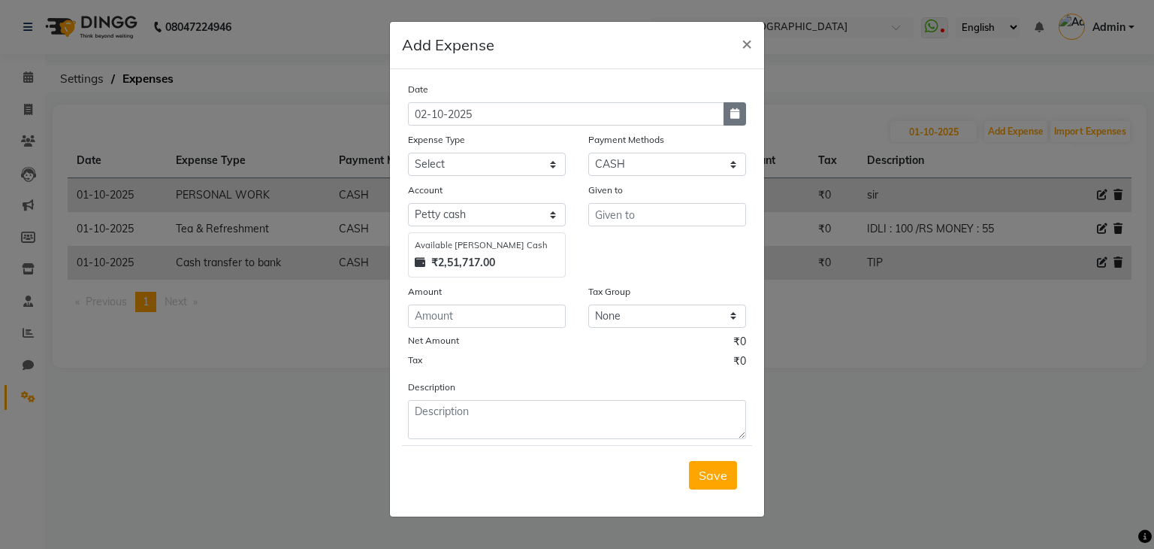
click at [743, 121] on button "button" at bounding box center [735, 113] width 23 height 23
select select "10"
select select "2025"
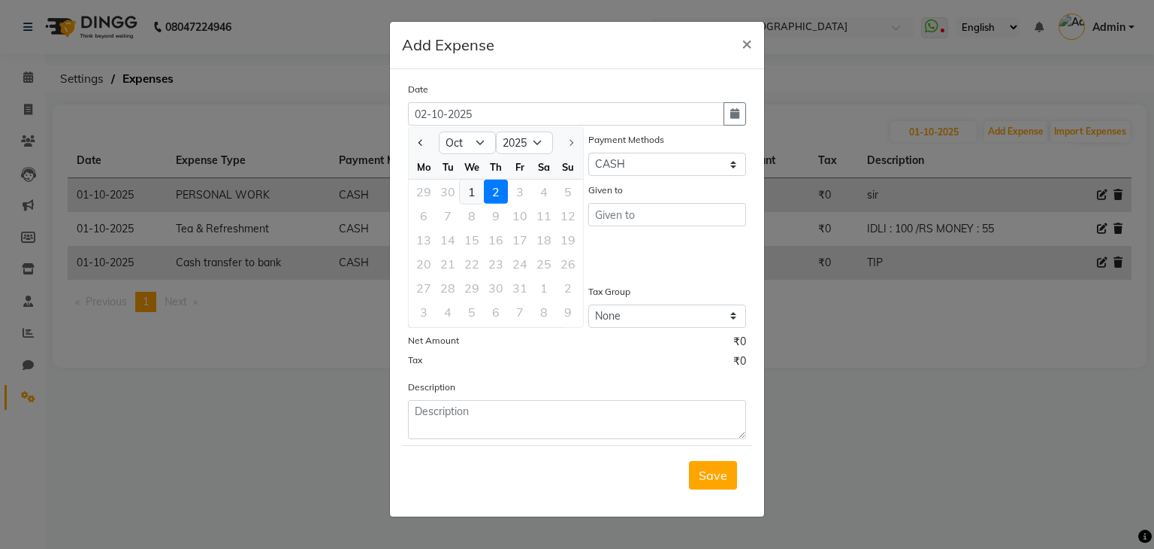
click at [463, 183] on div "1" at bounding box center [472, 192] width 24 height 24
type input "01-10-2025"
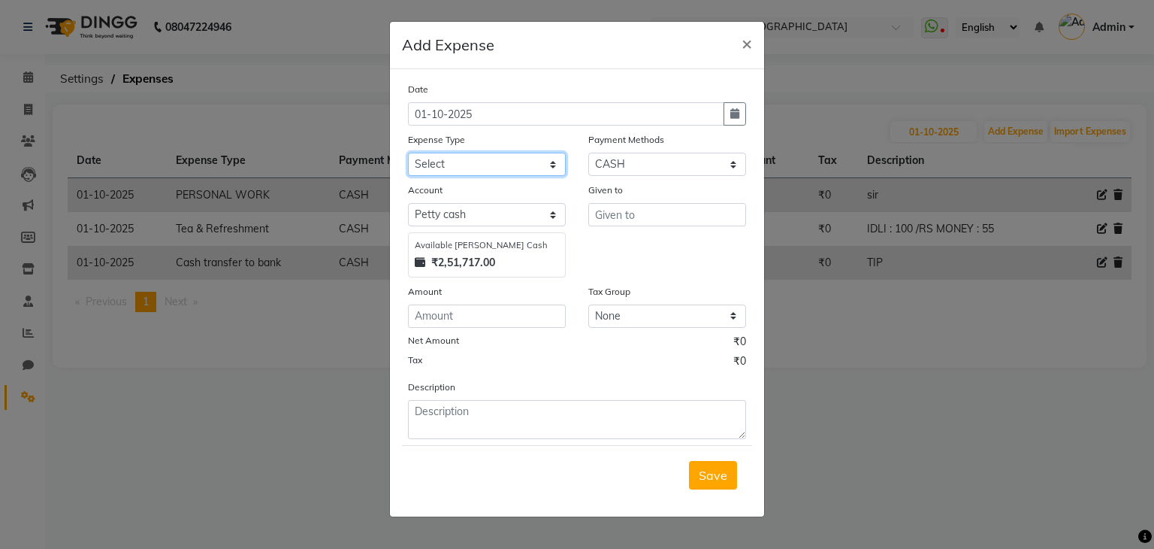
click at [497, 163] on select "Select Advance Salary Bank charges Cash transfer to bank Client Snacks Equipmen…" at bounding box center [487, 164] width 158 height 23
select select "22930"
click at [408, 154] on select "Select Advance Salary Bank charges Cash transfer to bank Client Snacks Equipmen…" at bounding box center [487, 164] width 158 height 23
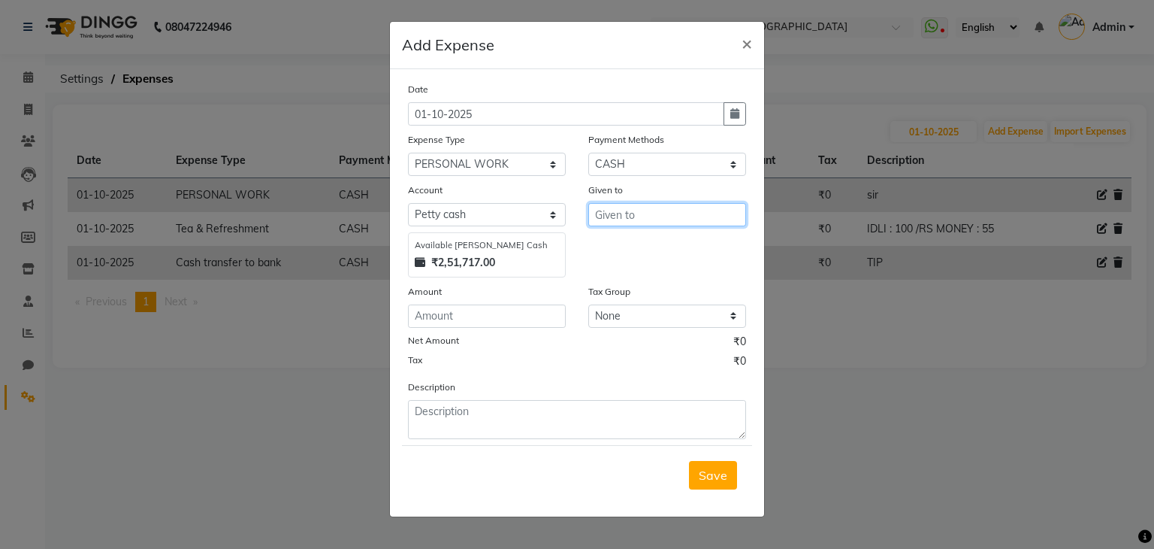
click at [637, 216] on input "text" at bounding box center [667, 214] width 158 height 23
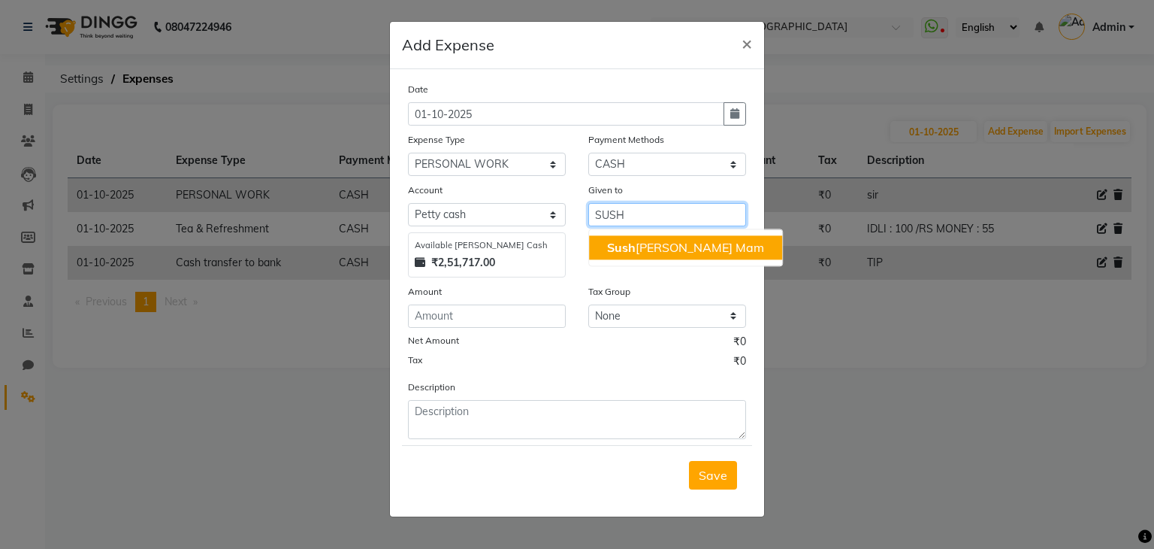
click at [649, 250] on ngb-highlight "Sush [PERSON_NAME] Mam" at bounding box center [685, 247] width 157 height 15
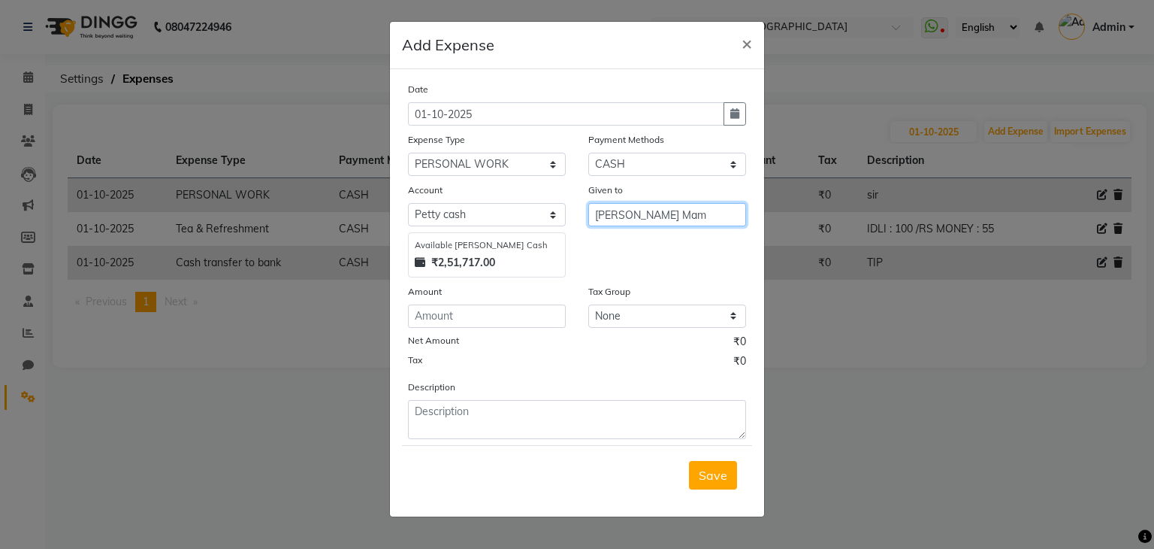
type input "[PERSON_NAME] Mam"
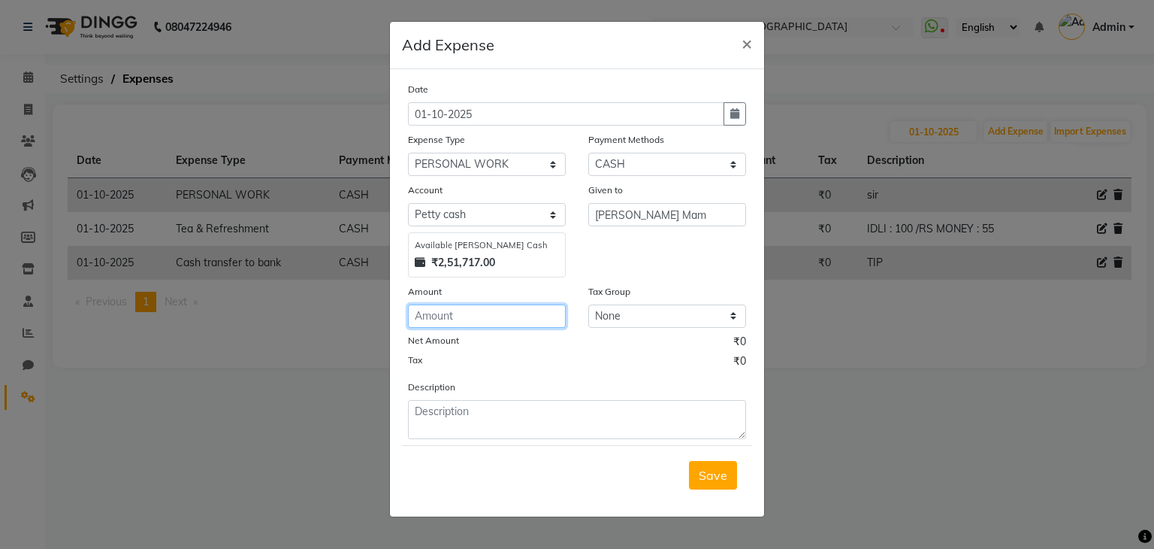
click at [531, 316] on input "number" at bounding box center [487, 315] width 158 height 23
type input "1500"
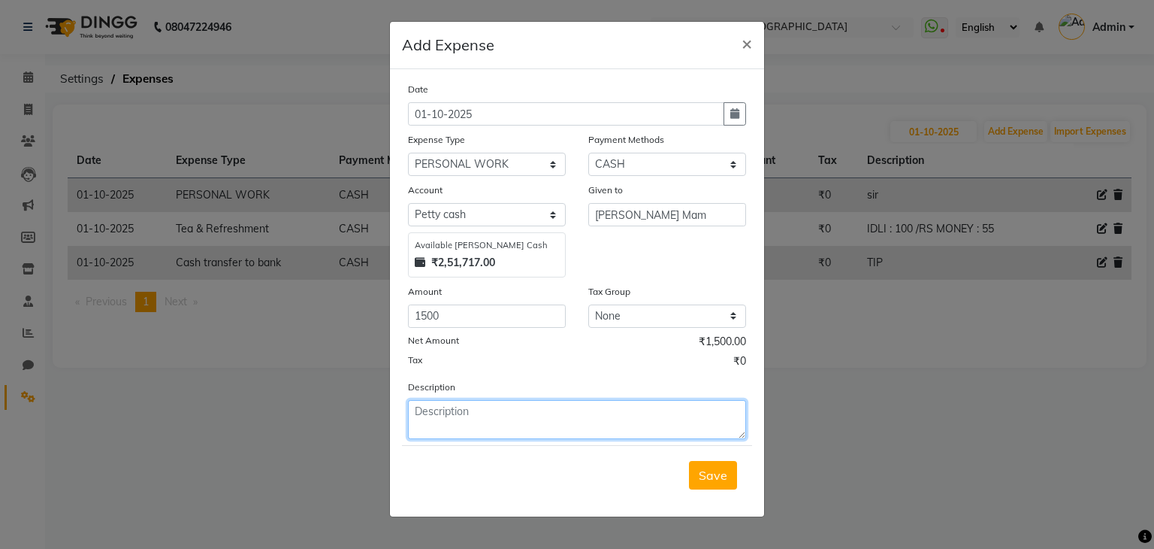
click at [510, 425] on textarea at bounding box center [577, 419] width 338 height 39
type textarea "PUNE TRAVELLING"
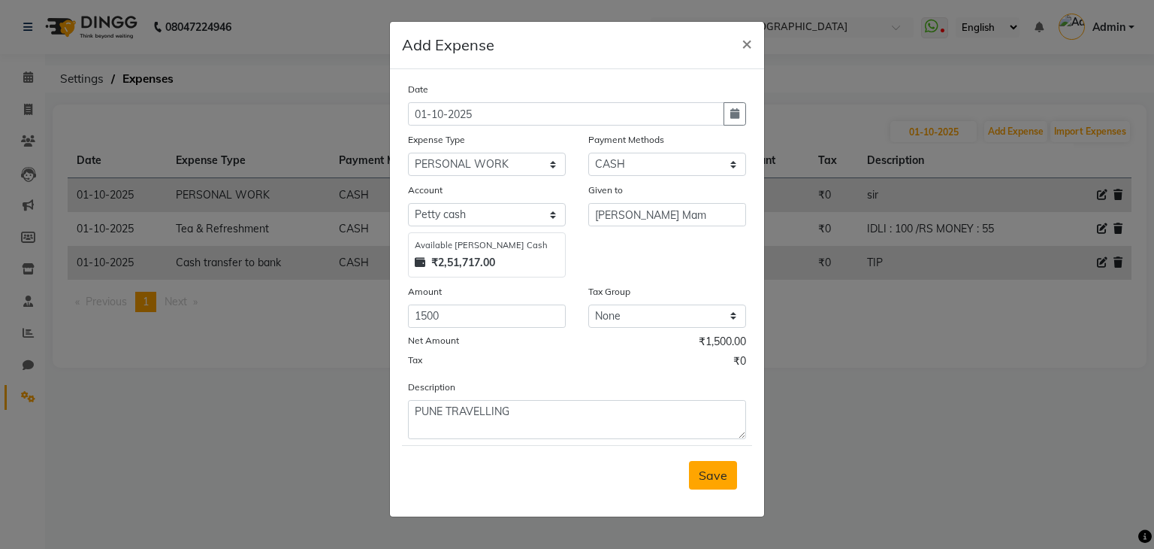
click at [706, 483] on span "Save" at bounding box center [713, 474] width 29 height 15
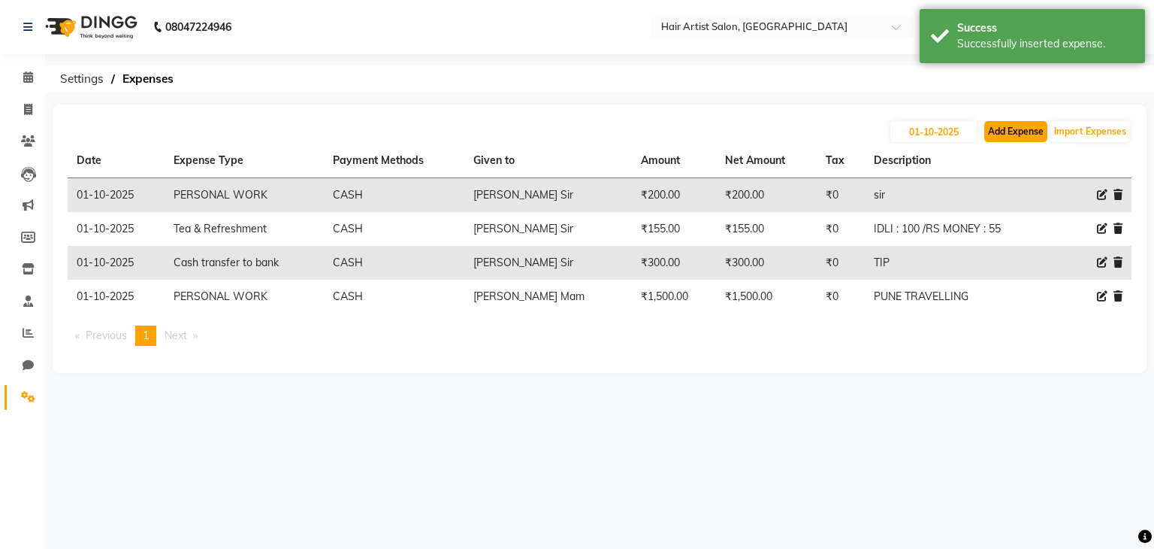
click at [996, 129] on button "Add Expense" at bounding box center [1016, 131] width 63 height 21
select select "1"
select select "6953"
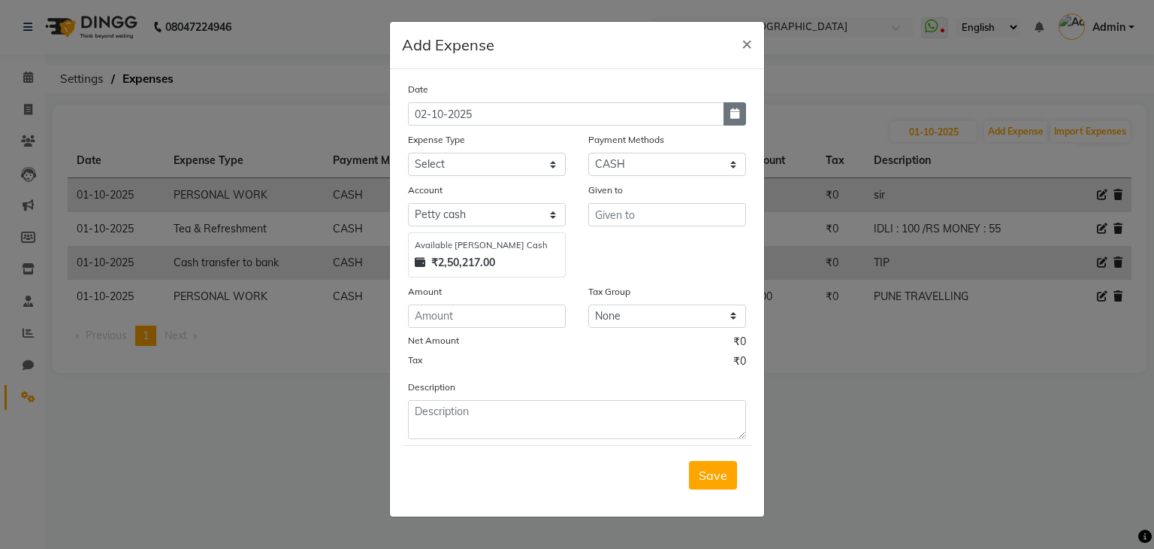
click at [734, 121] on button "button" at bounding box center [735, 113] width 23 height 23
select select "10"
select select "2025"
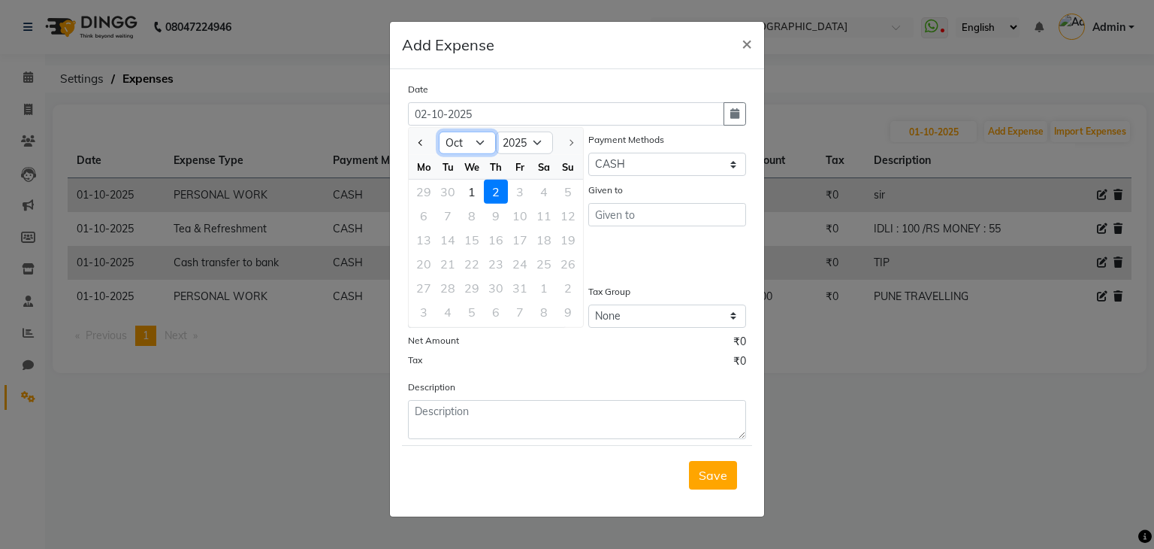
click at [471, 139] on select "Jan Feb Mar Apr May Jun [DATE] Aug Sep Oct" at bounding box center [467, 143] width 57 height 23
click at [469, 184] on div "1" at bounding box center [472, 192] width 24 height 24
type input "01-10-2025"
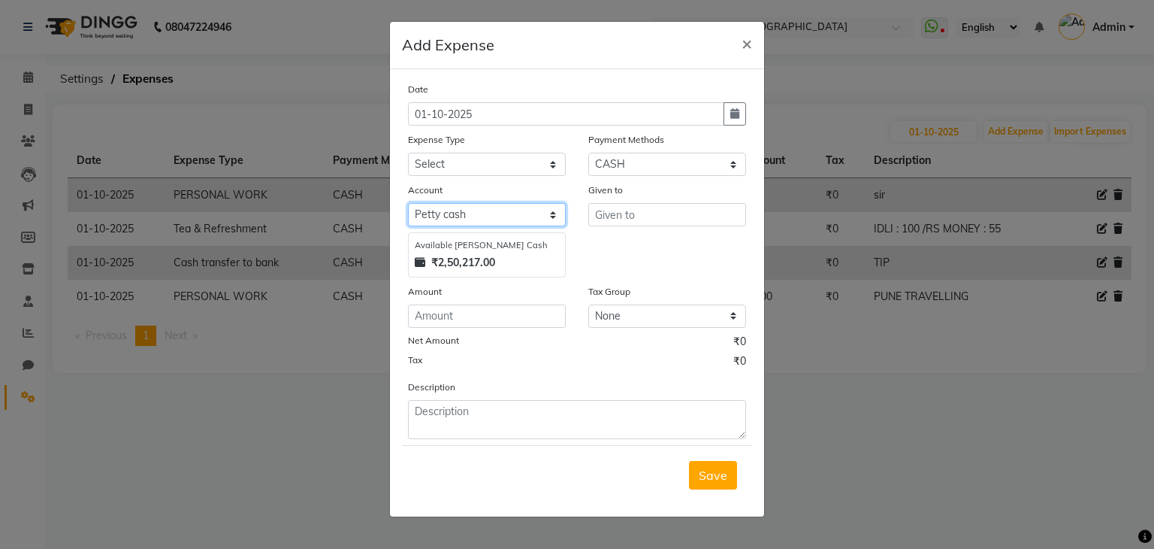
click at [507, 215] on select "Select [PERSON_NAME] cash Default account" at bounding box center [487, 214] width 158 height 23
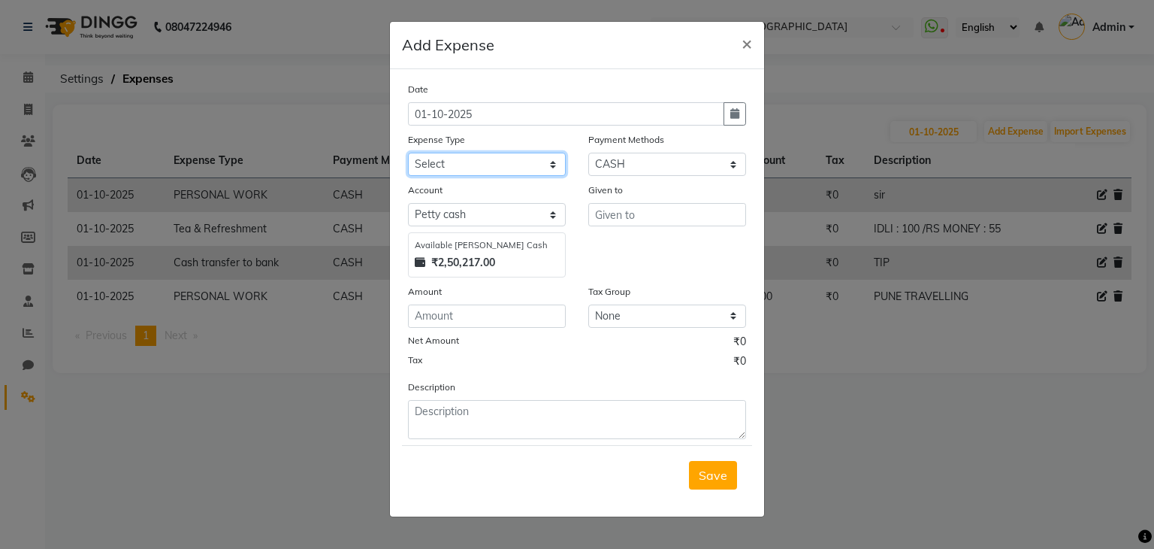
click at [506, 163] on select "Select Advance Salary Bank charges Cash transfer to bank Client Snacks Equipmen…" at bounding box center [487, 164] width 158 height 23
click at [408, 154] on select "Select Advance Salary Bank charges Cash transfer to bank Client Snacks Equipmen…" at bounding box center [487, 164] width 158 height 23
click at [526, 160] on select "Select Advance Salary Bank charges Cash transfer to bank Client Snacks Equipmen…" at bounding box center [487, 164] width 158 height 23
select select "22910"
click at [408, 154] on select "Select Advance Salary Bank charges Cash transfer to bank Client Snacks Equipmen…" at bounding box center [487, 164] width 158 height 23
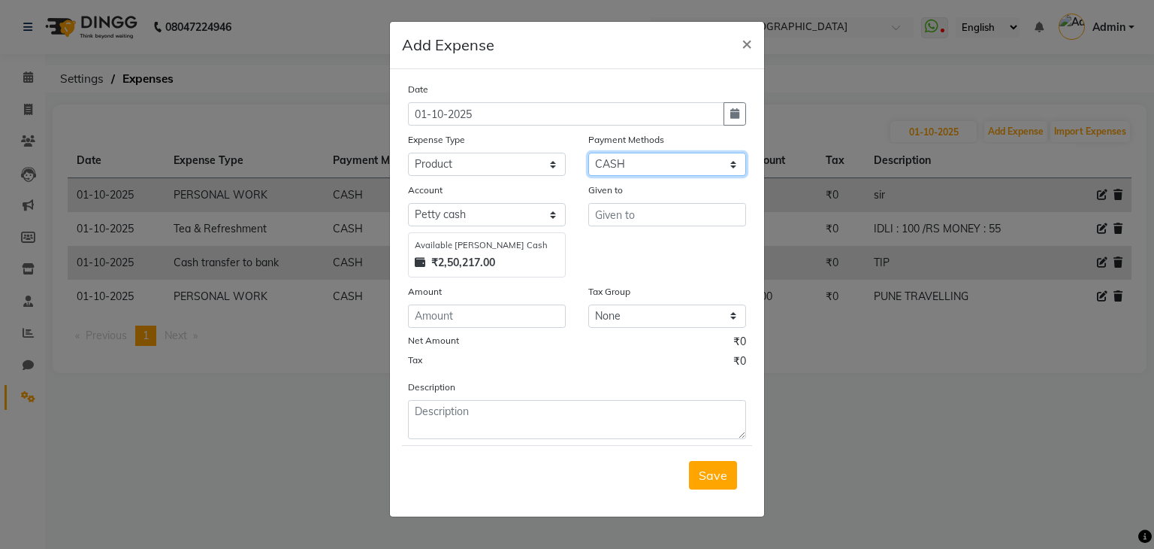
click at [742, 166] on select "Select Wallet Other Cards CARD Credit Card Debit Card Prepaid Visa Card GPay UP…" at bounding box center [667, 164] width 158 height 23
select select "5"
click at [588, 154] on select "Select Wallet Other Cards CARD Credit Card Debit Card Prepaid Visa Card GPay UP…" at bounding box center [667, 164] width 158 height 23
select select "6954"
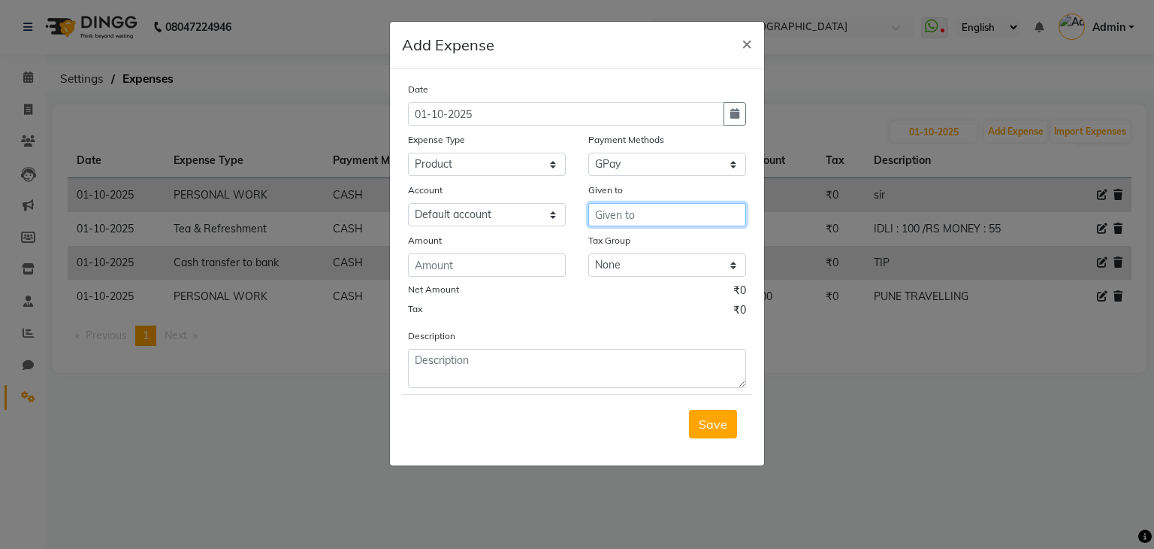
click at [636, 220] on input "text" at bounding box center [667, 214] width 158 height 23
type input "M"
click at [636, 248] on ngb-highlight "[PERSON_NAME] Mam" at bounding box center [670, 247] width 126 height 15
type input "[PERSON_NAME] Mam"
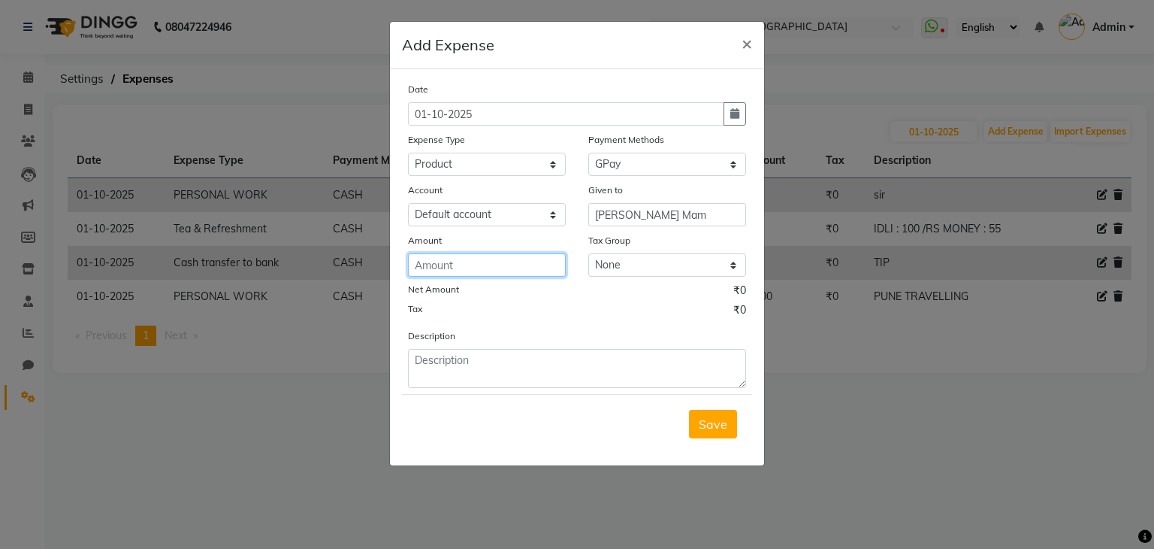
click at [469, 274] on input "number" at bounding box center [487, 264] width 158 height 23
type input "5010"
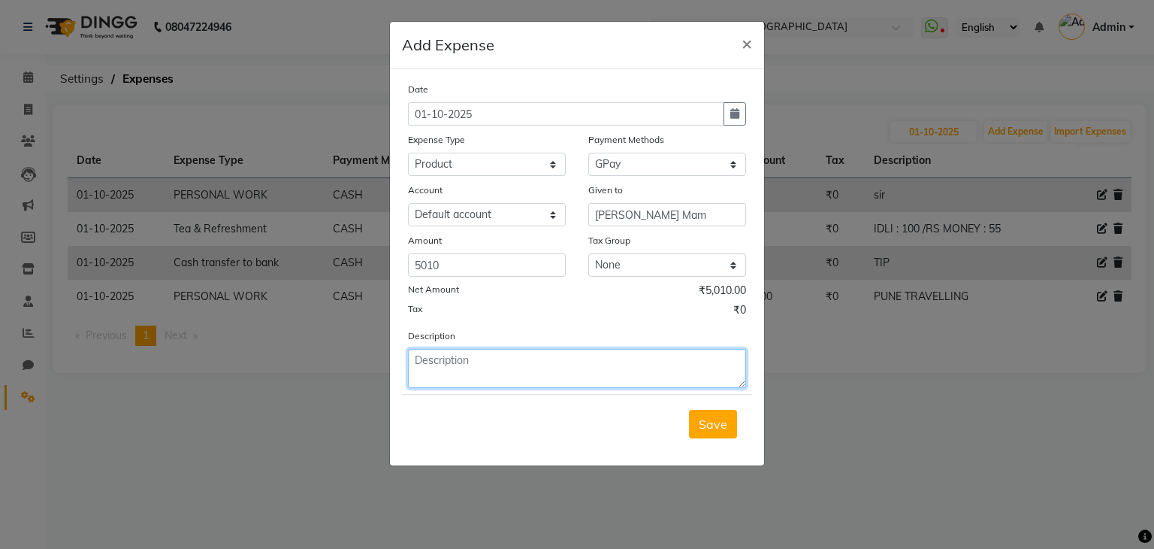
click at [518, 367] on textarea at bounding box center [577, 368] width 338 height 39
type textarea "MEDLEY (BILL NO : 081)"
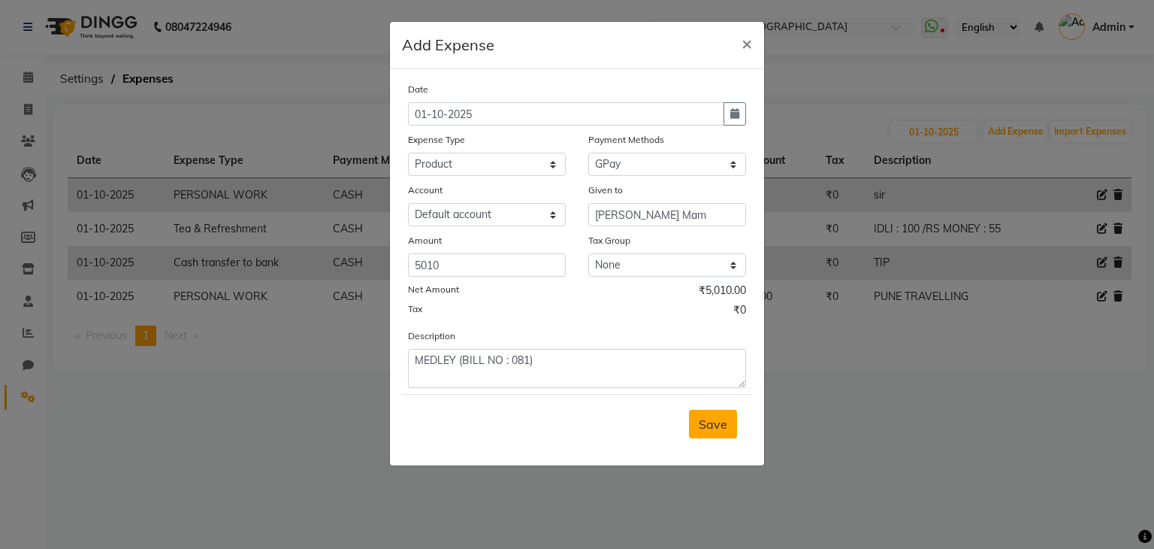
click at [703, 424] on span "Save" at bounding box center [713, 423] width 29 height 15
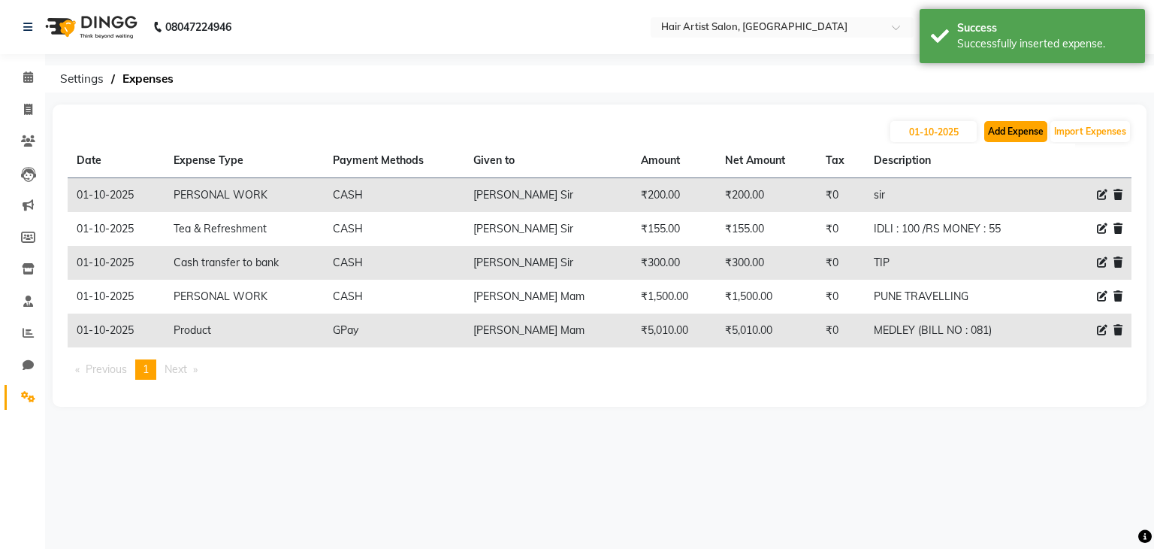
click at [1024, 131] on button "Add Expense" at bounding box center [1016, 131] width 63 height 21
select select "1"
select select "6953"
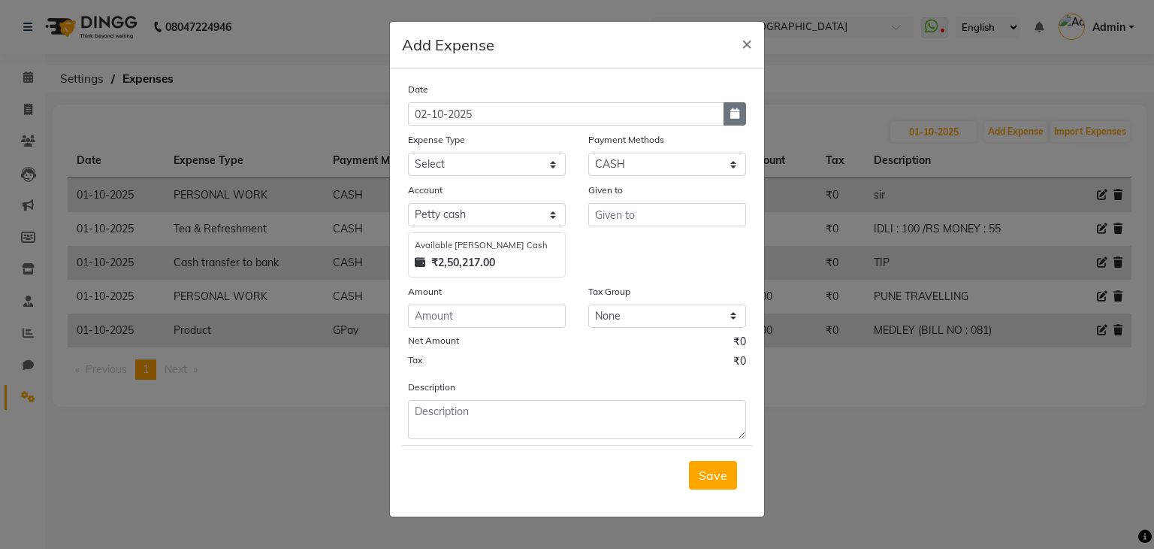
click at [737, 112] on icon "button" at bounding box center [735, 113] width 9 height 11
select select "10"
select select "2025"
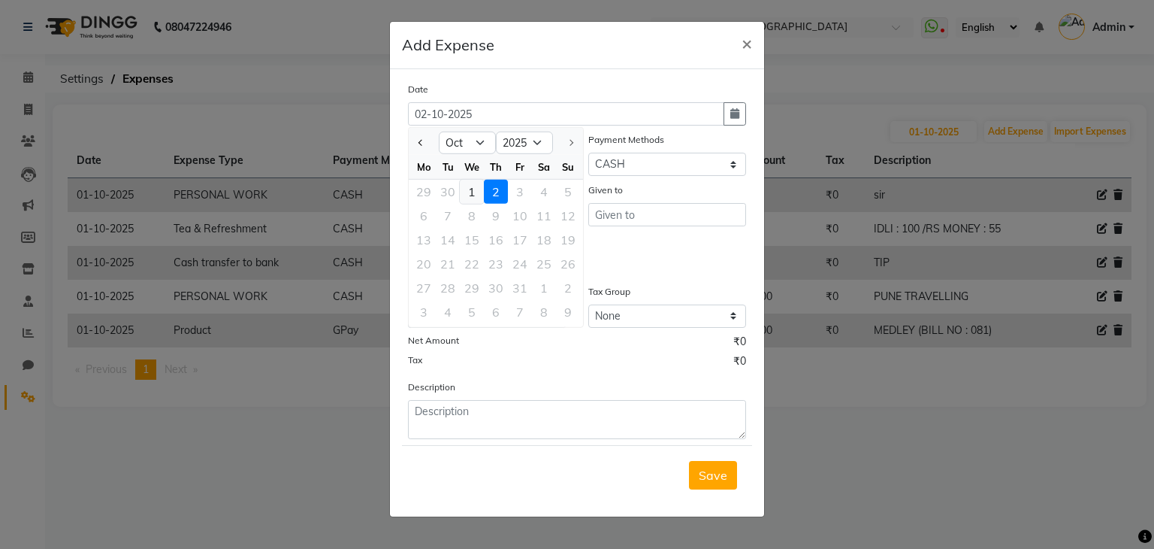
click at [468, 194] on div "1" at bounding box center [472, 192] width 24 height 24
type input "01-10-2025"
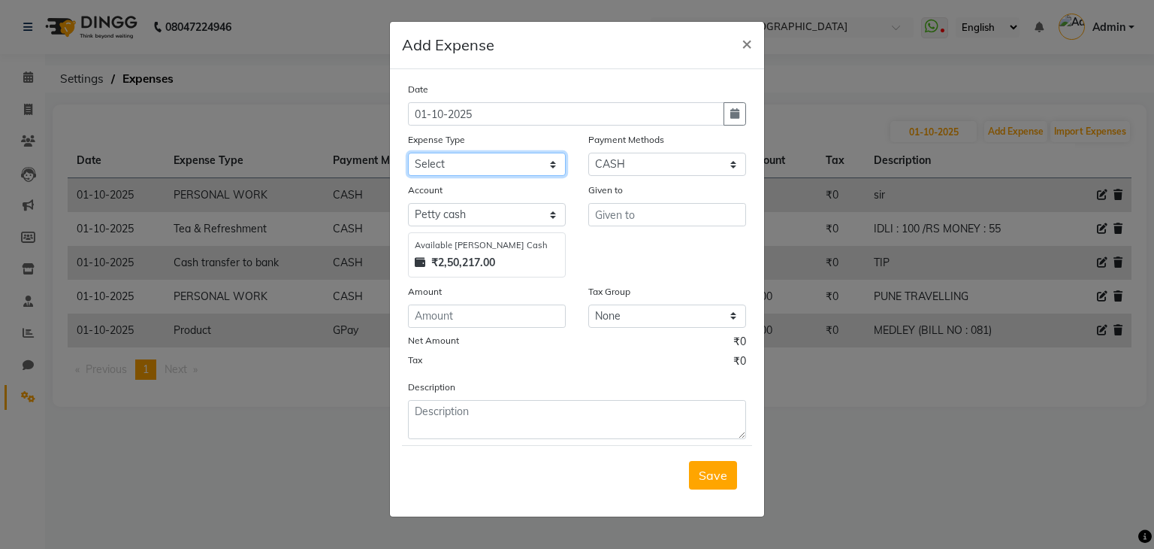
click at [472, 168] on select "Select Advance Salary Bank charges Cash transfer to bank Client Snacks Equipmen…" at bounding box center [487, 164] width 158 height 23
click at [408, 154] on select "Select Advance Salary Bank charges Cash transfer to bank Client Snacks Equipmen…" at bounding box center [487, 164] width 158 height 23
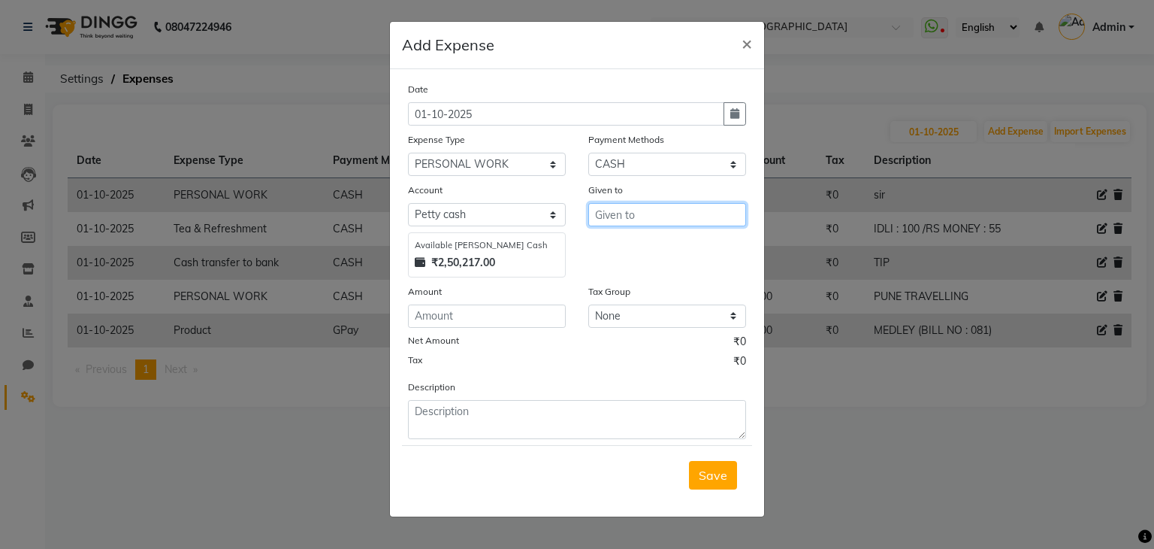
click at [619, 224] on input "text" at bounding box center [667, 214] width 158 height 23
click at [672, 265] on ngb-highlight "[PERSON_NAME] Ma m" at bounding box center [670, 271] width 126 height 15
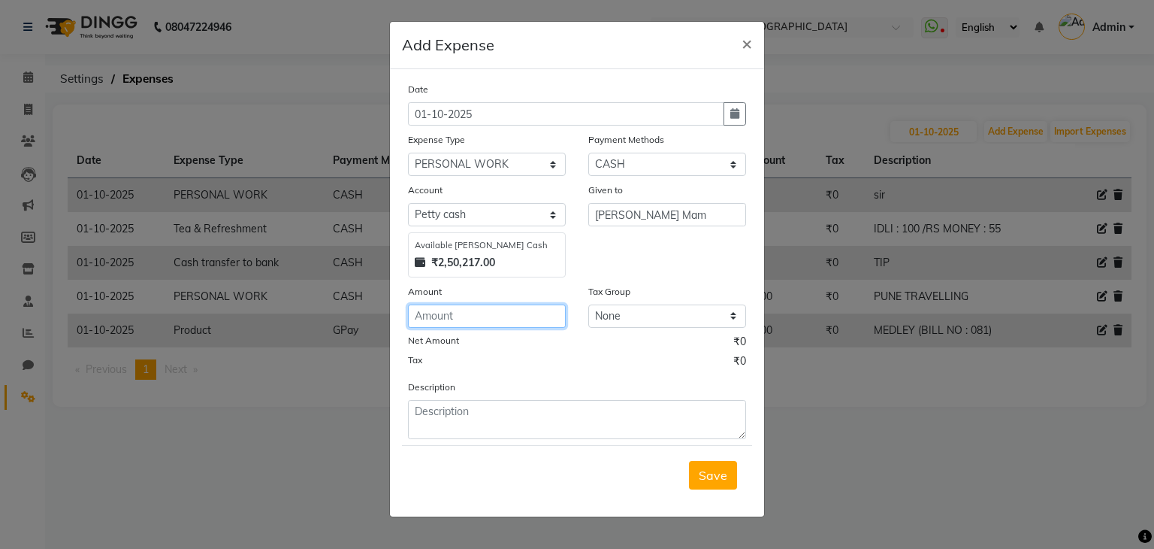
click at [451, 323] on input "number" at bounding box center [487, 315] width 158 height 23
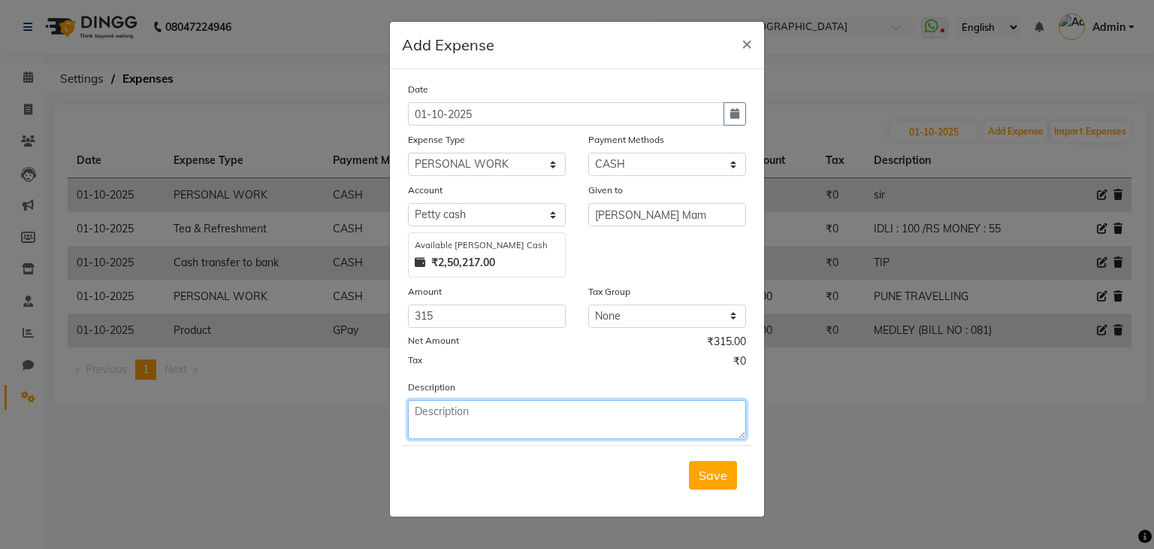
click at [476, 430] on textarea at bounding box center [577, 419] width 338 height 39
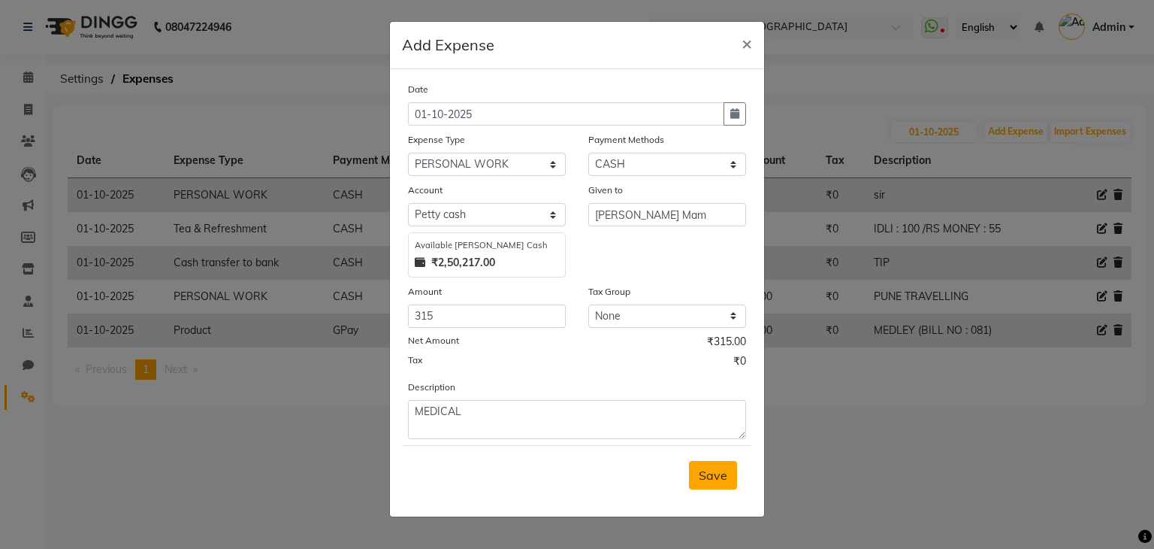
click at [716, 476] on span "Save" at bounding box center [713, 474] width 29 height 15
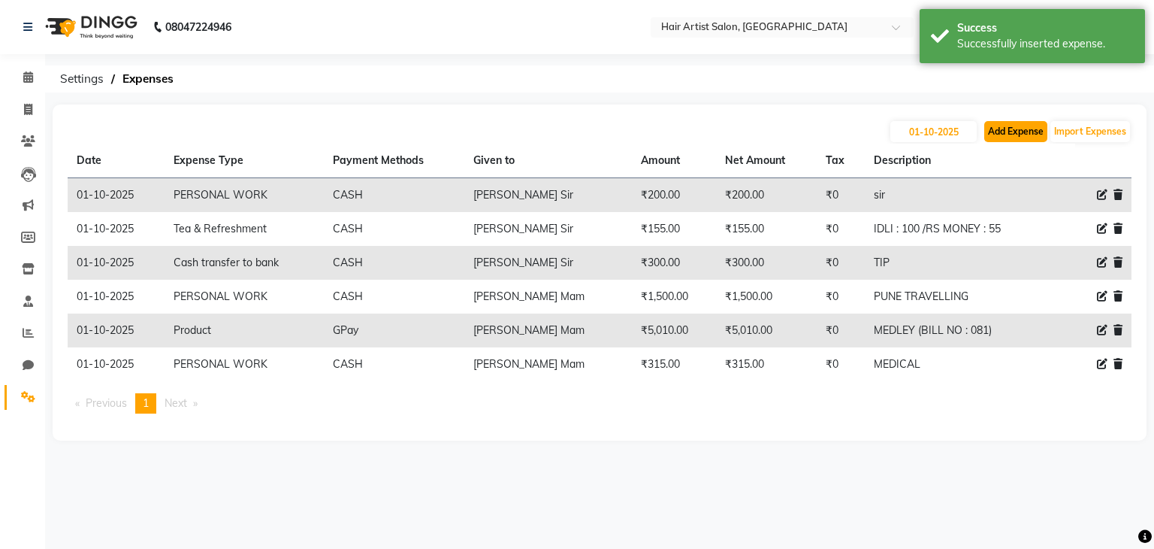
click at [1018, 127] on button "Add Expense" at bounding box center [1016, 131] width 63 height 21
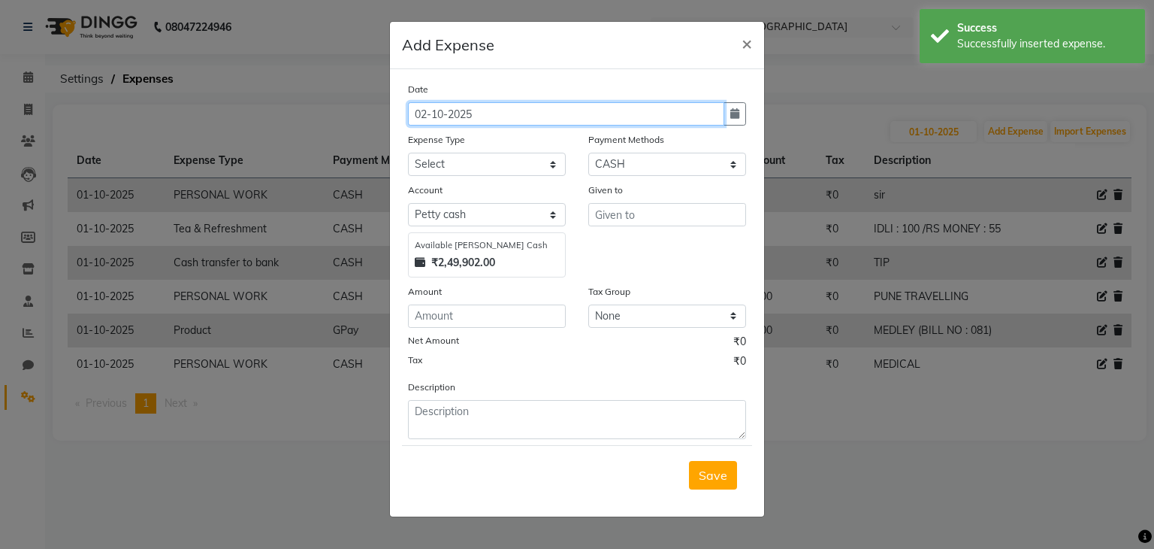
click at [722, 115] on input "02-10-2025" at bounding box center [566, 113] width 316 height 23
click at [727, 121] on button "button" at bounding box center [735, 113] width 23 height 23
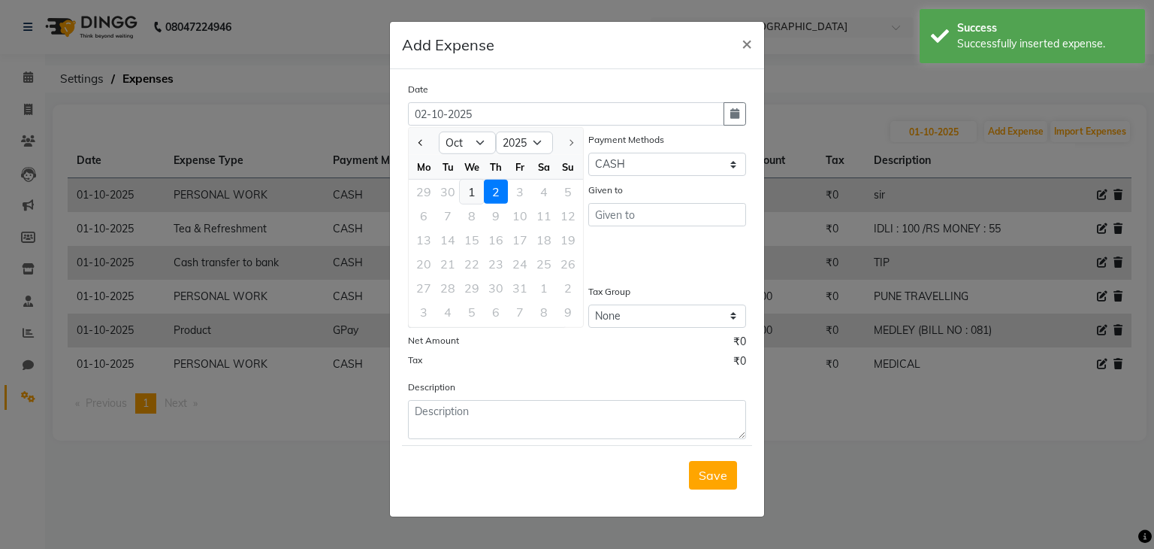
click at [468, 190] on div "1" at bounding box center [472, 192] width 24 height 24
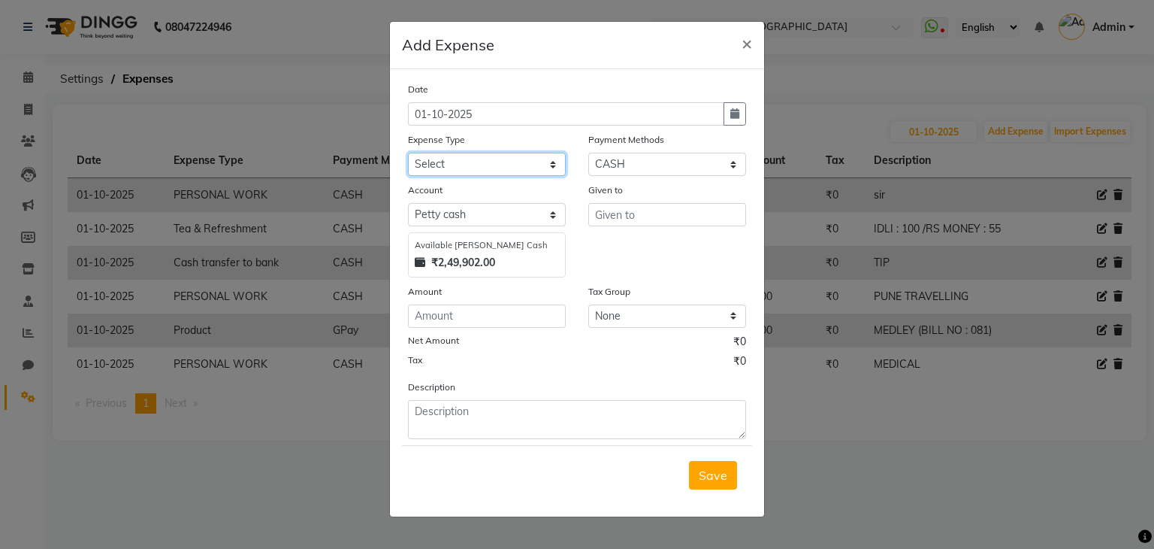
click at [532, 163] on select "Select Advance Salary Bank charges Cash transfer to bank Client Snacks Equipmen…" at bounding box center [487, 164] width 158 height 23
click at [408, 154] on select "Select Advance Salary Bank charges Cash transfer to bank Client Snacks Equipmen…" at bounding box center [487, 164] width 158 height 23
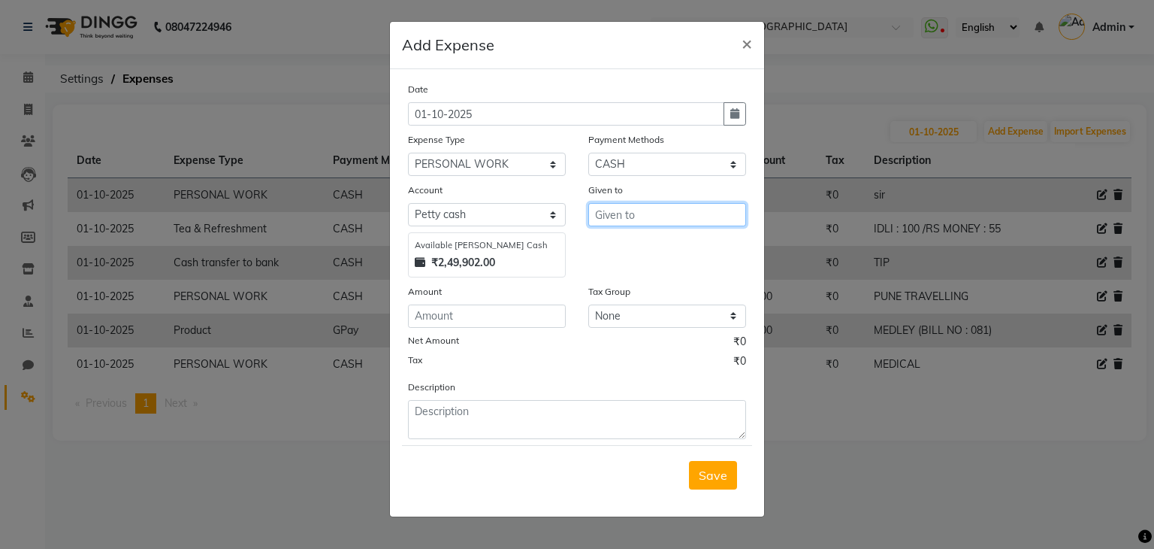
click at [632, 214] on input "text" at bounding box center [667, 214] width 158 height 23
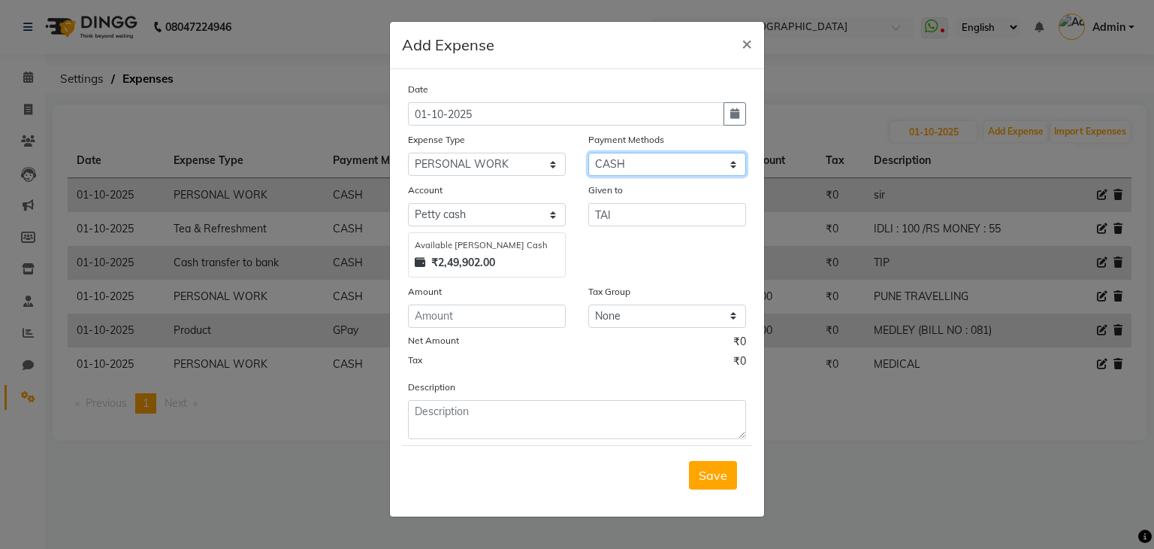
click at [731, 156] on select "Select Wallet Other Cards CARD Credit Card Debit Card Prepaid Visa Card GPay UP…" at bounding box center [667, 164] width 158 height 23
click at [588, 154] on select "Select Wallet Other Cards CARD Credit Card Debit Card Prepaid Visa Card GPay UP…" at bounding box center [667, 164] width 158 height 23
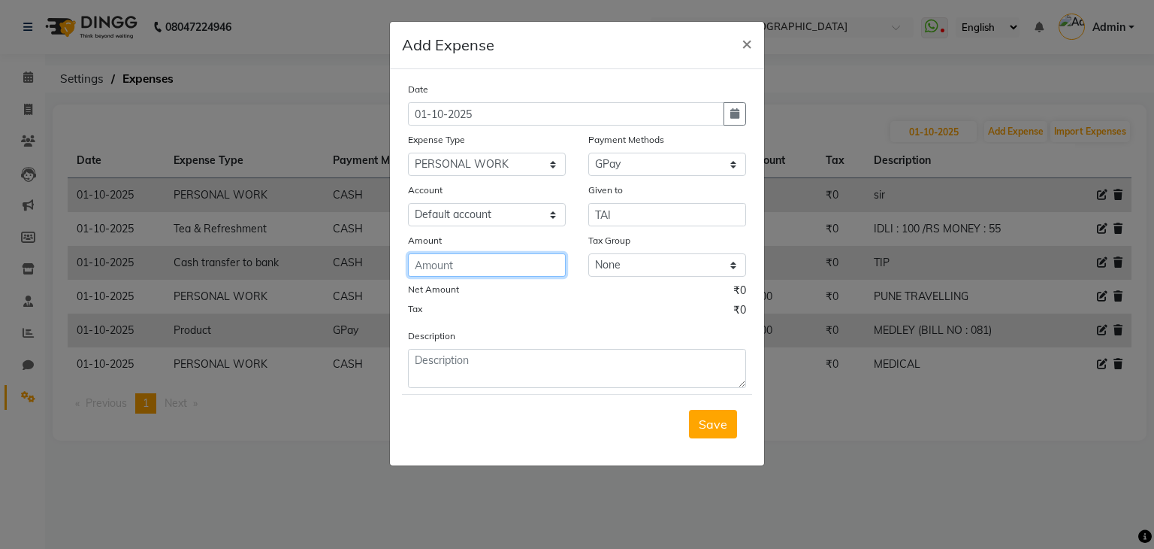
click at [467, 265] on input "number" at bounding box center [487, 264] width 158 height 23
drag, startPoint x: 467, startPoint y: 265, endPoint x: 470, endPoint y: 256, distance: 9.5
click at [470, 256] on input "number" at bounding box center [487, 264] width 158 height 23
click at [526, 301] on div "Net Amount ₹87.00" at bounding box center [577, 293] width 338 height 20
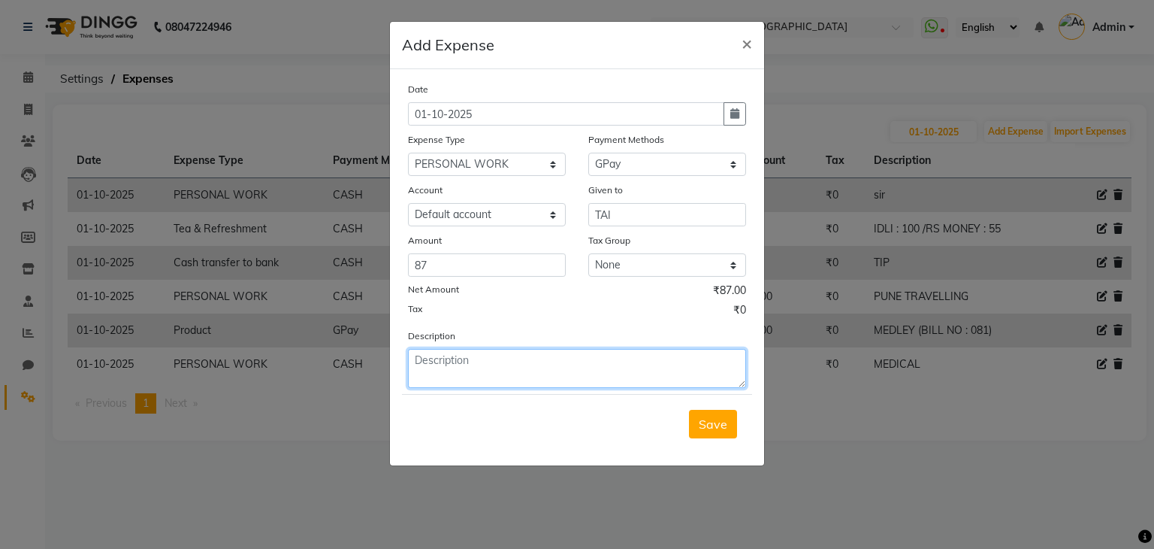
click at [670, 365] on textarea at bounding box center [577, 368] width 338 height 39
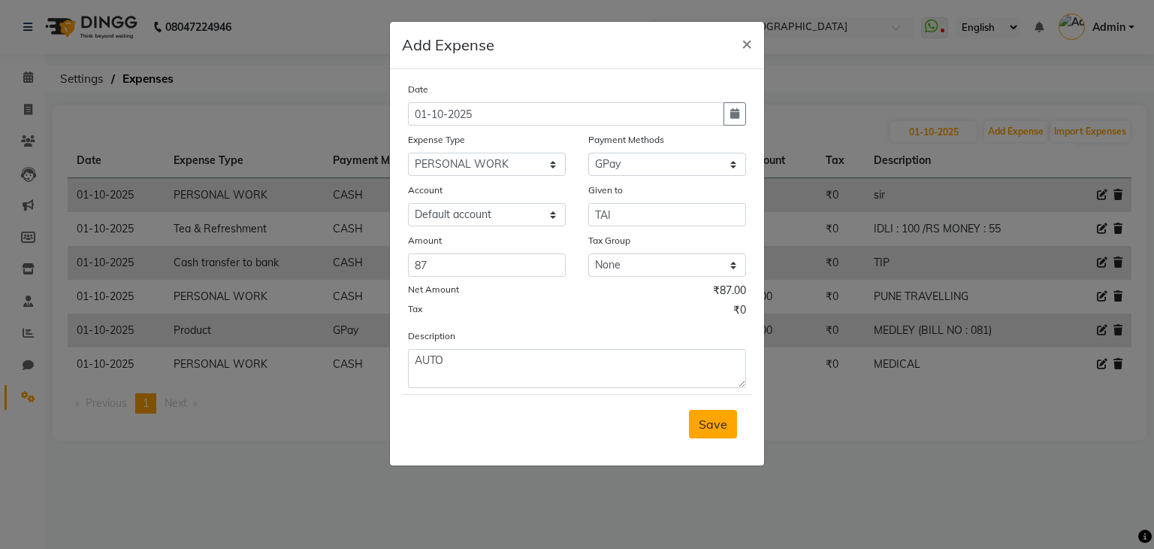
click at [718, 438] on button "Save" at bounding box center [713, 424] width 48 height 29
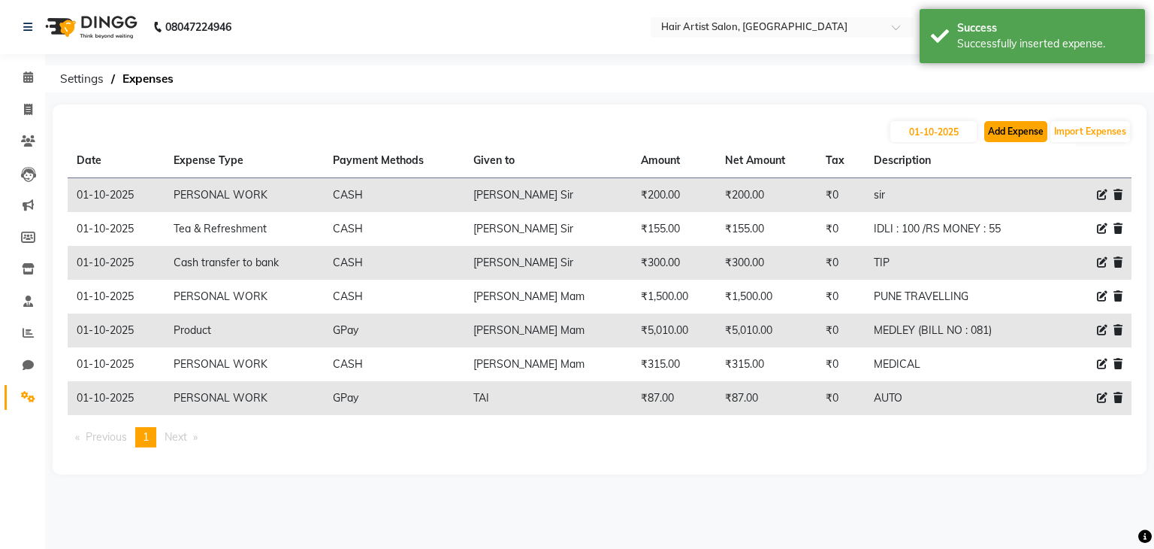
click at [1015, 135] on button "Add Expense" at bounding box center [1016, 131] width 63 height 21
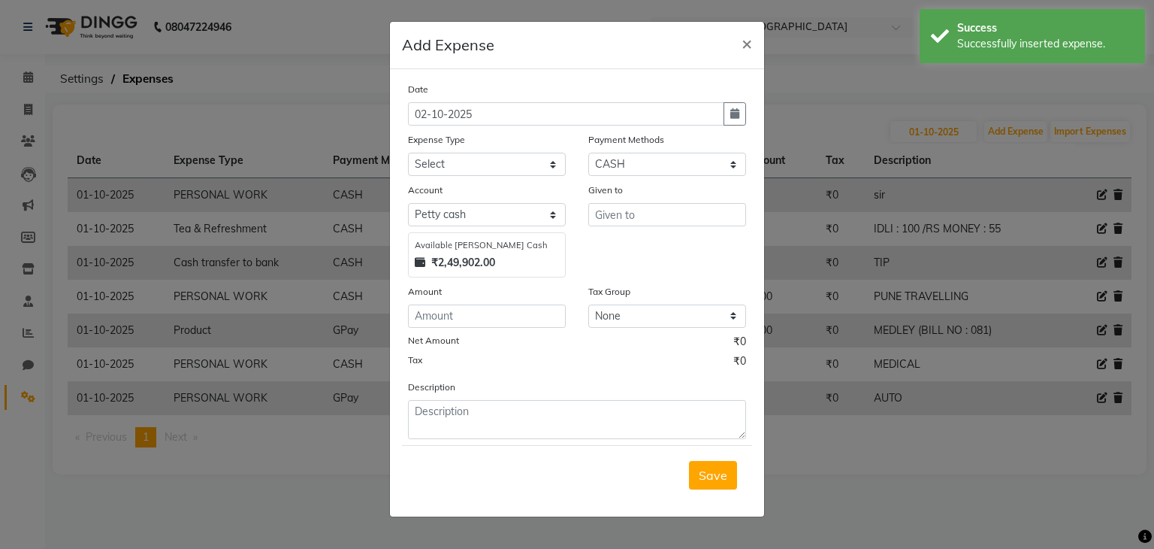
click at [746, 106] on div "Date [DATE]" at bounding box center [577, 103] width 361 height 44
click at [733, 112] on icon "button" at bounding box center [735, 113] width 9 height 11
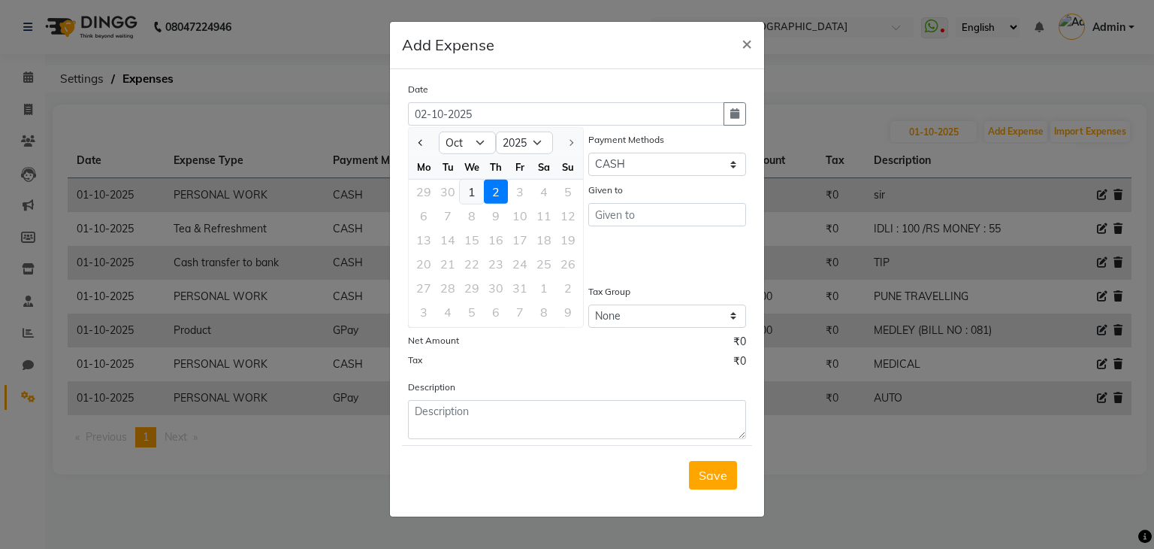
click at [468, 191] on div "1" at bounding box center [472, 192] width 24 height 24
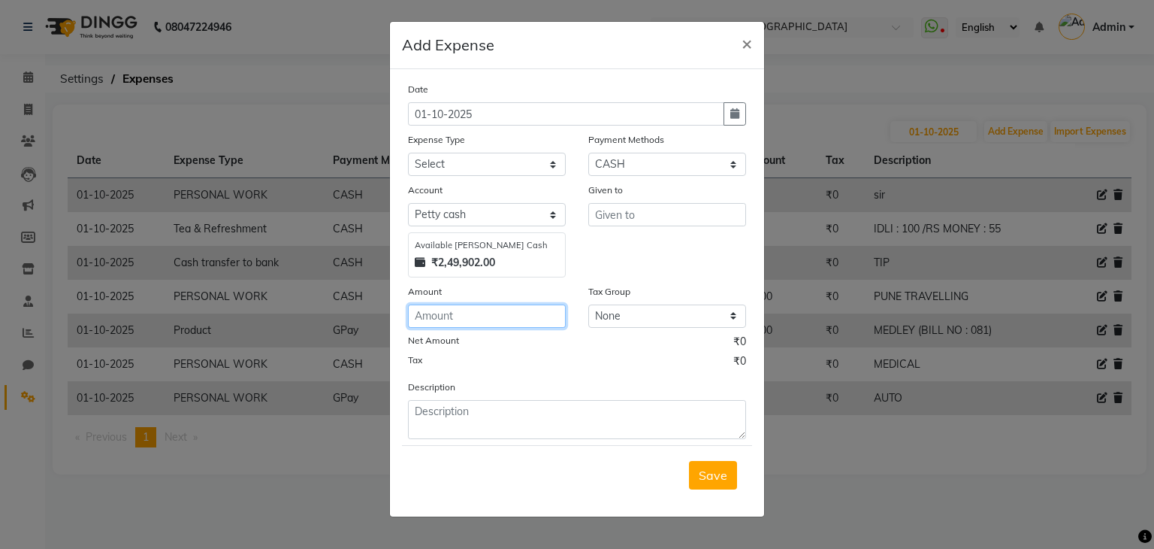
click at [466, 328] on input "number" at bounding box center [487, 315] width 158 height 23
click at [737, 169] on select "Select Wallet Other Cards CARD Credit Card Debit Card Prepaid Visa Card GPay UP…" at bounding box center [667, 164] width 158 height 23
click at [588, 154] on select "Select Wallet Other Cards CARD Credit Card Debit Card Prepaid Visa Card GPay UP…" at bounding box center [667, 164] width 158 height 23
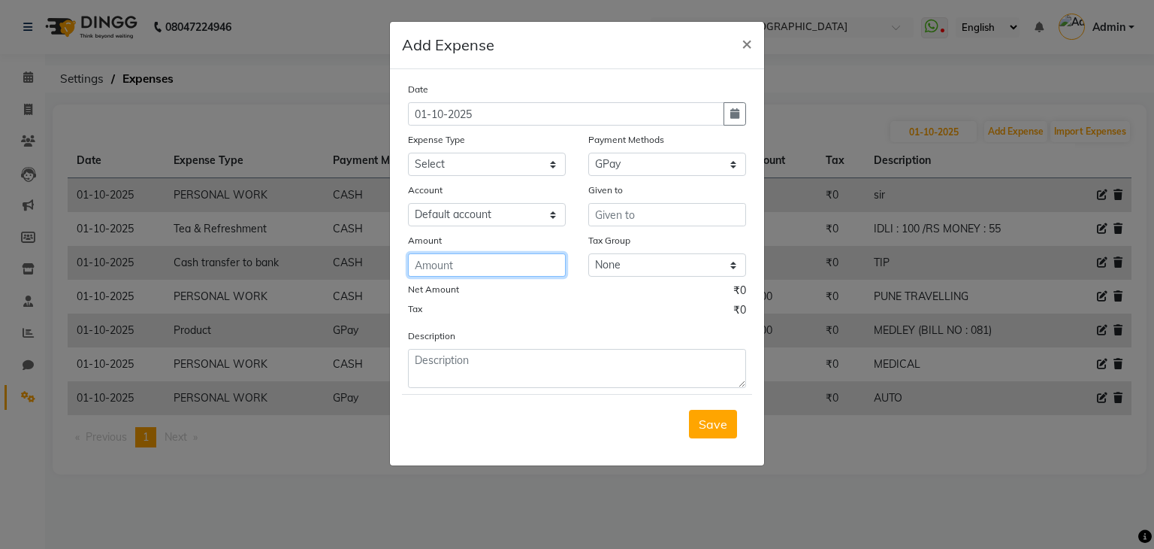
click at [478, 277] on input "number" at bounding box center [487, 264] width 158 height 23
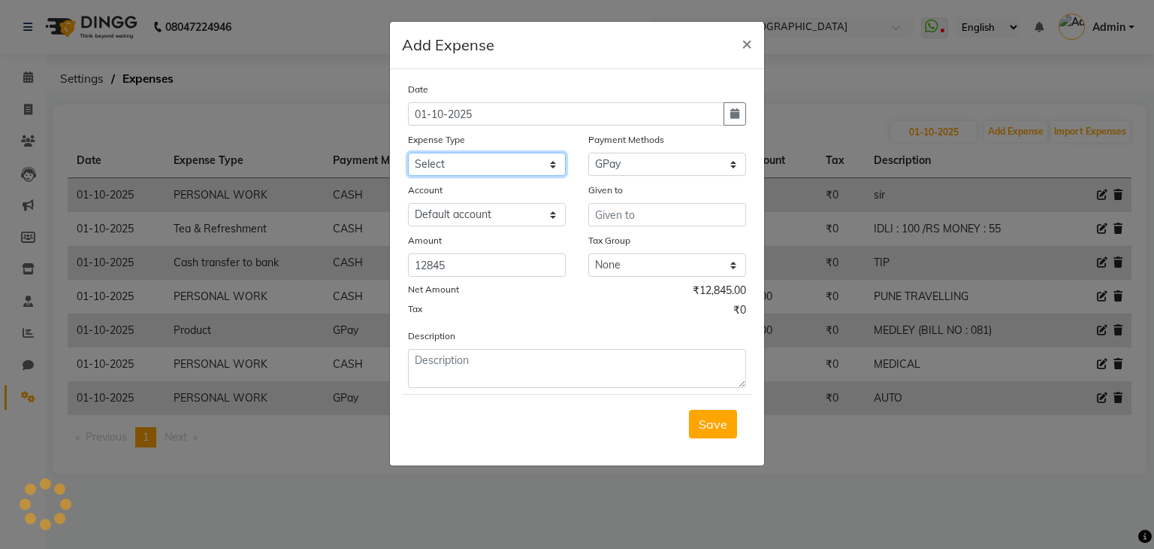
click at [526, 171] on select "Select Advance Salary Bank charges Cash transfer to bank Client Snacks Equipmen…" at bounding box center [487, 164] width 158 height 23
click at [408, 154] on select "Select Advance Salary Bank charges Cash transfer to bank Client Snacks Equipmen…" at bounding box center [487, 164] width 158 height 23
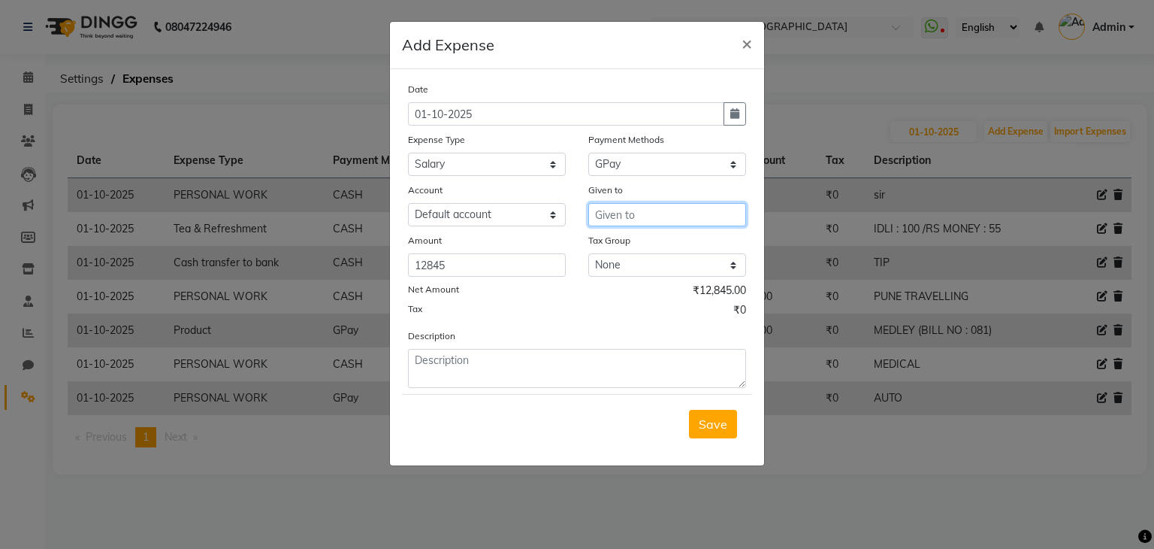
click at [676, 220] on input "text" at bounding box center [667, 214] width 158 height 23
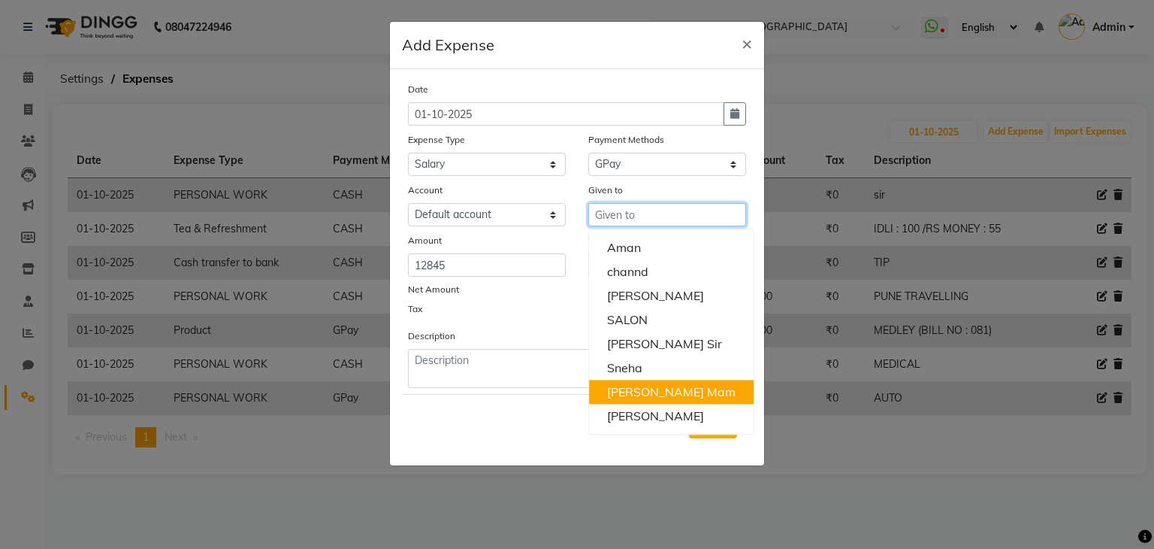
click at [631, 397] on ngb-highlight "[PERSON_NAME] Mam" at bounding box center [671, 391] width 129 height 15
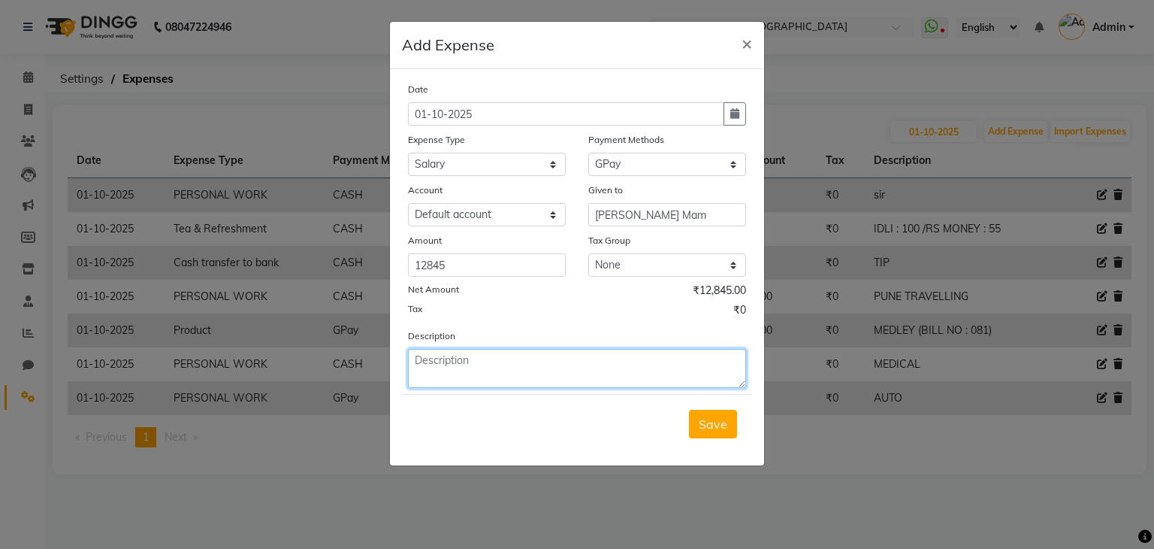
click at [483, 380] on textarea at bounding box center [577, 368] width 338 height 39
click at [413, 363] on textarea "CHAND [PERSON_NAME] DONE : 4845/-" at bounding box center [577, 368] width 338 height 39
click at [647, 368] on textarea "1)CHAND [PERSON_NAME] DONE : 4845/-" at bounding box center [577, 368] width 338 height 39
click at [475, 381] on textarea "1)[PERSON_NAME] DONE : 4845/- 2) [PERSON_NAME] AUGUST [PERSON_NAME] : 5000/- 55…" at bounding box center [577, 368] width 338 height 39
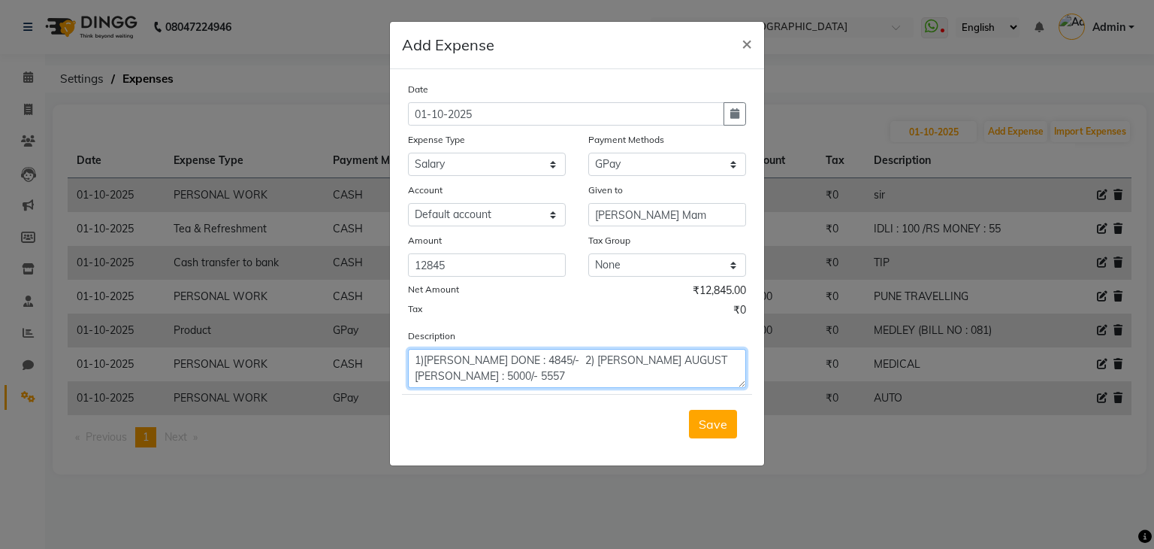
click at [475, 381] on textarea "1)[PERSON_NAME] DONE : 4845/- 2) [PERSON_NAME] AUGUST [PERSON_NAME] : 5000/- 55…" at bounding box center [577, 368] width 338 height 39
click at [478, 381] on textarea "1)[PERSON_NAME] DONE : 4845/- 2) [PERSON_NAME] AUGUST [PERSON_NAME] : 5000/- 55…" at bounding box center [577, 368] width 338 height 39
click at [524, 386] on textarea "1)[PERSON_NAME] DONE : 4845/- 2) [PERSON_NAME] AUGUST [PERSON_NAME] : 5000/- (5…" at bounding box center [577, 368] width 338 height 39
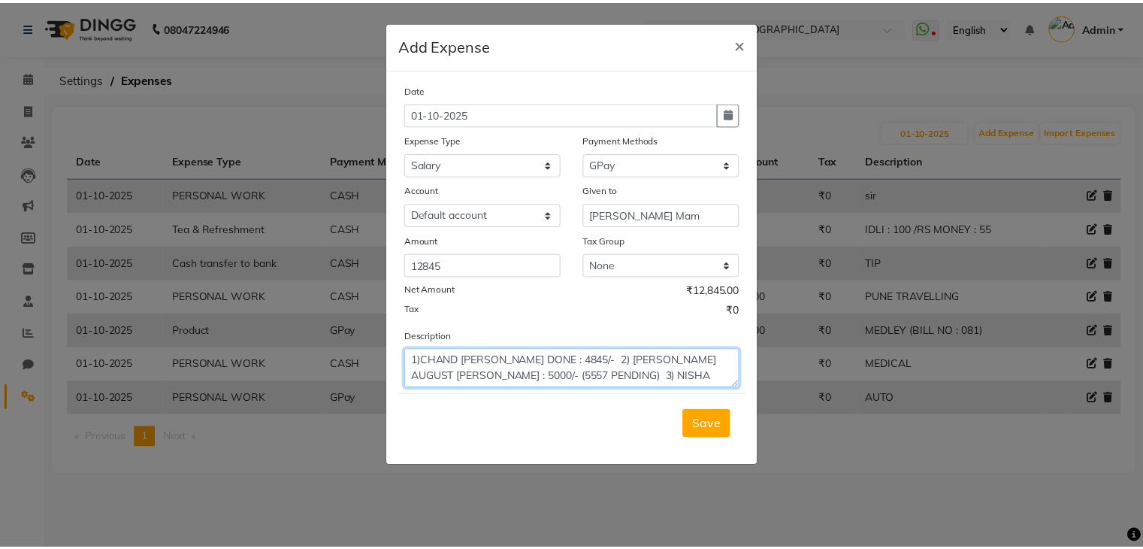
scroll to position [12, 0]
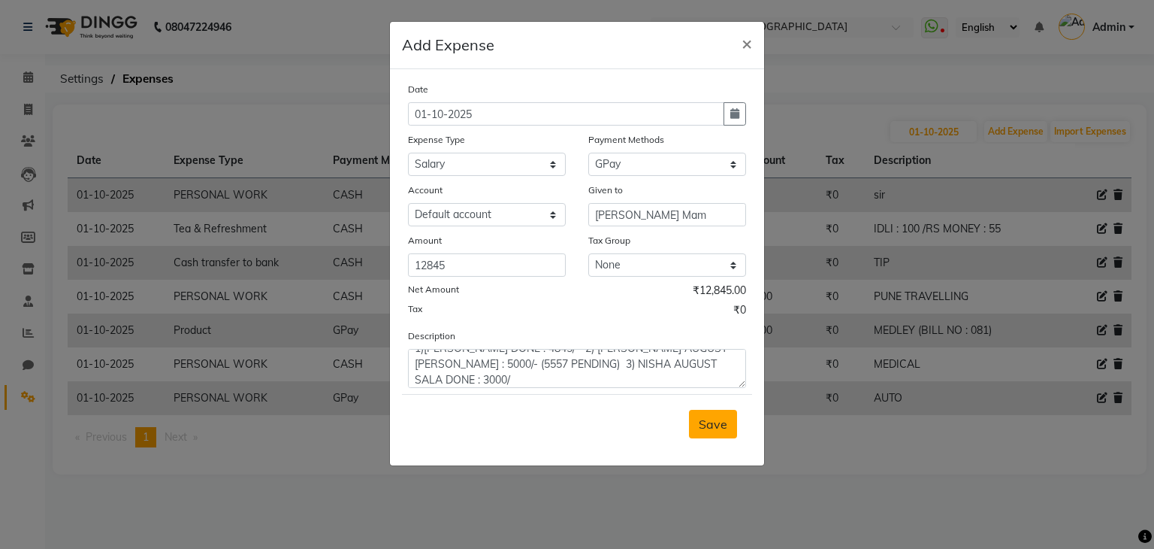
click at [713, 431] on span "Save" at bounding box center [713, 423] width 29 height 15
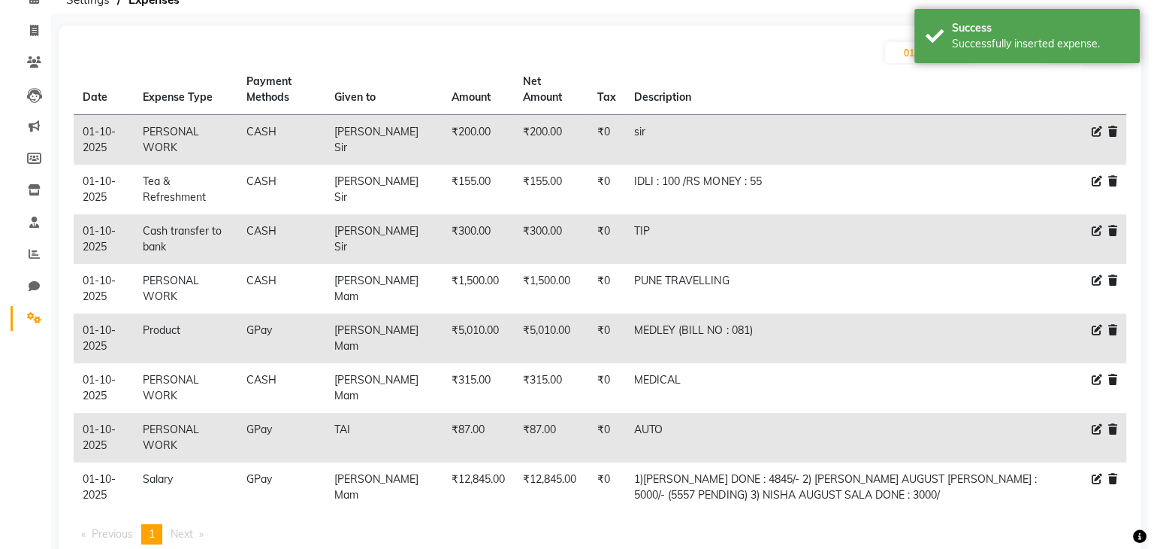
scroll to position [124, 0]
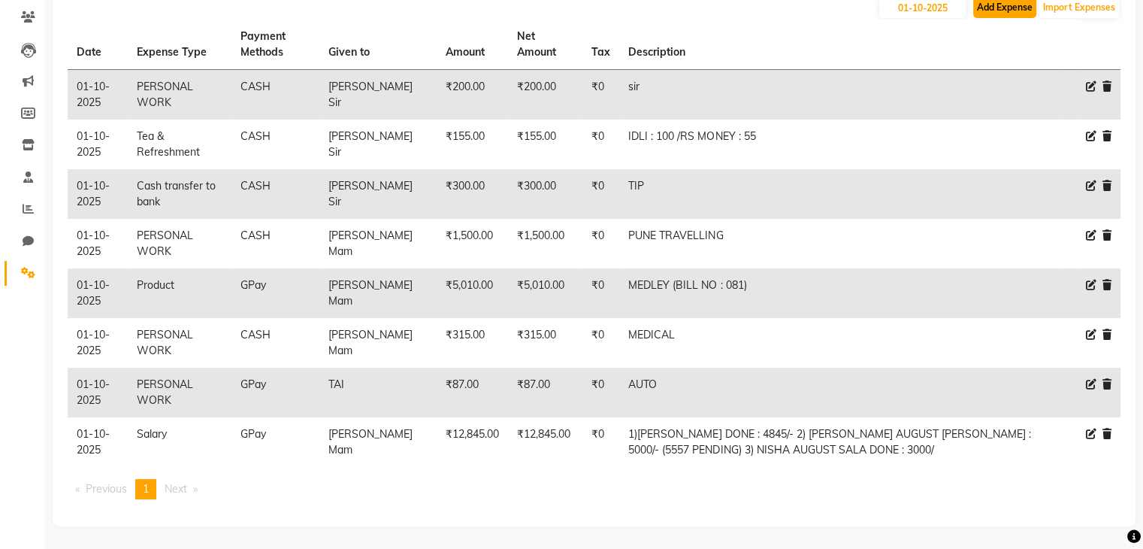
click at [1009, 4] on button "Add Expense" at bounding box center [1004, 7] width 63 height 21
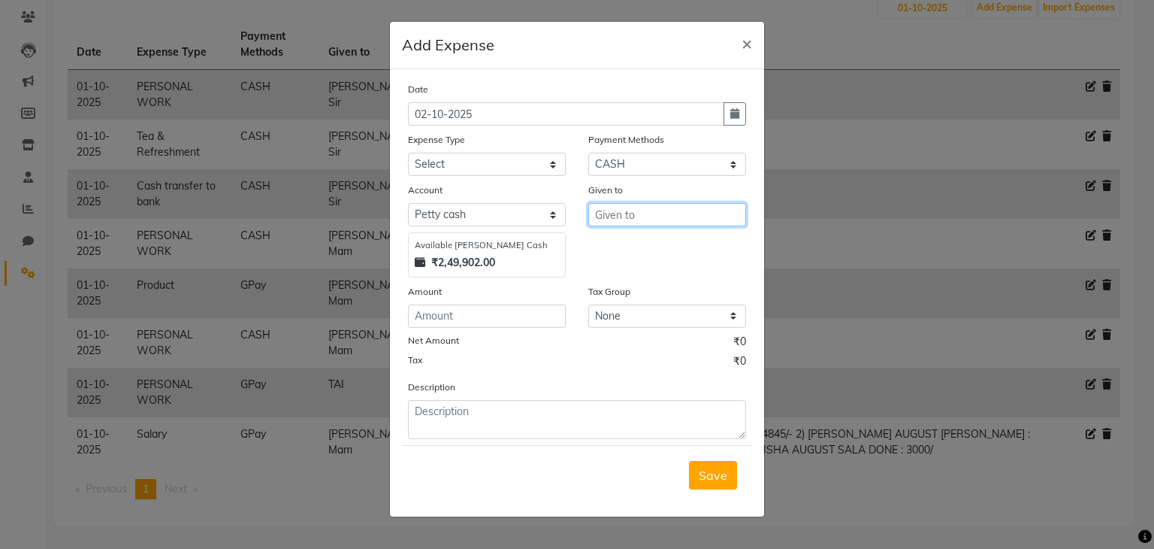
click at [636, 215] on input "text" at bounding box center [667, 214] width 158 height 23
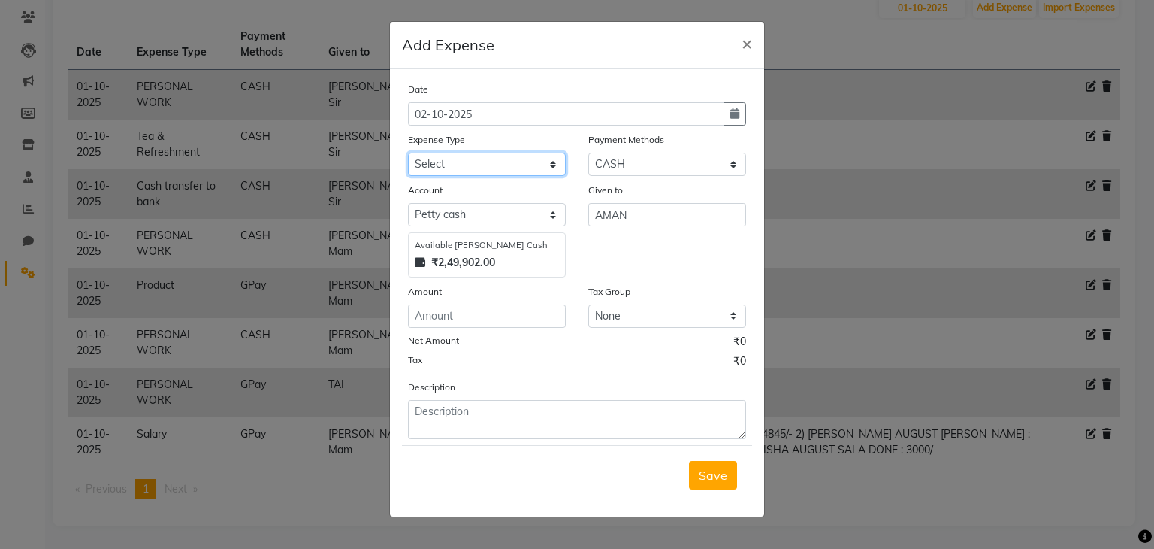
click at [505, 166] on select "Select Advance Salary Bank charges Cash transfer to bank Client Snacks Equipmen…" at bounding box center [487, 164] width 158 height 23
click at [408, 154] on select "Select Advance Salary Bank charges Cash transfer to bank Client Snacks Equipmen…" at bounding box center [487, 164] width 158 height 23
click at [487, 310] on input "number" at bounding box center [487, 315] width 158 height 23
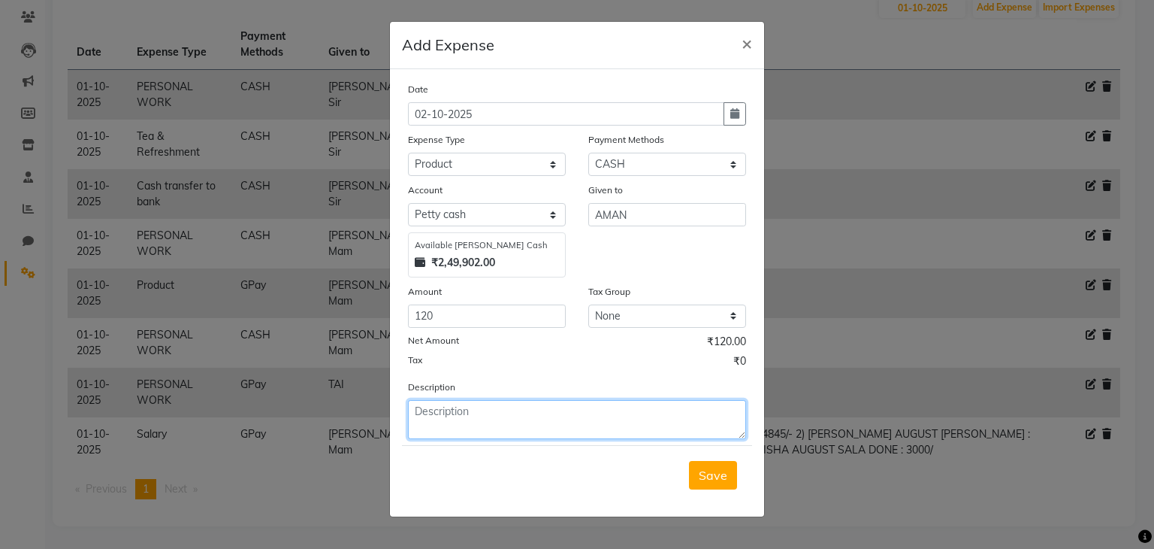
click at [532, 410] on textarea at bounding box center [577, 419] width 338 height 39
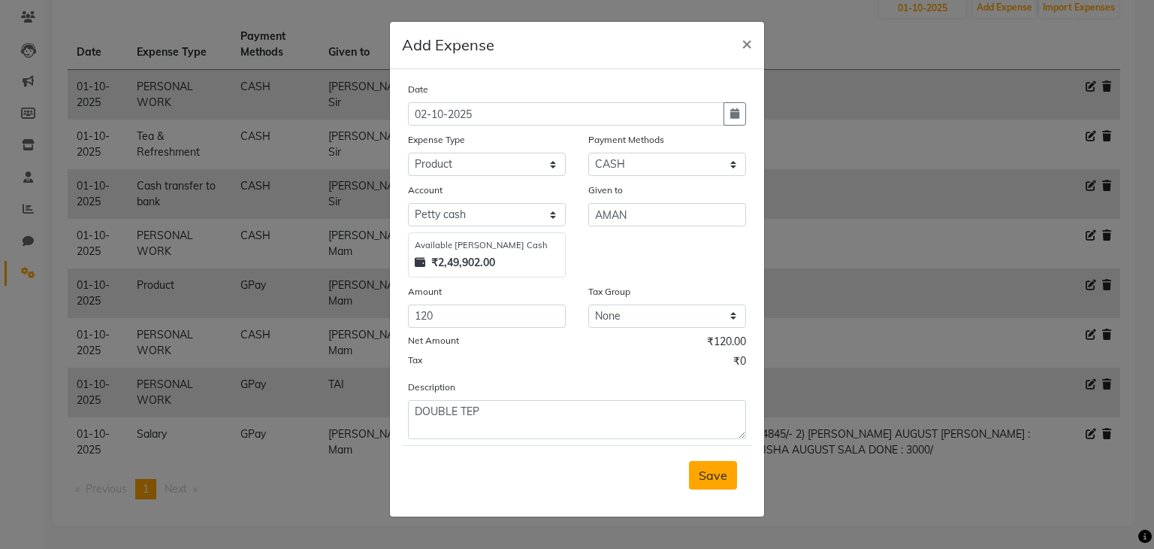
click at [715, 479] on span "Save" at bounding box center [713, 474] width 29 height 15
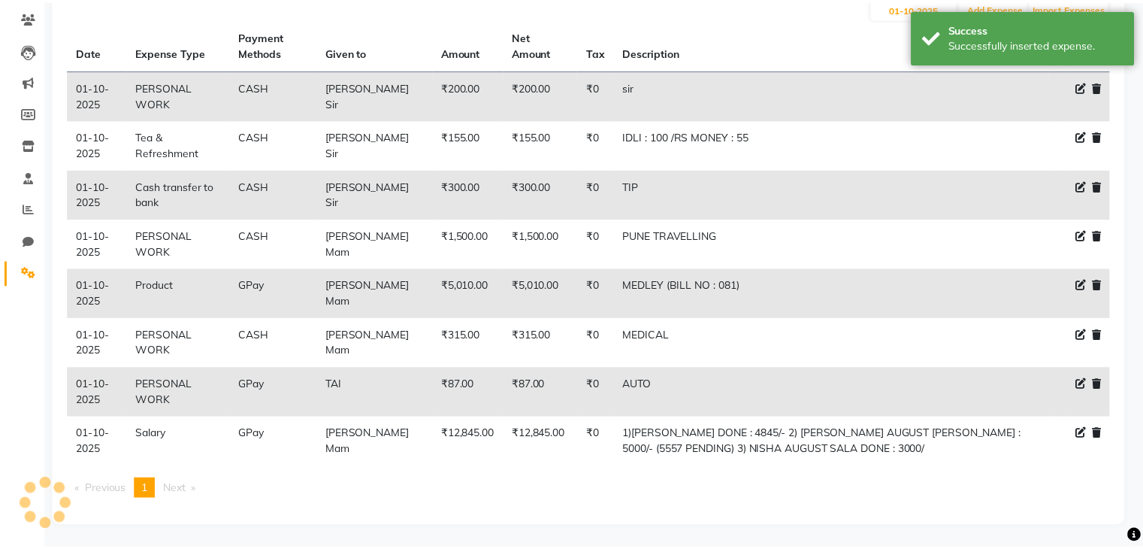
scroll to position [120, 0]
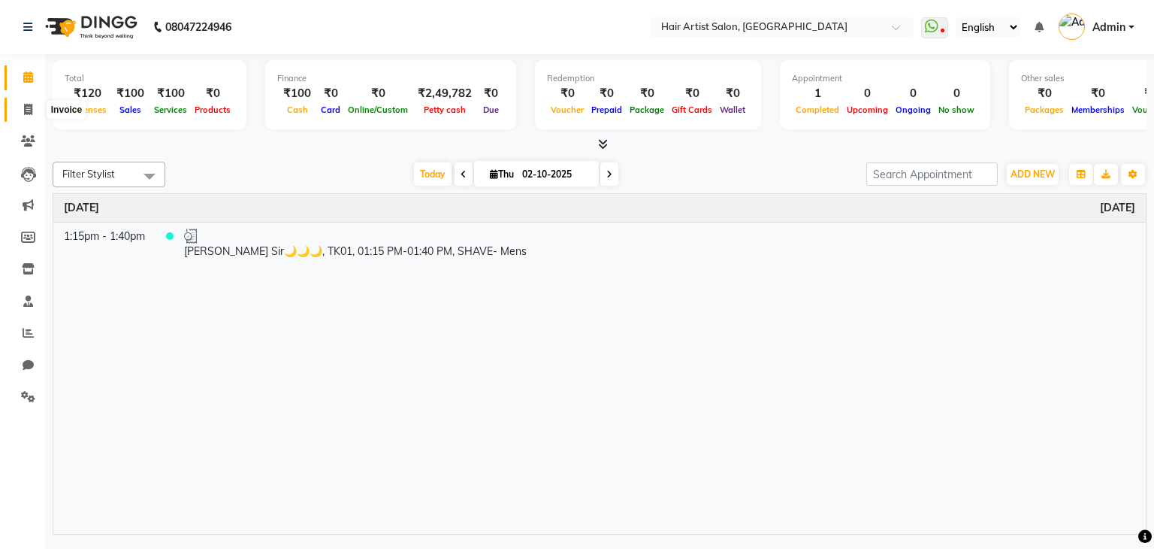
click at [24, 115] on span at bounding box center [28, 109] width 26 height 17
select select "7809"
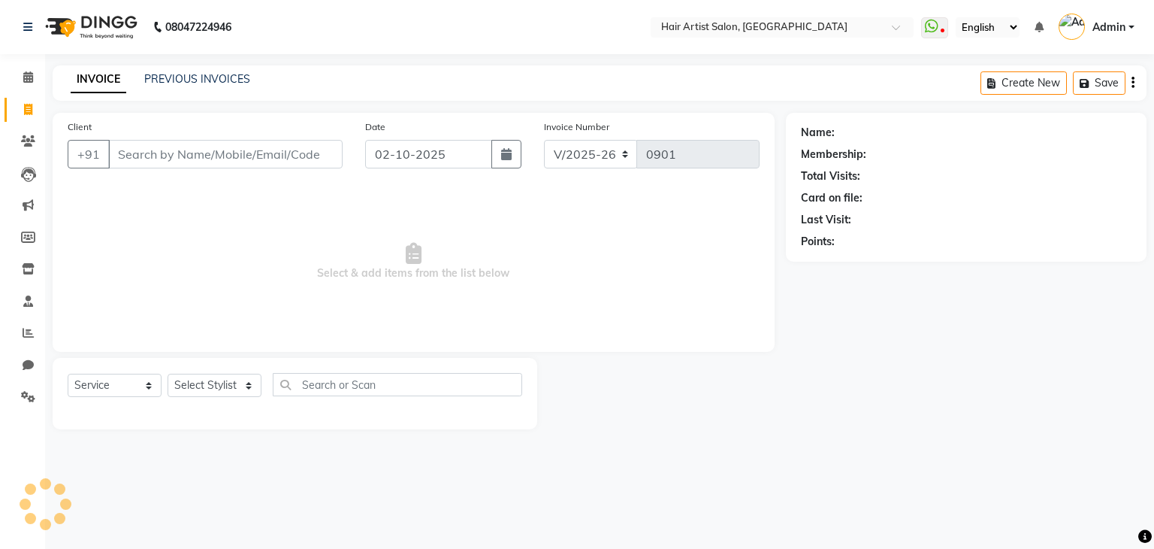
select select "package"
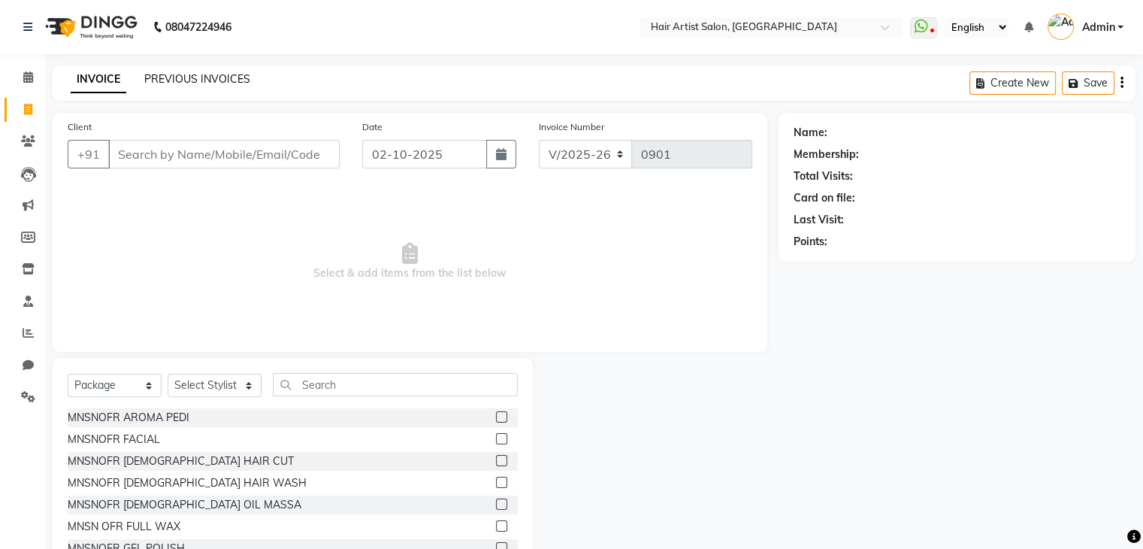
click at [224, 76] on link "PREVIOUS INVOICES" at bounding box center [197, 79] width 106 height 14
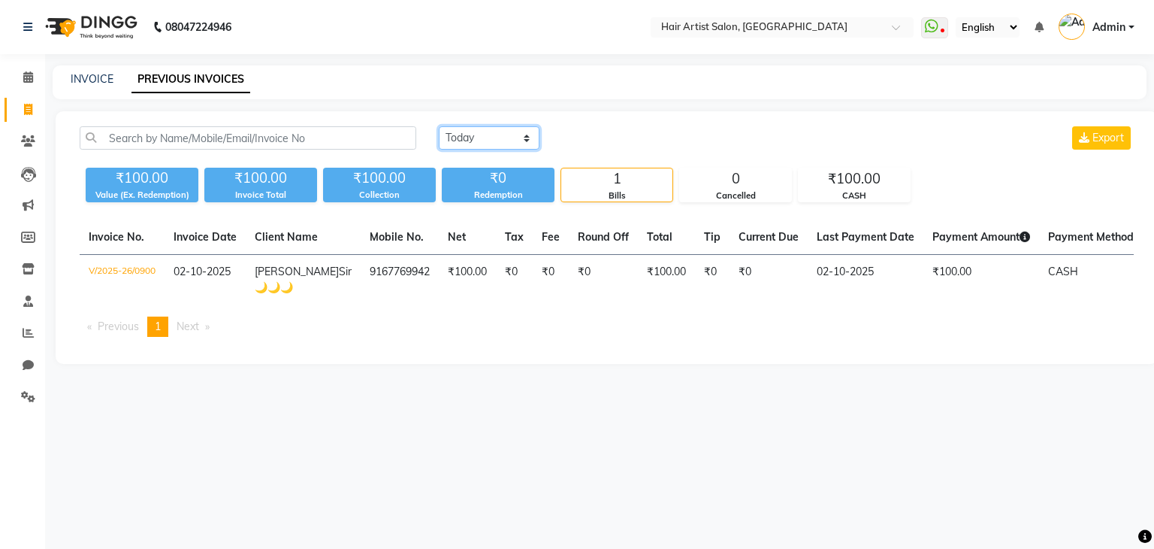
click at [513, 129] on select "[DATE] [DATE] Custom Range" at bounding box center [489, 137] width 101 height 23
click at [439, 126] on select "[DATE] [DATE] Custom Range" at bounding box center [489, 137] width 101 height 23
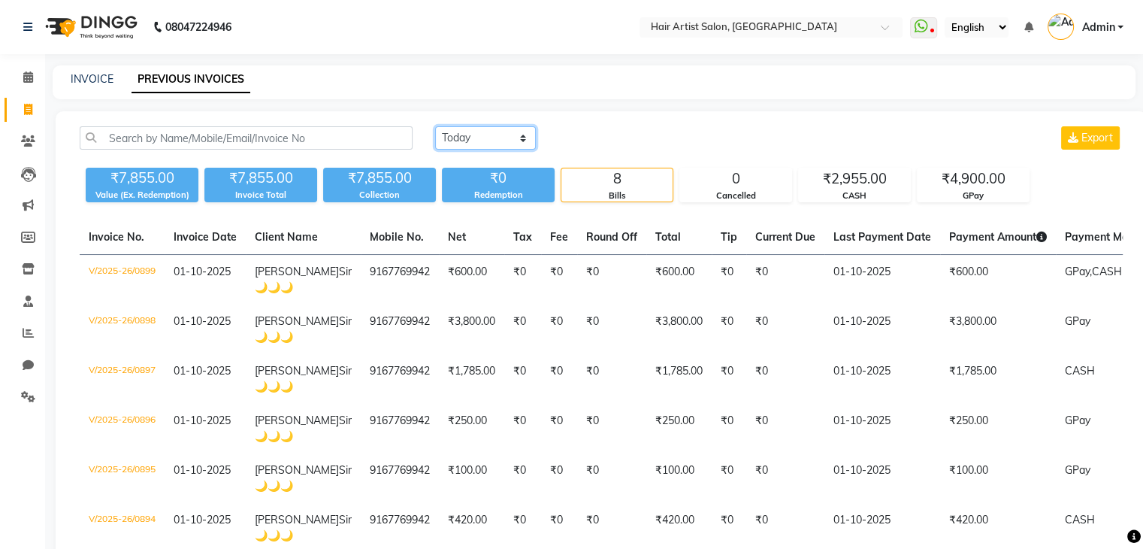
click at [516, 139] on select "[DATE] [DATE] Custom Range" at bounding box center [485, 137] width 101 height 23
select select "[DATE]"
click at [435, 126] on select "[DATE] [DATE] Custom Range" at bounding box center [485, 137] width 101 height 23
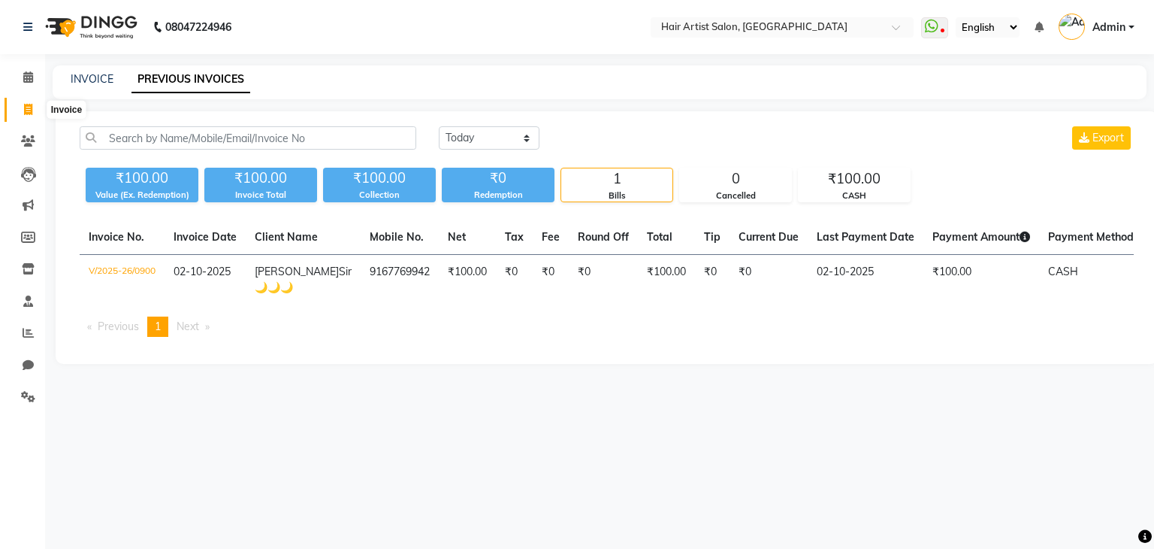
click at [29, 115] on span at bounding box center [28, 109] width 26 height 17
select select "7809"
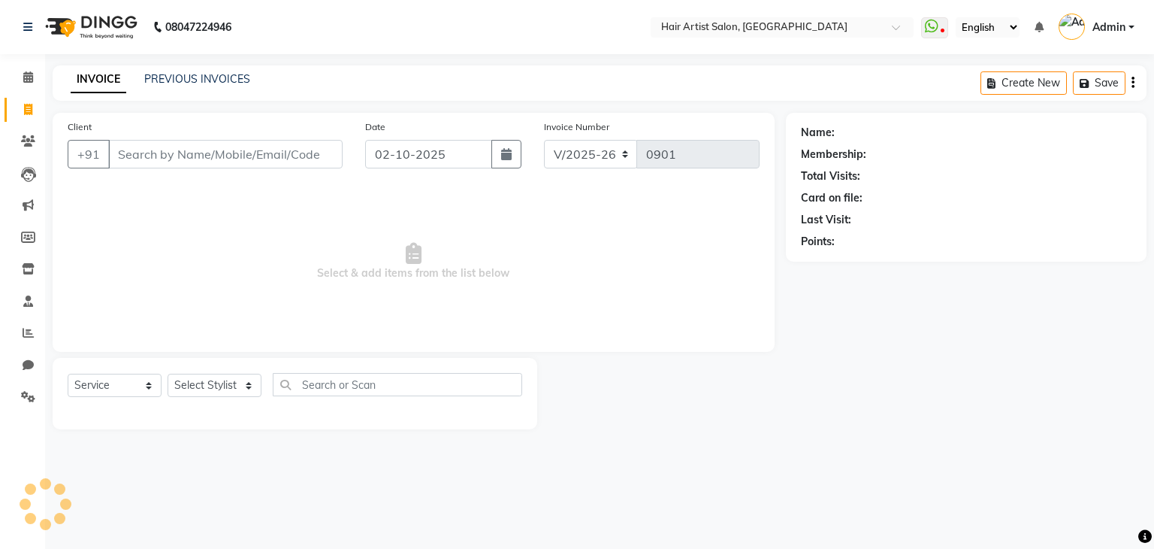
click at [27, 95] on li "Invoice" at bounding box center [22, 110] width 45 height 32
select select "package"
click at [27, 95] on li "Invoice" at bounding box center [22, 110] width 45 height 32
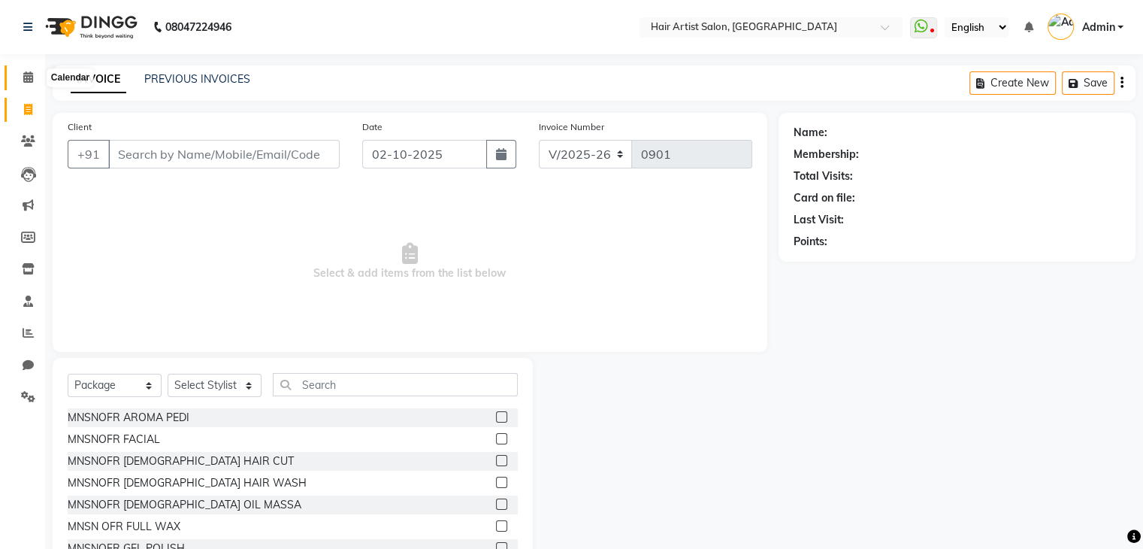
click at [23, 80] on icon at bounding box center [28, 76] width 10 height 11
